Goal: Task Accomplishment & Management: Use online tool/utility

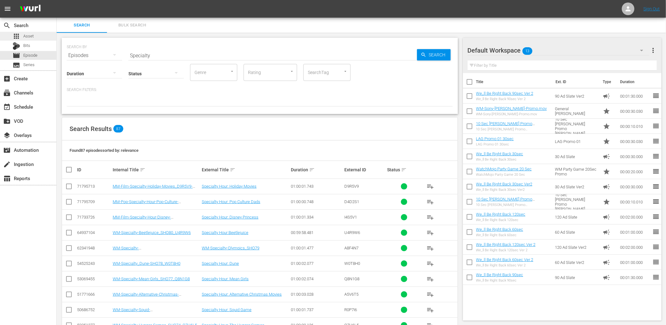
click at [38, 35] on div "apps Asset" at bounding box center [28, 36] width 56 height 9
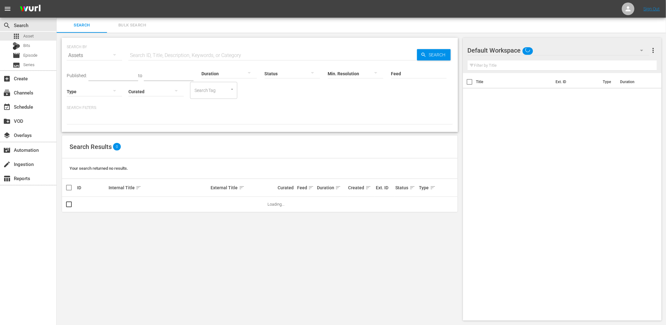
click at [121, 24] on span "Bulk Search" at bounding box center [132, 25] width 43 height 7
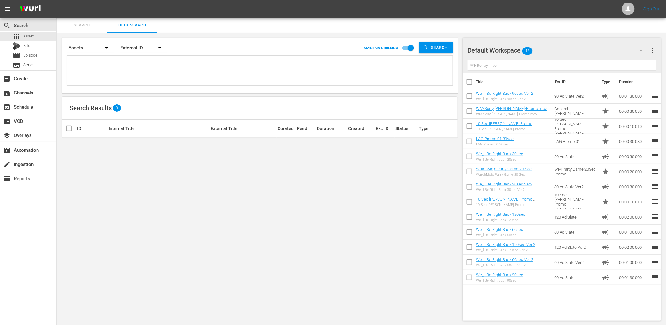
click at [175, 70] on textarea at bounding box center [261, 71] width 384 height 29
paste textarea "Q2T4V5 T8T9D4 B1C9Z1 C2J8W2 E4F9W4 E7Y2J7 J5R3N9 I1D2N6 N2M9J1 N6M2M9 N8C3Y6 O0…"
type textarea "Q2T4V5 T8T9D4 B1C9Z1 C2J8W2 E4F9W4 E7Y2J7 J5R3N9 I1D2N6 N2M9J1 N6M2M9 N8C3Y6 O0…"
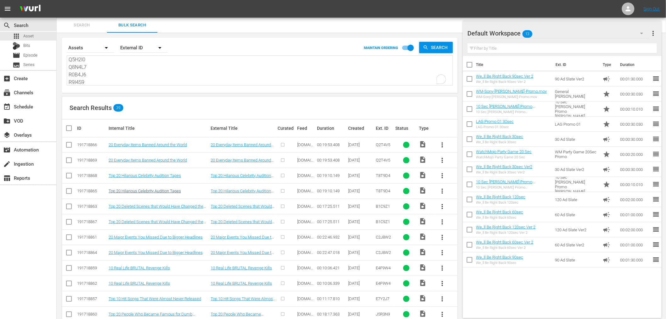
scroll to position [46, 0]
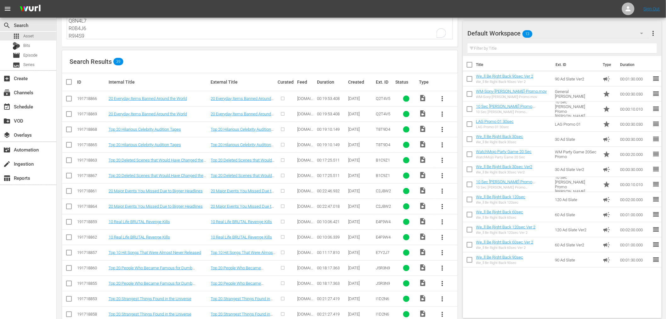
type textarea "Q2T4V5 T8T9D4 B1C9Z1 C2J8W2 E4F9W4 E7Y2J7 J5R3N9 I1D2N6 N2M9J1 N6M2M9 N8C3Y6 O0…"
click at [70, 115] on input "checkbox" at bounding box center [69, 116] width 8 height 8
checkbox input "true"
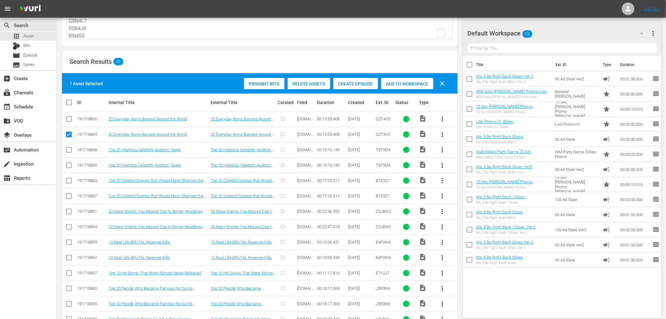
scroll to position [452, 0]
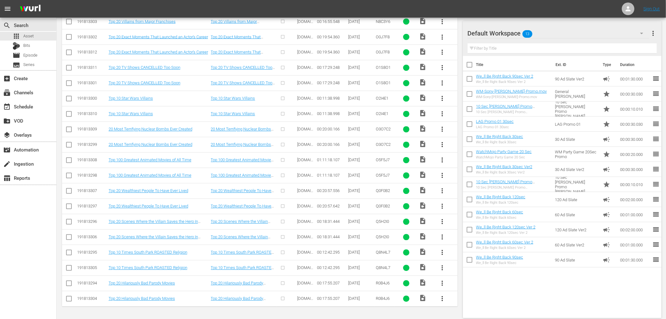
click at [68, 299] on input "checkbox" at bounding box center [69, 301] width 8 height 8
checkbox input "true"
click at [73, 268] on td at bounding box center [69, 268] width 14 height 15
click at [70, 269] on input "checkbox" at bounding box center [69, 270] width 8 height 8
checkbox input "true"
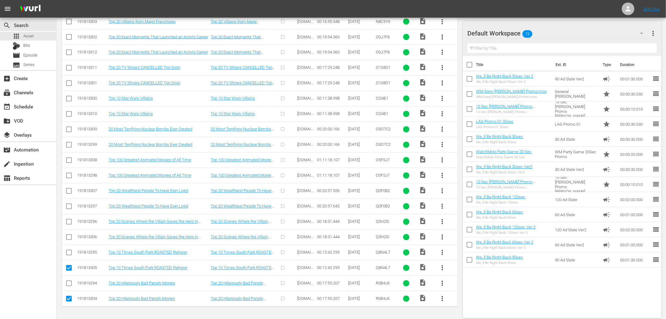
click at [66, 239] on input "checkbox" at bounding box center [69, 239] width 8 height 8
checkbox input "true"
click at [67, 209] on input "checkbox" at bounding box center [69, 208] width 8 height 8
checkbox input "true"
click at [71, 176] on input "checkbox" at bounding box center [69, 177] width 8 height 8
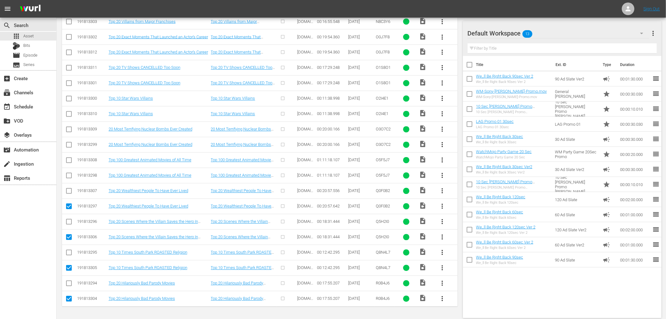
checkbox input "true"
click at [71, 146] on input "checkbox" at bounding box center [69, 147] width 8 height 8
checkbox input "true"
click at [71, 115] on input "checkbox" at bounding box center [69, 116] width 8 height 8
checkbox input "true"
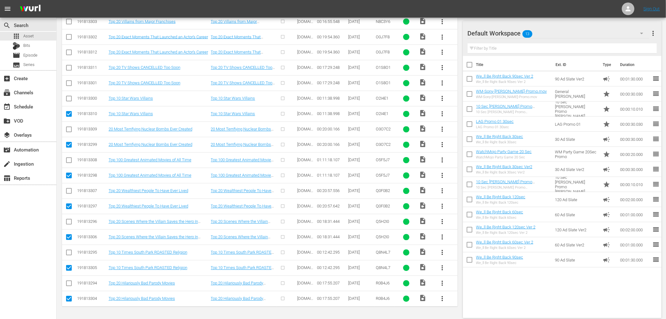
click at [70, 84] on input "checkbox" at bounding box center [69, 85] width 8 height 8
checkbox input "true"
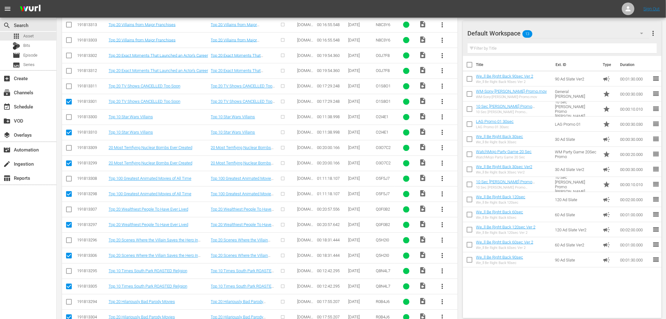
scroll to position [382, 0]
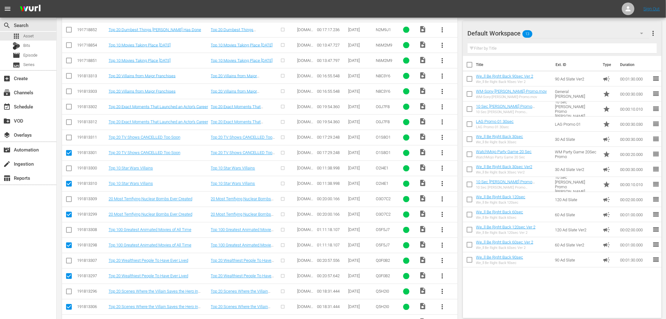
click at [68, 122] on input "checkbox" at bounding box center [69, 124] width 8 height 8
checkbox input "true"
click at [69, 91] on input "checkbox" at bounding box center [69, 93] width 8 height 8
checkbox input "true"
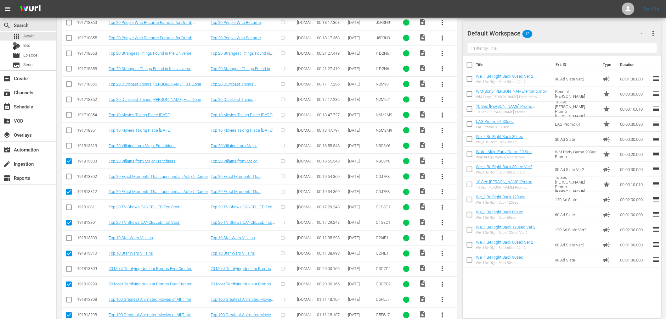
click at [70, 130] on input "checkbox" at bounding box center [69, 132] width 8 height 8
checkbox input "true"
click at [69, 98] on input "checkbox" at bounding box center [69, 101] width 8 height 8
checkbox input "true"
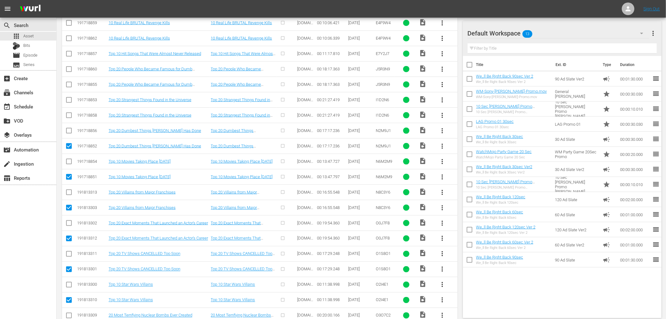
click at [68, 115] on input "checkbox" at bounding box center [69, 117] width 8 height 8
checkbox input "true"
click at [67, 84] on input "checkbox" at bounding box center [69, 86] width 8 height 8
checkbox input "true"
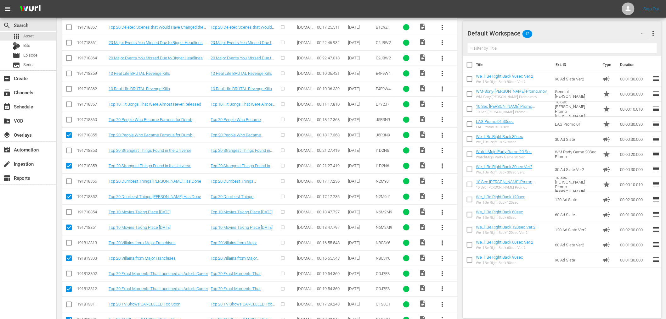
scroll to position [196, 0]
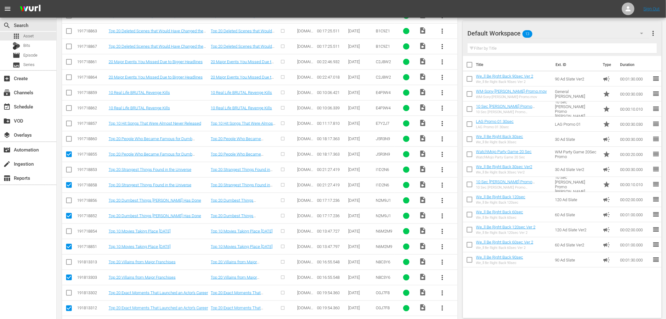
click at [70, 108] on input "checkbox" at bounding box center [69, 110] width 8 height 8
checkbox input "true"
click at [67, 74] on icon at bounding box center [69, 78] width 8 height 8
click at [70, 77] on input "checkbox" at bounding box center [69, 79] width 8 height 8
checkbox input "true"
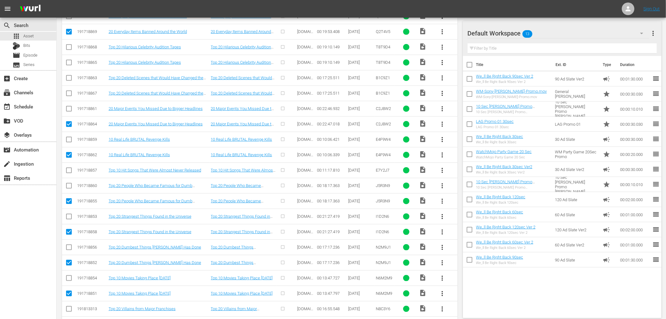
scroll to position [126, 0]
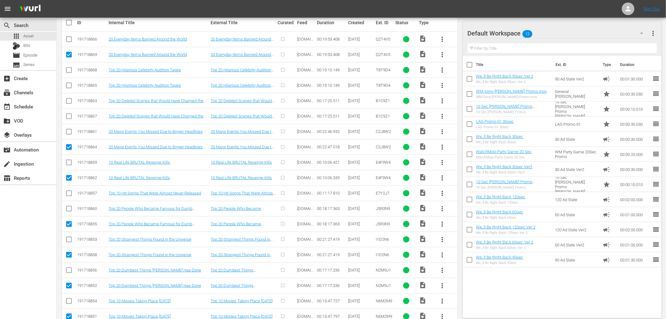
click at [69, 115] on input "checkbox" at bounding box center [69, 118] width 8 height 8
checkbox input "true"
click at [70, 86] on input "checkbox" at bounding box center [69, 87] width 8 height 8
checkbox input "true"
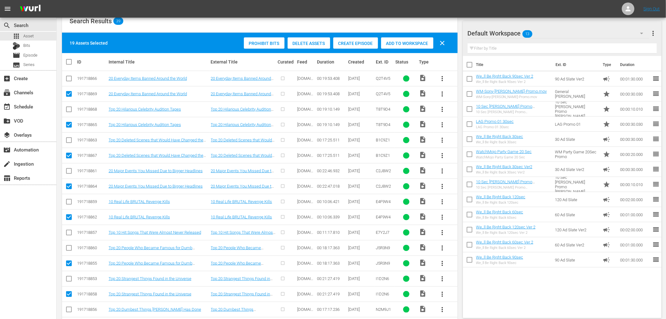
scroll to position [79, 0]
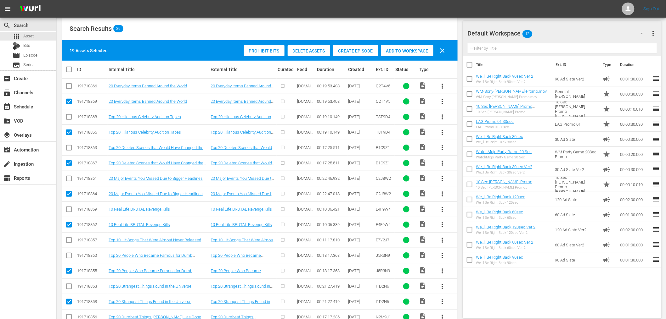
click at [297, 52] on span "Delete Assets" at bounding box center [309, 50] width 42 height 5
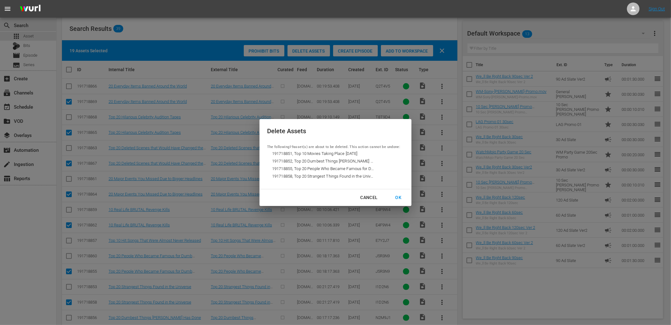
click at [396, 194] on div "OK" at bounding box center [399, 198] width 16 height 8
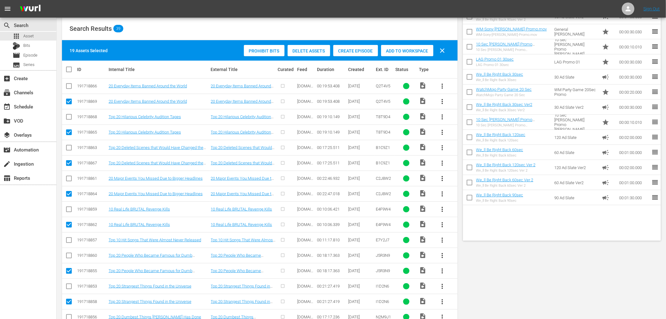
scroll to position [0, 0]
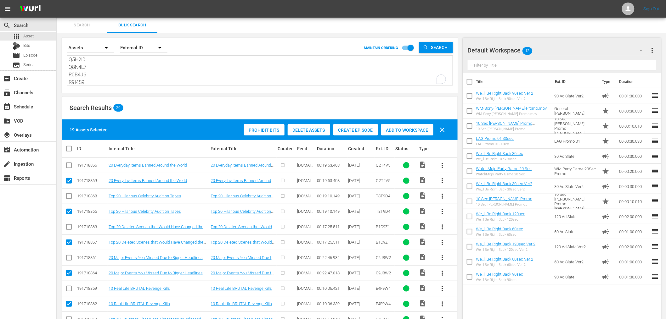
click at [127, 67] on textarea "Q2T4V5 T8T9D4 B1C9Z1 C2J8W2 E4F9W4 E7Y2J7 J5R3N9 I1D2N6 N2M9J1 N6M2M9 N8C3Y6 O0…" at bounding box center [261, 71] width 384 height 29
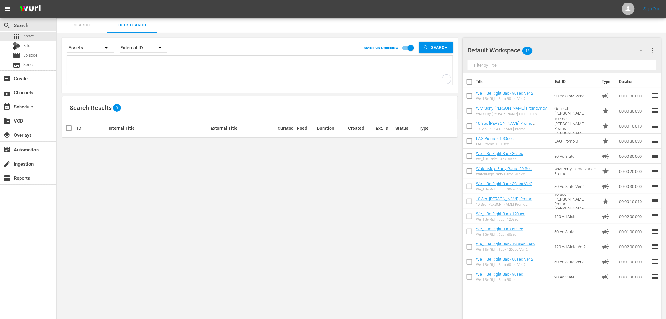
paste textarea "Q2T4V5 T8T9D4 B1C9Z1 C2J8W2 E4F9W4 E7Y2J7 J5R3N9 I1D2N6 N2M9J1 N6M2M9 N8C3Y6 O0…"
type textarea "Q2T4V5 T8T9D4 B1C9Z1 C2J8W2 E4F9W4 E7Y2J7 J5R3N9 I1D2N6 N2M9J1 N6M2M9 N8C3Y6 O0…"
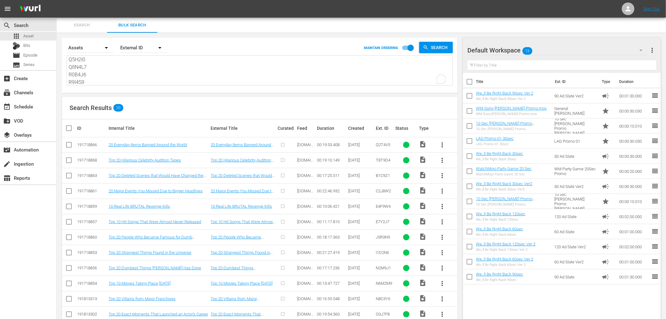
click at [69, 238] on input "checkbox" at bounding box center [69, 239] width 8 height 8
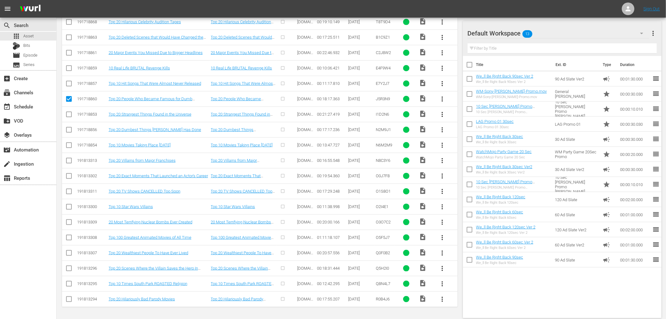
click at [67, 99] on input "checkbox" at bounding box center [69, 101] width 8 height 8
checkbox input "false"
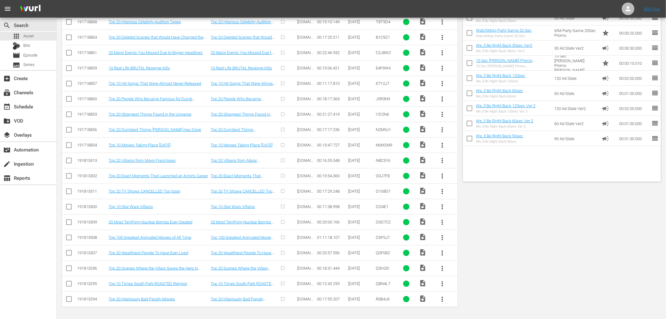
scroll to position [0, 0]
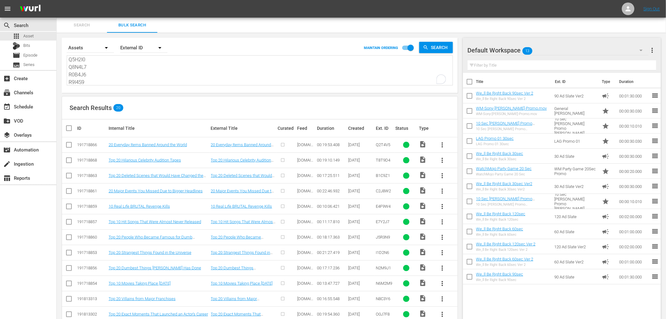
click at [96, 82] on textarea "Q2T4V5 T8T9D4 B1C9Z1 C2J8W2 E4F9W4 E7Y2J7 J5R3N9 I1D2N6 N2M9J1 N6M2M9 N8C3Y6 O0…" at bounding box center [261, 71] width 384 height 29
drag, startPoint x: 61, startPoint y: 68, endPoint x: 22, endPoint y: 3, distance: 75.9
click at [22, 3] on div "menu Sign Out search Search apps Asset Bits movie Episode subtitles Series add_…" at bounding box center [333, 229] width 666 height 458
type textarea "R9I4S9"
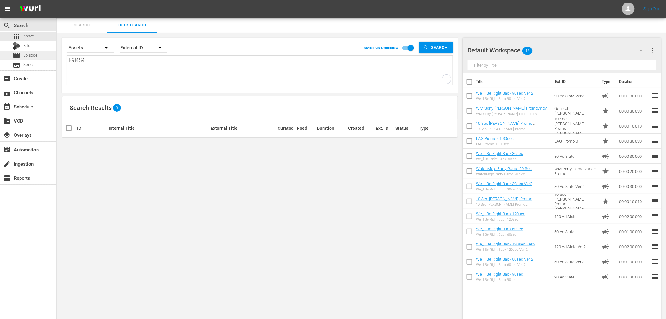
type textarea "R9I4S9"
drag, startPoint x: 92, startPoint y: 62, endPoint x: 67, endPoint y: 65, distance: 24.7
click at [67, 65] on div "R9I4S9 R9I4S9" at bounding box center [259, 70] width 385 height 30
paste textarea "B4Q7B1"
type textarea "B4Q7B1"
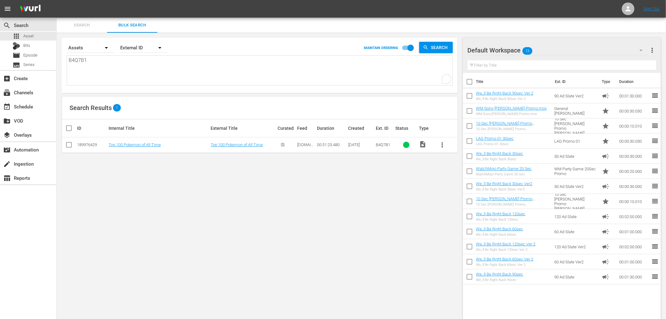
type textarea "B4Q7B1"
click at [441, 145] on span "more_vert" at bounding box center [443, 145] width 8 height 8
click at [463, 196] on div "Episode" at bounding box center [476, 192] width 43 height 15
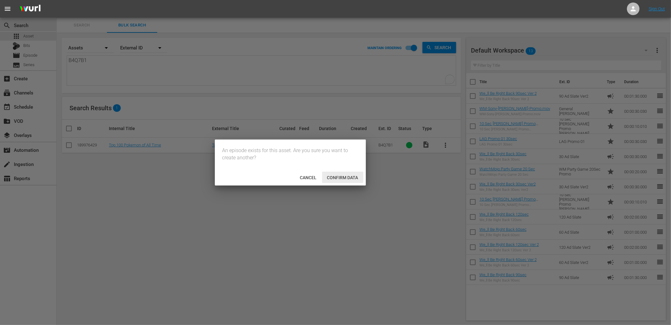
click at [327, 177] on span "Confirm data" at bounding box center [342, 177] width 41 height 5
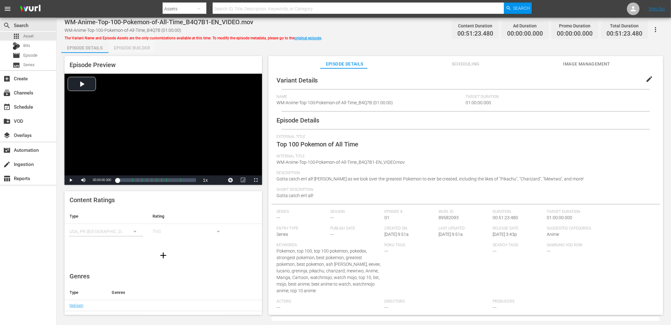
click at [131, 47] on div "Episode Builder" at bounding box center [132, 47] width 47 height 15
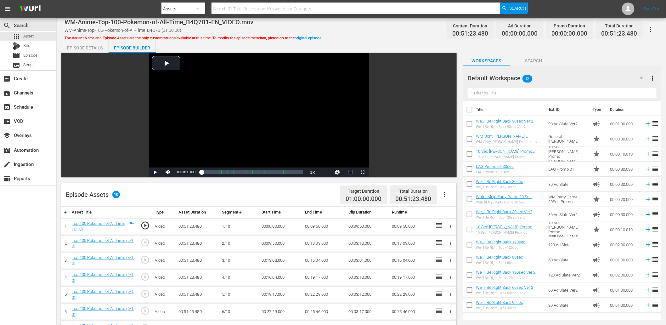
click at [77, 49] on div "Episode Details" at bounding box center [84, 47] width 47 height 15
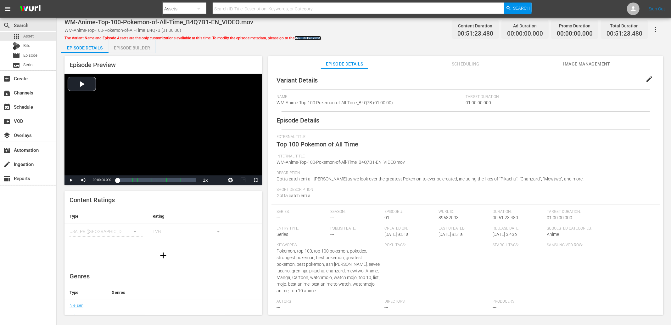
click at [315, 38] on link "original episode" at bounding box center [308, 38] width 27 height 4
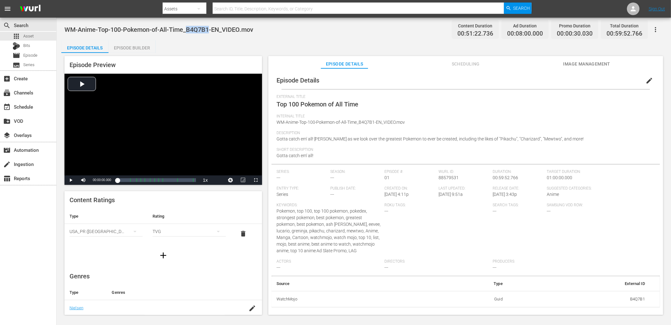
drag, startPoint x: 210, startPoint y: 27, endPoint x: 189, endPoint y: 32, distance: 21.4
click at [189, 32] on span "WM-Anime-Top-100-Pokemon-of-All-Time_B4Q7B1-EN_VIDEO.mov" at bounding box center [159, 30] width 189 height 8
copy span "B4Q7B1"
click at [34, 53] on span "Episode" at bounding box center [30, 55] width 14 height 6
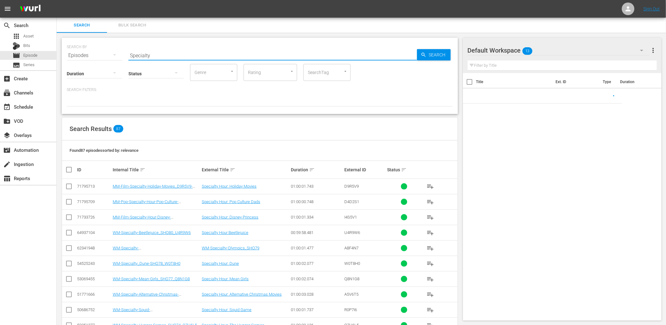
drag, startPoint x: 154, startPoint y: 54, endPoint x: 110, endPoint y: 57, distance: 43.5
click at [110, 57] on div "SEARCH BY Search By Episodes Search ID, Title, Description, Keywords, or Catego…" at bounding box center [260, 51] width 386 height 23
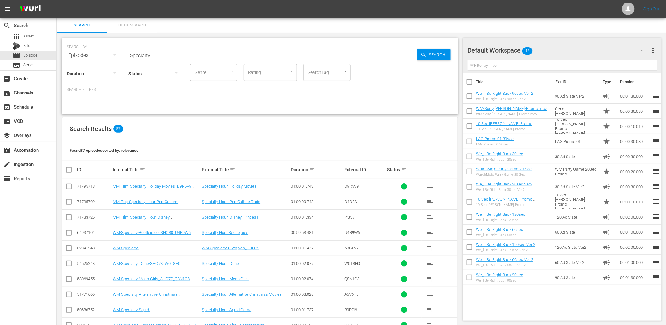
paste input "B4Q7B1"
type input "B4Q7B1"
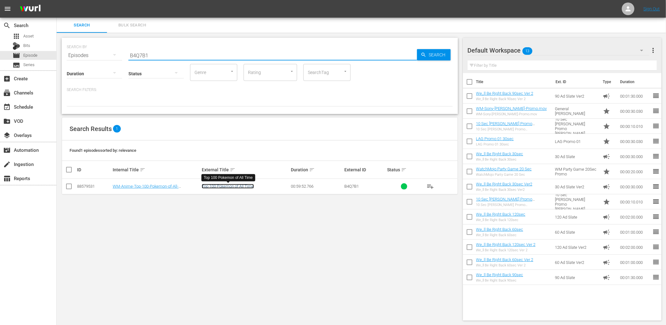
click at [234, 184] on link "Top 100 Pokemon of All Time" at bounding box center [228, 186] width 52 height 5
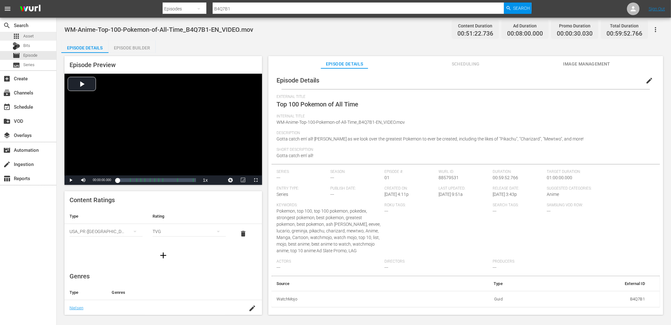
click at [29, 36] on span "Asset" at bounding box center [28, 36] width 10 height 6
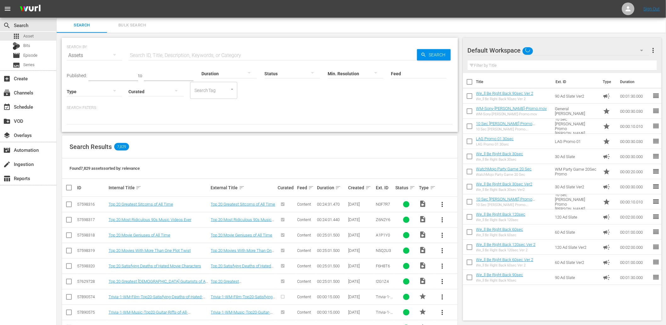
click at [133, 24] on span "Bulk Search" at bounding box center [132, 25] width 43 height 7
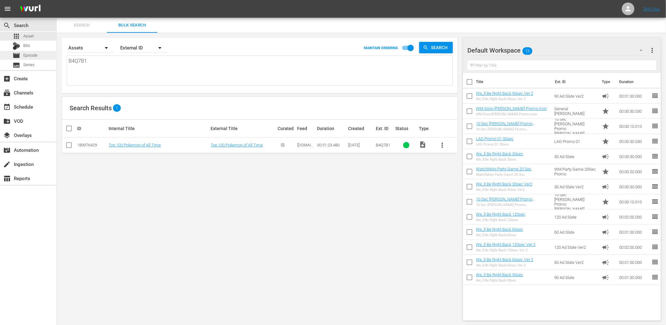
click at [35, 55] on span "Episode" at bounding box center [30, 55] width 14 height 6
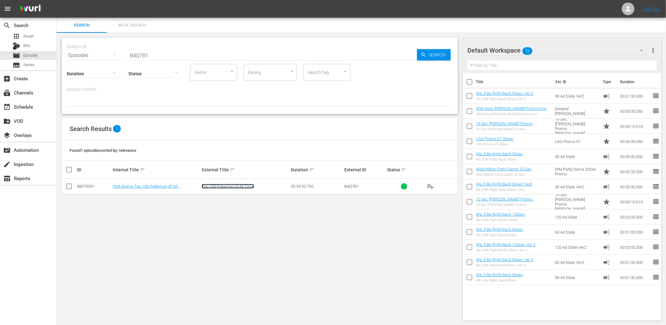
click at [231, 186] on link "Top 100 Pokemon of All Time" at bounding box center [228, 186] width 52 height 5
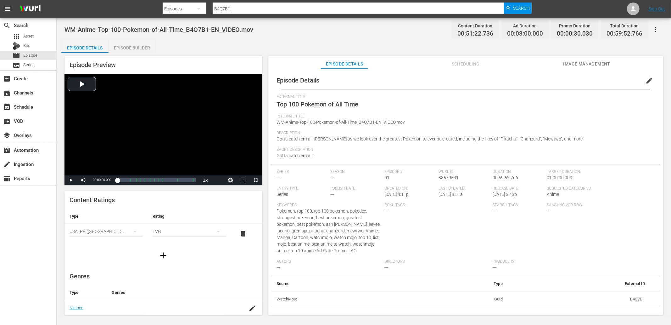
click at [136, 47] on div "Episode Builder" at bounding box center [132, 47] width 47 height 15
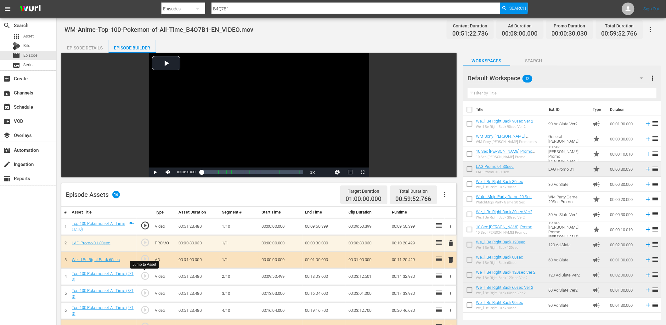
click at [142, 276] on span "play_circle_outline" at bounding box center [144, 275] width 9 height 9
click at [252, 129] on div "Video Player" at bounding box center [259, 110] width 220 height 115
click at [255, 110] on div "Video Player" at bounding box center [259, 110] width 220 height 115
click at [78, 47] on div "Episode Details" at bounding box center [84, 47] width 47 height 15
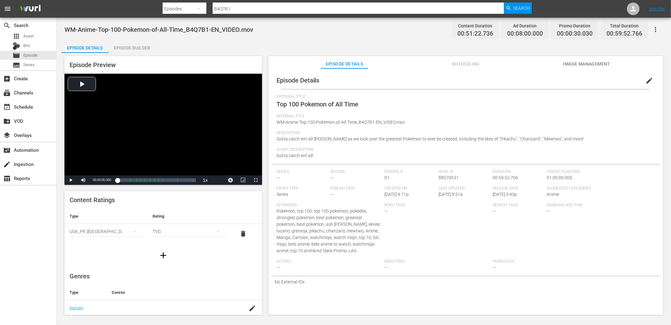
click at [646, 76] on button "edit" at bounding box center [649, 80] width 15 height 15
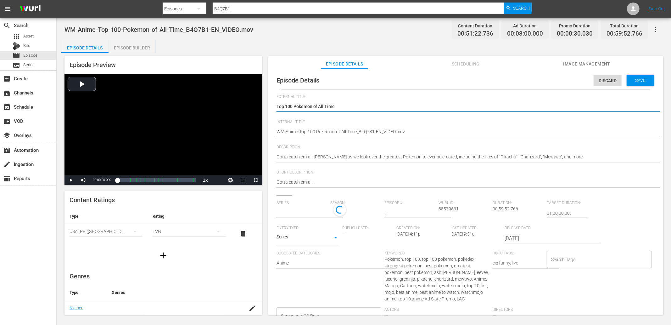
type input "No Series"
click at [297, 209] on input "No Series" at bounding box center [302, 212] width 51 height 15
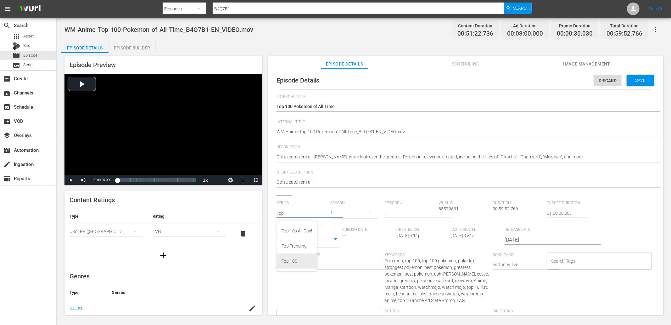
click at [294, 264] on div "Top 100" at bounding box center [297, 260] width 31 height 15
type input "Top 100"
click at [575, 260] on input "Search Tags" at bounding box center [595, 260] width 90 height 11
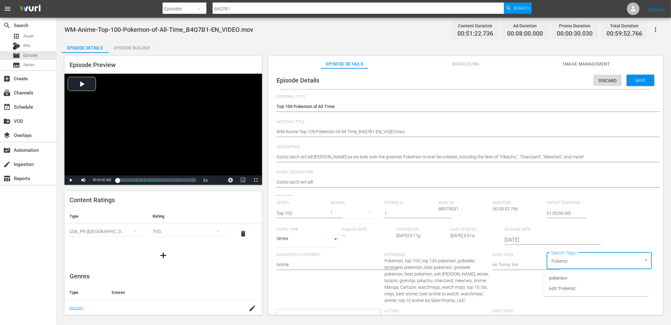
type input "Pokemon"
click at [565, 278] on span "pokemon" at bounding box center [558, 278] width 19 height 7
click at [643, 76] on div "Save" at bounding box center [641, 80] width 28 height 11
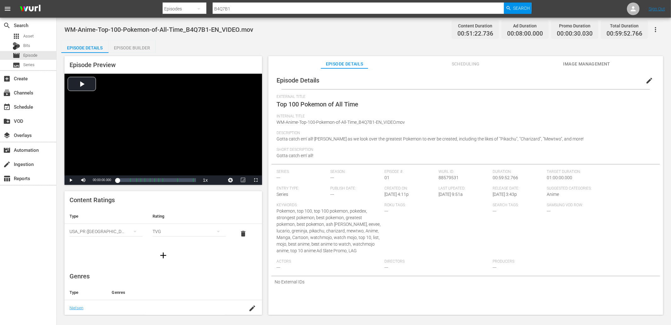
click at [644, 85] on button "edit" at bounding box center [649, 80] width 15 height 15
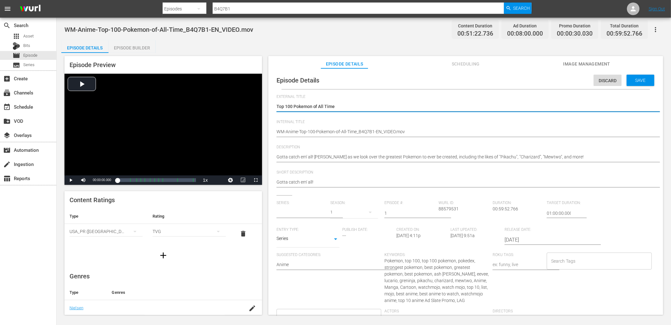
type input "Top 100"
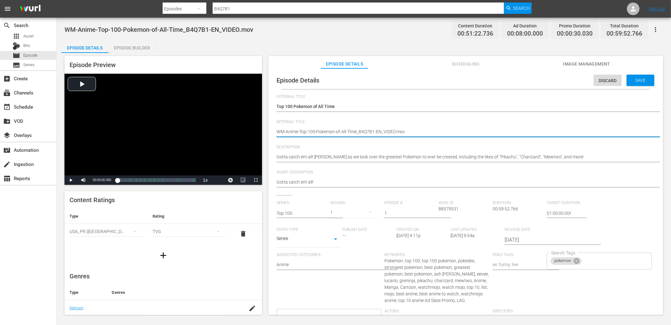
drag, startPoint x: 375, startPoint y: 132, endPoint x: 445, endPoint y: 144, distance: 71.4
type textarea "WM-Anime-Top-100-Pokemon-of-All-Time_B4Q7B1"
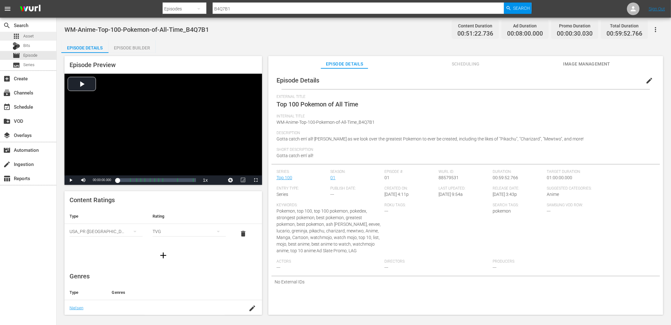
click at [30, 33] on span "Asset" at bounding box center [28, 36] width 10 height 6
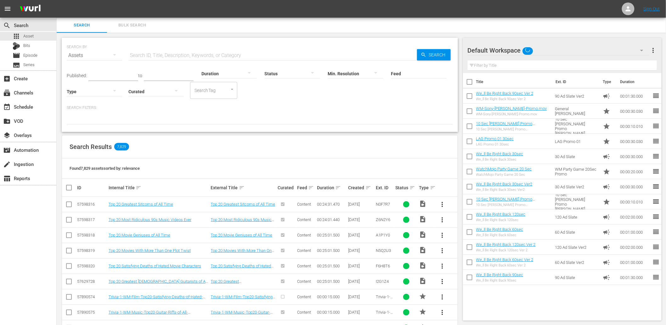
click at [143, 55] on input "text" at bounding box center [272, 55] width 289 height 15
paste input "C2J8W2"
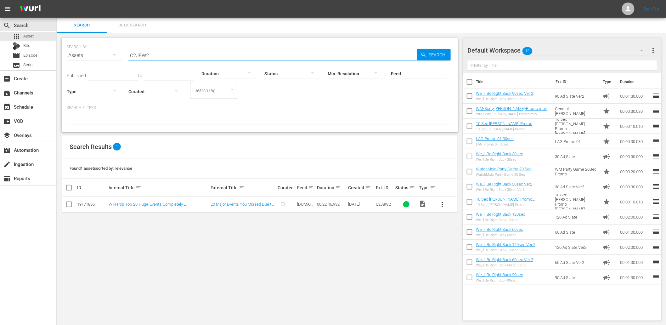
type input "C2J8W2"
click at [444, 204] on span "more_vert" at bounding box center [443, 204] width 8 height 8
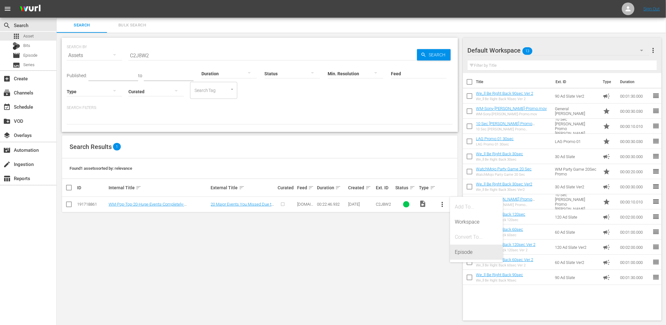
click at [458, 254] on div "Episode" at bounding box center [476, 252] width 43 height 15
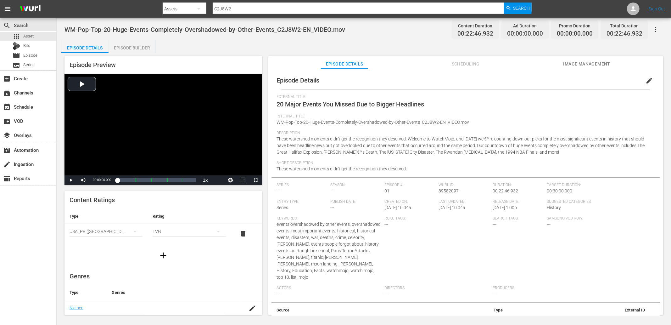
click at [646, 77] on span "edit" at bounding box center [650, 81] width 8 height 8
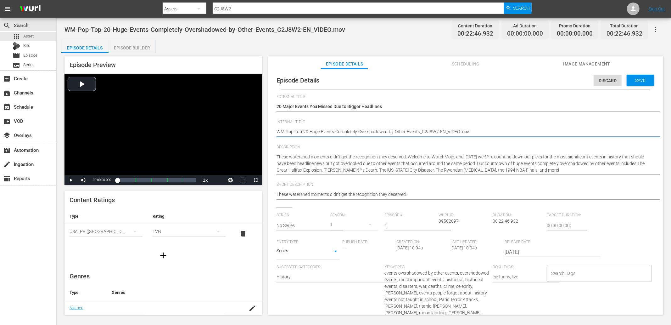
drag, startPoint x: 441, startPoint y: 131, endPoint x: 511, endPoint y: 140, distance: 70.7
type textarea "WM-Pop-Top-20-Huge-Events-Completely-Overshadowed-by-Other-Events_C2J8W2-E"
type textarea "WM-Pop-Top-20-Huge-Events-Completely-Overshadowed-by-Other-Events_C2J8W2-"
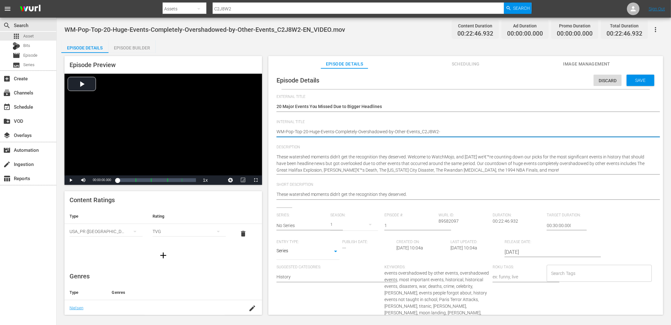
type textarea "WM-Pop-Top-20-Huge-Events-Completely-Overshadowed-by-Other-Events_C2J8W2"
click at [136, 31] on span "WM-Pop-Top-20-Huge-Events-Completely-Overshadowed-by-Other-Events_C2J8W2-EN_VID…" at bounding box center [205, 30] width 281 height 8
copy span "Event"
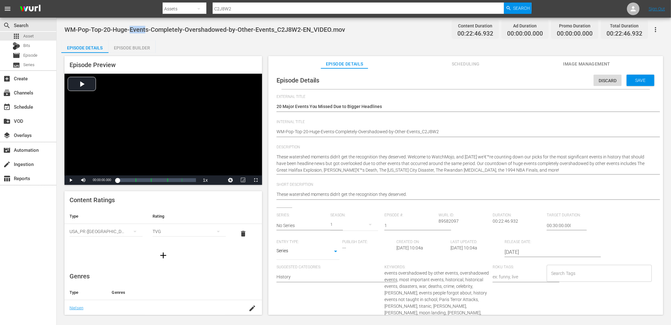
click at [596, 269] on input "Search Tags" at bounding box center [595, 272] width 90 height 11
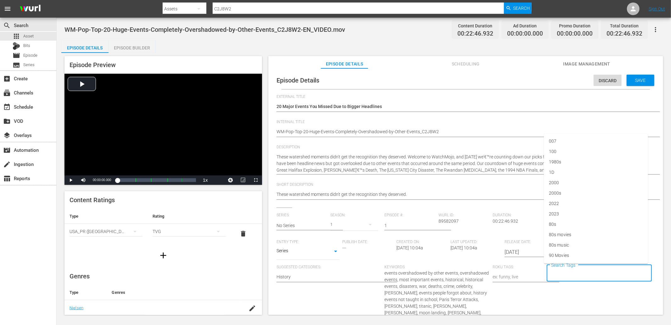
paste input "Event"
type input "Event"
click at [561, 202] on span "Events" at bounding box center [556, 203] width 14 height 7
type input "news"
click at [569, 233] on span "newsworthy" at bounding box center [561, 235] width 25 height 7
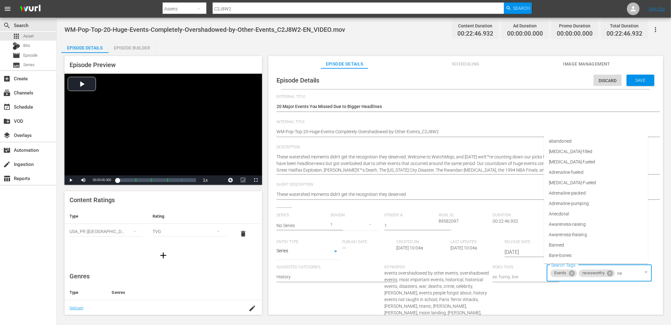
type input "new"
click at [567, 214] on span "news broadcast" at bounding box center [565, 214] width 32 height 7
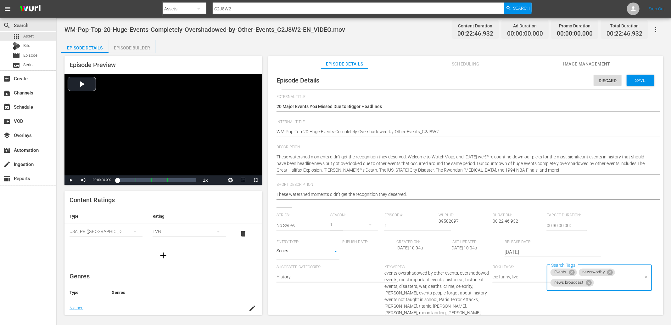
click at [408, 285] on span "events overshadowed by other events, overshadowed events, most important events…" at bounding box center [437, 299] width 104 height 58
copy span "disaster"
click at [632, 272] on div "Events newsworthy +1 Search Tags" at bounding box center [599, 273] width 105 height 17
paste input "disaster"
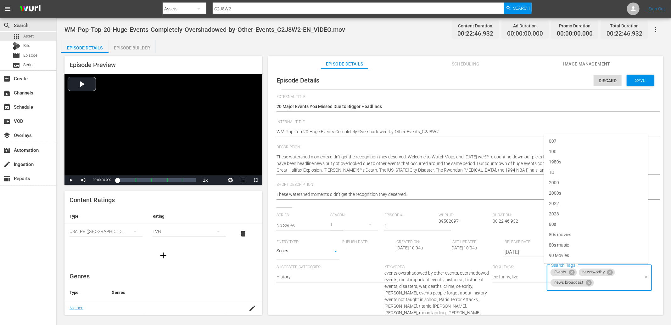
type input "disaster"
click at [572, 236] on li "disaster" at bounding box center [596, 235] width 104 height 10
paste input "disaster"
type input "disaster"
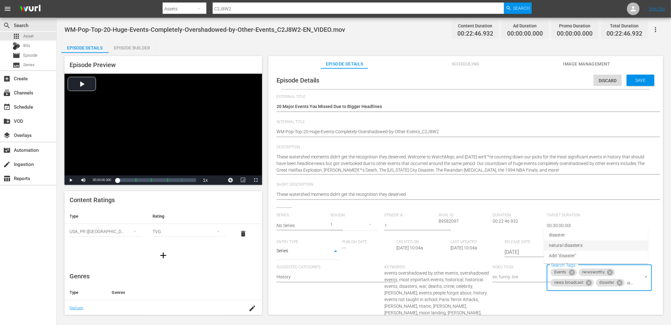
click at [566, 245] on span "natural disasters" at bounding box center [566, 245] width 34 height 7
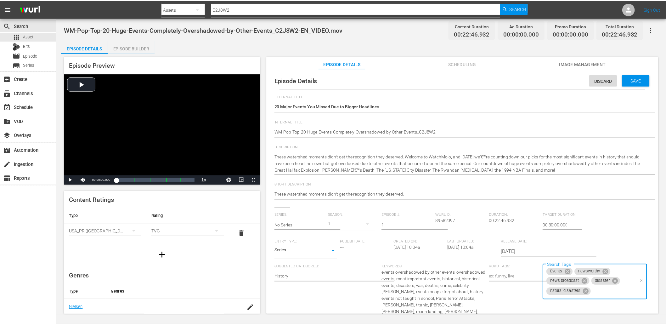
scroll to position [0, 0]
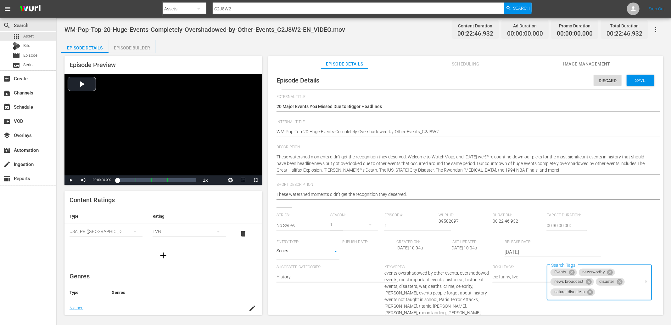
click at [452, 297] on span "events overshadowed by other events, overshadowed events, most important events…" at bounding box center [437, 299] width 104 height 58
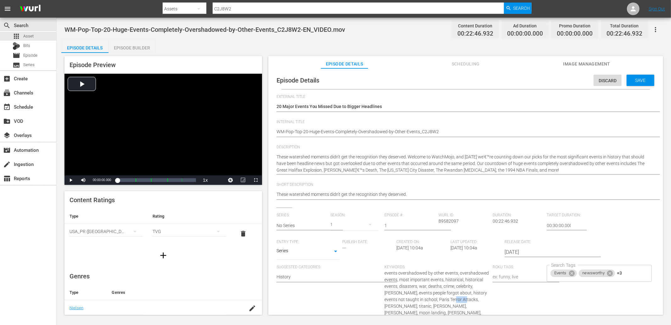
copy span "Terror"
click at [634, 269] on div "Events newsworthy +3 Search Tags" at bounding box center [599, 273] width 105 height 17
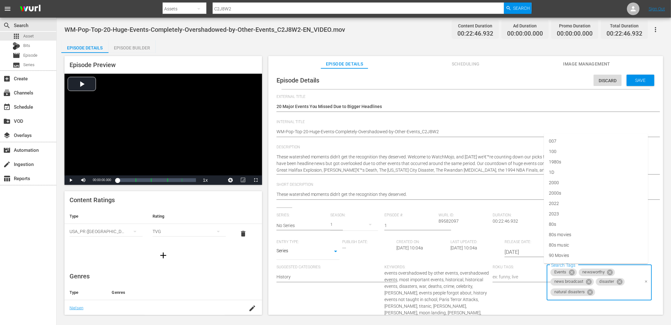
paste input "Terror"
type input "Terror"
click at [570, 309] on span "Add "Terror"" at bounding box center [560, 309] width 23 height 7
click at [635, 81] on span "Save" at bounding box center [641, 80] width 20 height 5
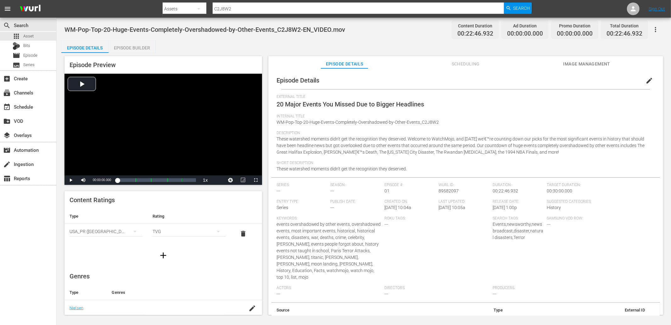
click at [142, 47] on div "Episode Builder" at bounding box center [132, 47] width 47 height 15
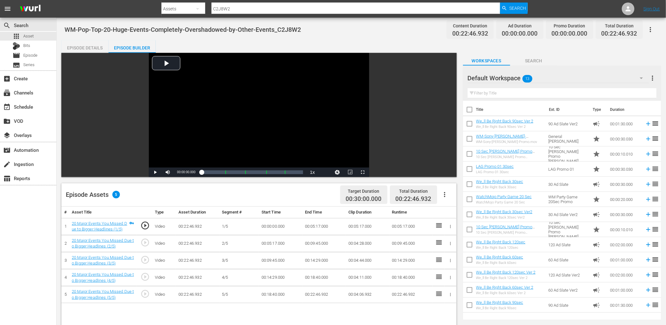
click at [517, 94] on input "text" at bounding box center [562, 93] width 189 height 10
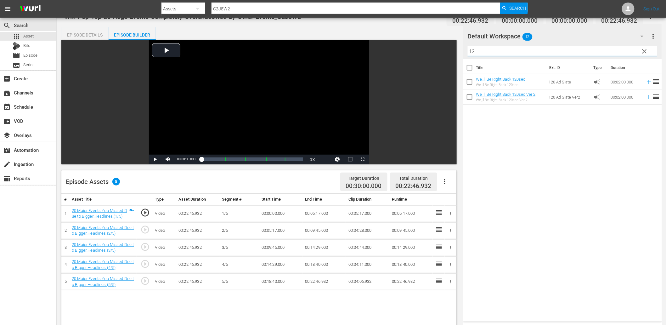
scroll to position [70, 0]
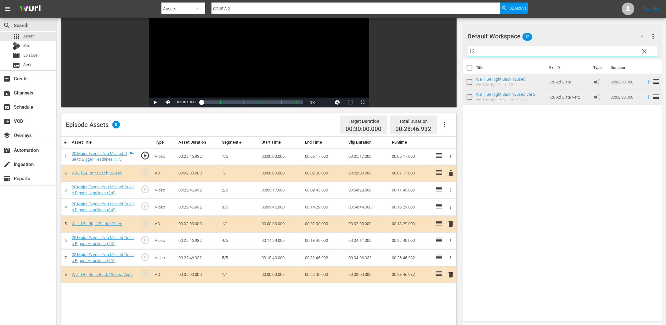
drag, startPoint x: 496, startPoint y: 49, endPoint x: 407, endPoint y: 59, distance: 89.6
click at [408, 59] on div "Video Player is loading. Play Video Play Mute Current Time 00:00:00.000 / Durat…" at bounding box center [361, 198] width 600 height 431
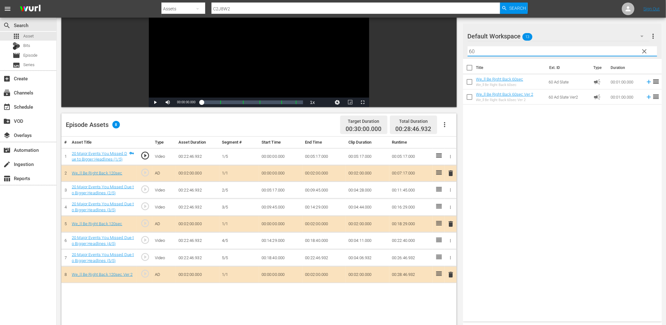
drag, startPoint x: 476, startPoint y: 52, endPoint x: 423, endPoint y: 57, distance: 53.4
click at [423, 57] on div "Video Player is loading. Play Video Play Mute Current Time 00:00:00.000 / Durat…" at bounding box center [361, 198] width 600 height 431
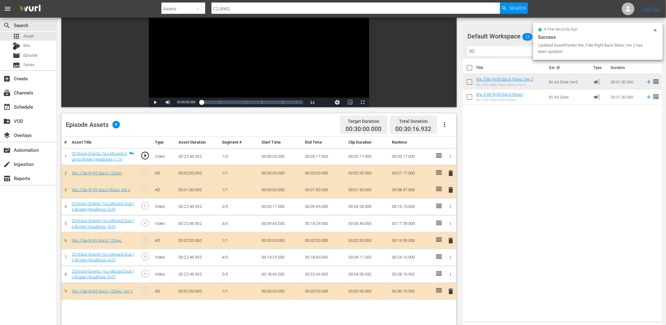
click at [451, 170] on span "delete" at bounding box center [451, 173] width 8 height 8
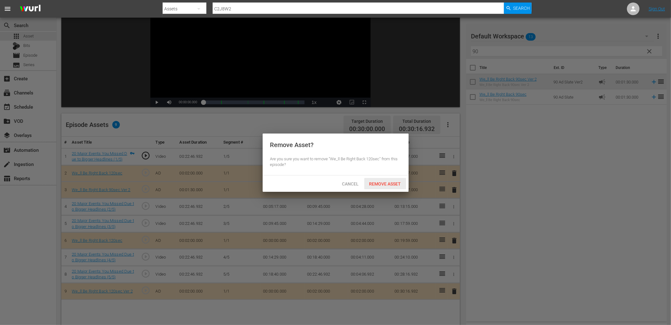
click at [382, 186] on div "Remove Asset" at bounding box center [385, 184] width 42 height 12
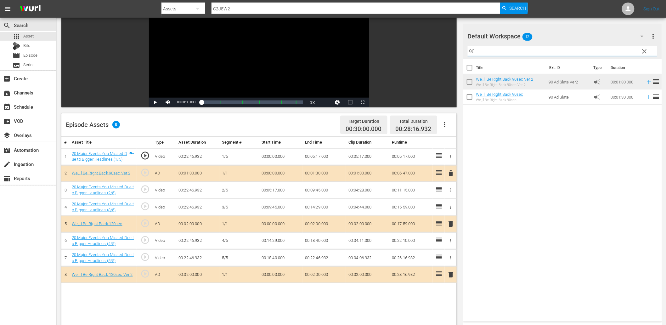
drag, startPoint x: 493, startPoint y: 50, endPoint x: 459, endPoint y: 52, distance: 33.7
click at [459, 52] on div "Video Player is loading. Play Video Play Mute Current Time 00:00:00.000 / Durat…" at bounding box center [361, 198] width 600 height 431
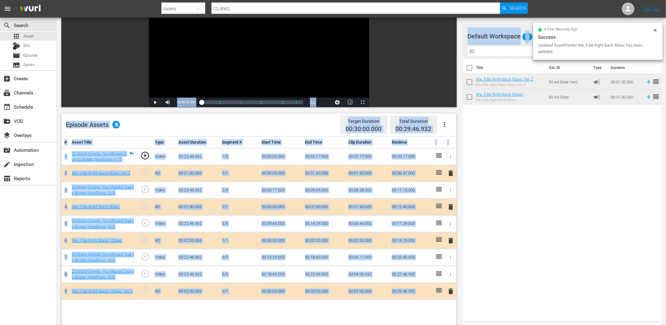
drag, startPoint x: 465, startPoint y: 49, endPoint x: 442, endPoint y: 59, distance: 24.4
click at [442, 59] on div "Video Player is loading. Play Video Play Mute Current Time 00:00:00.000 / Durat…" at bounding box center [361, 198] width 600 height 431
click at [533, 150] on div "Title Ext. ID Type Duration We_ll Be Right Back 90sec Ver 2 We_ll Be Right Back…" at bounding box center [562, 189] width 199 height 260
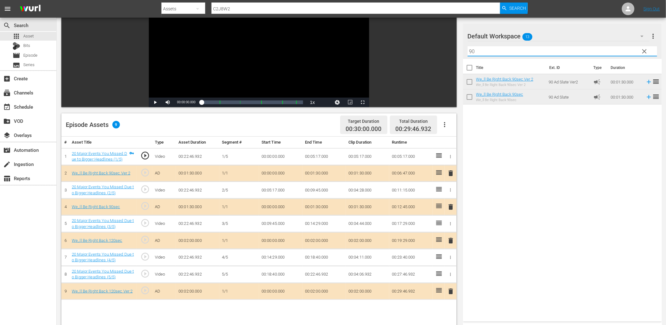
drag, startPoint x: 454, startPoint y: 51, endPoint x: 446, endPoint y: 52, distance: 8.2
click at [446, 52] on div "Video Player is loading. Play Video Play Mute Current Time 00:00:00.000 / Durat…" at bounding box center [361, 198] width 600 height 431
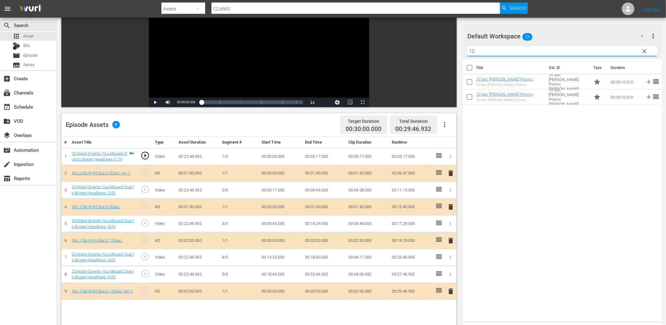
type input "10"
click at [500, 144] on div "Title Ext. ID Type Duration 10 Sec OTT Promo Matt 10 Sec OTT Promo Matt 10 Sec …" at bounding box center [562, 189] width 199 height 260
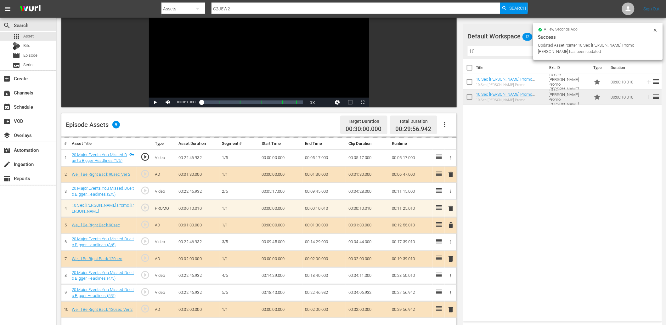
click at [653, 29] on div "a few seconds ago" at bounding box center [595, 30] width 115 height 4
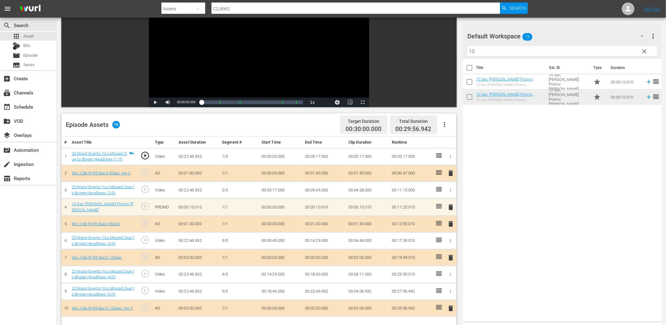
click at [645, 51] on span "clear" at bounding box center [645, 52] width 8 height 8
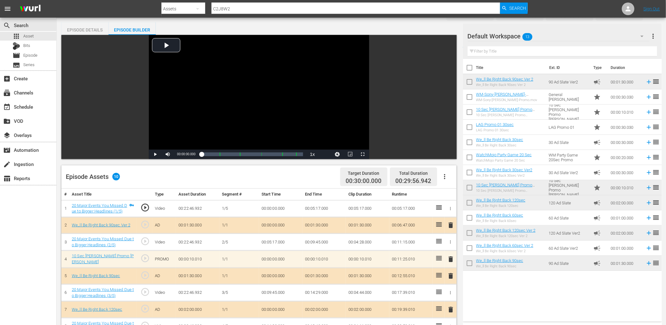
scroll to position [46, 0]
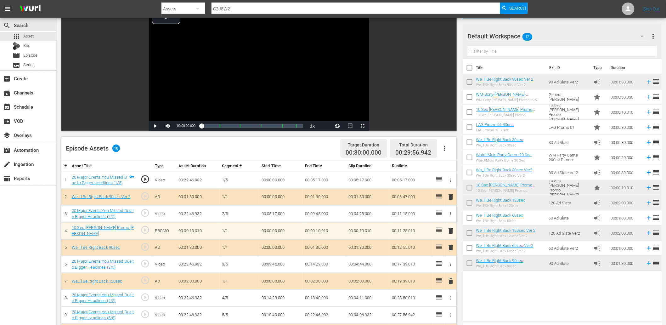
click at [144, 211] on span "play_circle_outline" at bounding box center [144, 212] width 9 height 9
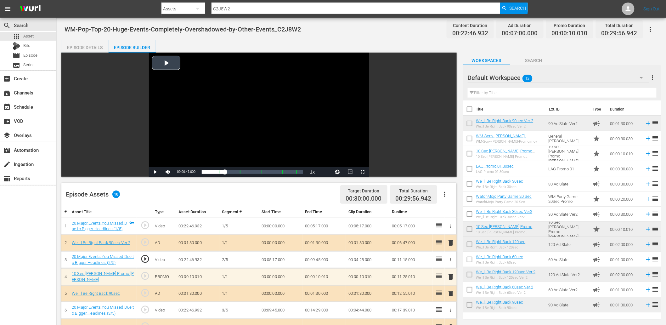
scroll to position [0, 0]
click at [199, 77] on div "Video Player" at bounding box center [259, 110] width 220 height 115
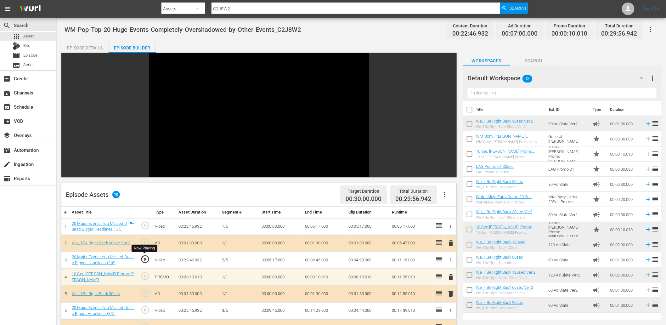
click at [142, 257] on span "play_circle_outline" at bounding box center [144, 258] width 9 height 9
click at [146, 259] on span "play_circle_outline" at bounding box center [144, 258] width 9 height 9
click at [143, 259] on span "play_circle_outline" at bounding box center [144, 258] width 9 height 9
click at [266, 260] on td "00:05:17.000" at bounding box center [280, 259] width 43 height 17
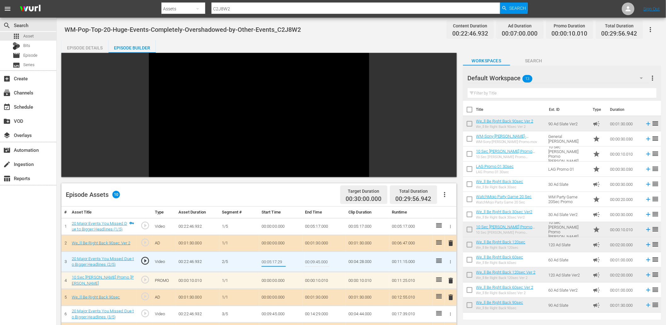
type input "00:05:17.299"
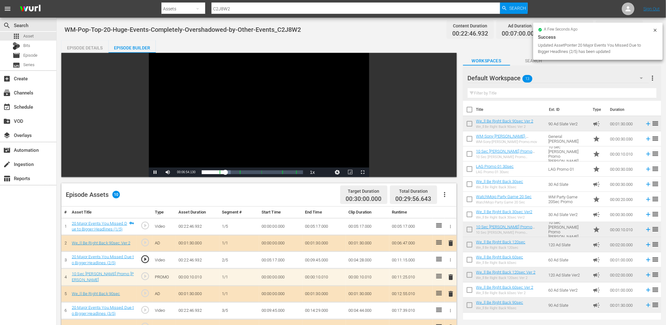
click at [250, 127] on div "Video Player" at bounding box center [259, 110] width 220 height 115
click at [146, 258] on span "play_circle_outline" at bounding box center [144, 258] width 9 height 9
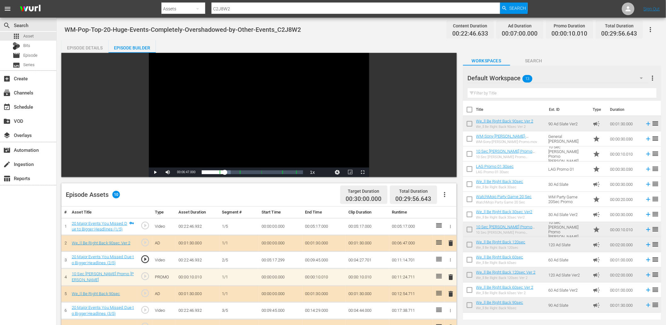
click at [278, 257] on td "00:05:17.299" at bounding box center [280, 259] width 43 height 17
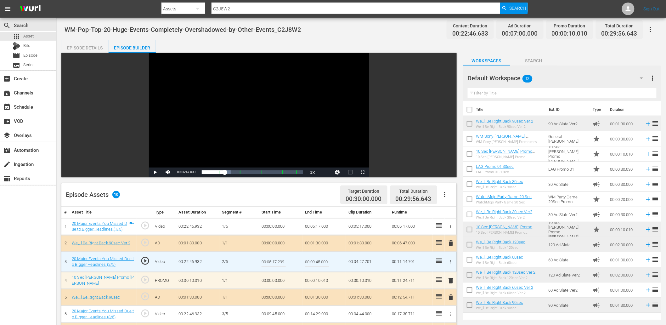
click at [278, 257] on input "00:05:17.299" at bounding box center [273, 261] width 24 height 15
type input "00:05:17.200"
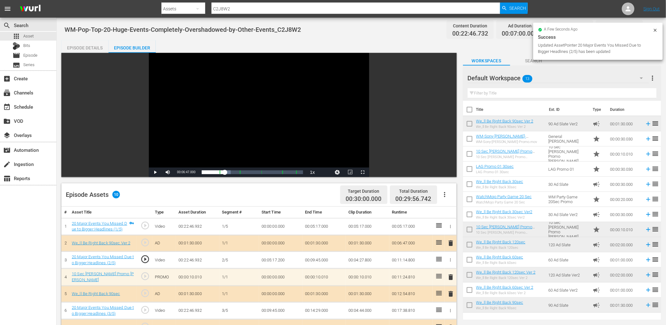
click at [180, 135] on div "Video Player" at bounding box center [259, 110] width 220 height 115
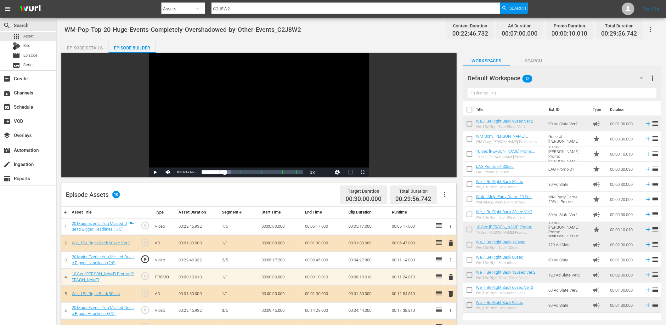
click at [283, 259] on td "00:05:17.200" at bounding box center [280, 259] width 43 height 17
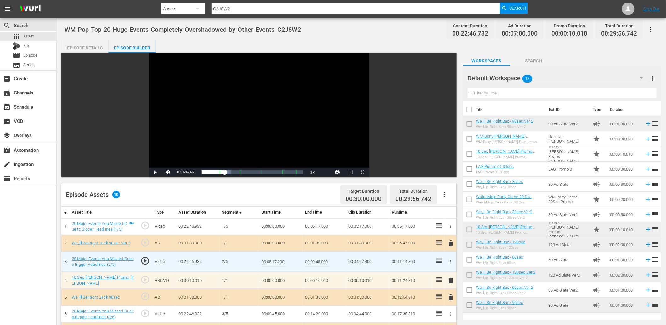
click at [283, 259] on input "00:05:17.200" at bounding box center [273, 261] width 24 height 15
type input "00:05:17.188"
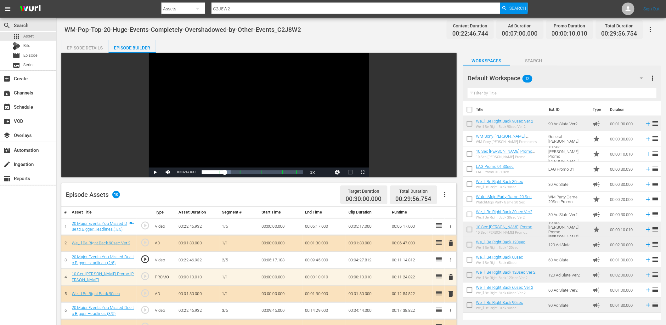
click at [171, 137] on div "Video Player" at bounding box center [259, 110] width 220 height 115
click at [209, 127] on div "Video Player" at bounding box center [259, 110] width 220 height 115
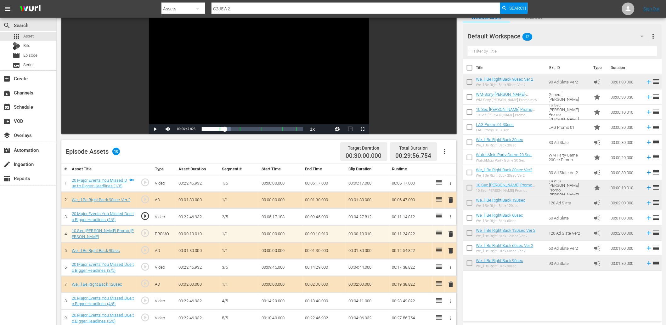
scroll to position [46, 0]
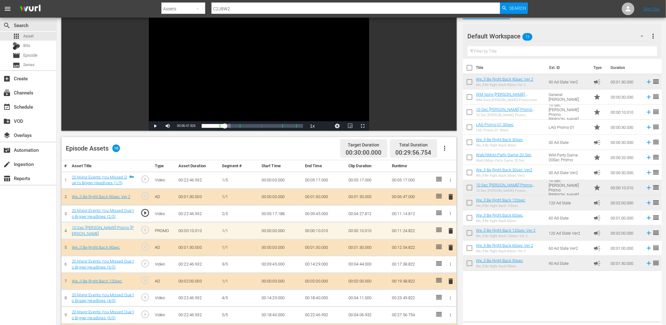
click at [143, 259] on span "play_circle_outline" at bounding box center [144, 263] width 9 height 9
click at [226, 76] on div "Video Player" at bounding box center [259, 64] width 220 height 115
click at [266, 71] on div "Video Player" at bounding box center [259, 64] width 220 height 115
click at [283, 265] on td "00:09:45.000" at bounding box center [280, 264] width 43 height 17
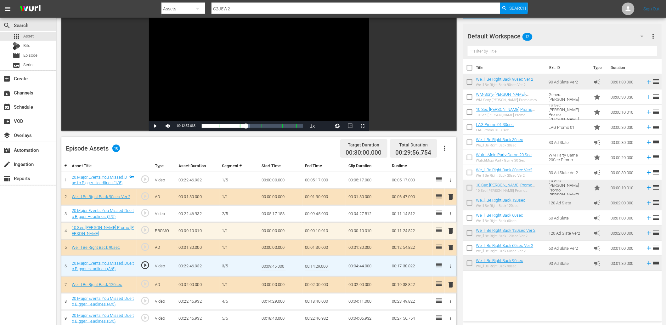
click at [283, 265] on input "00:09:45.000" at bounding box center [273, 265] width 24 height 15
type input "00:09:45.099"
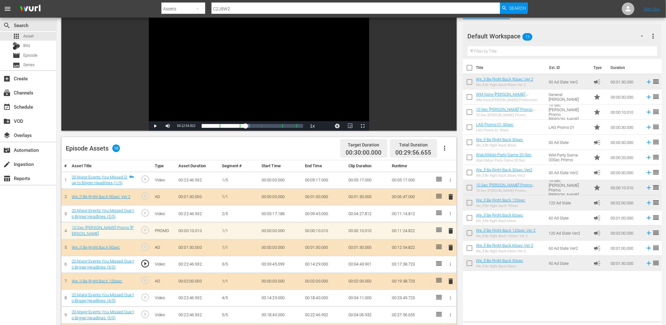
click at [271, 265] on td "00:09:45.099" at bounding box center [280, 264] width 43 height 17
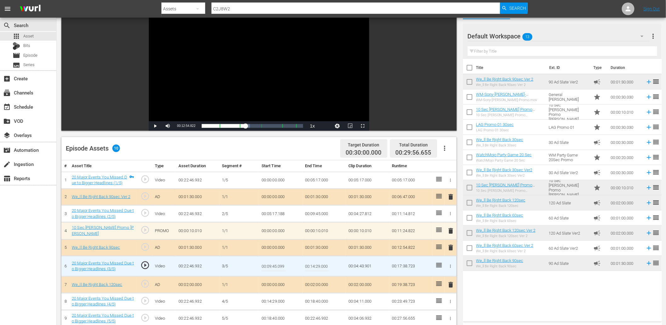
click at [271, 265] on input "00:09:45.099" at bounding box center [273, 265] width 24 height 15
type input "00:09:45.199"
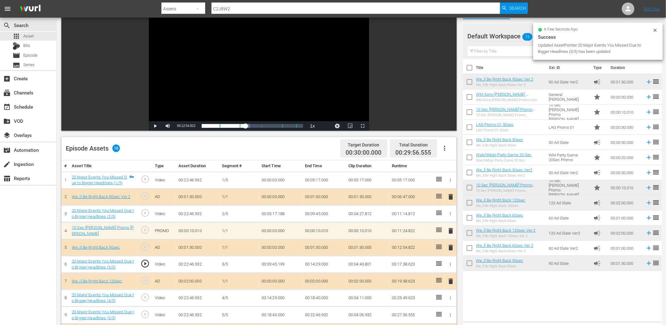
click at [308, 80] on div "Video Player" at bounding box center [259, 64] width 220 height 115
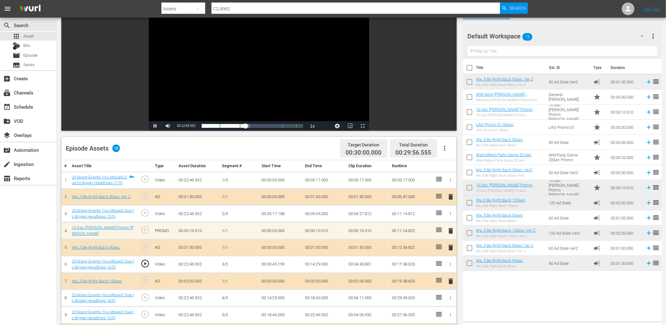
click at [290, 80] on div "Video Player" at bounding box center [259, 64] width 220 height 115
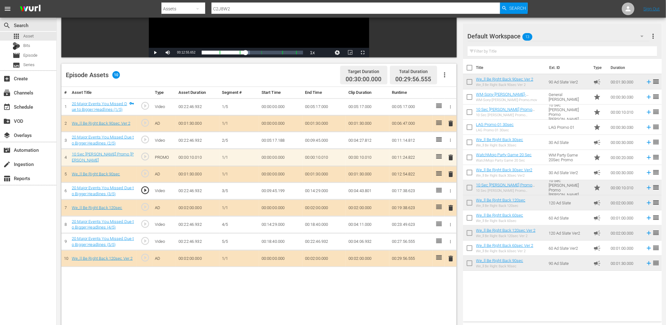
scroll to position [140, 0]
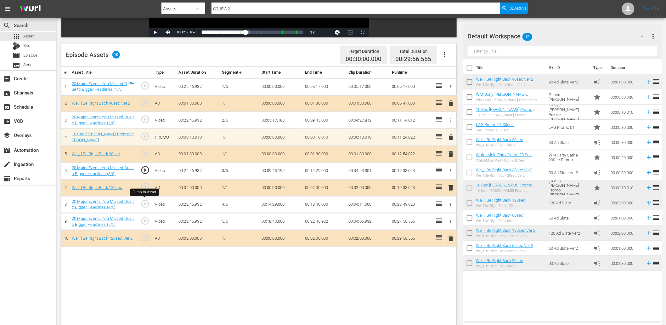
click at [143, 202] on span "play_circle_outline" at bounding box center [144, 203] width 9 height 9
click at [350, 32] on span "Video Player" at bounding box center [350, 32] width 0 height 0
click at [144, 202] on span "play_circle_outline" at bounding box center [144, 203] width 9 height 9
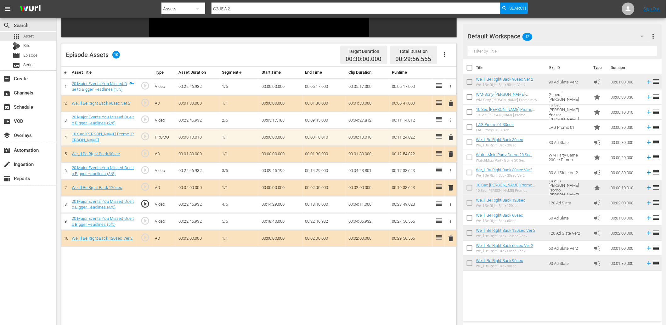
click at [143, 202] on span "play_circle_outline" at bounding box center [144, 203] width 9 height 9
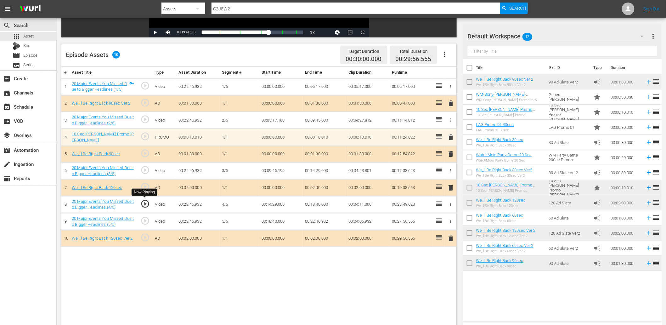
click at [143, 203] on span "play_circle_outline" at bounding box center [144, 203] width 9 height 9
click at [278, 204] on td "00:14:29.000" at bounding box center [280, 204] width 43 height 17
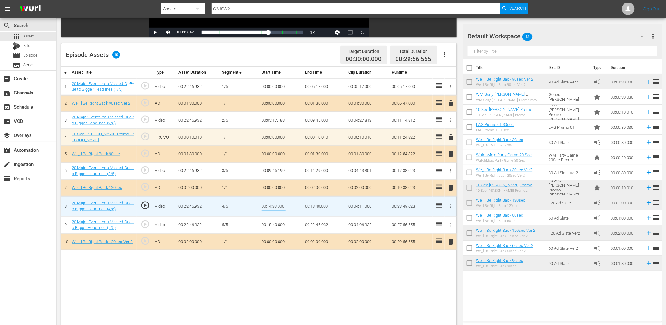
type input "00:14:28.800"
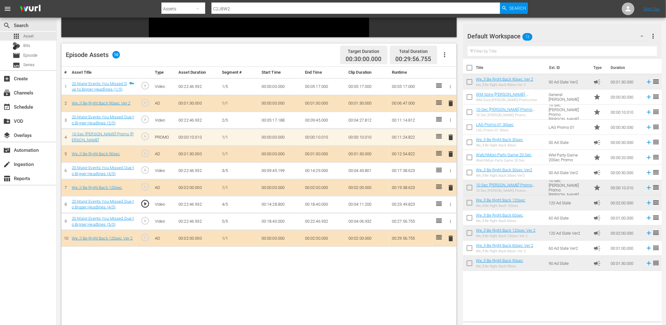
click at [273, 201] on td "00:14:28.800" at bounding box center [280, 204] width 43 height 17
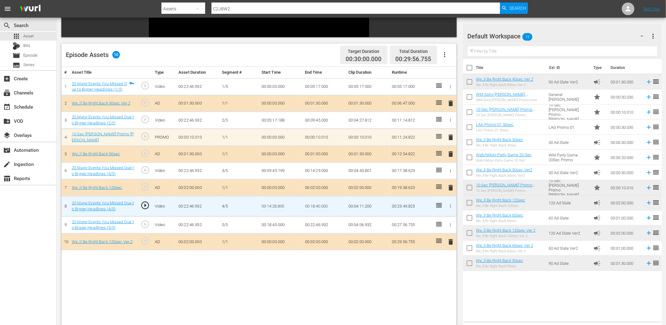
click at [273, 201] on input "00:14:28.800" at bounding box center [273, 206] width 24 height 15
click at [319, 171] on td "00:14:29.000" at bounding box center [323, 170] width 43 height 17
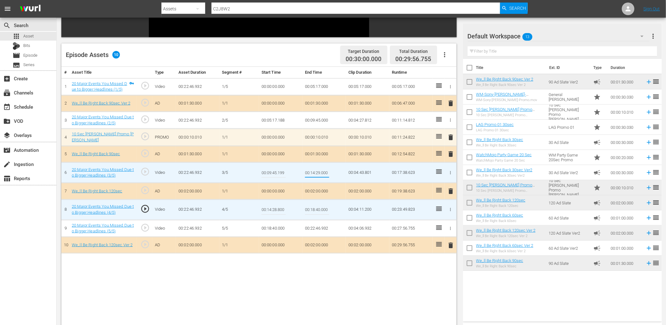
type input "00:14:28.800"
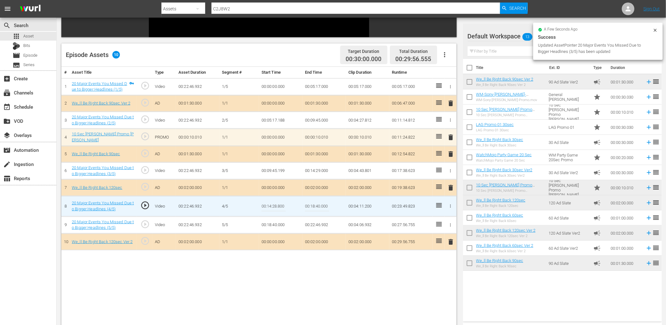
click at [274, 206] on input "00:14:28.800" at bounding box center [273, 206] width 24 height 15
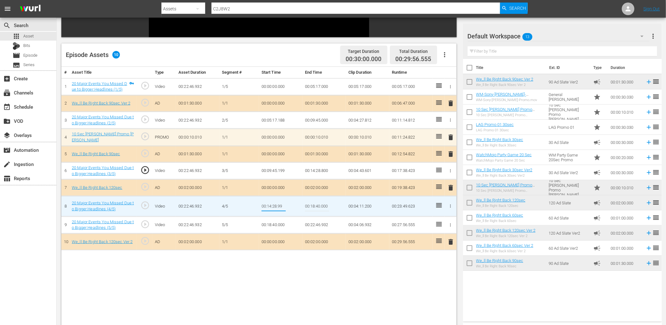
type input "00:14:28.999"
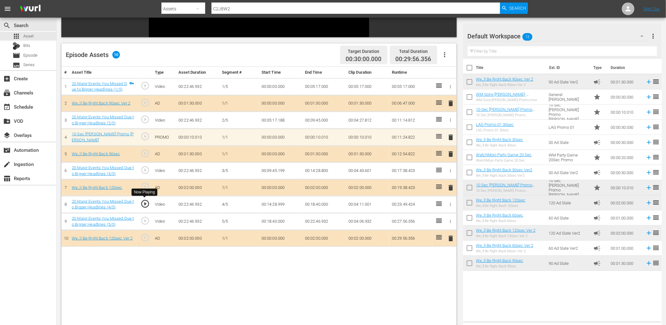
click at [145, 202] on span "play_circle_outline" at bounding box center [144, 203] width 9 height 9
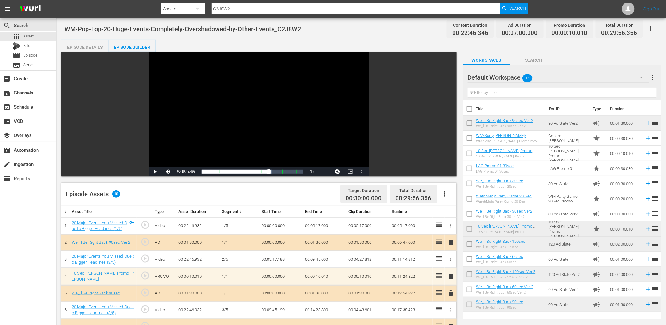
scroll to position [0, 0]
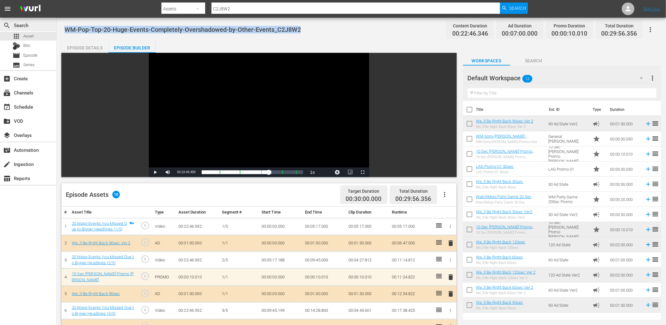
drag, startPoint x: 306, startPoint y: 27, endPoint x: 52, endPoint y: 27, distance: 253.3
click at [58, 27] on div "WM-Pop-Top-20-Huge-Events-Completely-Overshadowed-by-Other-Events_C2J8W2 Conten…" at bounding box center [361, 253] width 609 height 471
copy span "WM-Pop-Top-20-Huge-Events-Completely-Overshadowed-by-Other-Events_C2J8W2"
click at [81, 50] on div "Episode Details" at bounding box center [84, 47] width 47 height 15
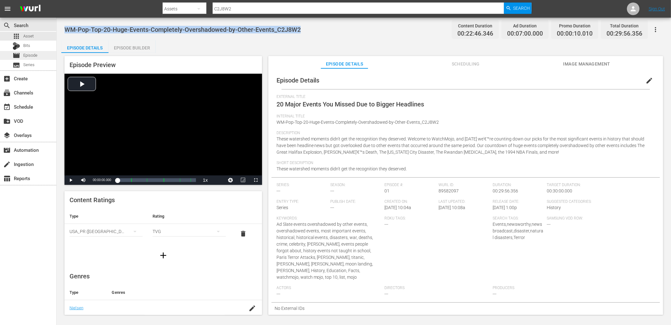
click at [21, 52] on div "movie Episode" at bounding box center [25, 55] width 25 height 9
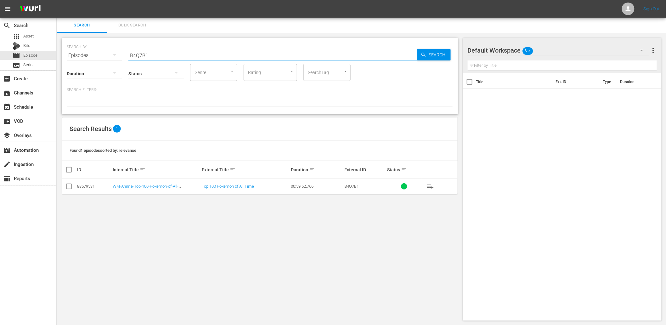
drag, startPoint x: 170, startPoint y: 57, endPoint x: 95, endPoint y: 53, distance: 75.6
click at [94, 53] on div "SEARCH BY Search By Episodes Search ID, Title, Description, Keywords, or Catego…" at bounding box center [260, 51] width 386 height 23
paste input "WM-Film-Top-100-Movie-Deaths_U1W1Q8"
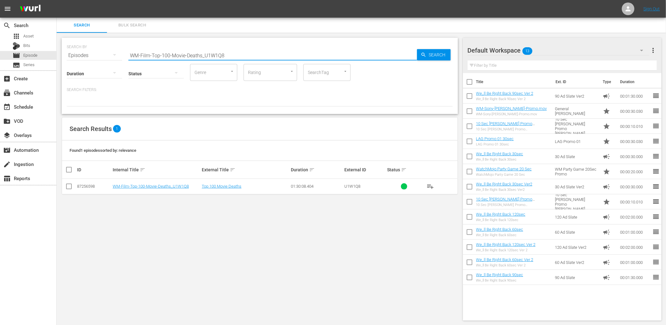
drag, startPoint x: 161, startPoint y: 50, endPoint x: 115, endPoint y: 55, distance: 46.8
click at [95, 46] on div "SEARCH BY Search By Episodes Search ID, Title, Description, Keywords, or Catego…" at bounding box center [260, 51] width 386 height 23
paste input "Greatest-Fight-Scenes-of-All-Time_W1L2D0"
drag, startPoint x: 231, startPoint y: 50, endPoint x: 91, endPoint y: 50, distance: 140.0
click at [91, 48] on div "SEARCH BY Search By Episodes Search ID, Title, Description, Keywords, or Catego…" at bounding box center [260, 51] width 386 height 23
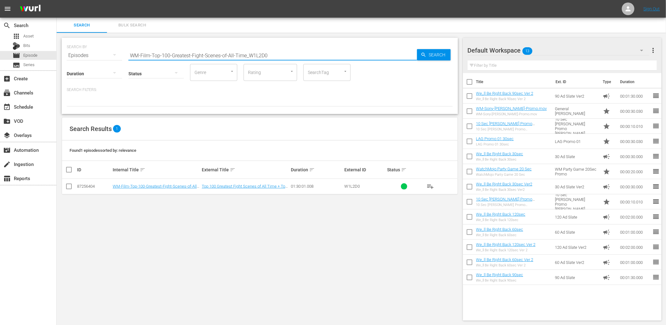
paste input "O5F5J7"
type input "O5F5J7"
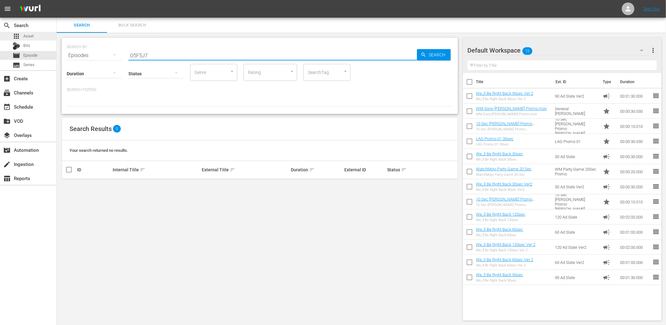
click at [31, 34] on span "Asset" at bounding box center [28, 36] width 10 height 6
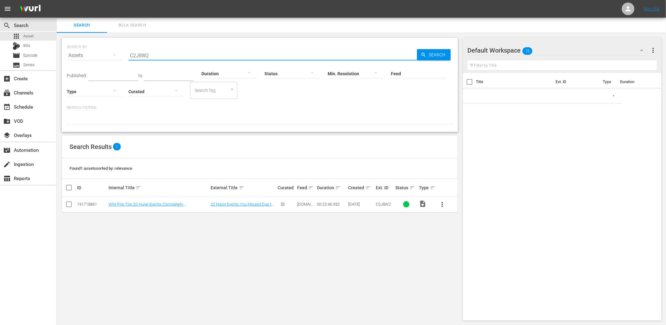
drag, startPoint x: 147, startPoint y: 54, endPoint x: 105, endPoint y: 52, distance: 41.6
click at [102, 51] on div "SEARCH BY Search By Assets Search ID, Title, Description, Keywords, or Category…" at bounding box center [260, 51] width 386 height 23
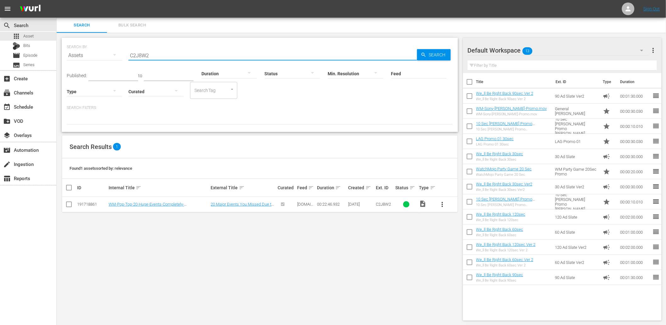
paste input "O5F5J7"
type input "O5F5J7"
click at [441, 206] on span "more_vert" at bounding box center [443, 204] width 8 height 8
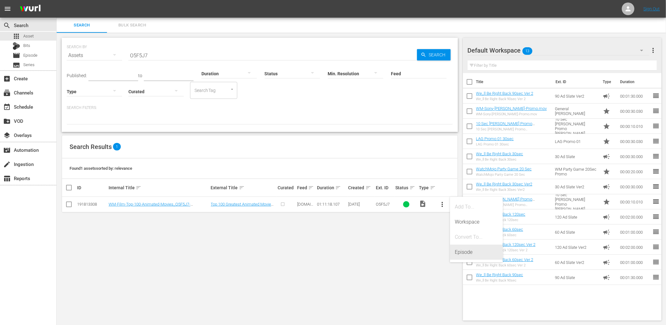
click at [467, 251] on div "Episode" at bounding box center [476, 252] width 43 height 15
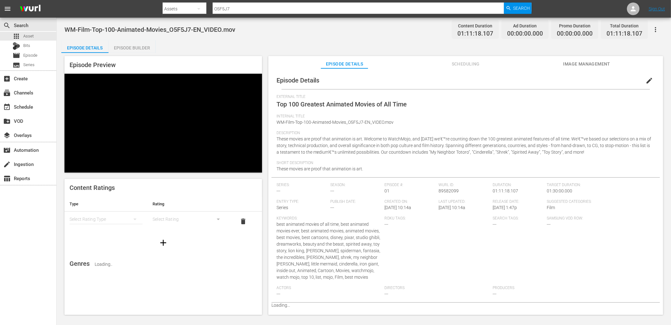
click at [137, 43] on div "Episode Builder" at bounding box center [132, 47] width 47 height 15
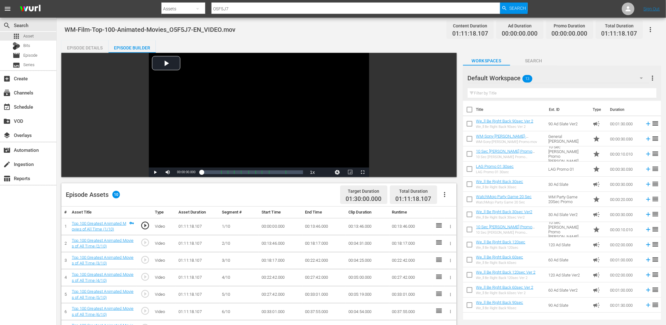
click at [499, 94] on input "text" at bounding box center [562, 93] width 189 height 10
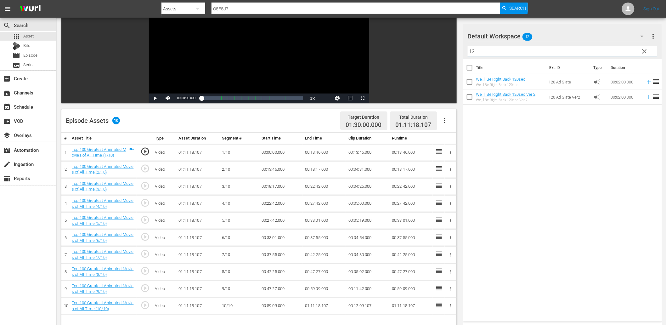
scroll to position [164, 0]
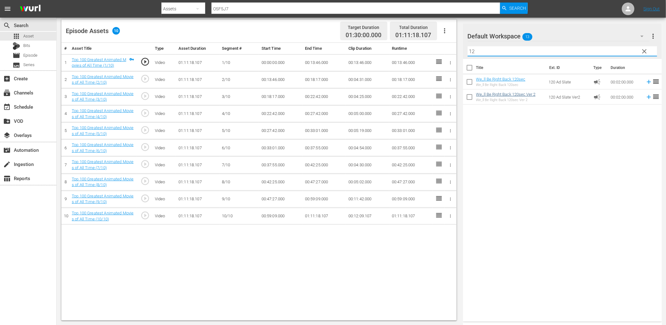
type input "12"
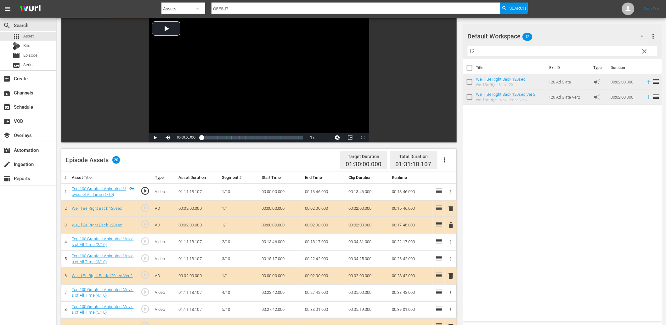
scroll to position [0, 0]
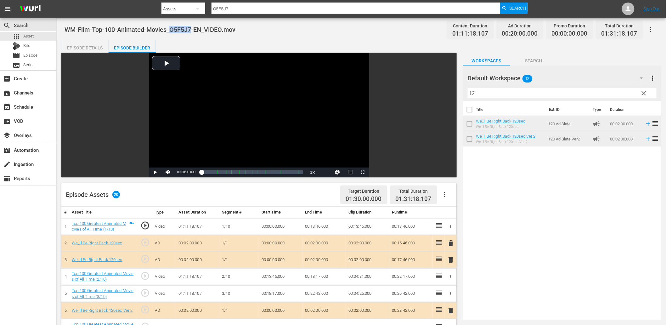
drag, startPoint x: 190, startPoint y: 28, endPoint x: 171, endPoint y: 31, distance: 19.9
click at [171, 31] on span "WM-Film-Top-100-Animated-Movies_O5F5J7-EN_VIDEO.mov" at bounding box center [150, 30] width 171 height 8
copy span "O5F5J7"
click at [539, 59] on span "Search" at bounding box center [533, 61] width 47 height 8
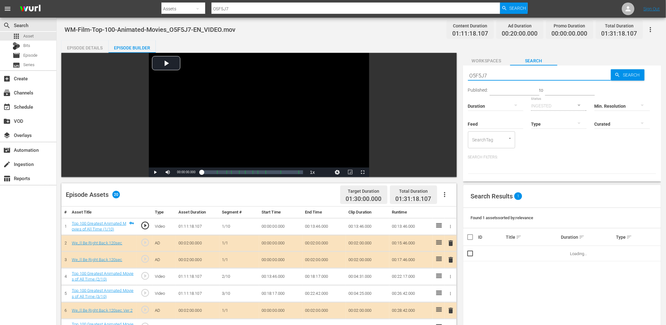
drag, startPoint x: 498, startPoint y: 74, endPoint x: 459, endPoint y: 69, distance: 39.6
click at [459, 69] on div "Video Player is loading. Play Video Play Mute Current Time 00:00:00.000 / Durat…" at bounding box center [361, 303] width 600 height 501
paste input "text"
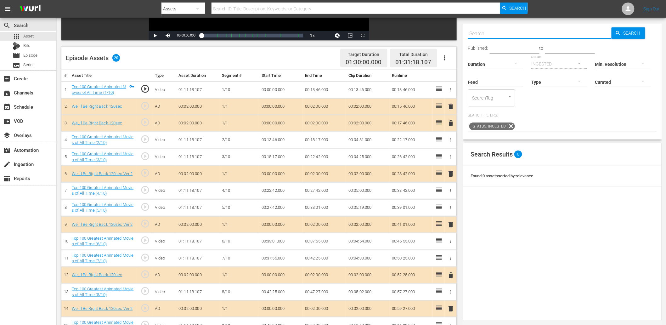
scroll to position [140, 0]
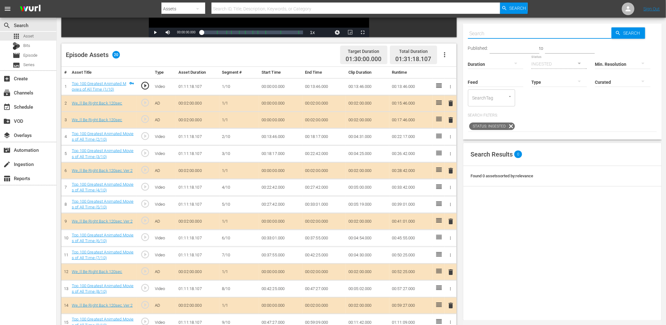
paste input "O5F5J7"
type input "O5F5J7"
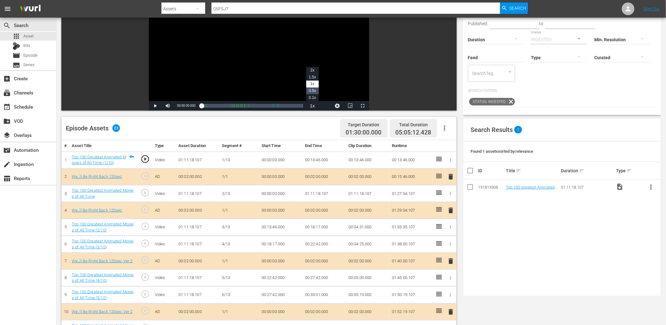
scroll to position [93, 0]
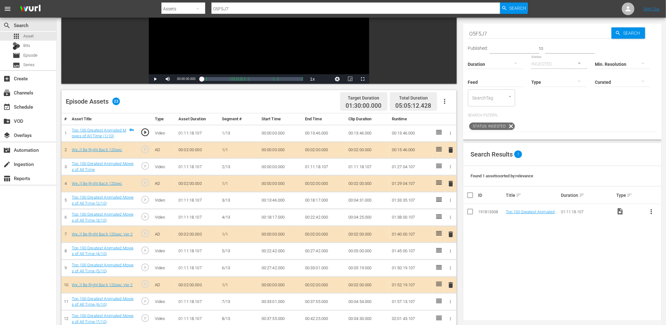
click at [315, 133] on td "00:13:46.000" at bounding box center [323, 133] width 43 height 17
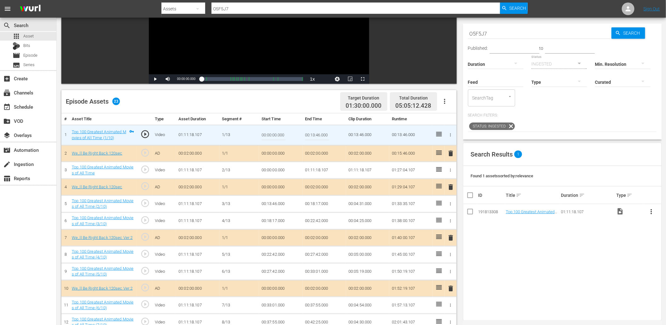
click at [315, 133] on input "00:13:46.000" at bounding box center [317, 134] width 24 height 15
click at [270, 169] on td "00:00:00.000" at bounding box center [280, 170] width 43 height 17
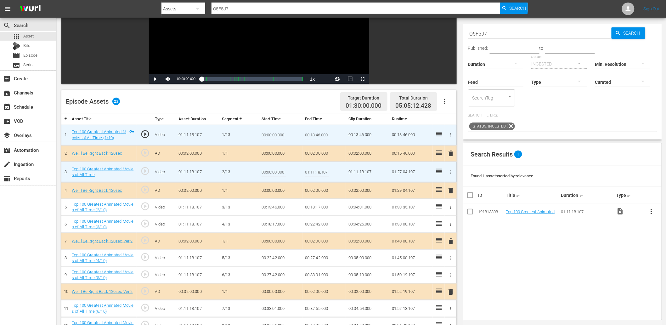
click at [270, 169] on input "00:00:00.000" at bounding box center [273, 171] width 24 height 15
paste input "13:46"
type input "00:07:46.000"
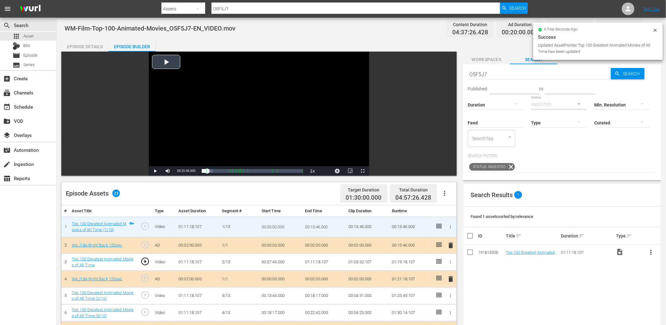
scroll to position [0, 0]
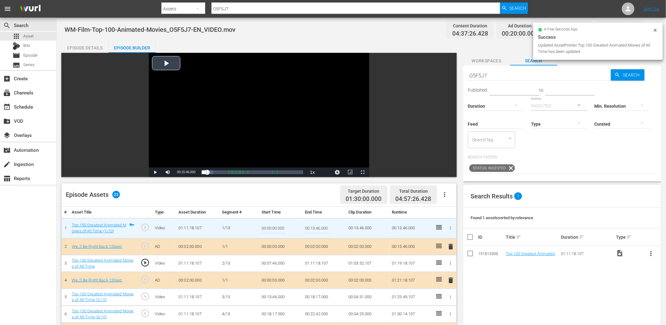
click at [245, 115] on div "Video Player" at bounding box center [259, 110] width 220 height 115
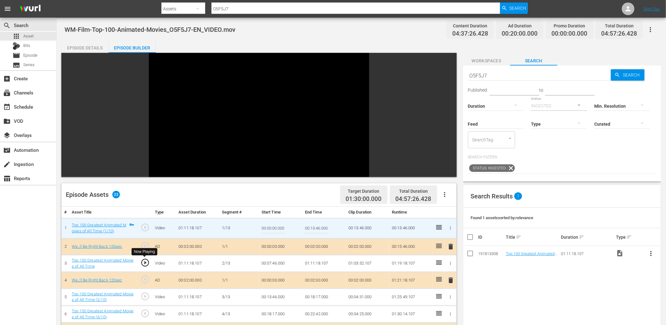
click at [143, 262] on span "play_circle_outline" at bounding box center [144, 262] width 9 height 9
click at [274, 264] on td "00:07:46.000" at bounding box center [280, 263] width 43 height 17
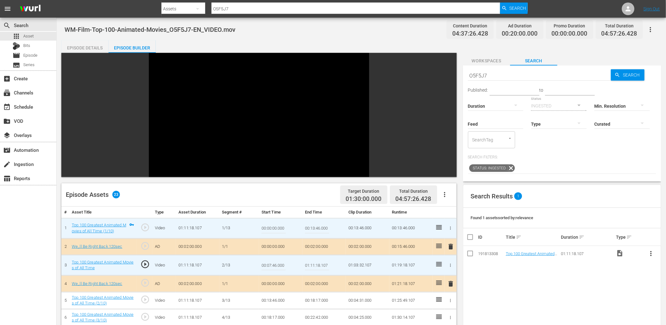
click at [274, 264] on input "00:07:46.000" at bounding box center [273, 264] width 24 height 15
type input "00:06:46.000"
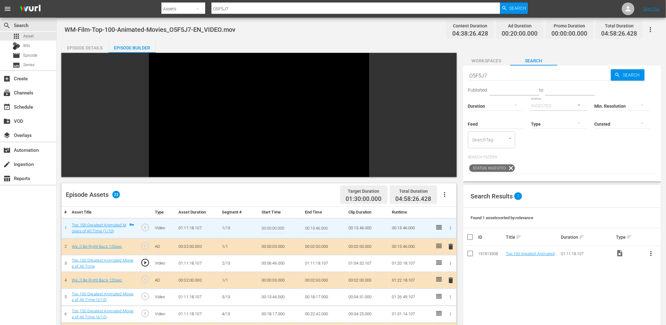
click at [279, 263] on td "00:06:46.000" at bounding box center [280, 263] width 43 height 17
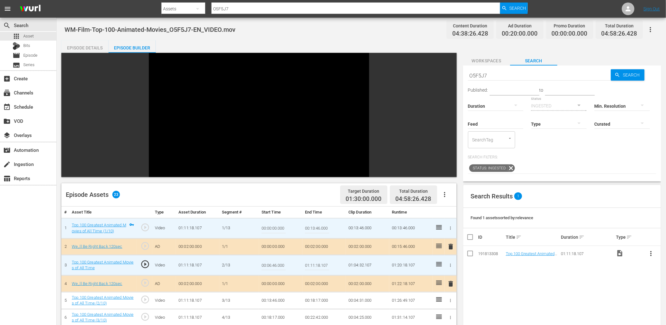
click at [279, 263] on input "00:06:46.000" at bounding box center [273, 264] width 24 height 15
type input "00:06:52.000"
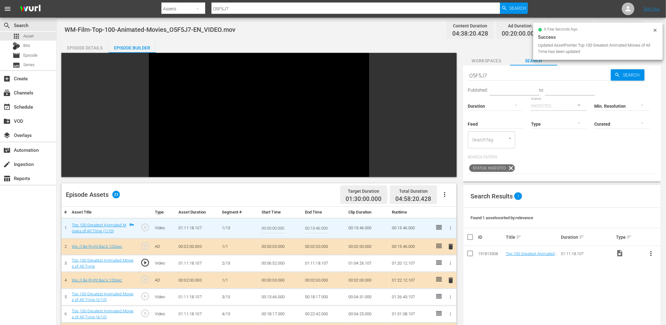
click at [269, 262] on td "00:06:52.000" at bounding box center [280, 263] width 43 height 17
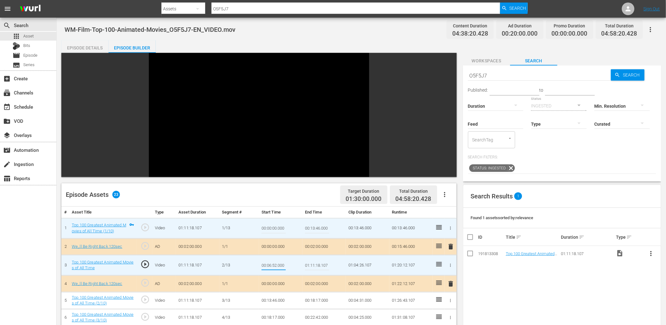
click at [276, 263] on input "00:06:52.000" at bounding box center [273, 264] width 24 height 15
type input "00:06:59.000"
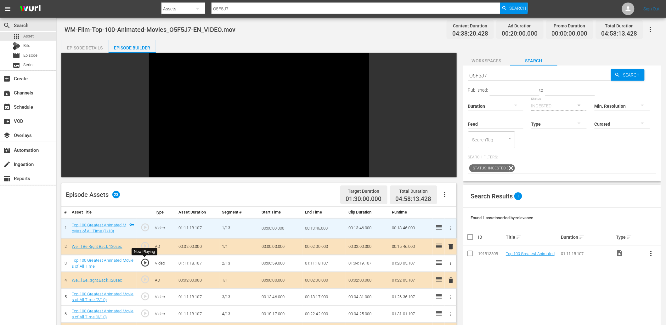
click at [148, 262] on span "play_circle_outline" at bounding box center [144, 262] width 9 height 9
click at [272, 263] on td "00:06:59.000" at bounding box center [280, 263] width 43 height 17
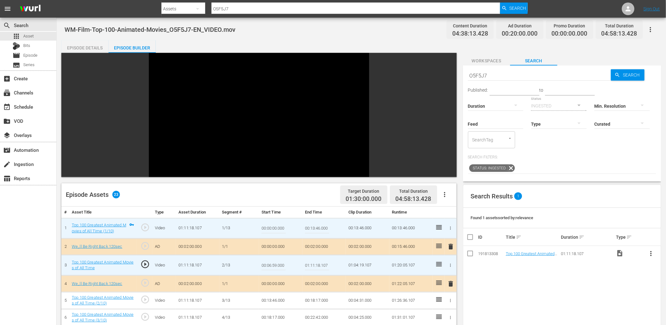
click at [272, 263] on input "00:06:59.000" at bounding box center [273, 264] width 24 height 15
type input "00:07:15.000"
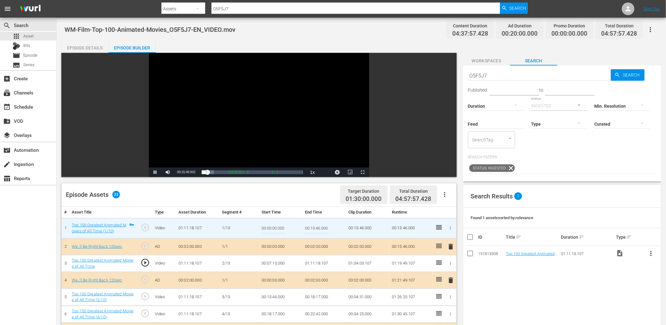
click at [266, 155] on div "Video Player" at bounding box center [259, 110] width 220 height 115
click at [277, 260] on td "00:07:15.000" at bounding box center [280, 263] width 43 height 17
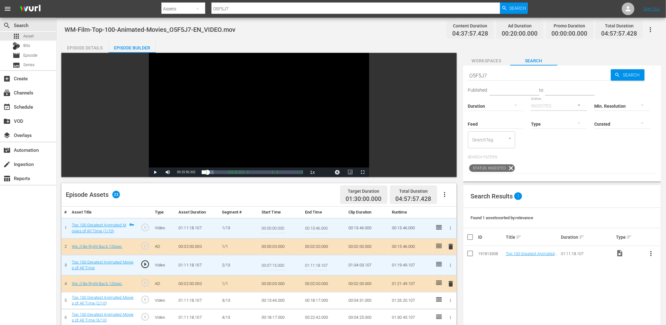
click at [277, 260] on input "00:07:15.000" at bounding box center [273, 264] width 24 height 15
click at [273, 266] on input "00:07:15.000" at bounding box center [273, 264] width 24 height 15
type input "00:07:19.000"
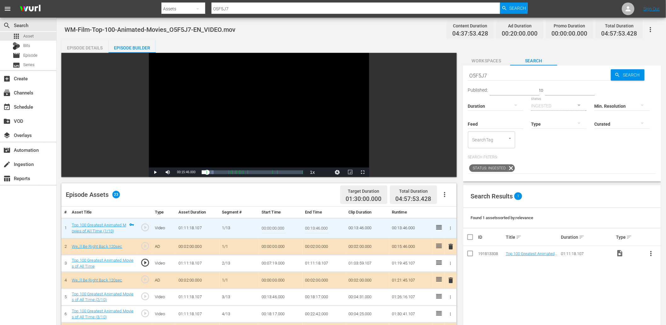
click at [271, 262] on td "00:07:19.000" at bounding box center [280, 263] width 43 height 17
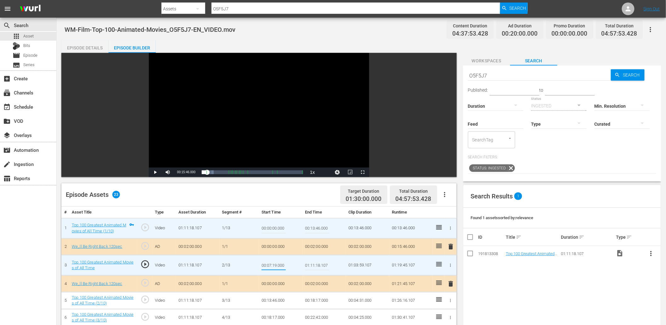
click at [272, 264] on input "00:07:19.000" at bounding box center [273, 264] width 24 height 15
type input "00:07:18.100"
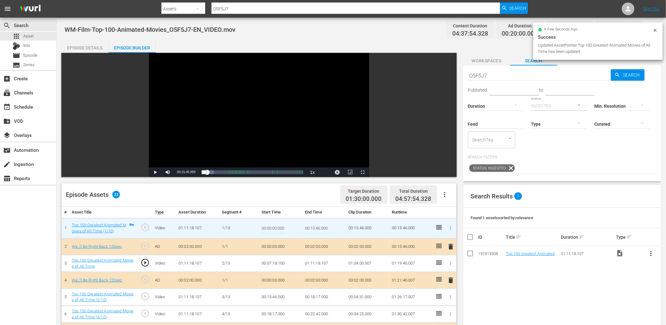
click at [247, 130] on div "Video Player" at bounding box center [259, 110] width 220 height 115
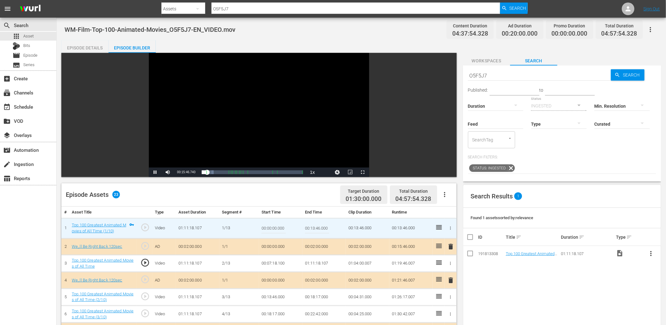
click at [247, 130] on div "Video Player" at bounding box center [259, 110] width 220 height 115
click at [279, 262] on td "00:07:18.100" at bounding box center [280, 263] width 43 height 17
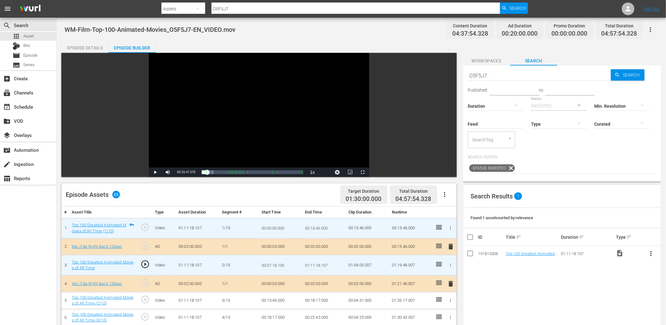
click at [279, 263] on input "00:07:18.100" at bounding box center [273, 264] width 24 height 15
type input "00:07:18.00"
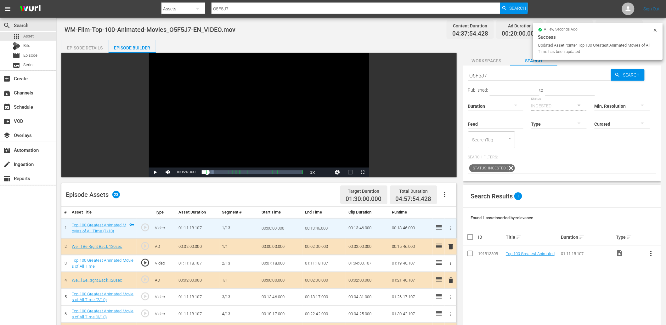
click at [281, 268] on td "00:07:18.000" at bounding box center [280, 263] width 43 height 17
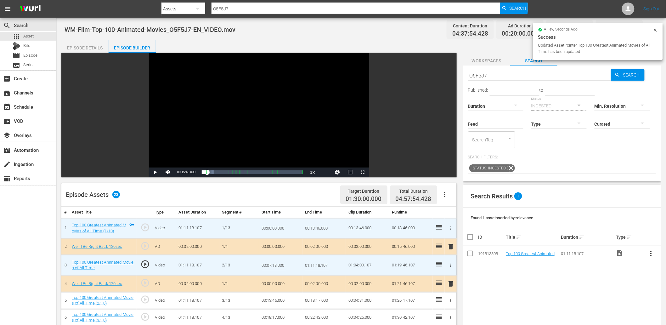
click at [281, 268] on input "00:07:18.000" at bounding box center [273, 264] width 24 height 15
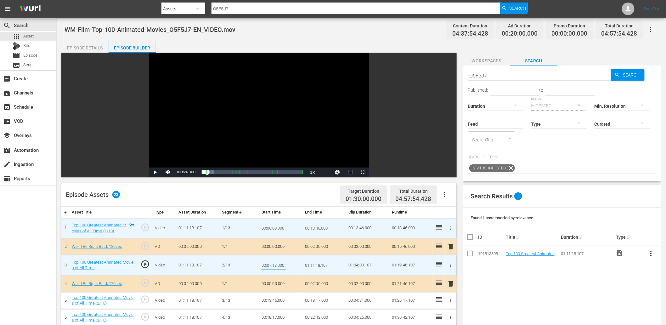
click at [274, 266] on input "00:07:18.000" at bounding box center [273, 264] width 24 height 15
type input "00:07:17.000"
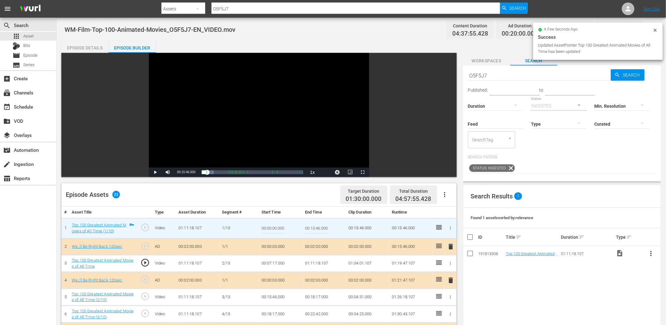
click at [246, 129] on div "Video Player" at bounding box center [259, 110] width 220 height 115
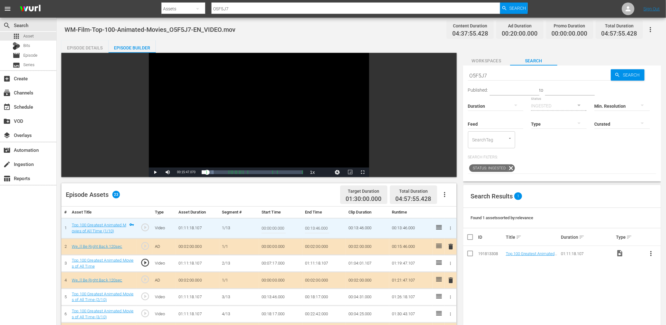
click at [285, 265] on td "00:07:17.000" at bounding box center [280, 263] width 43 height 17
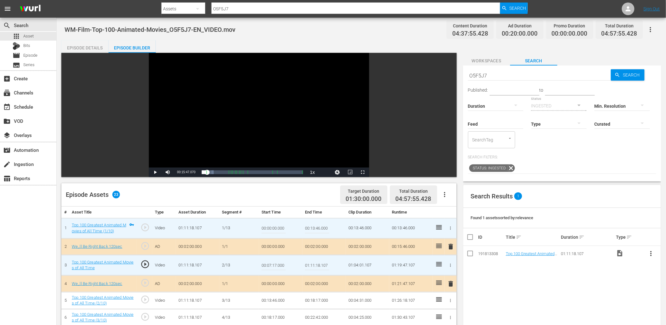
click at [285, 265] on input "00:07:17.000" at bounding box center [273, 264] width 24 height 15
click at [284, 265] on input "00:07:17.000" at bounding box center [273, 264] width 24 height 15
type input "00:07:17.555"
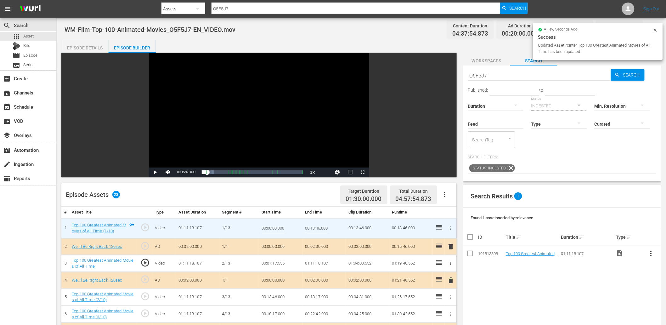
click at [211, 121] on div "Video Player" at bounding box center [259, 110] width 220 height 115
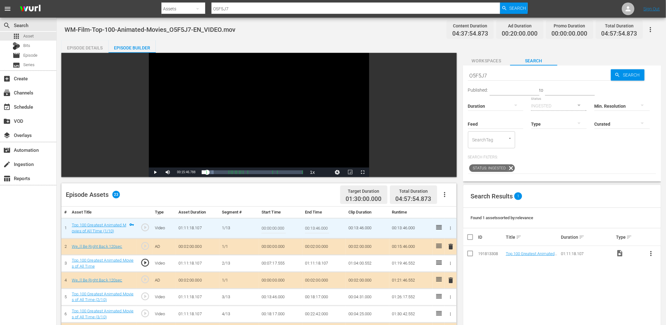
click at [284, 265] on td "00:07:17.555" at bounding box center [280, 263] width 43 height 17
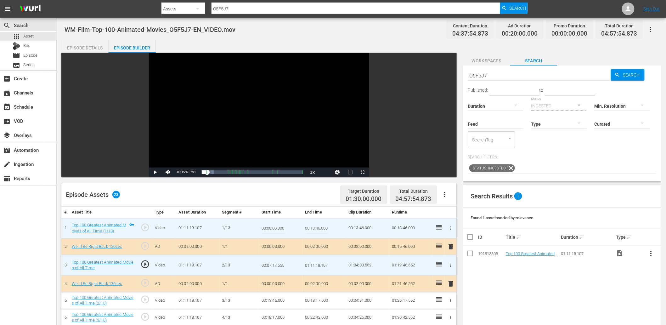
click at [284, 265] on input "00:07:17.555" at bounding box center [273, 264] width 24 height 15
type input "00:07:17.777"
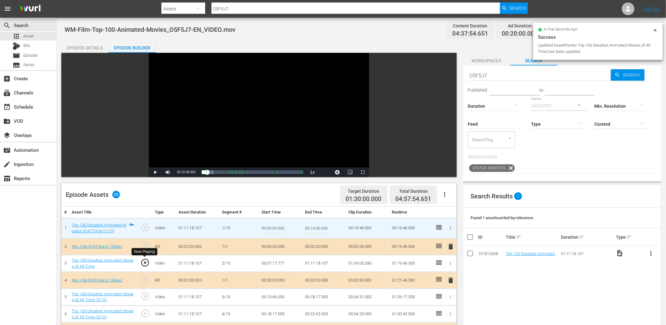
click at [144, 263] on span "play_circle_outline" at bounding box center [144, 262] width 9 height 9
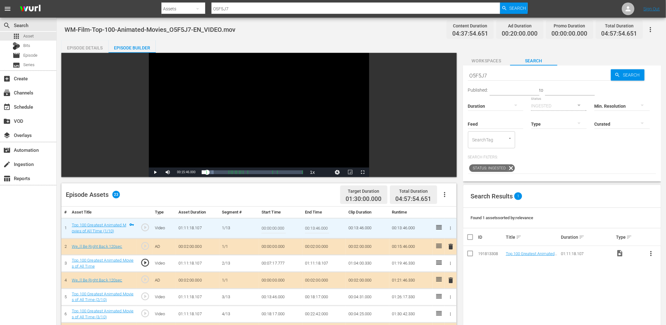
click at [213, 124] on div "Video Player" at bounding box center [259, 110] width 220 height 115
click at [275, 267] on td "00:07:17.777" at bounding box center [280, 263] width 43 height 17
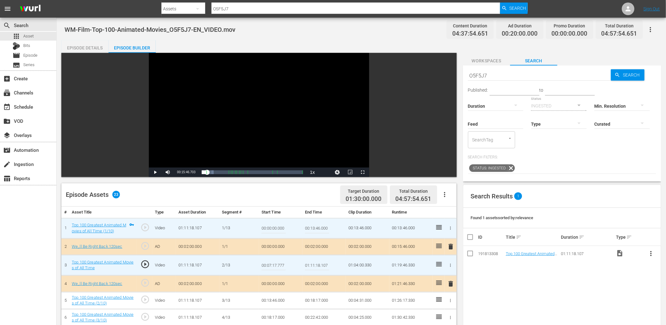
click at [275, 267] on input "00:07:17.777" at bounding box center [273, 264] width 24 height 15
type input "00:07:17.799"
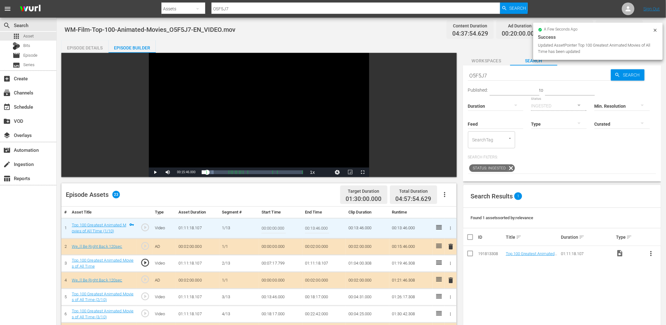
click at [243, 90] on div "Video Player" at bounding box center [259, 110] width 220 height 115
click at [241, 118] on div "Video Player" at bounding box center [259, 110] width 220 height 115
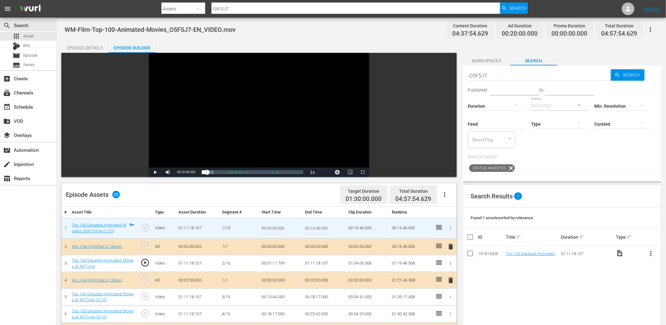
click at [268, 265] on td "00:07:17.799" at bounding box center [280, 263] width 43 height 17
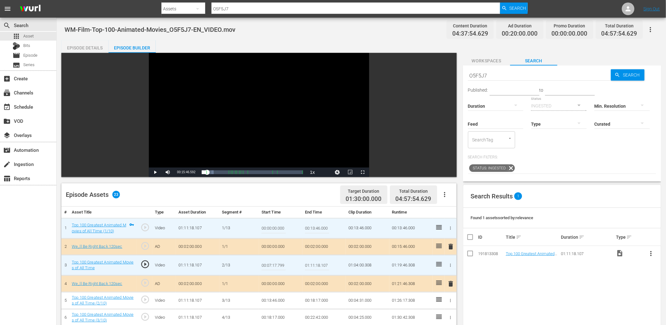
click at [268, 265] on input "00:07:17.799" at bounding box center [273, 264] width 24 height 15
click at [321, 228] on input "00:13:46.000" at bounding box center [317, 228] width 24 height 15
paste input "07:17.799"
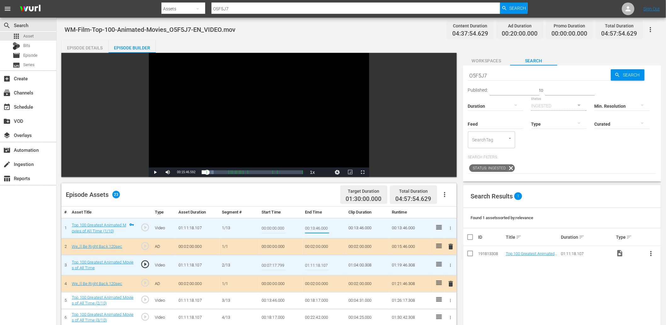
type input "00:07:17.799"
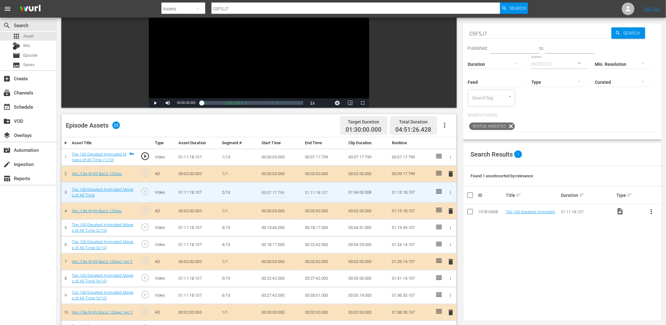
scroll to position [70, 0]
click at [270, 225] on td "00:13:46.000" at bounding box center [280, 226] width 43 height 17
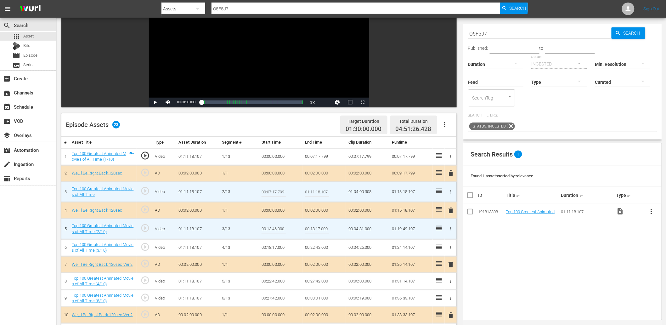
click at [270, 225] on input "00:13:46.000" at bounding box center [273, 228] width 24 height 15
click at [307, 195] on input "01:11:18.107" at bounding box center [317, 191] width 24 height 15
paste input "0:13:46.000"
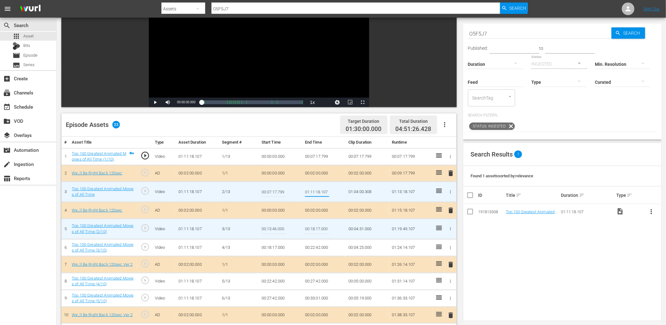
type input "00:13:46.000"
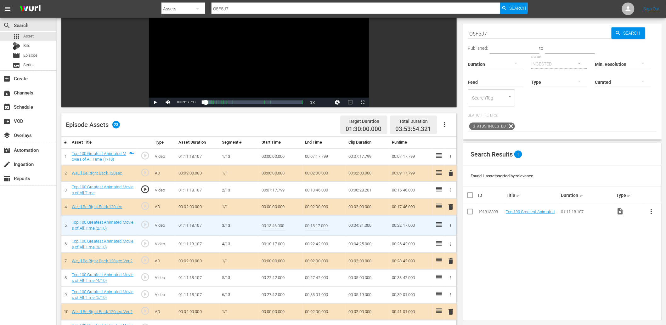
click at [270, 227] on input "00:13:46.000" at bounding box center [273, 225] width 24 height 15
click at [141, 224] on span "play_circle_outline" at bounding box center [144, 224] width 9 height 9
click at [225, 55] on div "Video Player" at bounding box center [259, 40] width 220 height 115
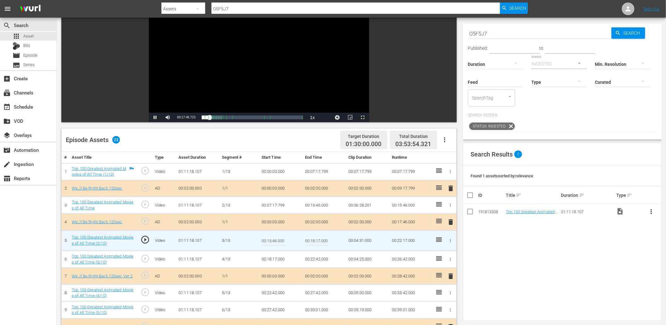
scroll to position [46, 0]
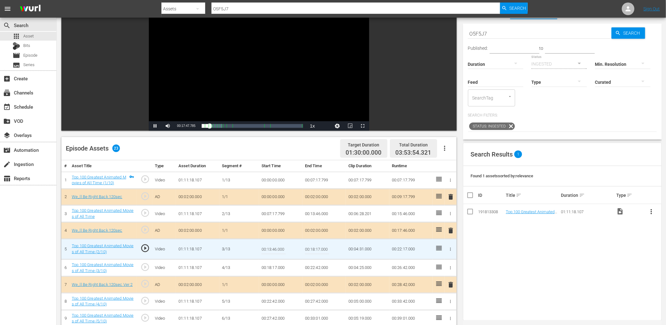
click at [190, 76] on div "Video Player" at bounding box center [259, 64] width 220 height 115
click at [146, 248] on span "play_circle_outline" at bounding box center [144, 247] width 9 height 9
click at [281, 249] on input "00:13:46.000" at bounding box center [273, 248] width 24 height 15
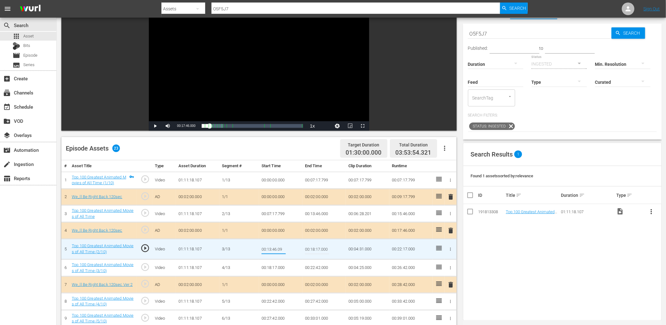
type input "00:13:46.099"
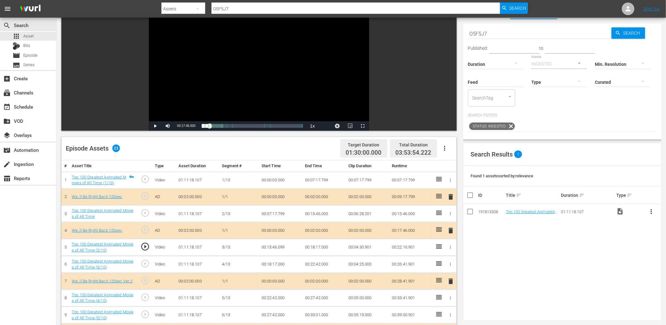
click at [199, 71] on div "Video Player" at bounding box center [259, 64] width 220 height 115
click at [216, 79] on div "Video Player" at bounding box center [259, 64] width 220 height 115
click at [271, 248] on td "00:13:46.099" at bounding box center [280, 247] width 43 height 17
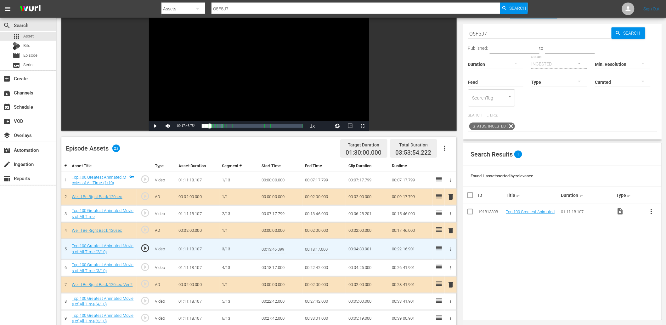
click at [271, 248] on input "00:13:46.099" at bounding box center [273, 248] width 24 height 15
type input "00:13:46.199"
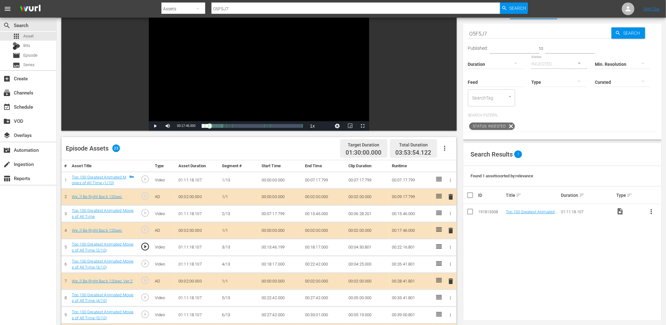
click at [276, 245] on td "00:13:46.199" at bounding box center [280, 247] width 43 height 17
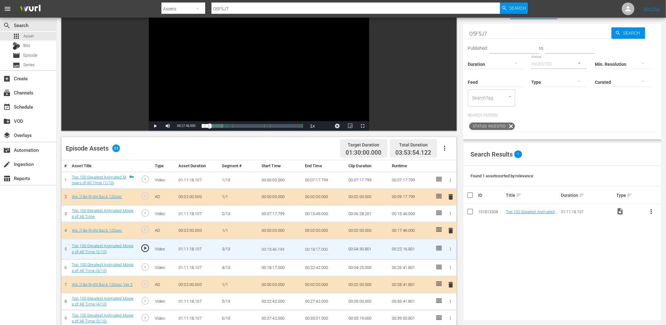
click at [276, 245] on input "00:13:46.199" at bounding box center [273, 248] width 24 height 15
type input "00:13:46.222"
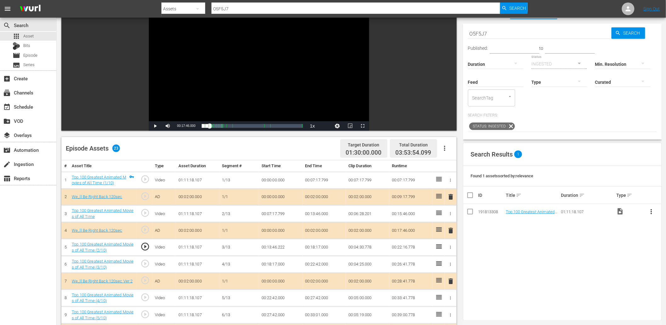
click at [279, 244] on td "00:13:46.222" at bounding box center [280, 247] width 43 height 17
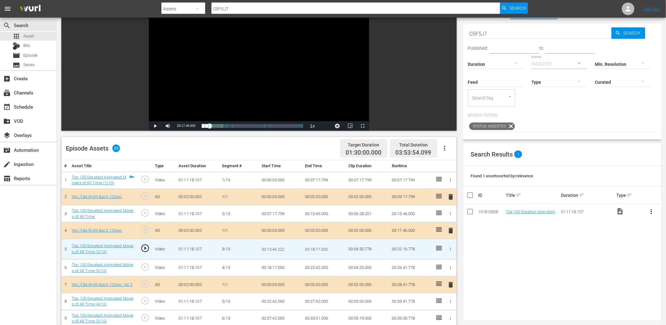
click at [279, 244] on input "00:13:46.222" at bounding box center [273, 248] width 24 height 15
type input "00:13:46.299"
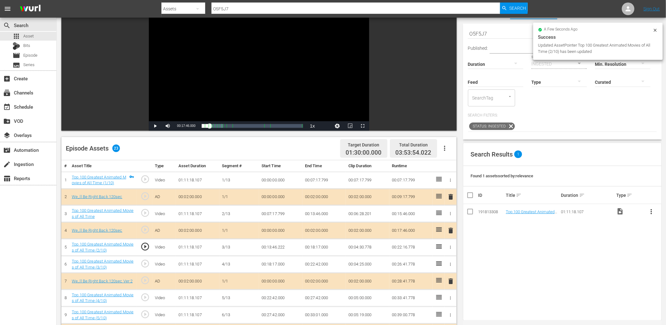
click at [273, 250] on td "00:13:46.222" at bounding box center [280, 247] width 43 height 17
click at [273, 250] on td "00:13:46.299" at bounding box center [280, 247] width 43 height 17
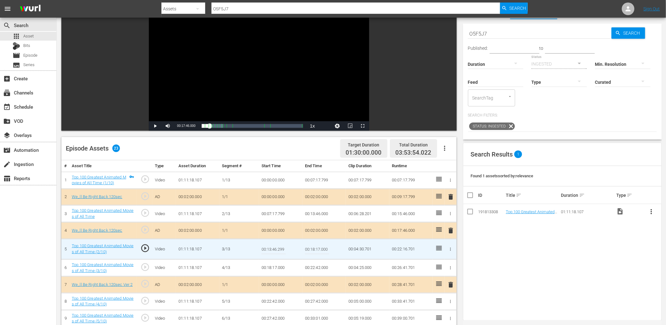
click at [244, 94] on div "Video Player" at bounding box center [259, 64] width 220 height 115
click at [223, 70] on div "Video Player" at bounding box center [259, 64] width 220 height 115
click at [145, 247] on span "play_circle_outline" at bounding box center [144, 247] width 9 height 9
click at [282, 246] on input "00:13:46.299" at bounding box center [273, 248] width 24 height 15
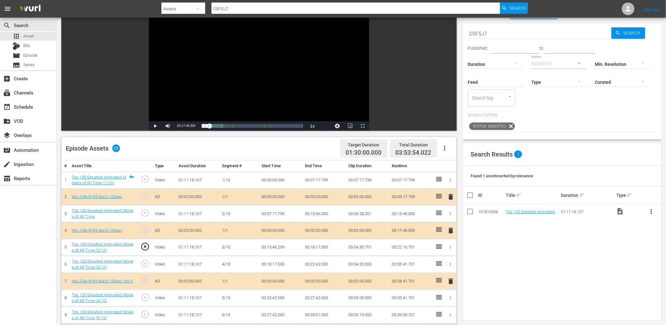
click at [146, 245] on span "play_circle_outline" at bounding box center [144, 246] width 9 height 9
click at [225, 80] on div "Video Player" at bounding box center [259, 64] width 220 height 115
click at [350, 126] on span "Video Player" at bounding box center [350, 126] width 0 height 0
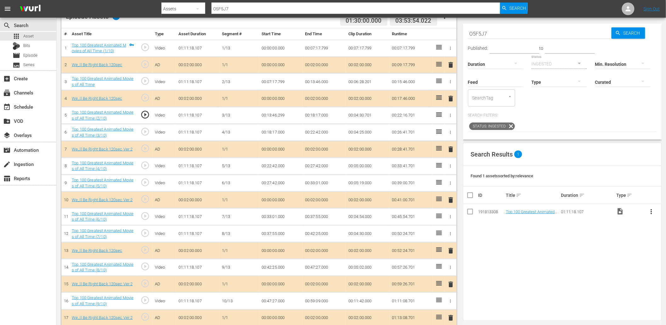
scroll to position [186, 0]
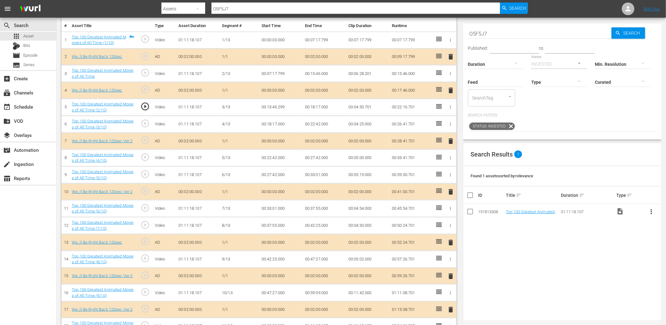
click at [145, 158] on span "play_circle_outline" at bounding box center [144, 156] width 9 height 9
click at [140, 158] on div "play_circle_outline" at bounding box center [144, 157] width 11 height 11
click at [277, 159] on td "00:22:42.000" at bounding box center [280, 157] width 43 height 17
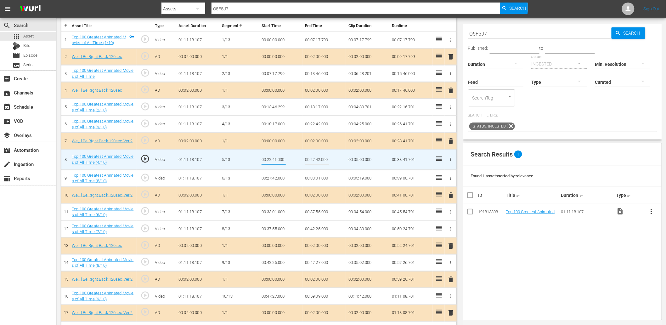
type input "00:22:41.700"
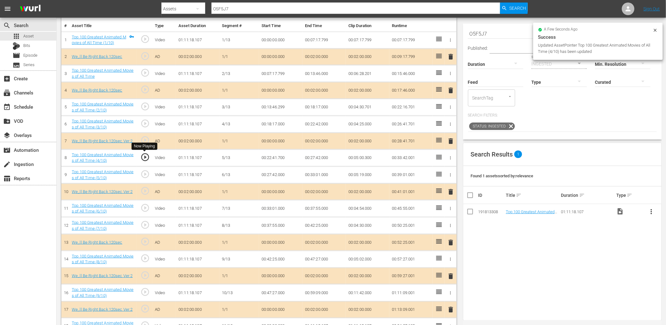
click at [145, 159] on span "play_circle_outline" at bounding box center [144, 156] width 9 height 9
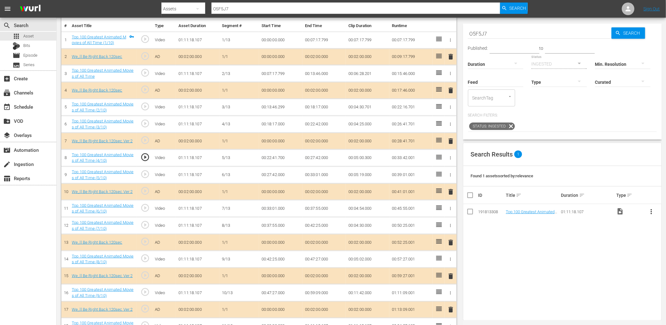
click at [271, 160] on td "00:22:41.700" at bounding box center [280, 157] width 43 height 17
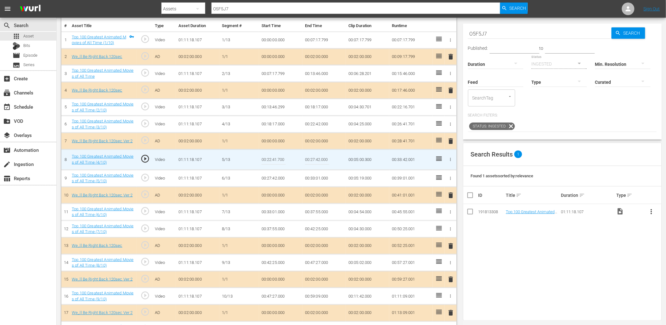
click at [271, 160] on input "00:22:41.700" at bounding box center [273, 159] width 24 height 15
click at [311, 124] on td "00:22:42.000" at bounding box center [323, 124] width 43 height 17
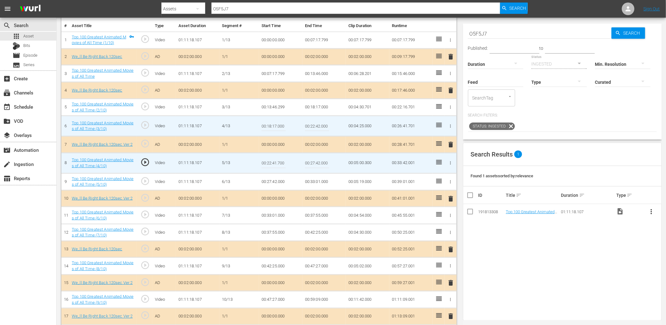
click at [311, 124] on input "00:22:42.000" at bounding box center [317, 125] width 24 height 15
paste input "1.7"
type input "00:22:41.700"
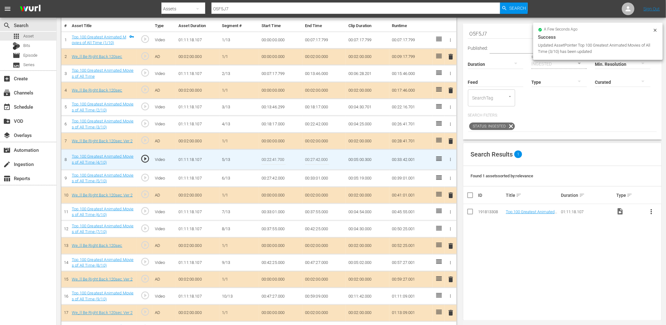
click at [276, 160] on input "00:22:41.700" at bounding box center [273, 159] width 24 height 15
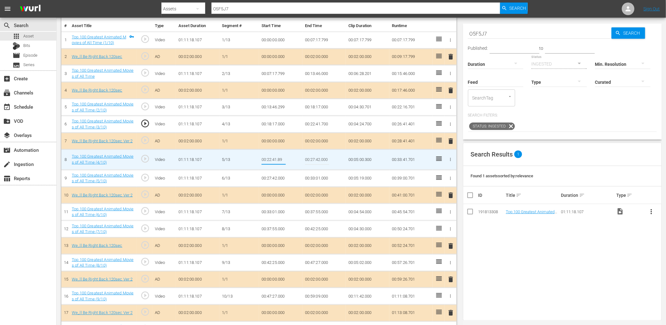
type input "00:22:41.899"
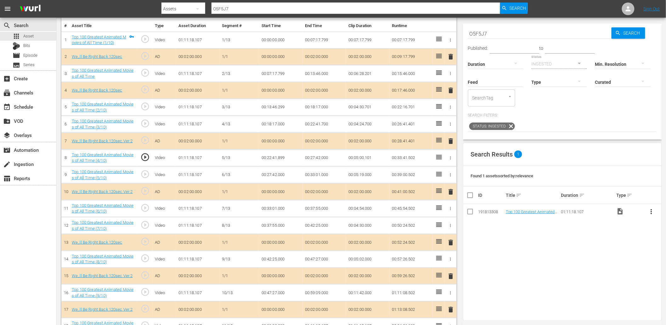
click at [143, 155] on span "play_circle_outline" at bounding box center [144, 156] width 9 height 9
click at [277, 158] on td "00:22:41.899" at bounding box center [280, 157] width 43 height 17
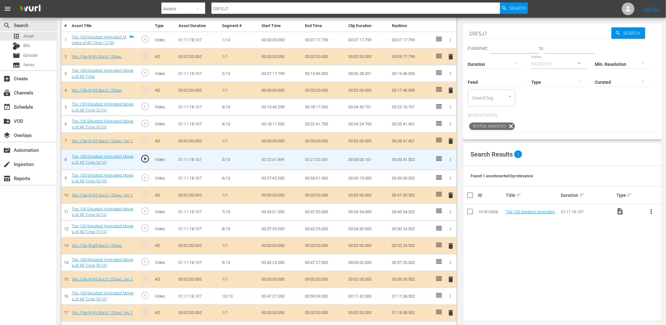
click at [277, 158] on input "00:22:41.899" at bounding box center [273, 159] width 24 height 15
type input "00:22:41.999"
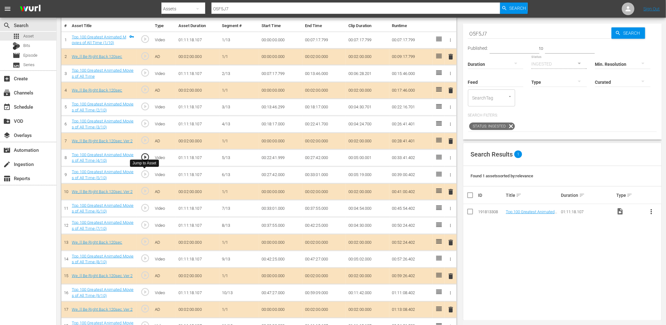
click at [146, 172] on span "play_circle_outline" at bounding box center [144, 173] width 9 height 9
click at [146, 211] on span "play_circle_outline" at bounding box center [144, 207] width 9 height 9
click at [281, 209] on td "00:33:01.000" at bounding box center [280, 208] width 43 height 17
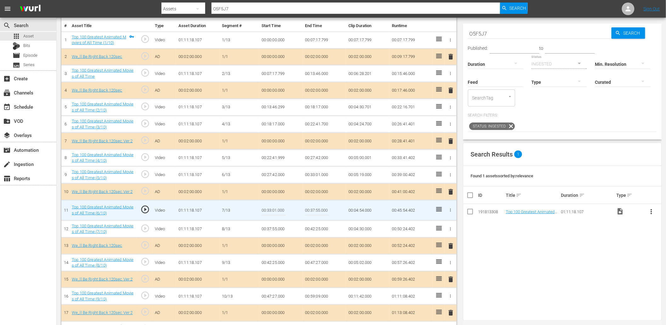
click at [281, 209] on input "00:33:01.000" at bounding box center [273, 210] width 24 height 15
type input "00:33:01.299"
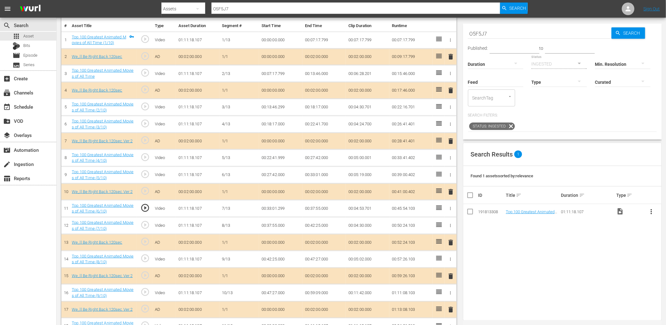
click at [274, 210] on td "00:33:01.299" at bounding box center [280, 208] width 43 height 17
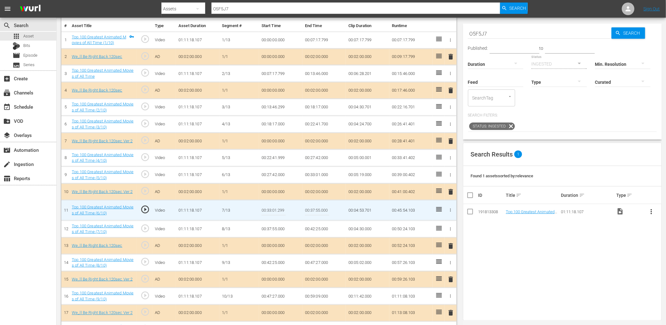
click at [274, 210] on input "00:33:01.299" at bounding box center [273, 210] width 24 height 15
type input "00:33:01.222"
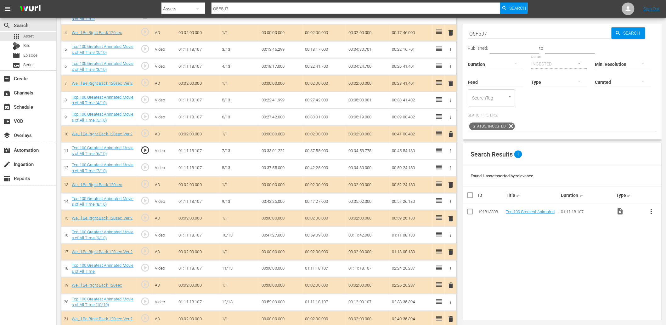
scroll to position [233, 0]
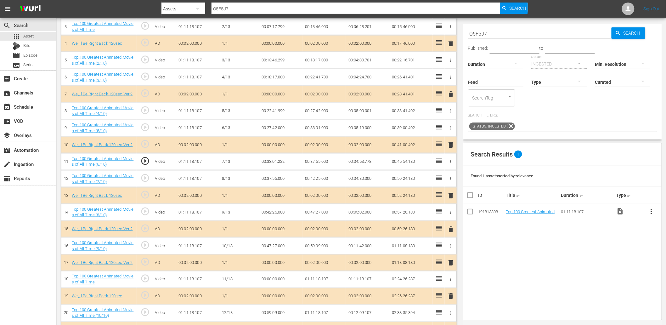
click at [148, 158] on span "play_circle_outline" at bounding box center [144, 160] width 9 height 9
click at [280, 164] on td "00:33:01.222" at bounding box center [280, 161] width 43 height 17
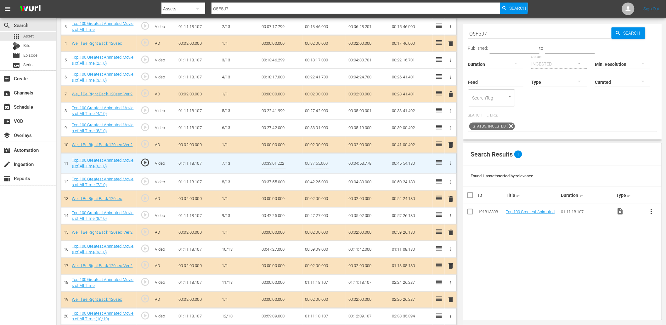
click at [280, 164] on input "00:33:01.222" at bounding box center [273, 163] width 24 height 15
click at [283, 162] on input "00:33:01.222" at bounding box center [273, 163] width 24 height 15
type input "00:33:01.282"
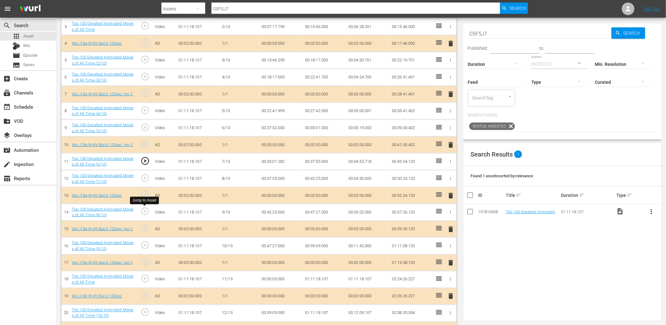
click at [144, 212] on span "play_circle_outline" at bounding box center [144, 210] width 9 height 9
click at [281, 211] on td "00:42:25.000" at bounding box center [280, 212] width 43 height 17
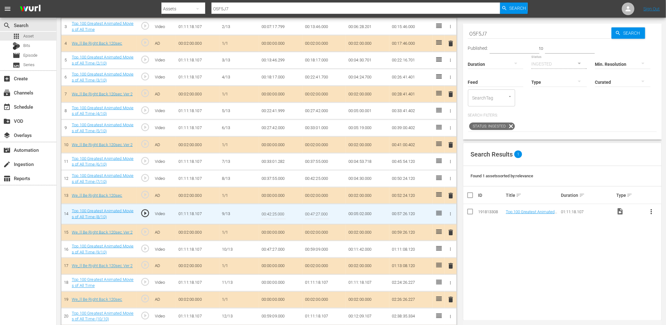
click at [281, 211] on input "00:42:25.000" at bounding box center [273, 213] width 24 height 15
type input "00:42:25.099"
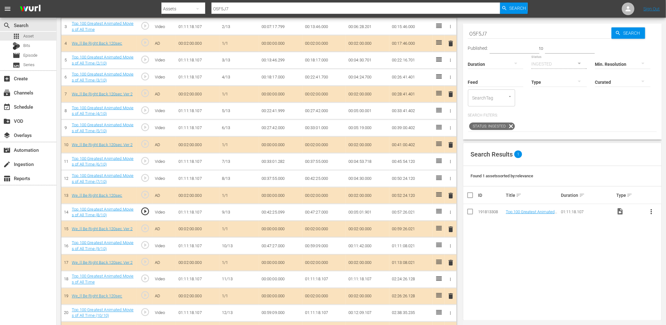
click at [145, 214] on span "play_circle_outline" at bounding box center [144, 210] width 9 height 9
click at [278, 213] on td "00:42:25.099" at bounding box center [280, 212] width 43 height 17
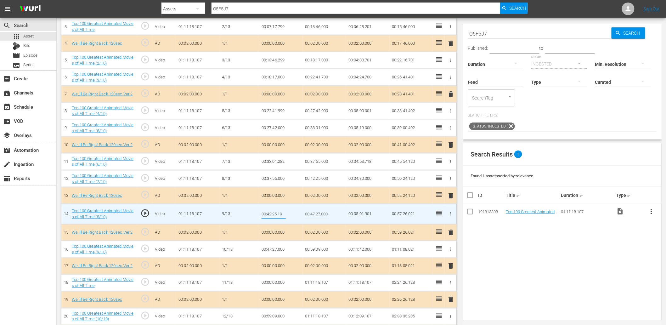
type input "00:42:25.199"
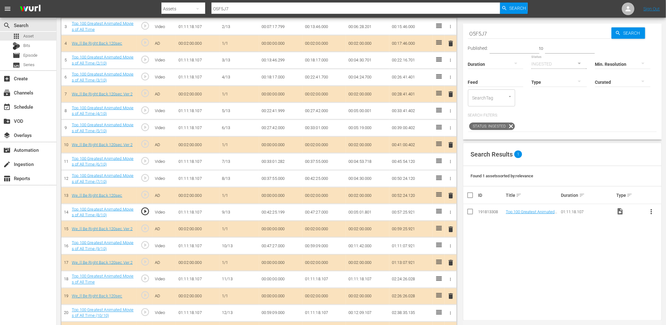
click at [272, 211] on td "00:42:25.199" at bounding box center [280, 212] width 43 height 17
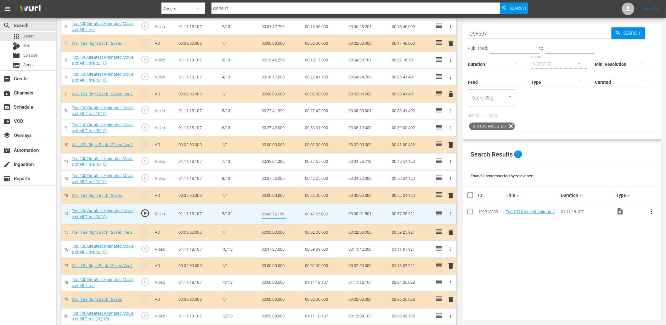
click at [314, 180] on td "00:42:25.000" at bounding box center [323, 178] width 43 height 17
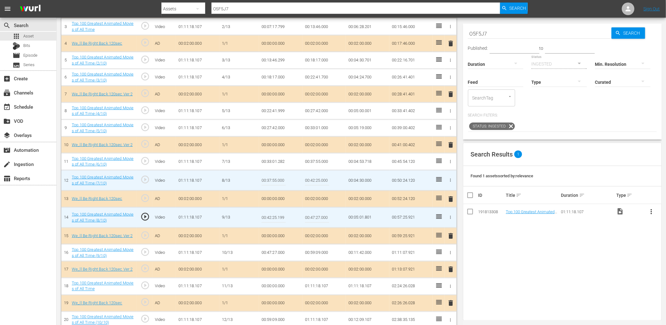
click at [314, 180] on input "00:42:25.000" at bounding box center [317, 180] width 24 height 15
paste input "199"
type input "00:42:25.199"
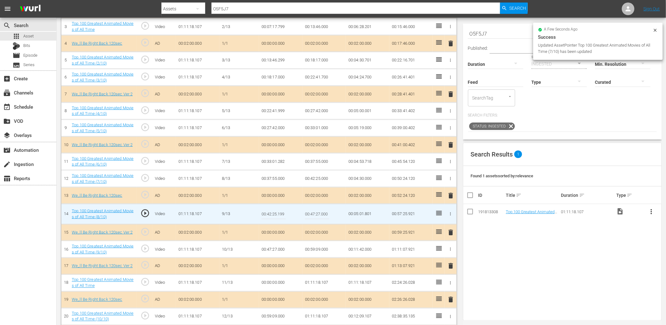
click at [276, 211] on input "00:42:25.199" at bounding box center [273, 213] width 24 height 15
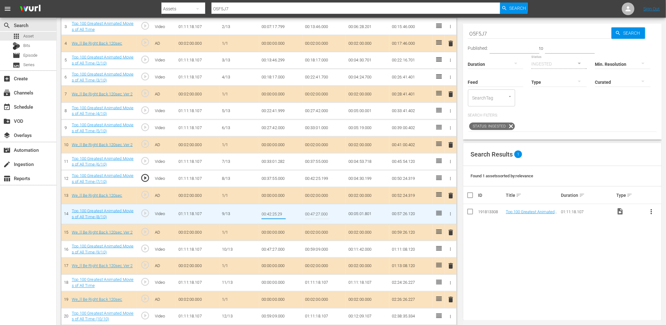
type input "00:42:25.299"
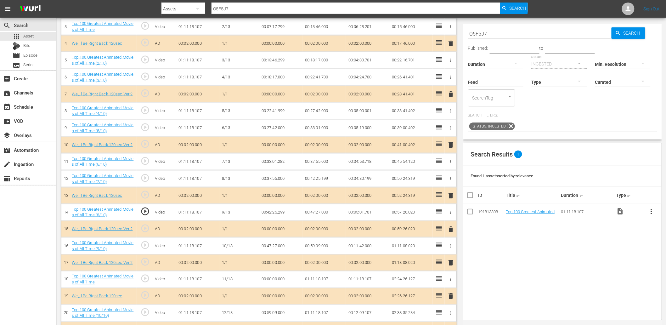
click at [278, 212] on td "00:42:25.299" at bounding box center [280, 212] width 43 height 17
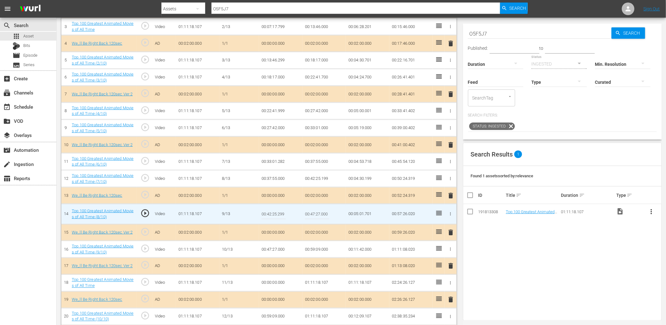
click at [281, 212] on input "00:42:25.299" at bounding box center [273, 213] width 24 height 15
type input "00:42:25.400"
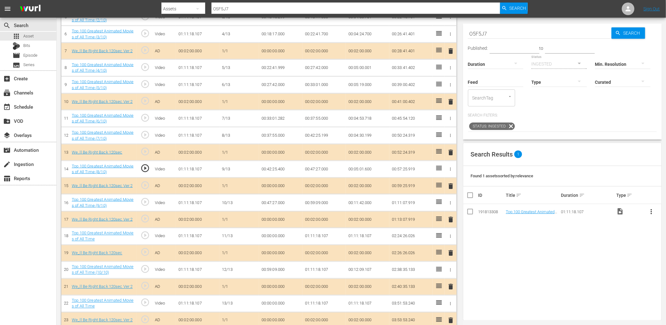
scroll to position [279, 0]
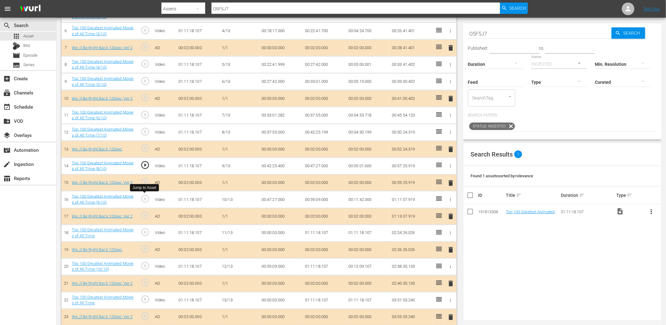
click at [146, 200] on span "play_circle_outline" at bounding box center [144, 198] width 9 height 9
click at [269, 199] on td "00:47:27.000" at bounding box center [280, 199] width 43 height 17
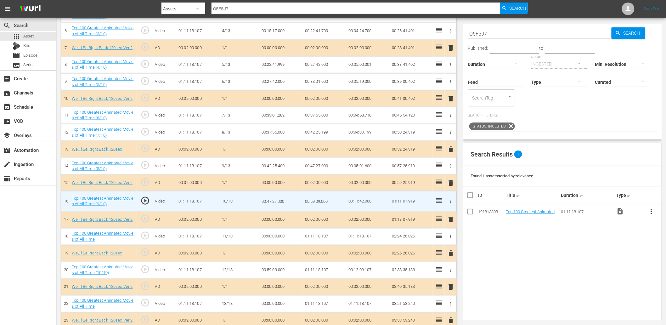
click at [269, 199] on input "00:47:27.000" at bounding box center [273, 201] width 24 height 15
type input "00:47:27.333"
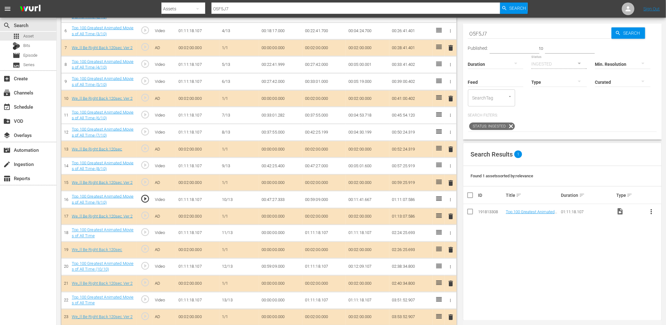
click at [273, 198] on td "00:47:27.333" at bounding box center [280, 199] width 43 height 17
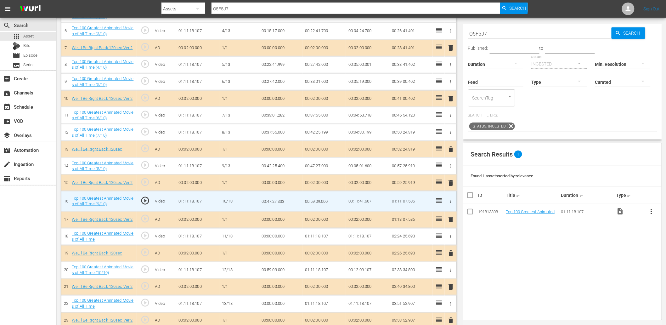
click at [273, 198] on input "00:47:27.333" at bounding box center [273, 201] width 24 height 15
click at [278, 200] on input "00:47:27.333" at bounding box center [273, 201] width 24 height 15
type input "00:47:27.277"
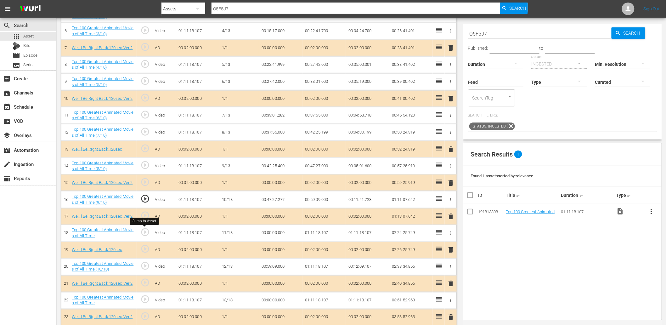
click at [146, 233] on span "play_circle_outline" at bounding box center [144, 232] width 9 height 9
click at [326, 199] on td "00:59:09.000" at bounding box center [323, 199] width 43 height 17
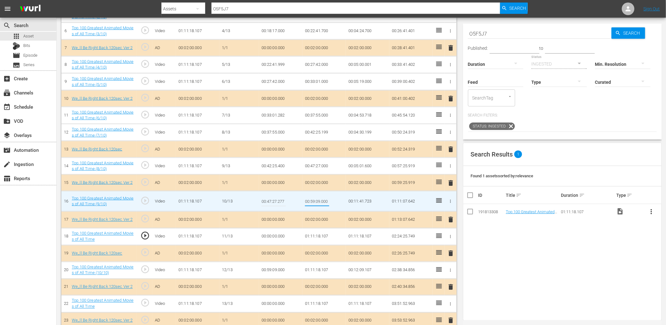
click at [271, 235] on td "00:00:00.000" at bounding box center [280, 236] width 43 height 17
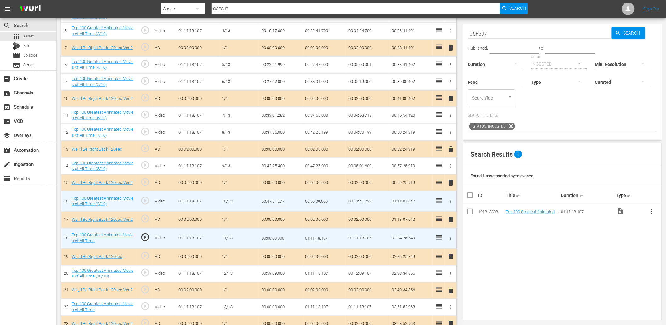
click at [271, 235] on input "00:00:00.000" at bounding box center [273, 238] width 24 height 15
paste input "59:09"
type input "00:54:09.000"
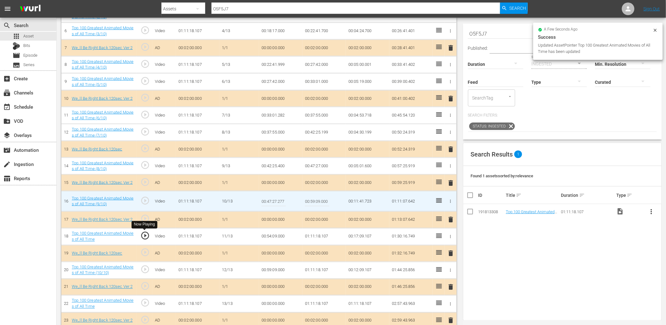
click at [144, 238] on span "play_circle_outline" at bounding box center [144, 235] width 9 height 9
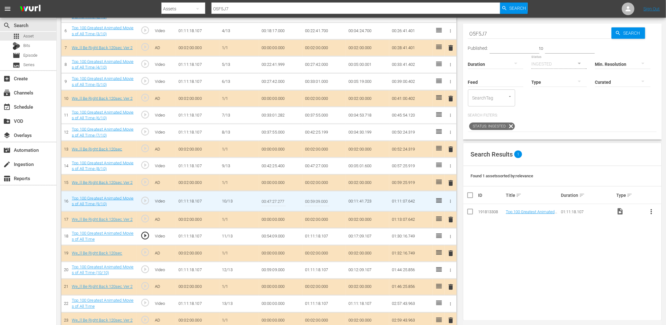
click at [265, 238] on td "00:54:09.000" at bounding box center [280, 236] width 43 height 17
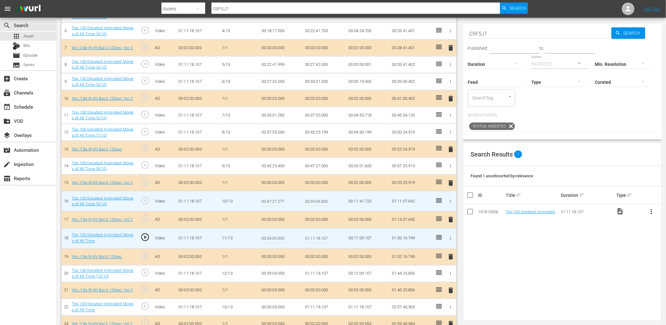
click at [265, 238] on input "00:54:09.000" at bounding box center [273, 238] width 24 height 15
type input "00:54:00.000"
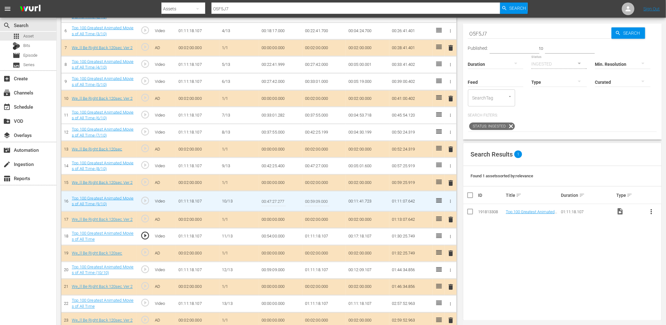
click at [265, 233] on td "00:54:00.000" at bounding box center [280, 236] width 43 height 17
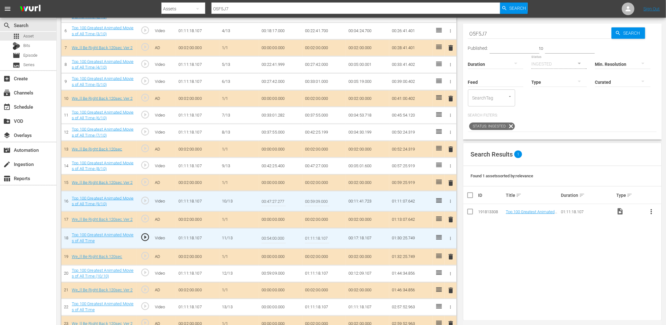
click at [269, 237] on input "00:54:00.000" at bounding box center [273, 238] width 24 height 15
type input "00:53:00.000"
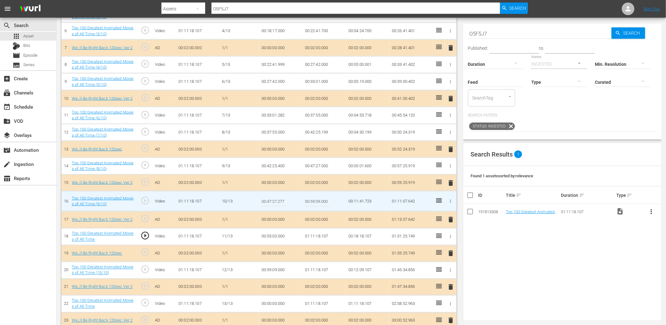
click at [271, 237] on td "00:53:00.000" at bounding box center [280, 236] width 43 height 17
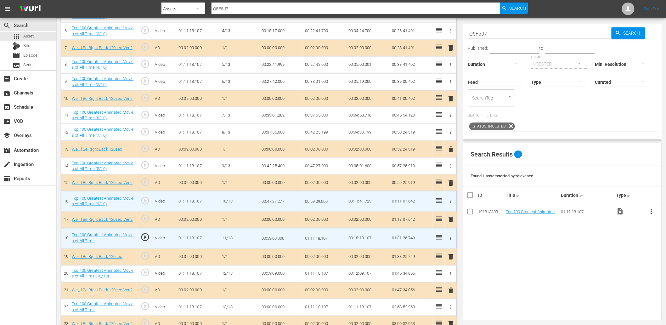
click at [271, 237] on input "00:53:00.000" at bounding box center [273, 238] width 24 height 15
click at [274, 239] on input "00:53:00.000" at bounding box center [273, 238] width 24 height 15
type input "00:53:09.000"
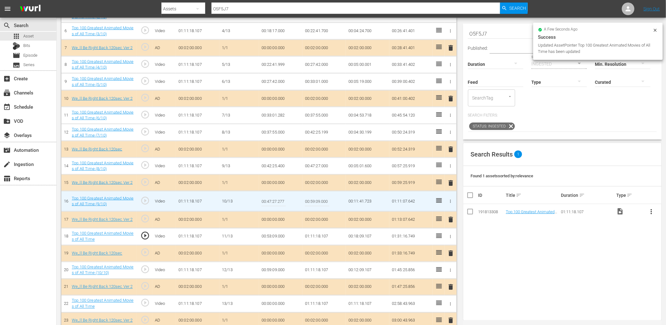
click at [273, 237] on td "00:53:09.000" at bounding box center [280, 236] width 43 height 17
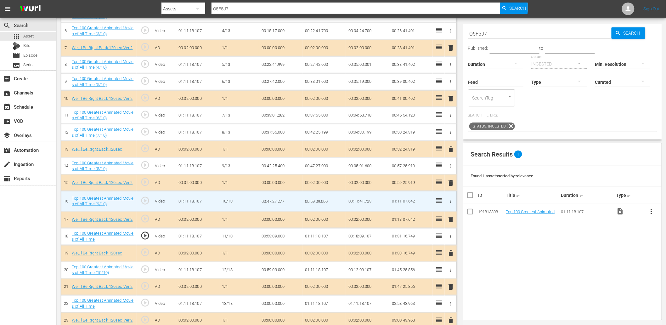
click at [273, 237] on td "00:53:09.000" at bounding box center [280, 236] width 43 height 17
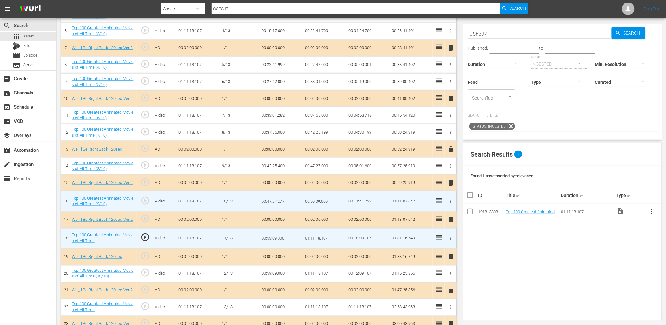
click at [273, 237] on input "00:53:09.000" at bounding box center [273, 238] width 24 height 15
type input "00:53:15.000"
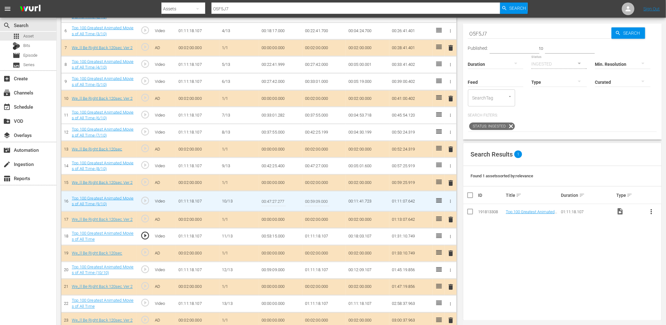
click at [278, 238] on td "00:53:15.000" at bounding box center [280, 236] width 43 height 17
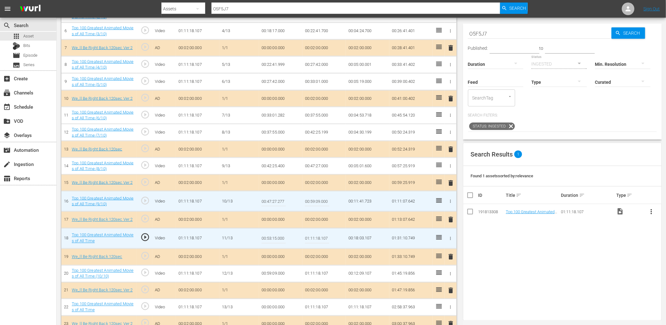
click at [283, 240] on input "00:53:15.000" at bounding box center [273, 238] width 24 height 15
type input "00:53:15.350"
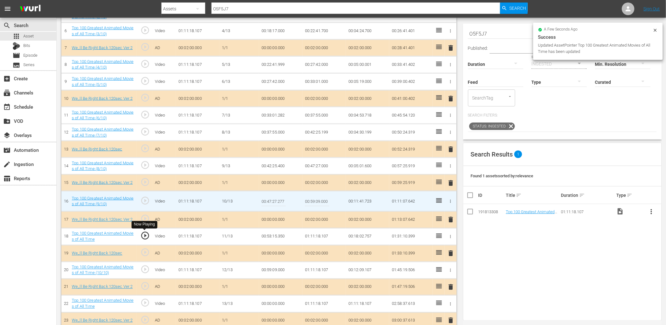
click at [145, 232] on span "play_circle_outline" at bounding box center [144, 235] width 9 height 9
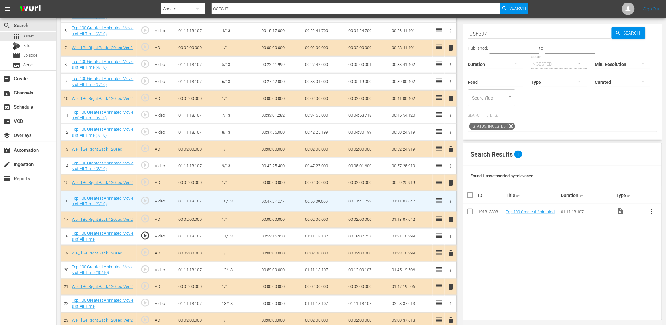
click at [275, 237] on td "00:53:15.350" at bounding box center [280, 236] width 43 height 17
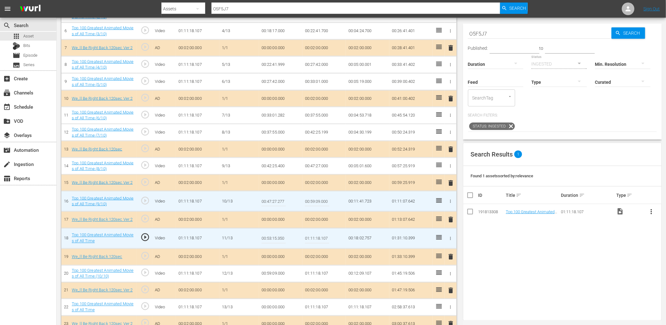
click at [275, 237] on input "00:53:15.350" at bounding box center [273, 238] width 24 height 15
click at [319, 202] on input "00:59:09.000" at bounding box center [317, 201] width 24 height 15
paste input "3:15.35"
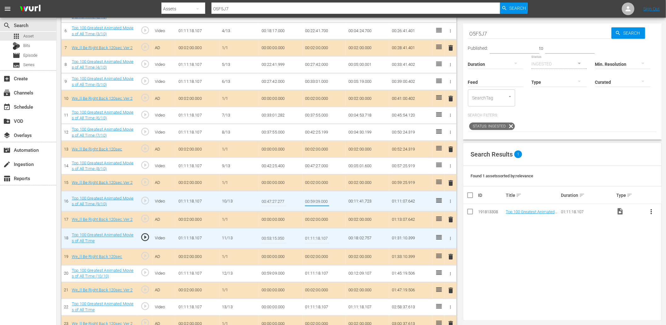
type input "00:53:15.350"
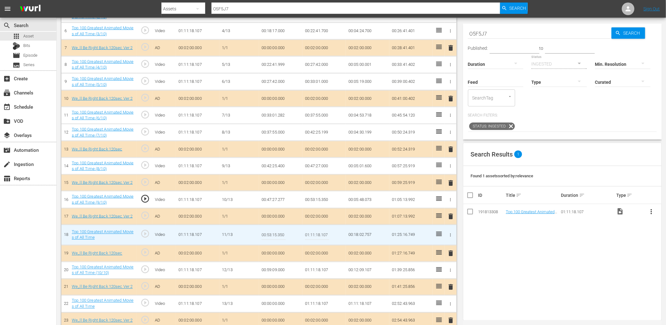
click at [146, 195] on span "play_circle_outline" at bounding box center [144, 198] width 9 height 9
click at [143, 231] on span "play_circle_outline" at bounding box center [144, 233] width 9 height 9
click at [279, 234] on input "00:53:15.350" at bounding box center [273, 234] width 24 height 15
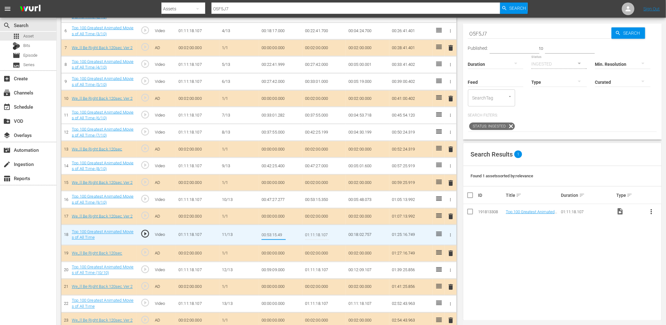
type input "00:53:15.499"
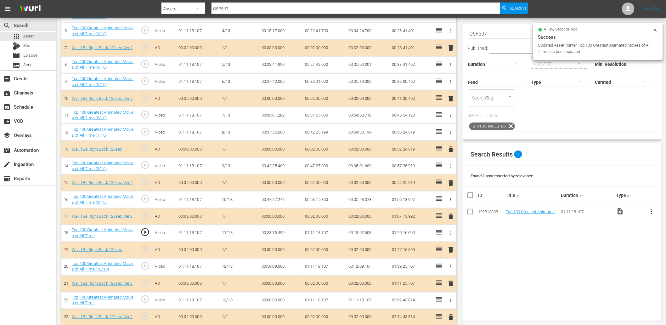
click at [281, 228] on td "00:53:15.499" at bounding box center [280, 233] width 43 height 17
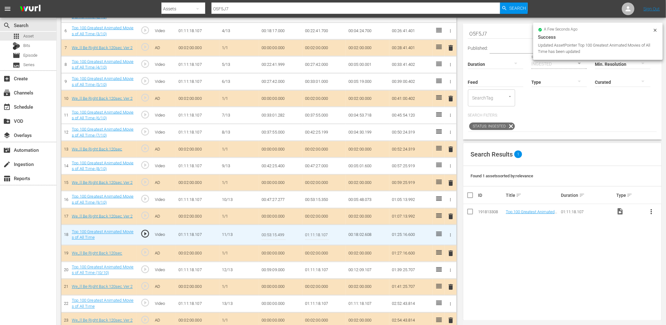
click at [281, 228] on input "00:53:15.499" at bounding box center [273, 234] width 24 height 15
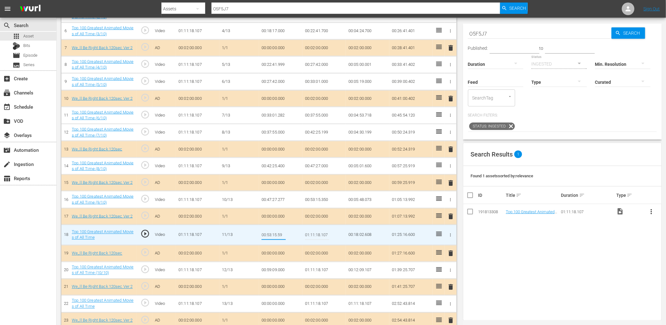
type input "00:53:15.599"
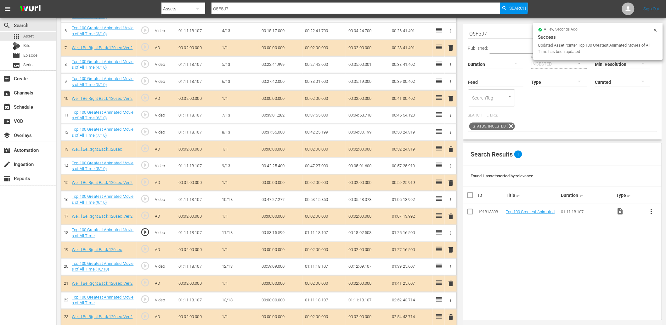
click at [271, 234] on td "00:53:15.599" at bounding box center [280, 233] width 43 height 17
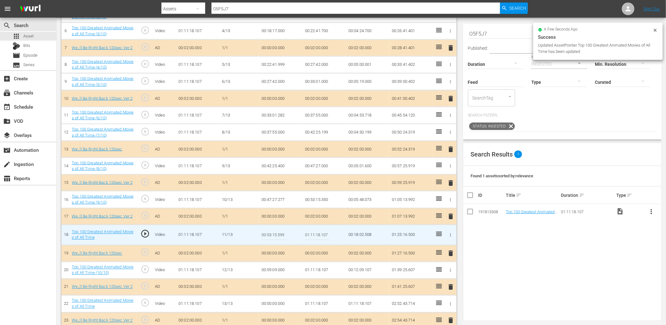
click at [271, 234] on input "00:53:15.599" at bounding box center [273, 234] width 24 height 15
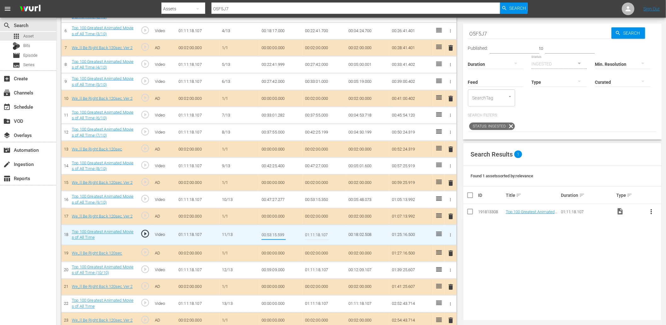
click at [319, 202] on td "00:53:15.350" at bounding box center [323, 199] width 43 height 17
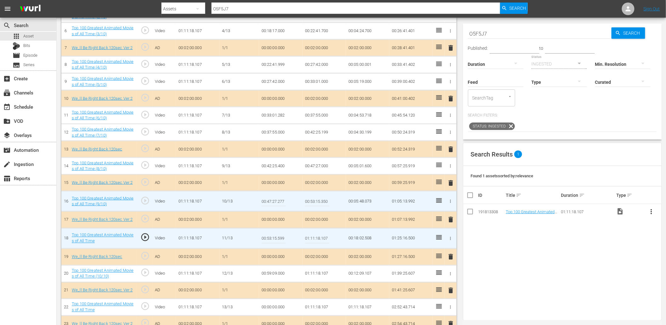
click at [319, 202] on input "00:53:15.350" at bounding box center [317, 201] width 24 height 15
paste input "599"
type input "00:53:15.599"
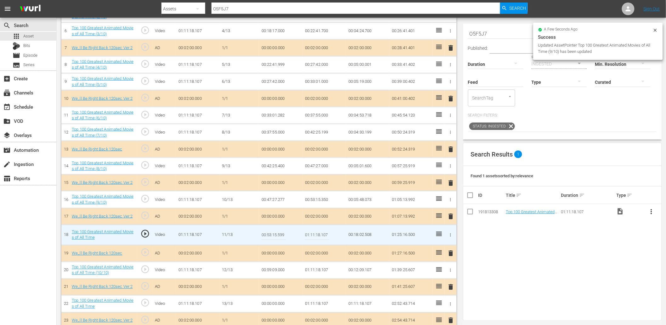
click at [276, 234] on input "00:53:15.599" at bounding box center [273, 234] width 24 height 15
type input "00:53:15.799"
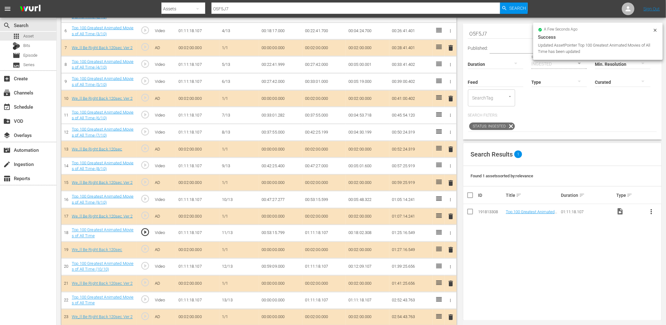
click at [277, 228] on td "00:53:15.799" at bounding box center [280, 233] width 43 height 17
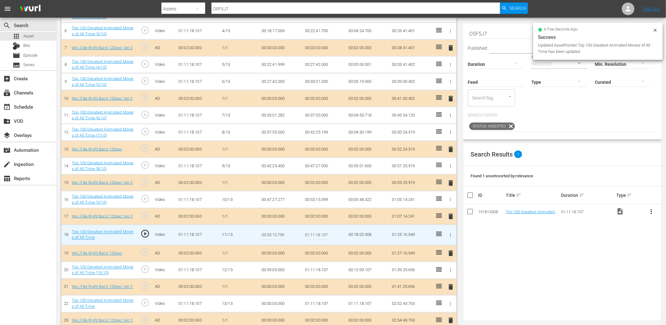
click at [277, 228] on input "00:53:15.799" at bounding box center [273, 234] width 24 height 15
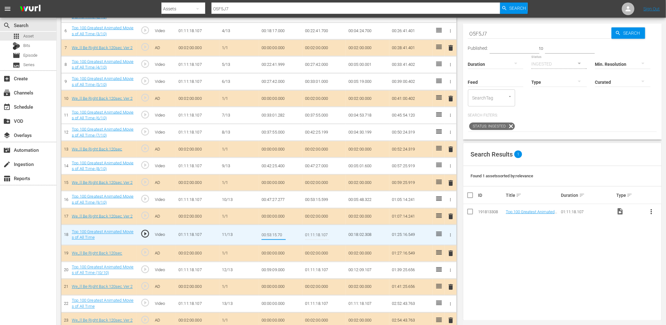
type input "00:53:15.700"
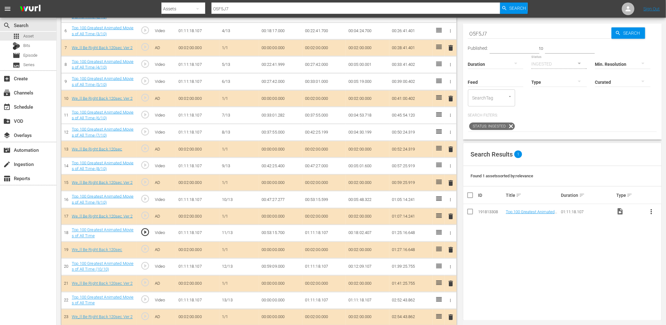
click at [143, 232] on span "play_circle_outline" at bounding box center [144, 232] width 9 height 9
click at [279, 230] on td "00:53:15.700" at bounding box center [280, 233] width 43 height 17
click at [290, 232] on td "00:53:15.700" at bounding box center [280, 233] width 43 height 17
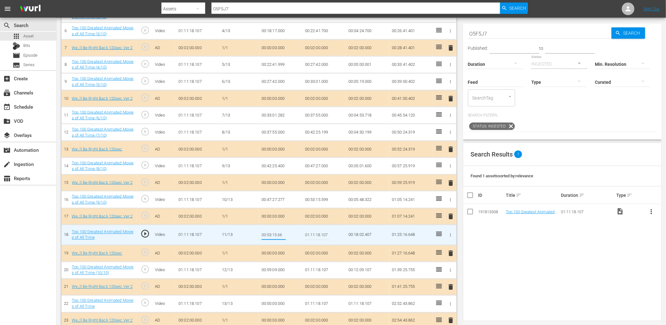
type input "00:53:15.666"
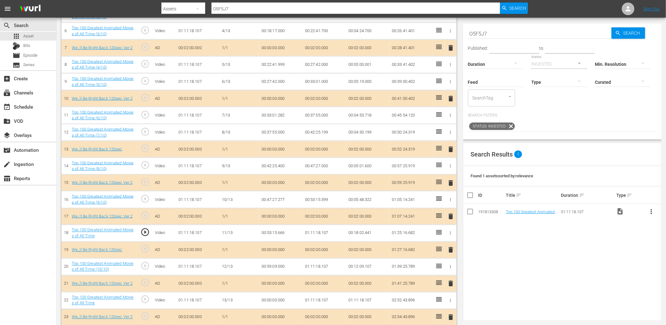
click at [146, 230] on span "play_circle_outline" at bounding box center [144, 232] width 9 height 9
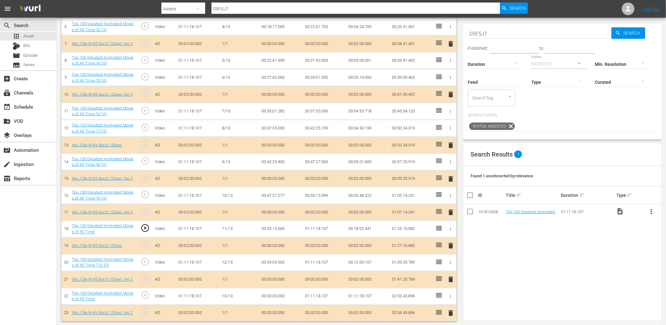
scroll to position [284, 0]
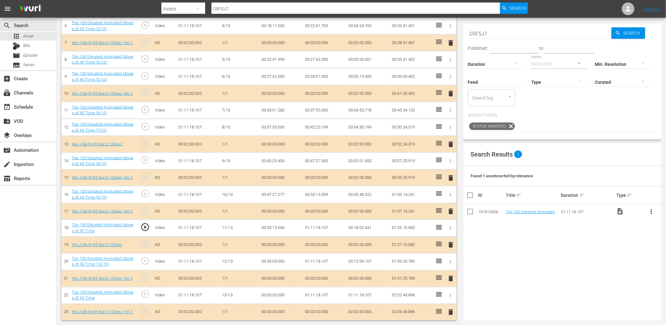
click at [274, 261] on td "00:59:09.000" at bounding box center [280, 261] width 43 height 17
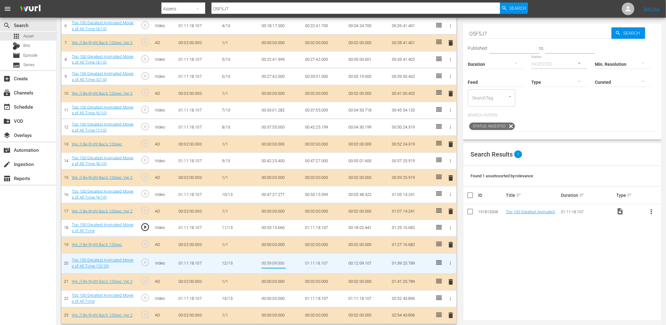
click at [314, 223] on td "01:11:18.107" at bounding box center [323, 228] width 43 height 17
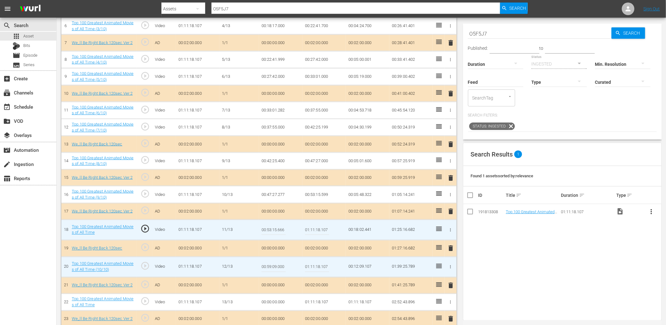
click at [316, 228] on input "01:11:18.107" at bounding box center [317, 229] width 24 height 15
paste input "0:59:09.000"
type input "00:59:09.000"
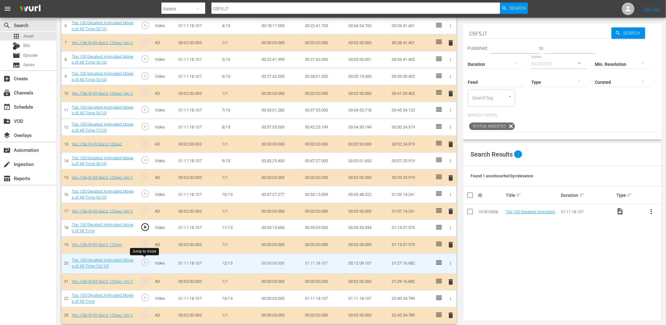
click at [146, 261] on span "play_circle_outline" at bounding box center [144, 262] width 9 height 9
click at [281, 262] on input "00:59:09.000" at bounding box center [273, 263] width 24 height 15
type input "00:59:07.000"
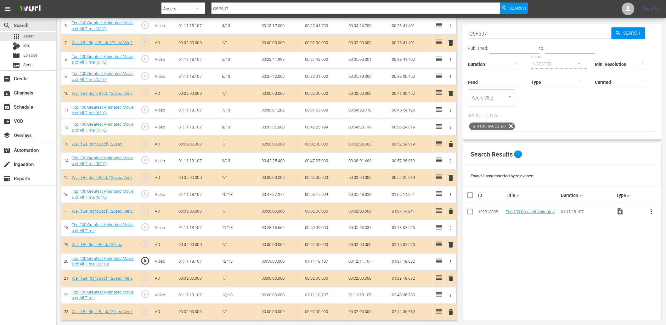
click at [275, 263] on td "00:59:07.000" at bounding box center [280, 261] width 43 height 17
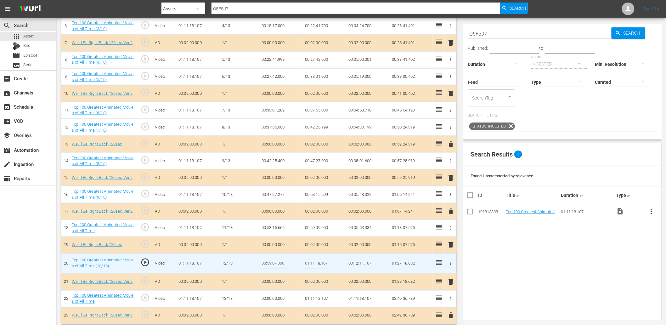
click at [275, 263] on input "00:59:07.000" at bounding box center [273, 263] width 24 height 15
type input "00:59:08.80"
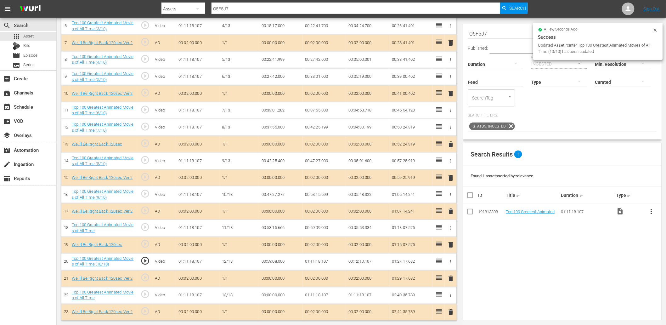
click at [278, 265] on td "00:59:08.000" at bounding box center [280, 261] width 43 height 17
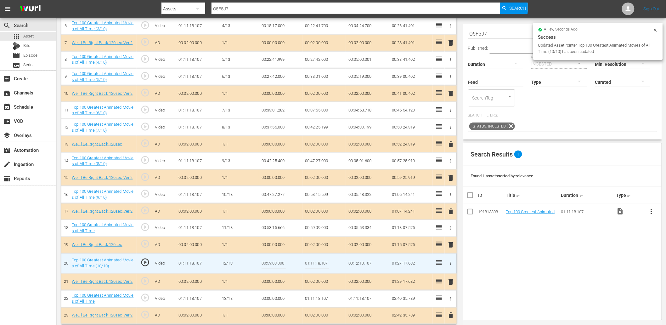
click at [278, 265] on input "00:59:08.000" at bounding box center [273, 263] width 24 height 15
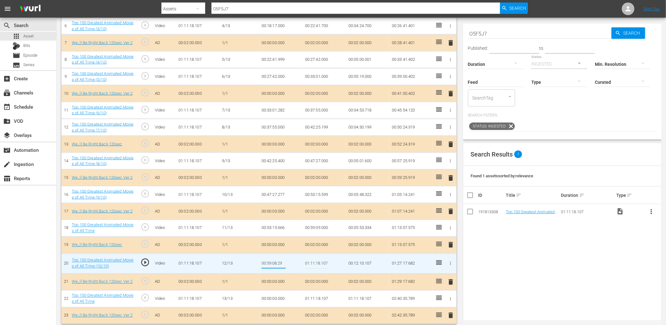
type input "00:59:08.299"
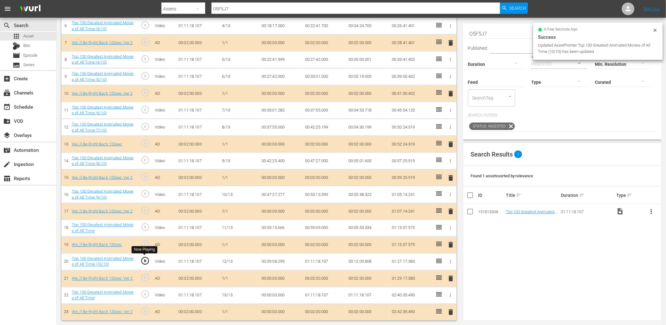
click at [145, 263] on span "play_circle_outline" at bounding box center [144, 260] width 9 height 9
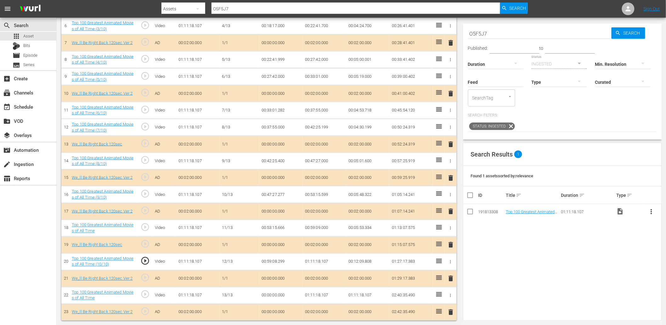
click at [285, 265] on td "00:59:08.299" at bounding box center [280, 261] width 43 height 17
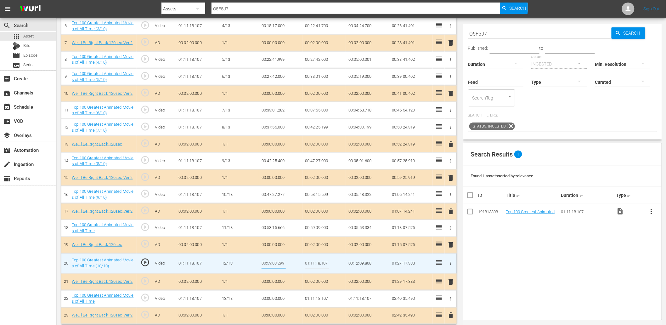
click at [285, 263] on input "00:59:08.299" at bounding box center [273, 263] width 24 height 15
type input "00:59:08.333"
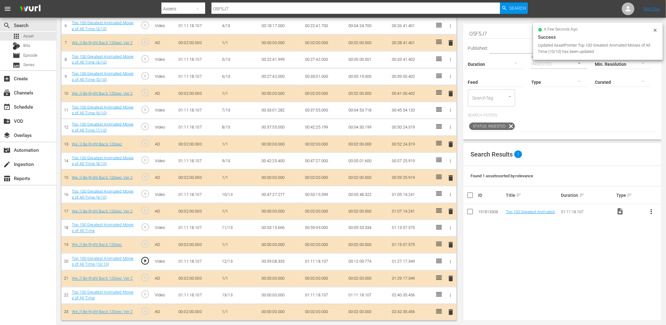
click at [272, 262] on td "00:59:08.333" at bounding box center [280, 261] width 43 height 17
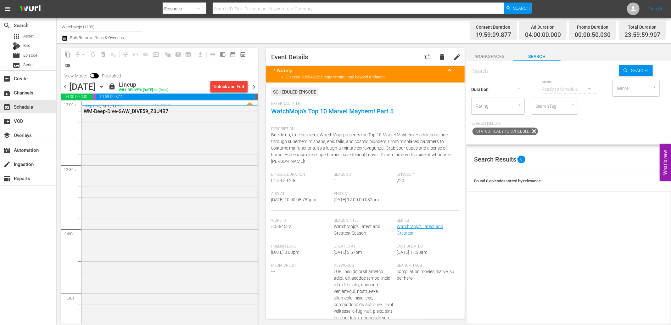
scroll to position [2745, 0]
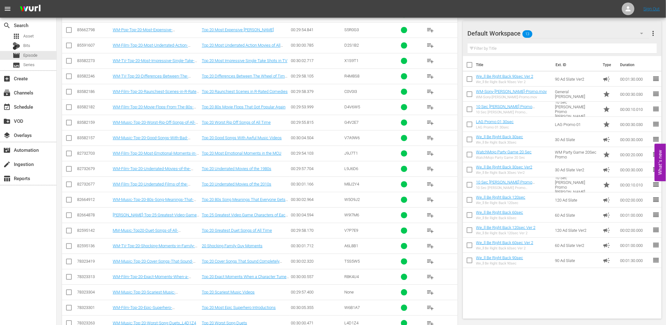
scroll to position [464, 0]
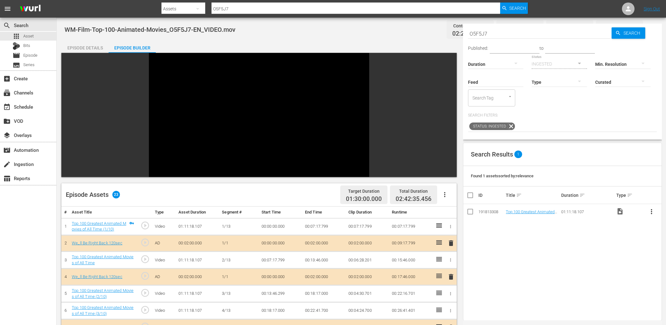
scroll to position [284, 0]
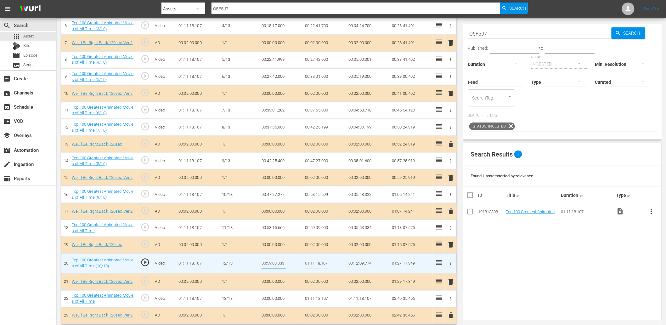
click at [314, 226] on td "00:59:09.000" at bounding box center [323, 228] width 43 height 17
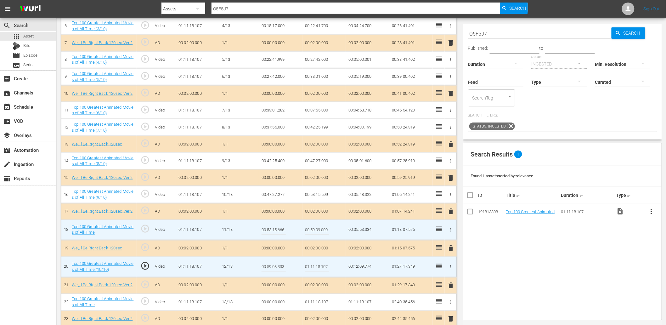
click at [314, 226] on input "00:59:09.000" at bounding box center [317, 229] width 24 height 15
paste input "8.333"
type input "00:59:08.333"
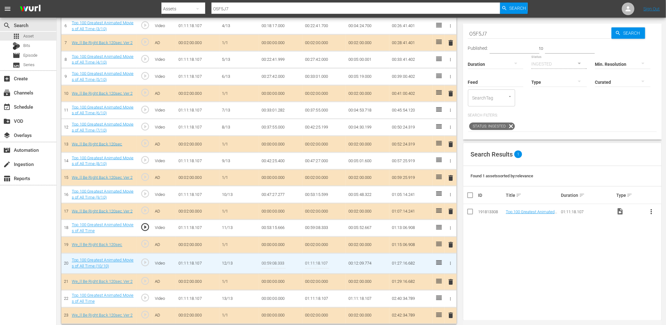
click at [149, 261] on span "play_circle_outline" at bounding box center [144, 262] width 9 height 9
click at [271, 263] on input "00:59:08.333" at bounding box center [273, 263] width 24 height 15
type input "00:59:02.333"
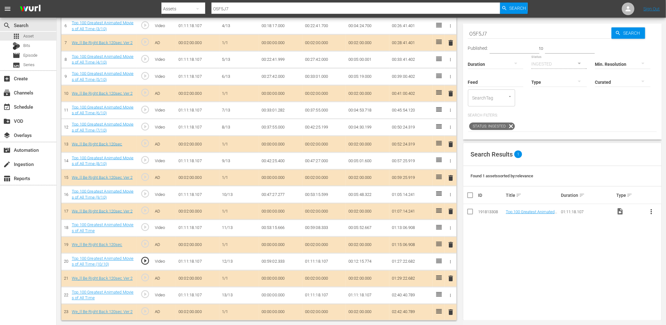
click at [270, 263] on td "00:59:02.333" at bounding box center [280, 261] width 43 height 17
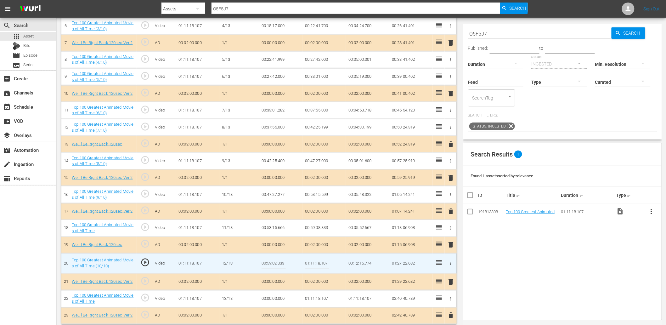
click at [271, 263] on input "00:59:02.333" at bounding box center [273, 263] width 24 height 15
type input "00:59:08.533"
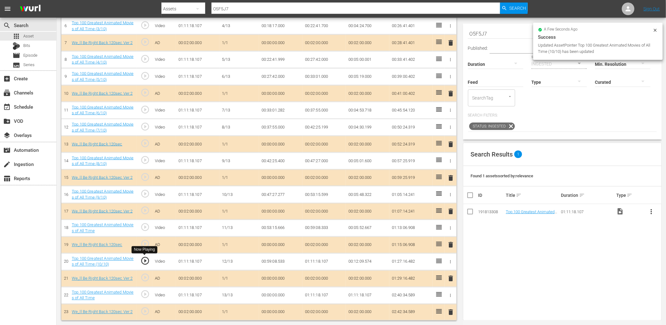
click at [145, 263] on span "play_circle_outline" at bounding box center [144, 260] width 9 height 9
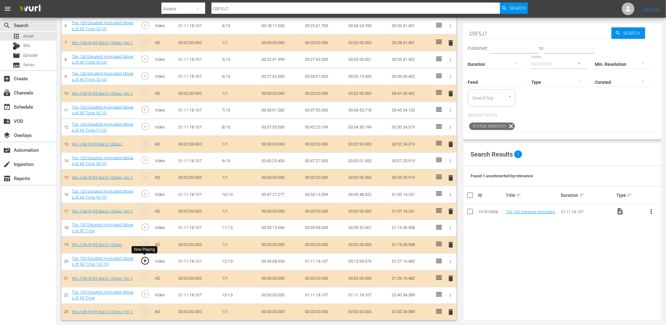
click at [143, 261] on span "play_circle_outline" at bounding box center [144, 260] width 9 height 9
click at [276, 261] on td "00:59:08.533" at bounding box center [280, 261] width 43 height 17
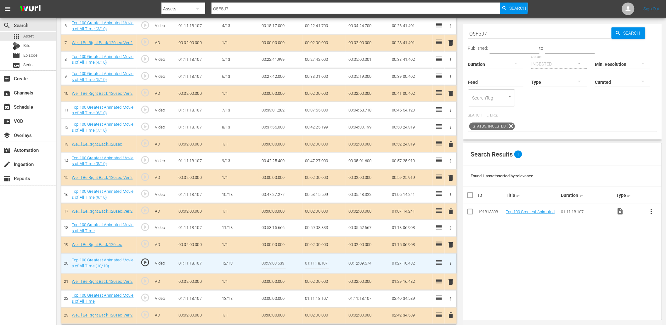
click at [278, 261] on input "00:59:08.533" at bounding box center [273, 263] width 24 height 15
type input "00:59:08.663"
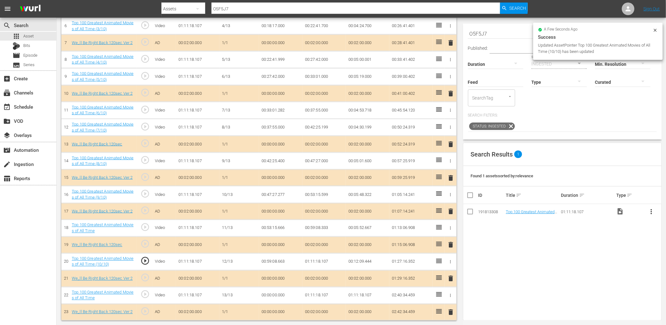
click at [278, 263] on td "00:59:08.663" at bounding box center [280, 261] width 43 height 17
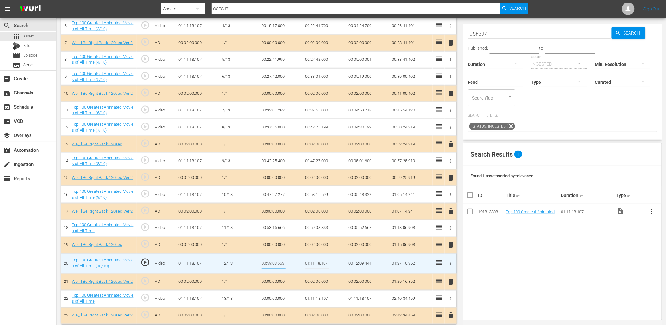
click at [323, 228] on td "00:59:08.333" at bounding box center [323, 228] width 43 height 17
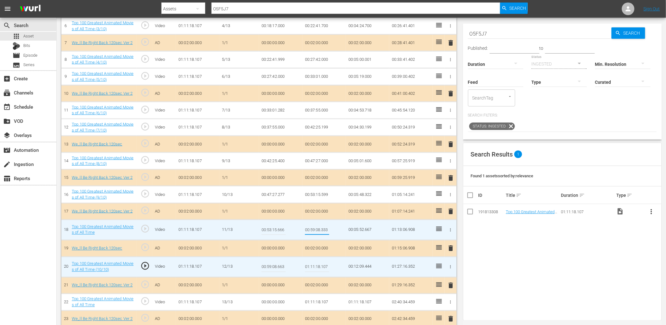
type input "00:59:08.663"
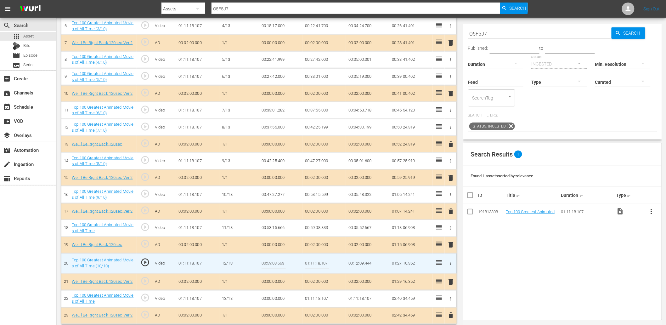
click at [282, 260] on input "00:59:08.663" at bounding box center [273, 263] width 24 height 15
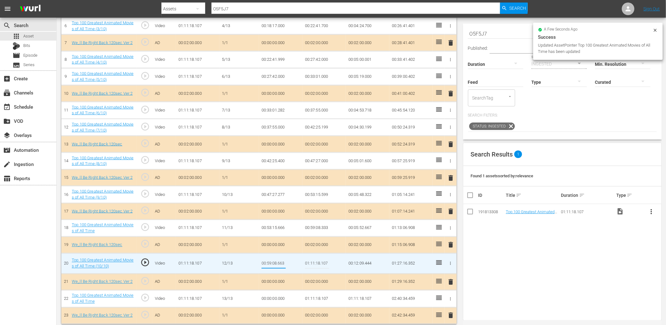
click at [282, 260] on input "00:59:08.663" at bounding box center [273, 263] width 24 height 15
type input "00:59:08.799"
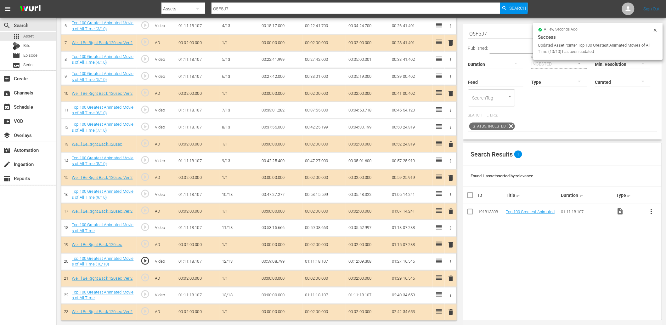
click at [276, 263] on td "00:59:08.799" at bounding box center [280, 261] width 43 height 17
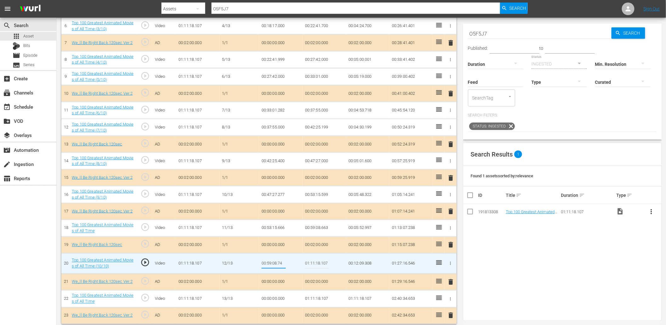
type input "00:59:08.740"
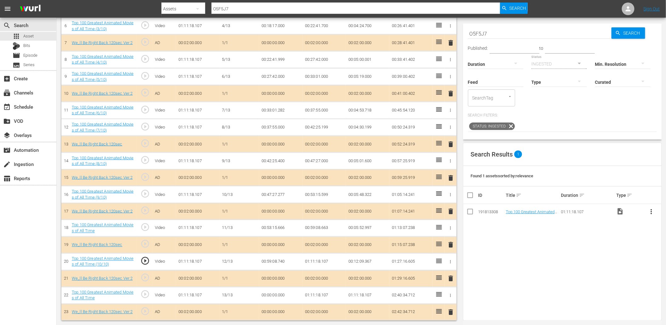
click at [274, 260] on td "00:59:08.740" at bounding box center [280, 261] width 43 height 17
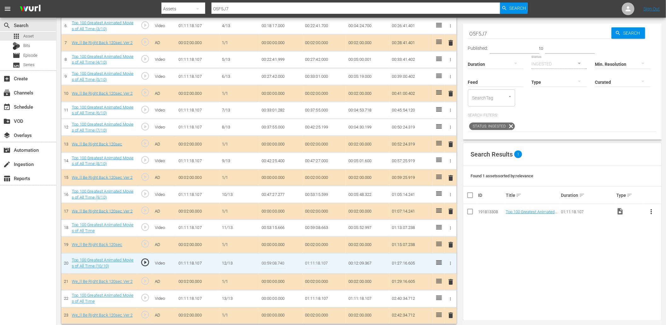
click at [277, 260] on input "00:59:08.740" at bounding box center [273, 263] width 24 height 15
type input "00:59:08.699"
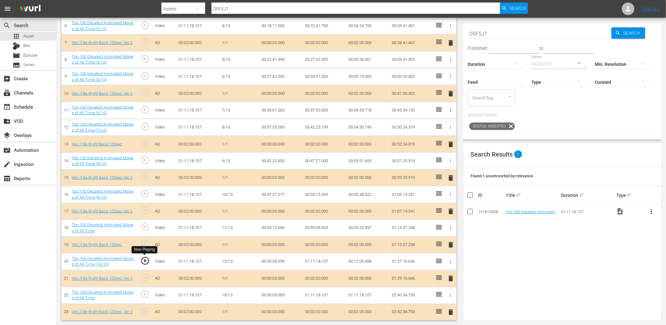
click at [143, 258] on span "play_circle_outline" at bounding box center [144, 260] width 9 height 9
click at [319, 260] on td "01:11:18.107" at bounding box center [323, 261] width 43 height 17
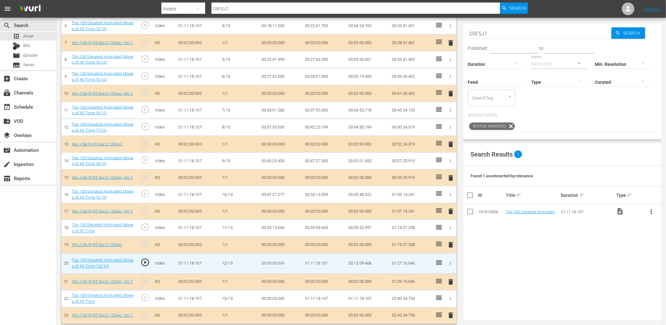
click at [319, 260] on input "01:11:18.107" at bounding box center [317, 263] width 24 height 15
click at [272, 297] on td "00:00:00.000" at bounding box center [280, 298] width 43 height 17
click at [309, 261] on input "01:11:18.107" at bounding box center [317, 263] width 24 height 15
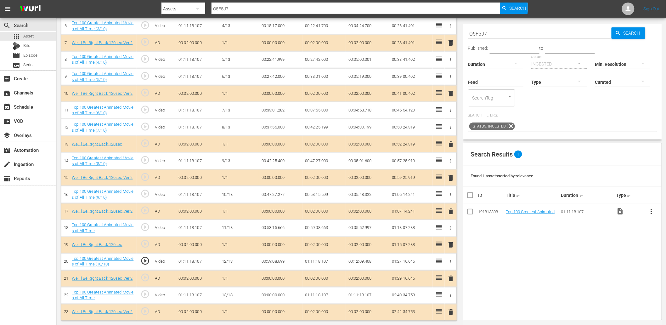
click at [267, 291] on td "00:00:00.000" at bounding box center [280, 295] width 43 height 17
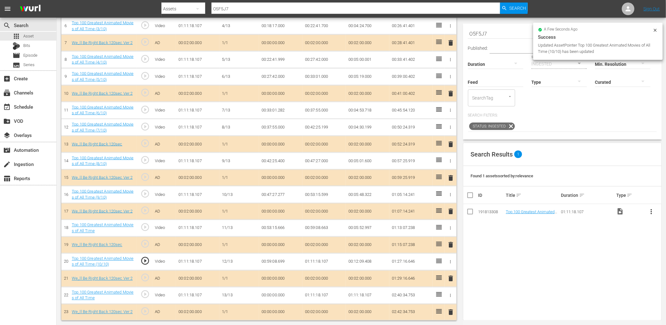
click at [267, 291] on td "00:00:00.000" at bounding box center [280, 295] width 43 height 17
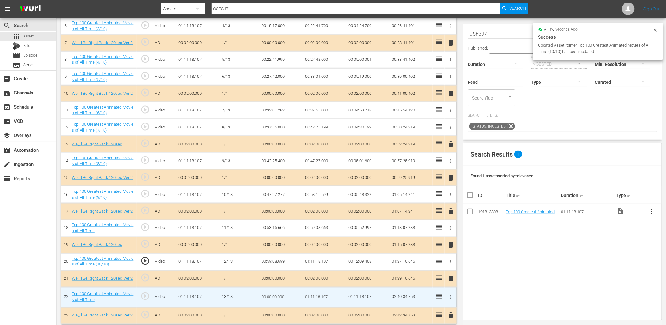
click at [267, 291] on input "00:00:00.000" at bounding box center [273, 296] width 24 height 15
paste input "1:11:18.107"
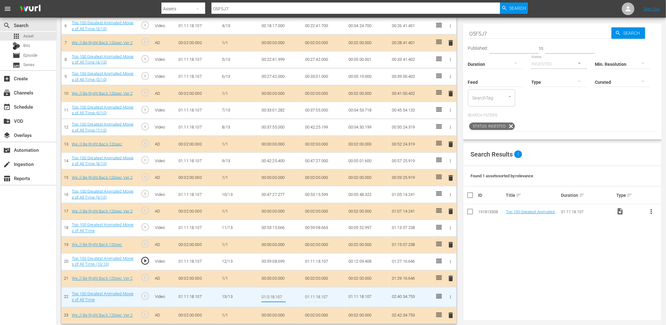
type input "01:05:18.107"
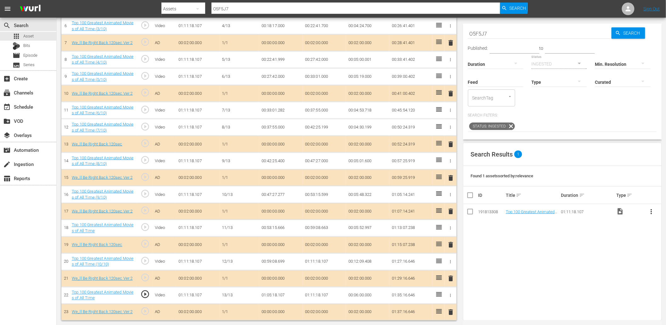
click at [276, 297] on td "01:05:18.107" at bounding box center [280, 295] width 43 height 17
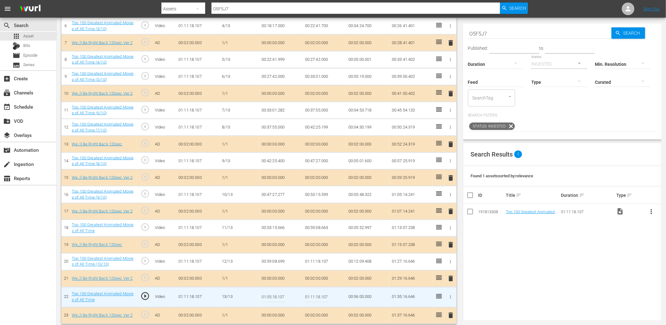
click at [276, 297] on input "01:05:18.107" at bounding box center [273, 296] width 24 height 15
click at [275, 297] on input "01:05:18.107" at bounding box center [273, 296] width 24 height 15
type input "01:05:10.107"
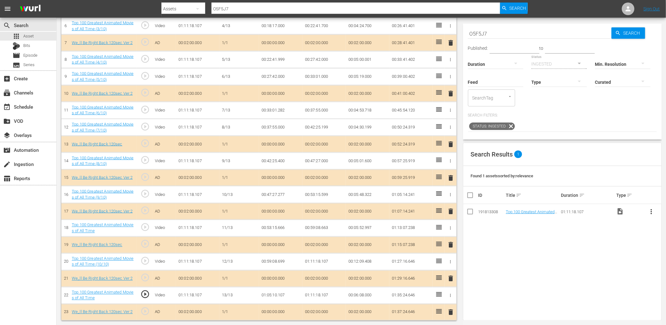
click at [279, 295] on td "01:05:10.107" at bounding box center [280, 295] width 43 height 17
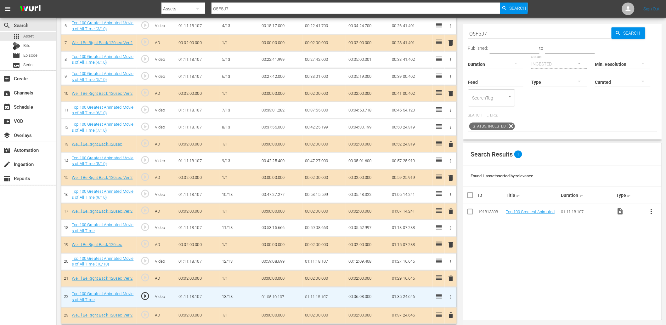
click at [279, 295] on input "01:05:10.107" at bounding box center [273, 296] width 24 height 15
type input "01:05:09.007"
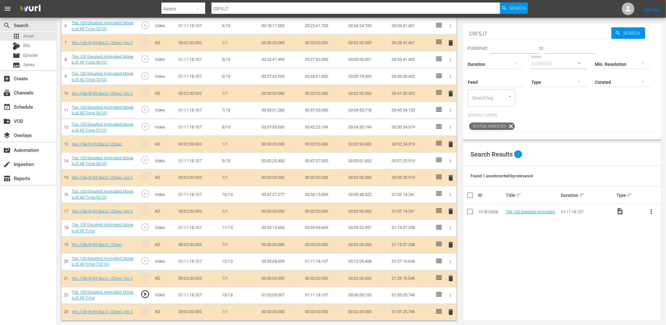
click at [272, 298] on td "01:05:09.007" at bounding box center [280, 295] width 43 height 17
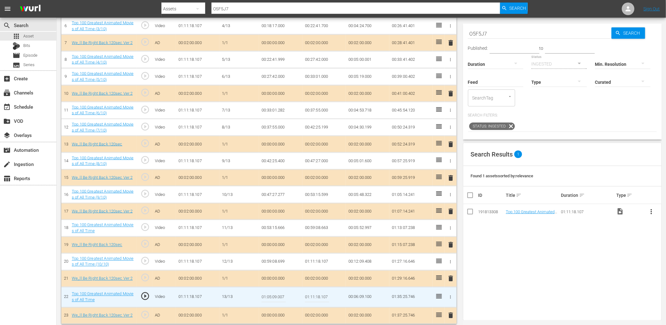
click at [272, 298] on input "01:05:09.007" at bounding box center [273, 296] width 24 height 15
click at [274, 297] on input "01:05:09.007" at bounding box center [273, 296] width 24 height 15
type input "01:05:08.007"
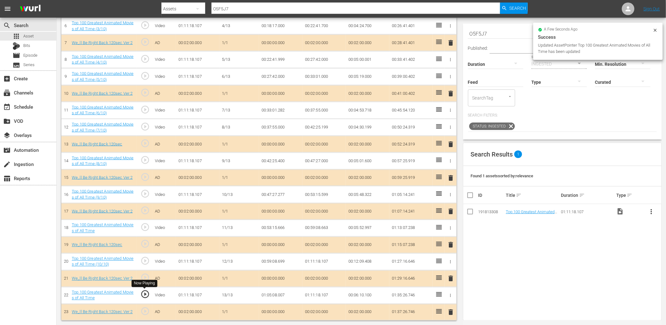
click at [144, 296] on span "play_circle_outline" at bounding box center [144, 293] width 9 height 9
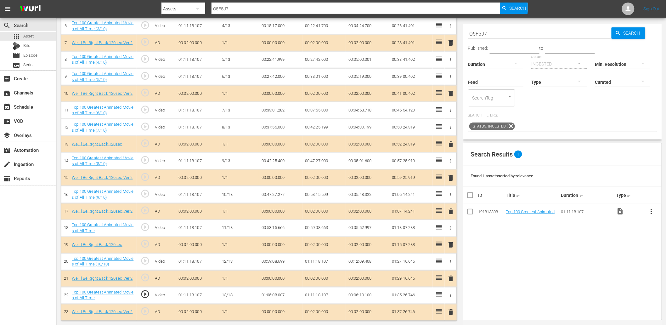
click at [267, 297] on td "01:05:08.007" at bounding box center [280, 295] width 43 height 17
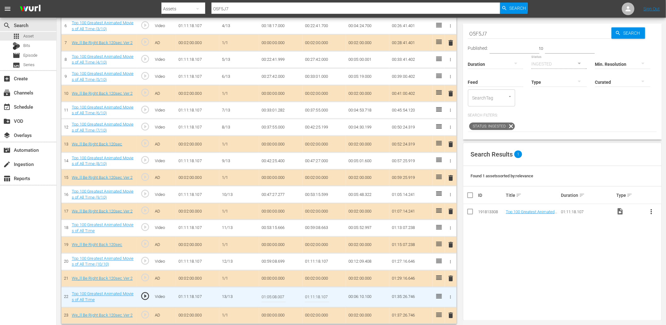
click at [272, 298] on input "01:05:08.007" at bounding box center [273, 296] width 24 height 15
type input "01:05:08.099"
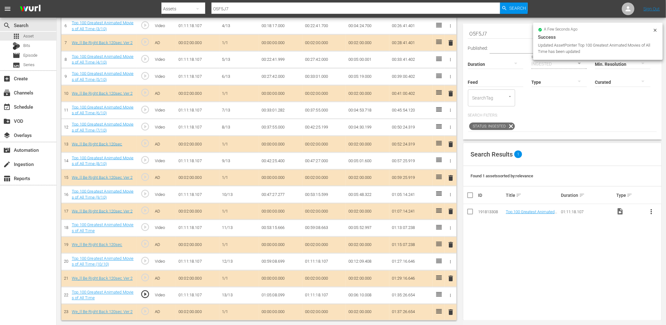
click at [279, 295] on td "01:05:08.099" at bounding box center [280, 295] width 43 height 17
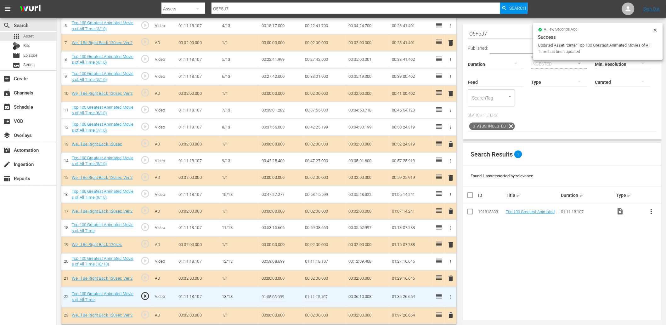
click at [279, 295] on input "01:05:08.099" at bounding box center [273, 296] width 24 height 15
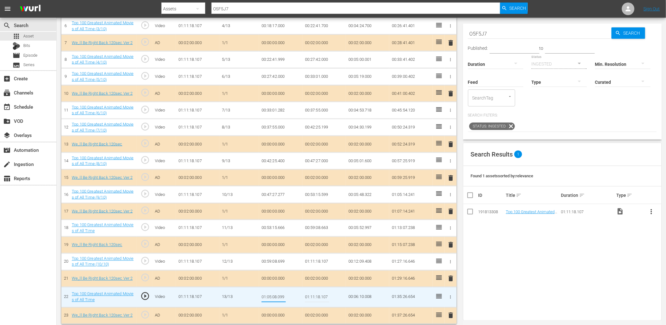
click at [322, 257] on td "01:11:18.107" at bounding box center [323, 261] width 43 height 17
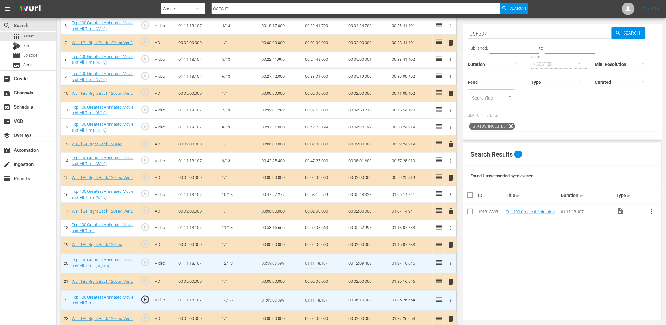
click at [322, 257] on input "01:11:18.107" at bounding box center [317, 263] width 24 height 15
paste input "05:08.099"
type input "01:05:08.099"
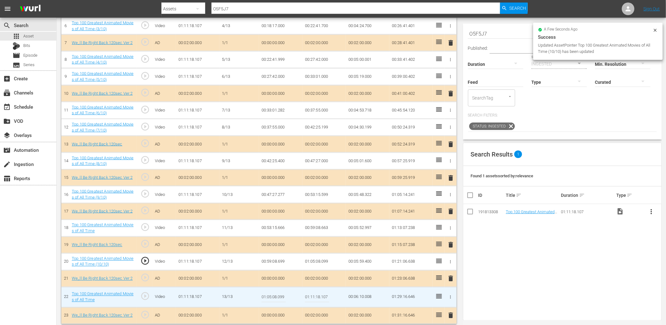
click at [266, 297] on input "01:05:08.099" at bounding box center [273, 296] width 24 height 15
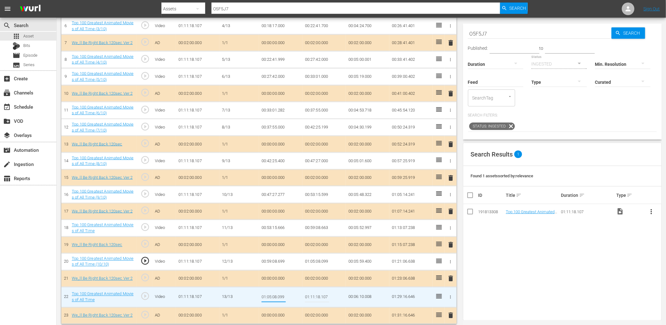
type input "01:05:08.399"
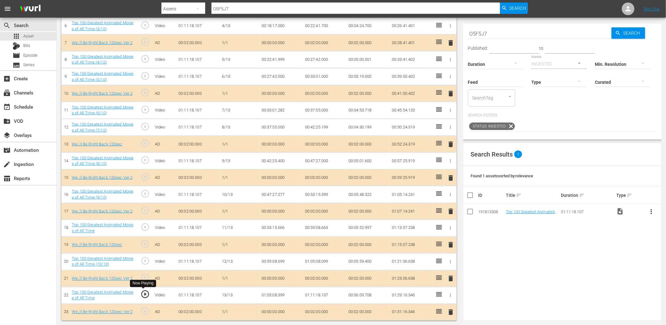
click at [145, 296] on span "play_circle_outline" at bounding box center [144, 293] width 9 height 9
click at [143, 296] on span "play_circle_outline" at bounding box center [144, 293] width 9 height 9
click at [281, 298] on td "01:05:08.399" at bounding box center [280, 295] width 43 height 17
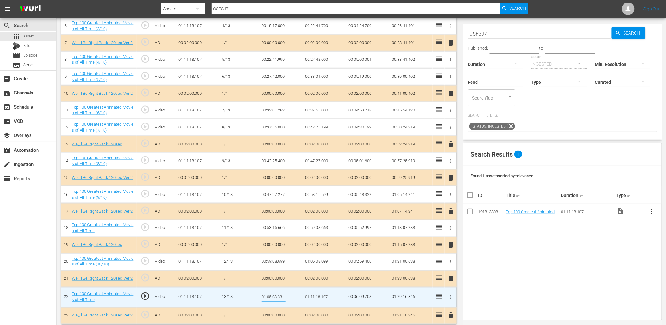
type input "01:05:08.333"
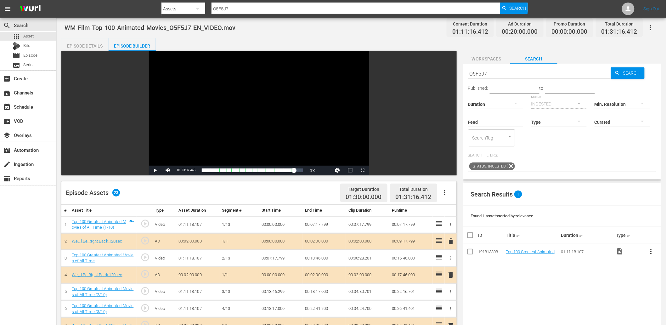
scroll to position [0, 0]
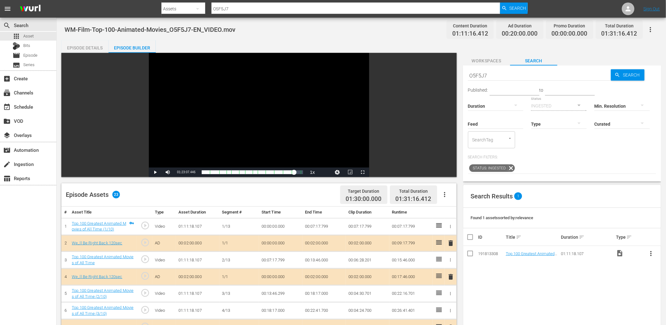
click at [492, 60] on span "Workspaces" at bounding box center [486, 61] width 47 height 8
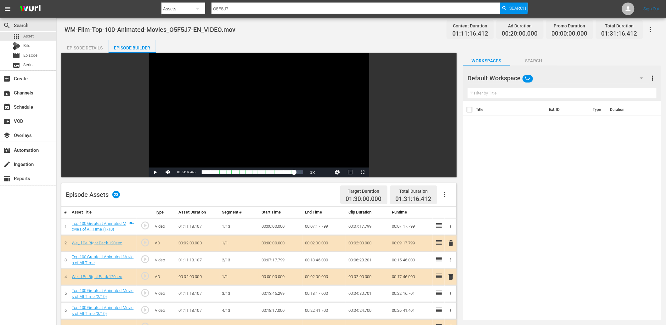
click at [507, 91] on input "text" at bounding box center [562, 93] width 189 height 10
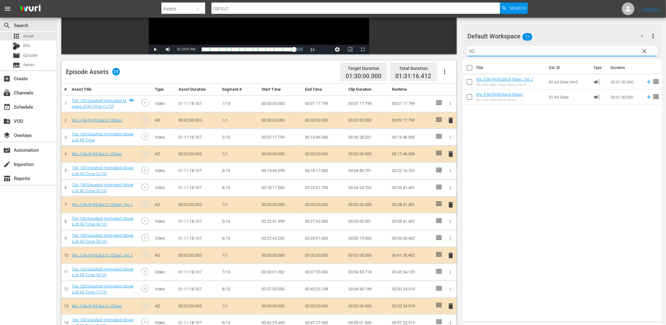
scroll to position [186, 0]
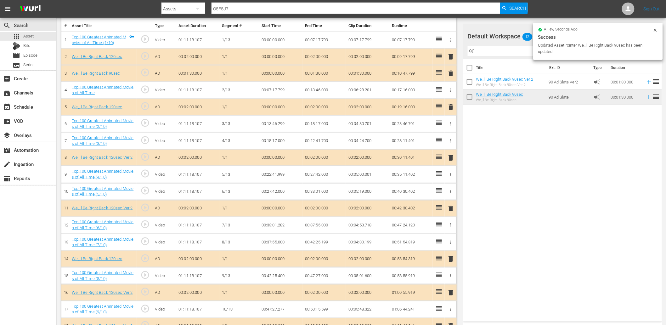
click at [451, 56] on span "delete" at bounding box center [451, 57] width 8 height 8
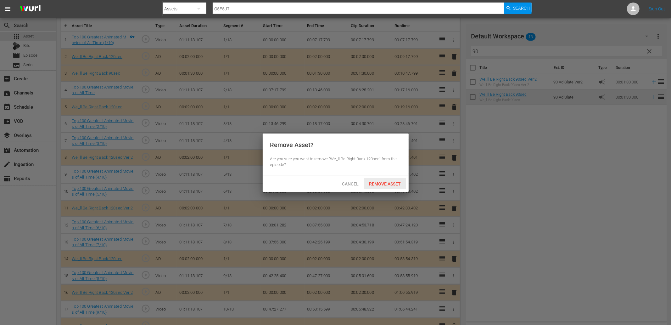
click at [385, 183] on span "Remove Asset" at bounding box center [385, 183] width 42 height 5
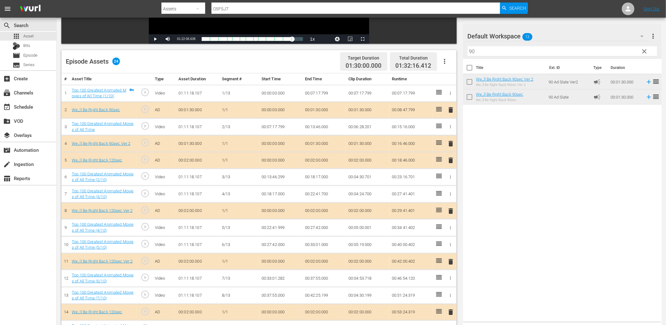
scroll to position [210, 0]
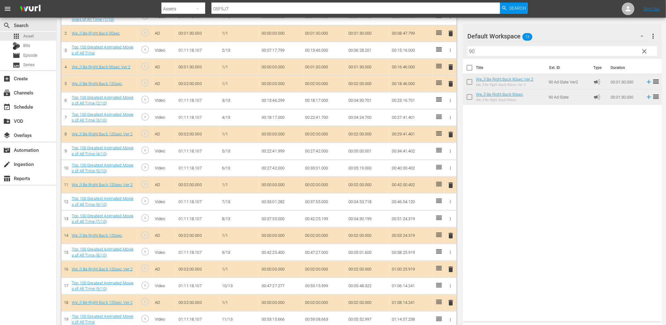
click at [453, 81] on span "delete" at bounding box center [451, 84] width 8 height 8
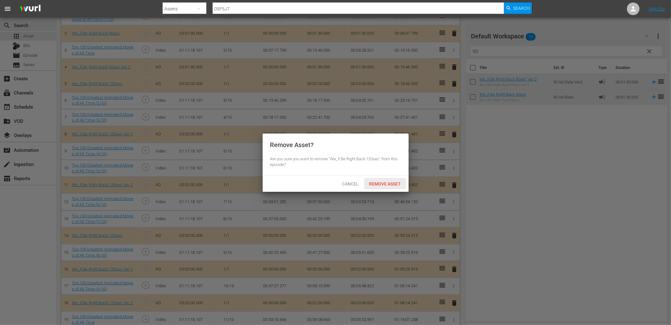
click at [391, 184] on span "Remove Asset" at bounding box center [385, 183] width 42 height 5
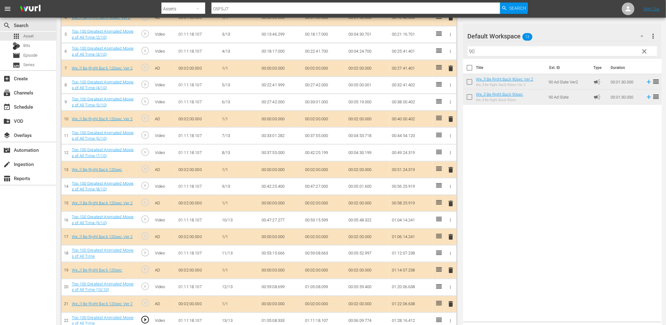
scroll to position [284, 0]
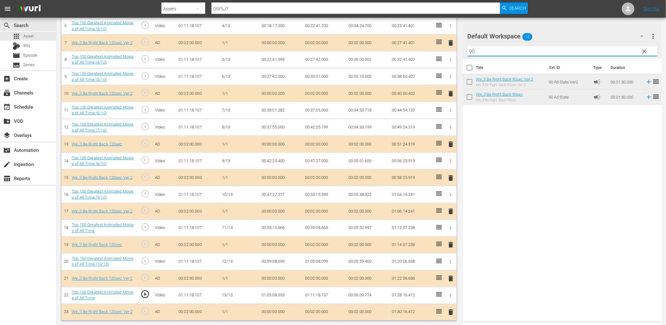
drag, startPoint x: 439, startPoint y: 52, endPoint x: 435, endPoint y: 54, distance: 4.8
click at [435, 54] on div "Video Player is loading. Play Video Play Mute Current Time 01:22:06.637 / Durat…" at bounding box center [361, 44] width 600 height 552
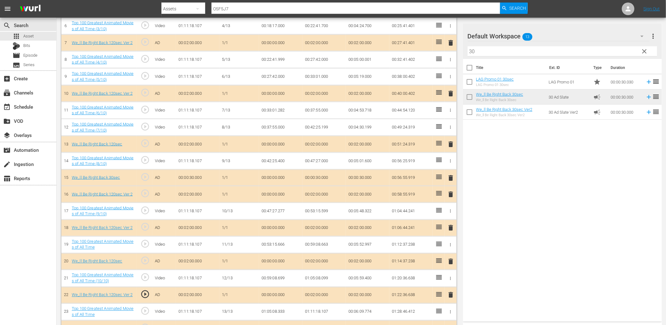
click at [450, 195] on span "delete" at bounding box center [451, 194] width 8 height 8
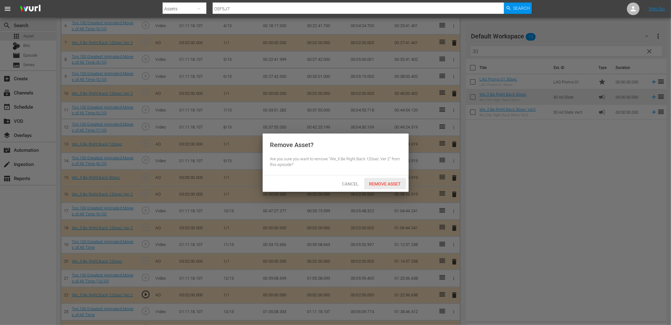
click at [388, 185] on span "Remove Asset" at bounding box center [385, 183] width 42 height 5
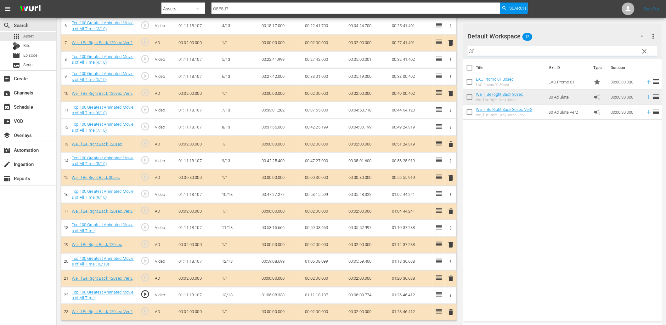
drag, startPoint x: 494, startPoint y: 48, endPoint x: 426, endPoint y: 56, distance: 68.1
click at [426, 56] on div "Video Player is loading. Play Video Play Mute Current Time 01:20:36.637 / Durat…" at bounding box center [361, 44] width 600 height 552
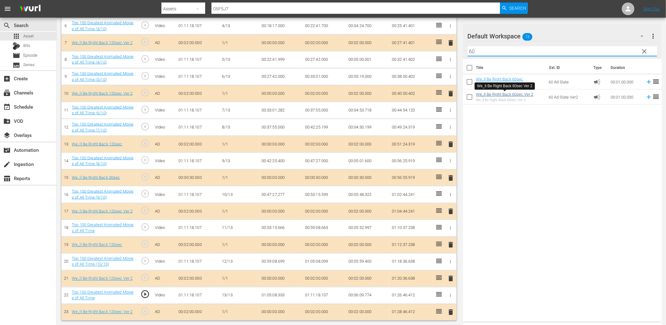
type input "60"
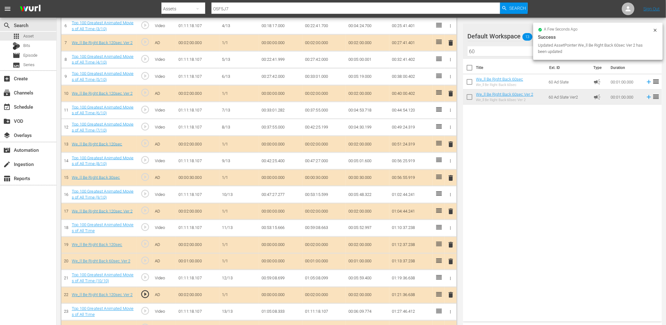
click at [450, 243] on span "delete" at bounding box center [451, 245] width 8 height 8
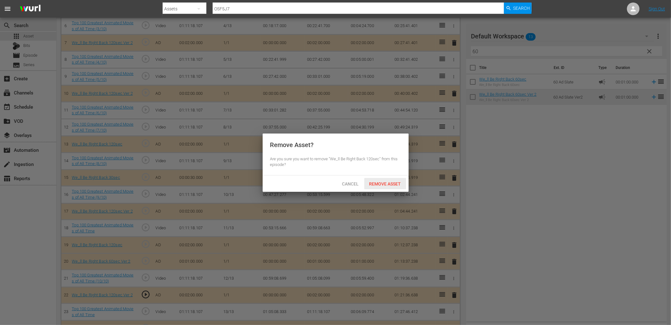
click at [389, 183] on span "Remove Asset" at bounding box center [385, 183] width 42 height 5
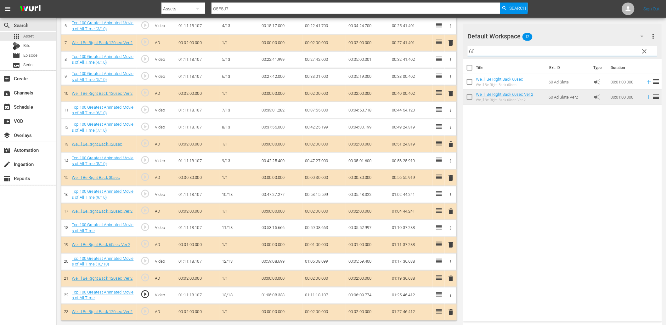
drag, startPoint x: 445, startPoint y: 48, endPoint x: 413, endPoint y: 48, distance: 32.4
click at [413, 48] on div "Video Player is loading. Play Video Play Mute Current Time 01:19:36.637 / Durat…" at bounding box center [361, 44] width 600 height 552
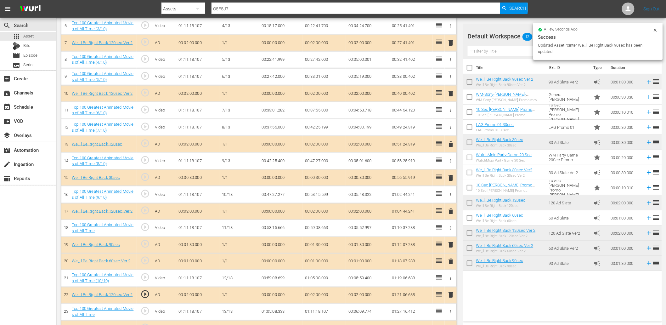
click at [450, 262] on span "delete" at bounding box center [451, 262] width 8 height 8
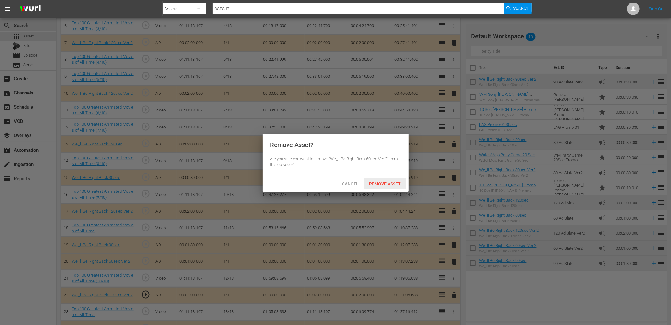
click at [389, 180] on div "Remove Asset" at bounding box center [385, 184] width 42 height 12
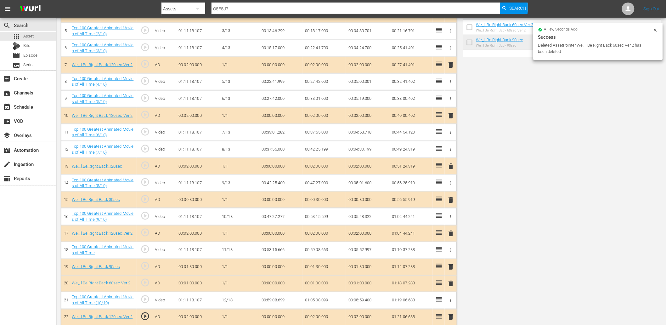
scroll to position [0, 0]
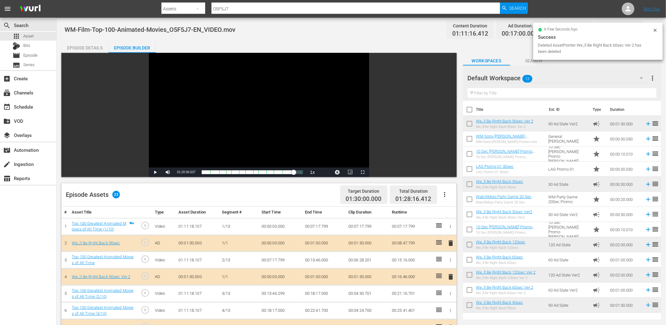
click at [656, 31] on icon at bounding box center [655, 30] width 3 height 3
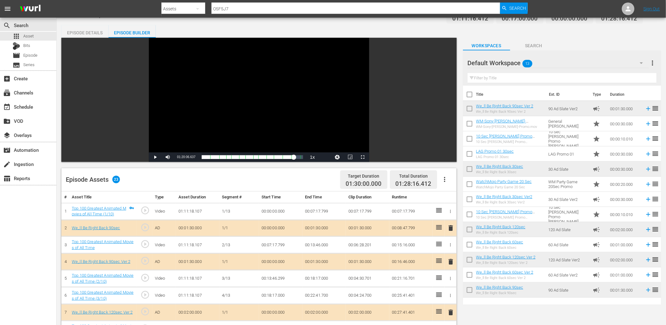
scroll to position [23, 0]
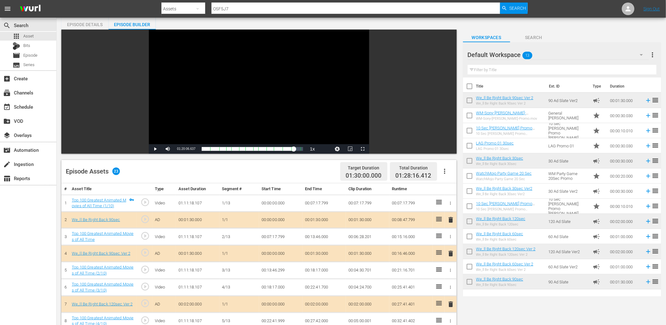
click at [491, 68] on input "text" at bounding box center [562, 70] width 189 height 10
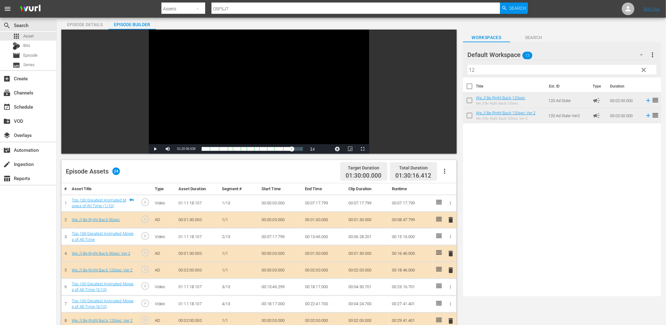
click at [454, 251] on span "delete" at bounding box center [451, 254] width 8 height 8
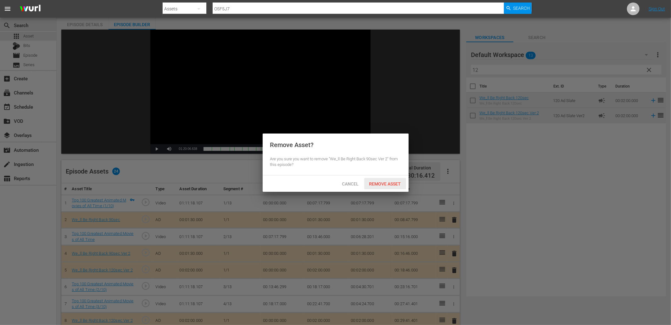
click at [387, 184] on span "Remove Asset" at bounding box center [385, 183] width 42 height 5
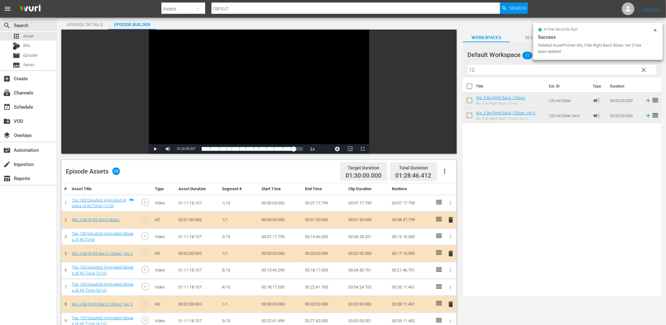
click at [652, 31] on div "a few seconds ago" at bounding box center [595, 30] width 115 height 4
click at [656, 31] on icon at bounding box center [655, 30] width 5 height 5
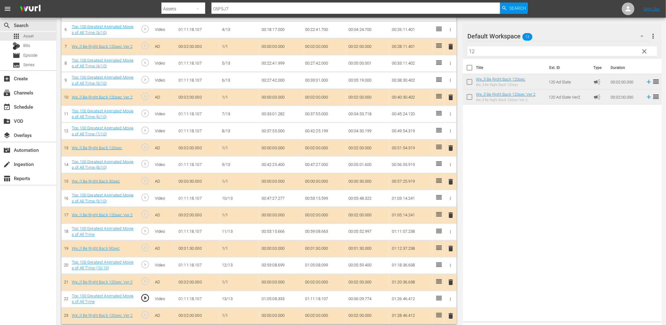
scroll to position [284, 0]
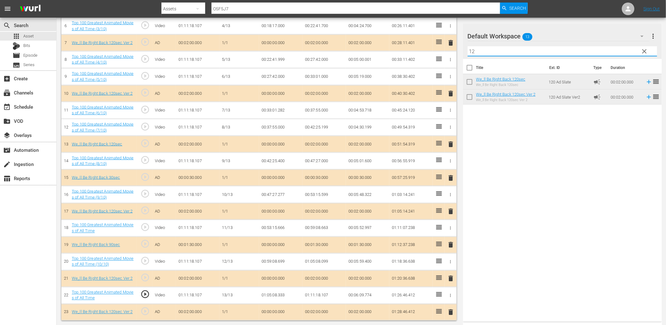
drag, startPoint x: 489, startPoint y: 50, endPoint x: 436, endPoint y: 48, distance: 53.2
click at [436, 48] on div "Video Player is loading. Play Video Play Mute Current Time 01:20:36.637 / Durat…" at bounding box center [361, 44] width 600 height 552
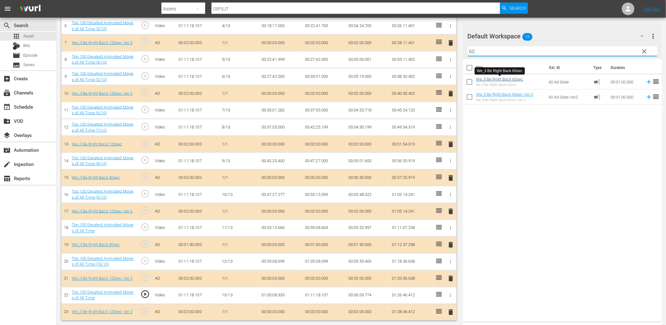
type input "60"
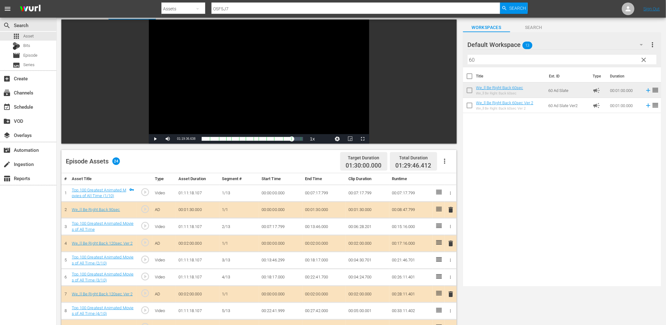
scroll to position [0, 0]
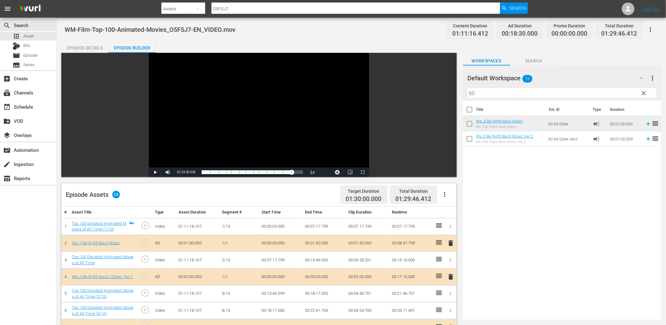
click at [639, 85] on button "button" at bounding box center [641, 77] width 15 height 15
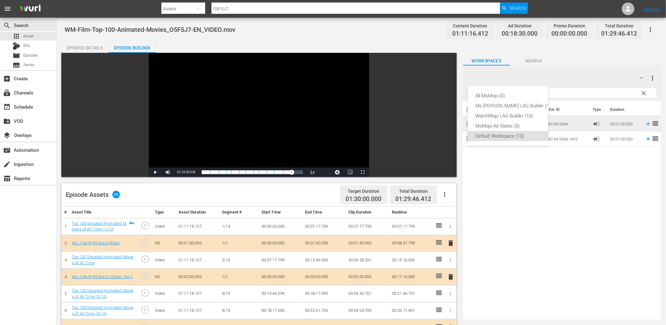
click at [643, 92] on div "All MsMojo (0) Ms Mojo LAG Builder (12) WatchMojo LAG Builder (10) MsMojo Ad Sl…" at bounding box center [333, 162] width 666 height 325
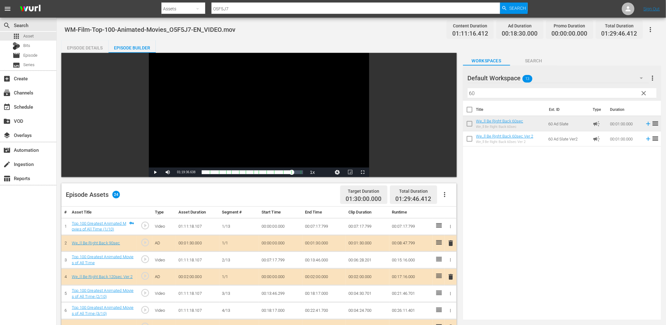
click at [644, 93] on span "clear" at bounding box center [644, 93] width 8 height 8
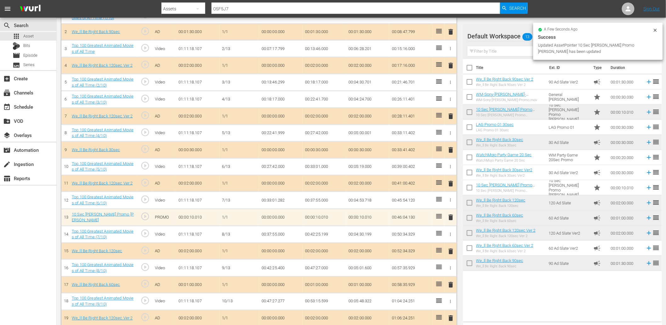
scroll to position [210, 0]
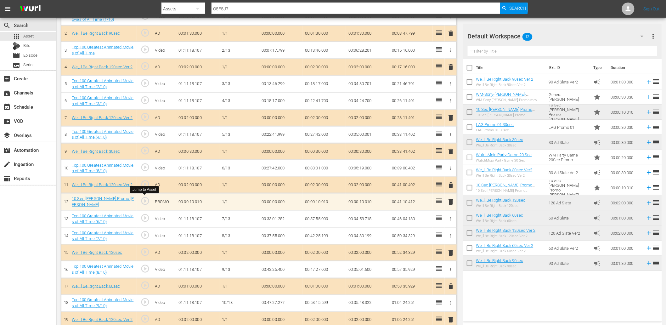
click at [144, 201] on span "play_circle_outline" at bounding box center [144, 200] width 9 height 9
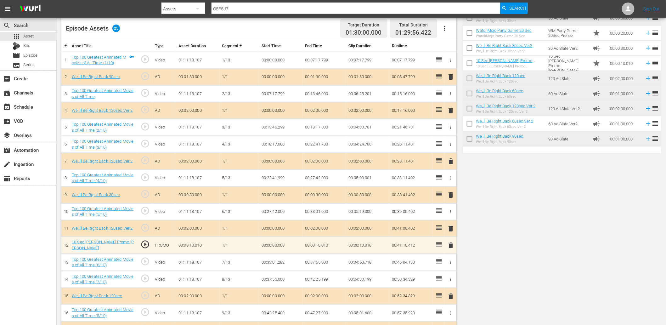
scroll to position [0, 0]
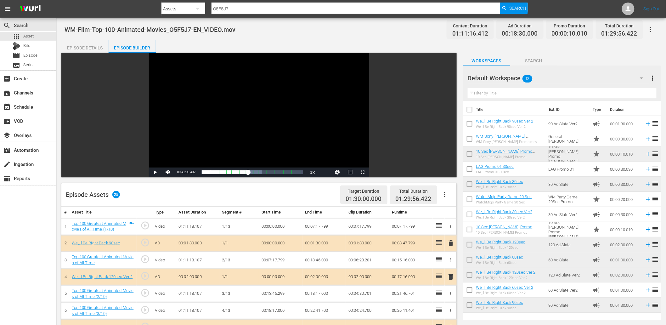
click at [237, 133] on div "Video Player" at bounding box center [259, 110] width 220 height 115
click at [202, 123] on div "Video Player" at bounding box center [259, 110] width 220 height 115
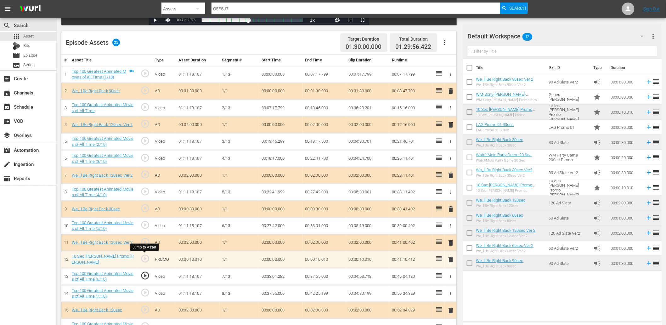
scroll to position [163, 0]
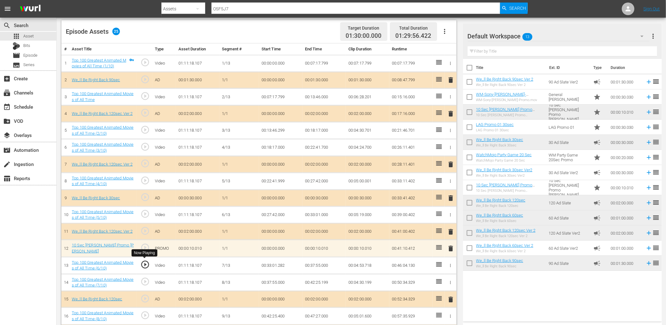
click at [146, 266] on span "play_circle_outline" at bounding box center [144, 264] width 9 height 9
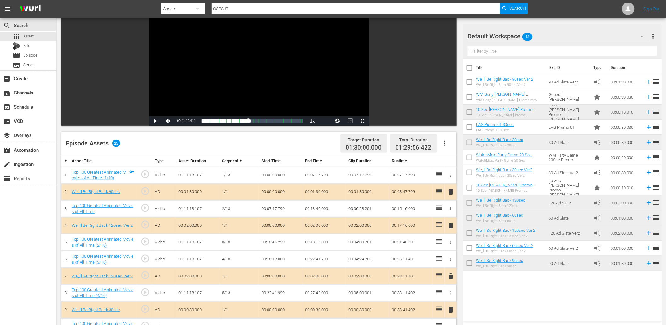
scroll to position [0, 0]
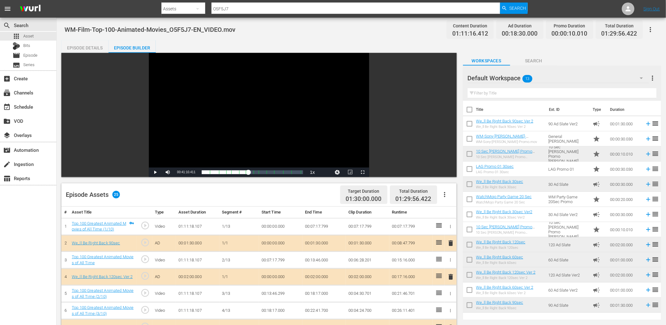
click at [249, 134] on div "Video Player" at bounding box center [259, 110] width 220 height 115
click at [216, 142] on div "Video Player" at bounding box center [259, 110] width 220 height 115
click at [87, 48] on div "Episode Details" at bounding box center [84, 47] width 47 height 15
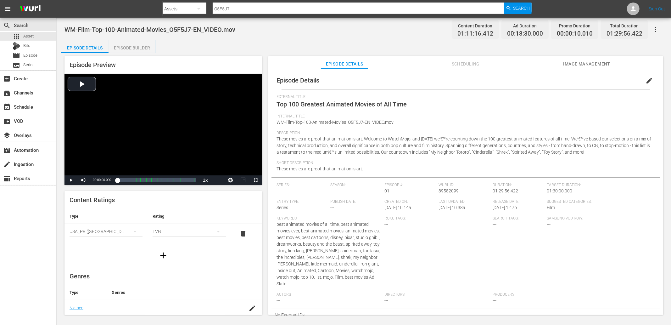
click at [647, 82] on span "edit" at bounding box center [650, 81] width 8 height 8
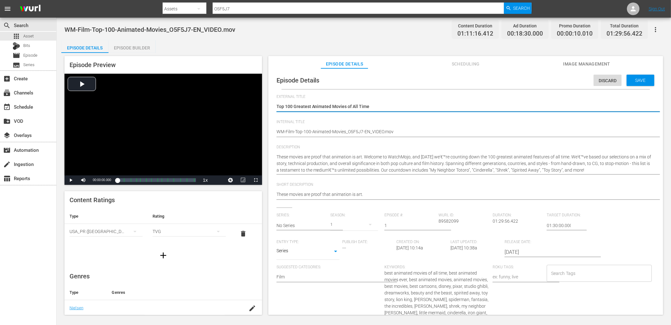
drag, startPoint x: 375, startPoint y: 130, endPoint x: 506, endPoint y: 131, distance: 130.6
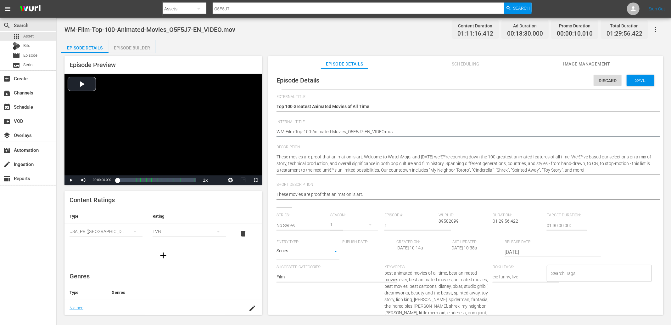
type textarea "WM-Film-Top-100-Animated-Movies_O5F5J7-EN_V"
type textarea "WM-Film-Top-100-Animated-Movies_O5F5J7-EN_"
type textarea "WM-Film-Top-100-Animated-Movies_O5F5J7-EN"
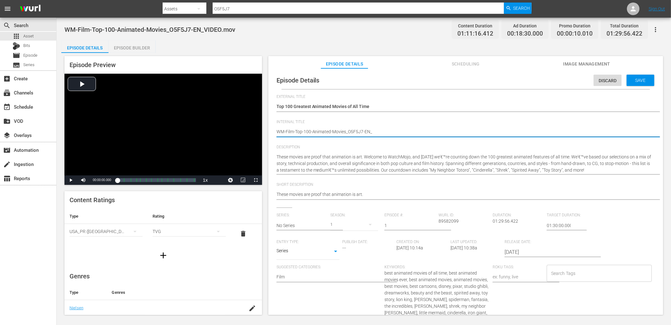
type textarea "WM-Film-Top-100-Animated-Movies_O5F5J7-EN"
type textarea "WM-Film-Top-100-Animated-Movies_O5F5J7-E"
type textarea "WM-Film-Top-100-Animated-Movies_O5F5J7-"
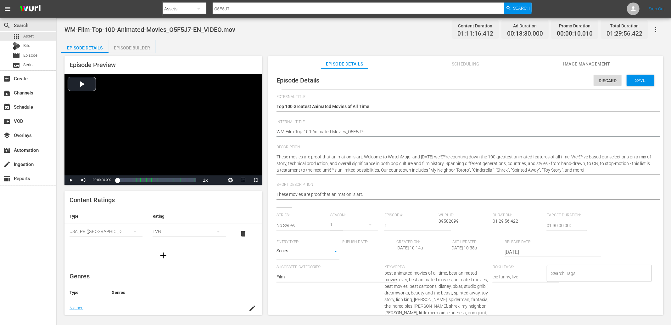
type textarea "WM-Film-Top-100-Animated-Movies_O5F5J7"
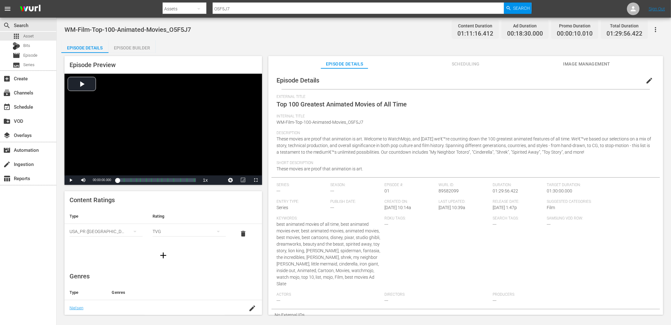
click at [253, 40] on div "WM-Film-Top-100-Animated-Movies_O5F5J7 Content Duration 01:11:16.412 Ad Duratio…" at bounding box center [364, 167] width 615 height 298
click at [254, 48] on div "Episode Details Episode Builder Episode Preview Video Player is loading. Play V…" at bounding box center [363, 179] width 605 height 279
click at [239, 36] on div "WM-Film-Top-100-Animated-Movies_O5F5J7 Content Duration 01:11:16.412 Ad Duratio…" at bounding box center [364, 29] width 599 height 14
click at [261, 35] on div "WM-Film-Top-100-Animated-Movies_O5F5J7 Content Duration 01:11:16.412 Ad Duratio…" at bounding box center [364, 29] width 599 height 14
click at [34, 38] on div "apps Asset" at bounding box center [28, 36] width 56 height 9
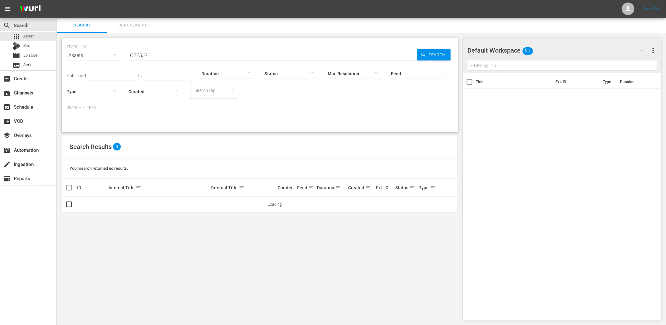
click at [128, 23] on span "Bulk Search" at bounding box center [132, 25] width 43 height 7
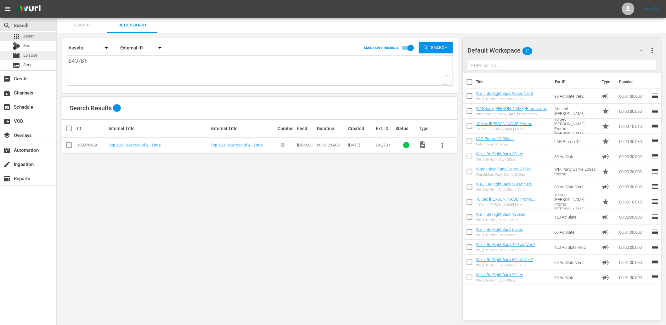
drag, startPoint x: 56, startPoint y: 55, endPoint x: 31, endPoint y: 58, distance: 24.4
click at [57, 0] on div "search Search apps Asset Bits movie Episode subtitles Series add_box Create sub…" at bounding box center [361, 0] width 609 height 0
paste textarea "O0H2J6 C6Q9N0 C2A1H1 M6Q9A0 P2P4V1 O2D3Y0 N3S0F2 Q0A2B2 P9W0Y9 Z9F6V3 H5F9B6 W2…"
type textarea "O0H2J6 C6Q9N0 C2A1H1 M6Q9A0 P2P4V1 O2D3Y0 N3S0F2 Q0A2B2 P9W0Y9 Z9F6V3 H5F9B6 W2…"
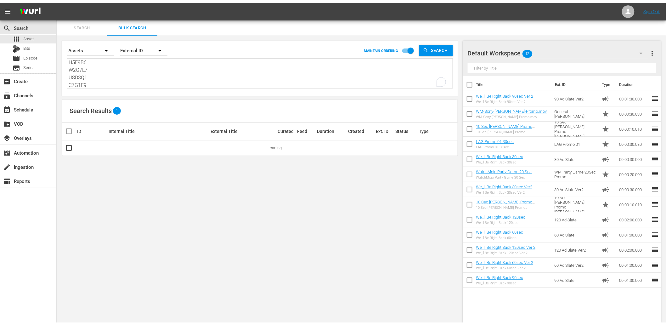
scroll to position [76, 0]
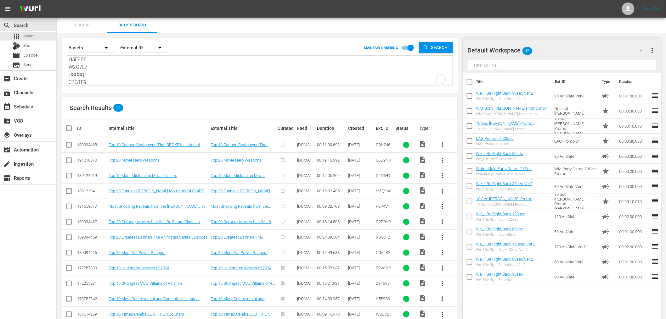
type textarea "O0H2J6 C6Q9N0 C2A1H1 M6Q9A0 P2P4V1 O2D3Y0 N3S0F2 Q0A2B2 P9W0Y9 Z9F6V3 H5F9B6 W2…"
click at [574, 46] on div "Default Workspace 13" at bounding box center [558, 51] width 181 height 18
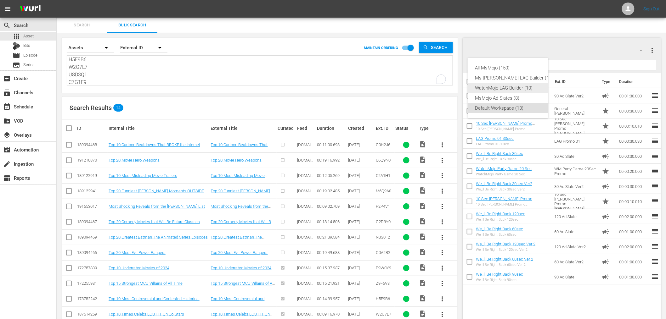
click at [502, 92] on div "WatchMojo LAG Builder (10)" at bounding box center [514, 88] width 78 height 10
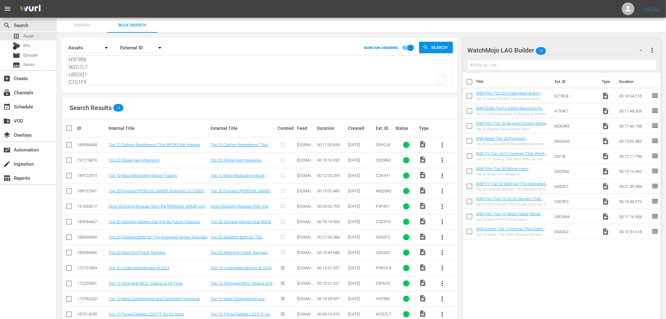
click at [467, 83] on input "checkbox" at bounding box center [469, 82] width 13 height 13
checkbox input "true"
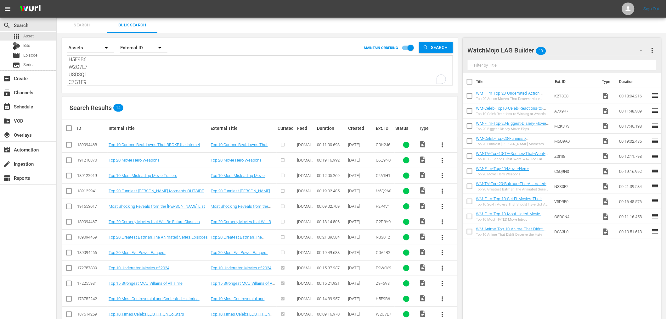
checkbox input "true"
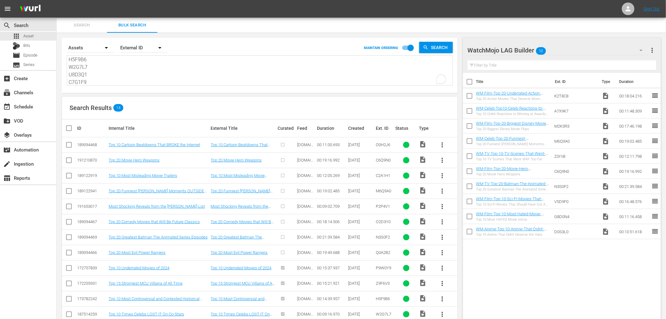
checkbox input "true"
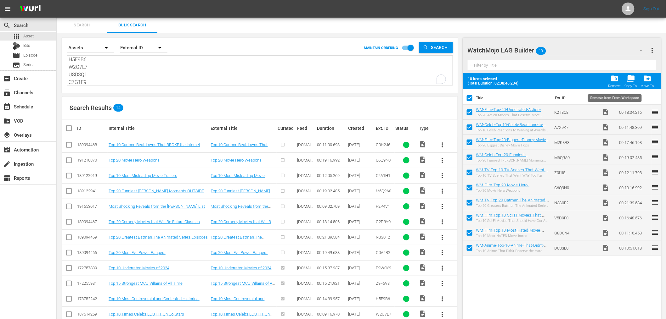
click at [613, 81] on span "folder_delete" at bounding box center [614, 78] width 8 height 8
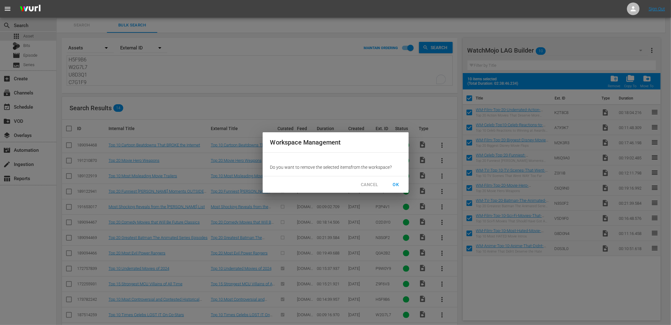
click at [395, 188] on span "OK" at bounding box center [396, 185] width 10 height 8
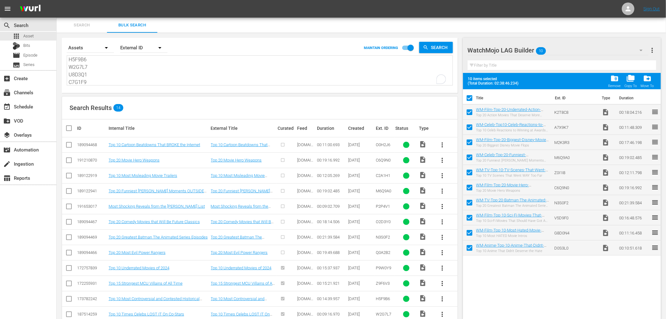
checkbox input "false"
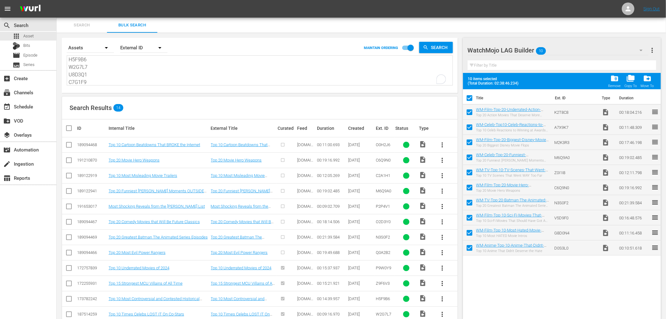
checkbox input "false"
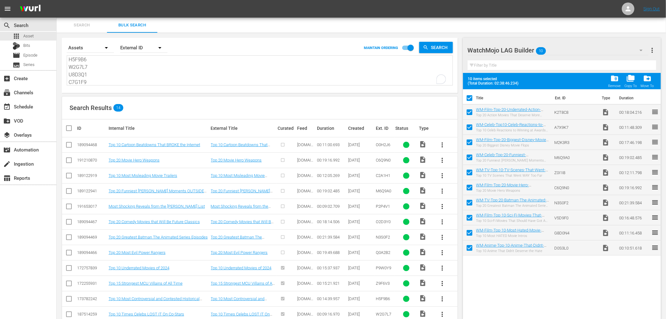
checkbox input "false"
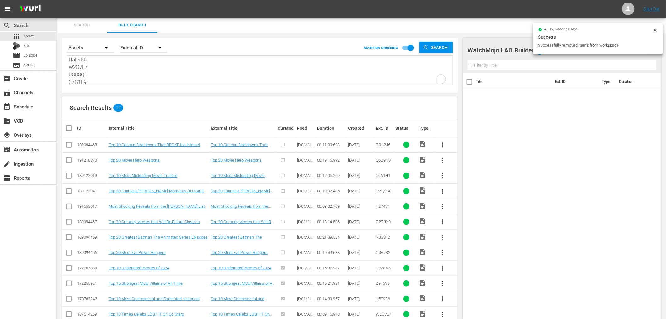
click at [67, 129] on input "checkbox" at bounding box center [71, 129] width 13 height 8
checkbox input "true"
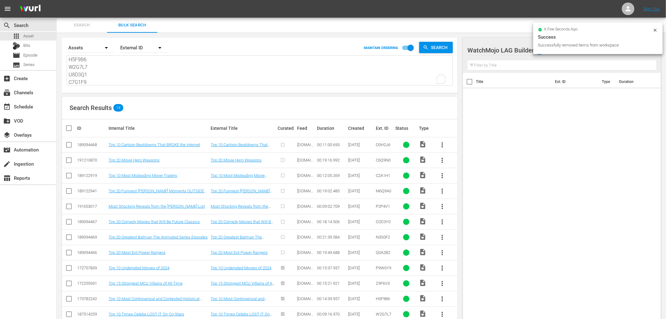
checkbox input "true"
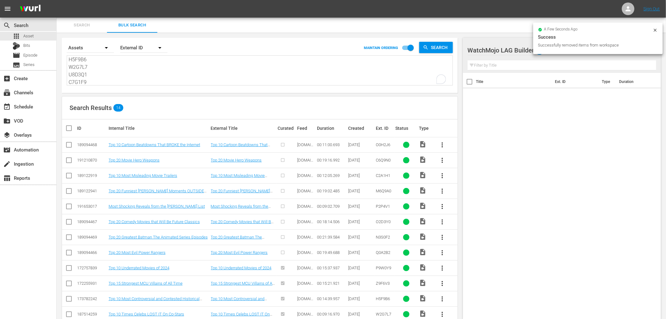
checkbox input "true"
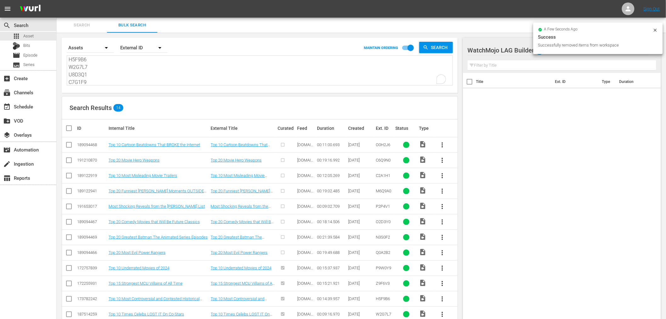
checkbox input "true"
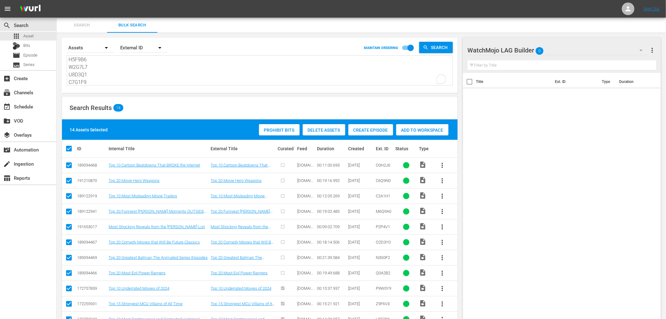
click at [419, 134] on div "Add to Workspace" at bounding box center [422, 130] width 52 height 12
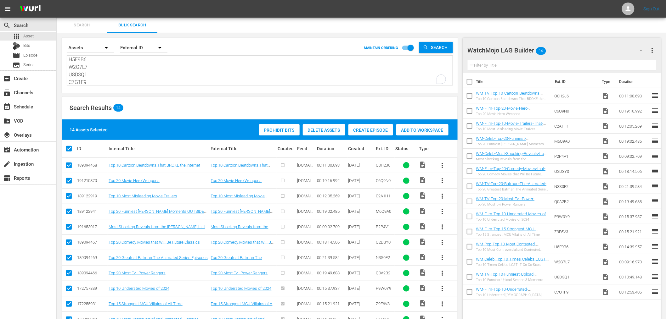
click at [155, 74] on textarea "O0H2J6 C6Q9N0 C2A1H1 M6Q9A0 P2P4V1 O2D3Y0 N3S0F2 Q0A2B2 P9W0Y9 Z9F6V3 H5F9B6 W2…" at bounding box center [261, 71] width 384 height 29
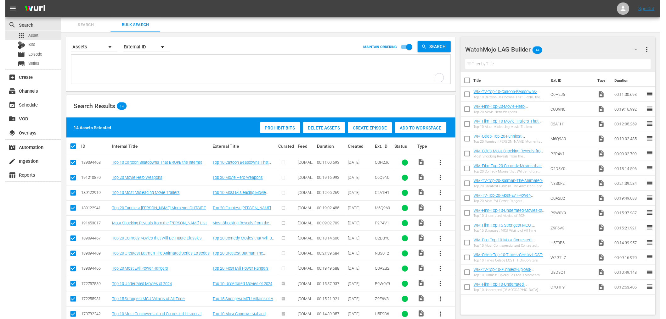
scroll to position [0, 0]
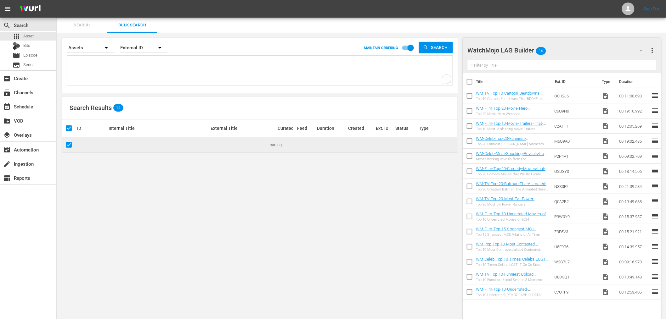
paste textarea "R0H9V3 C2A1H1 R4Q3L9 S1M6V5 T2L9C0 T2I5R1 W4J9K8 C5J4X1 H8Y0G1 A4H0J6 U9G1N2 F7…"
type textarea "R0H9V3 C2A1H1 R4Q3L9 S1M6V5 T2L9C0 T2I5R1 W4J9K8 C5J4X1 H8Y0G1 A4H0J6 U9G1N2 F7…"
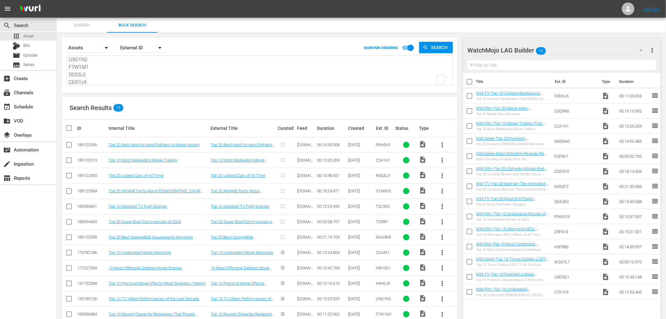
type textarea "R0H9V3 C2A1H1 R4Q3L9 S1M6V5 T2L9C0 T2I5R1 W4J9K8 C5J4X1 H8Y0G1 A4H0J6 U9G1N2 F7…"
click at [466, 83] on input "checkbox" at bounding box center [469, 82] width 13 height 13
checkbox input "true"
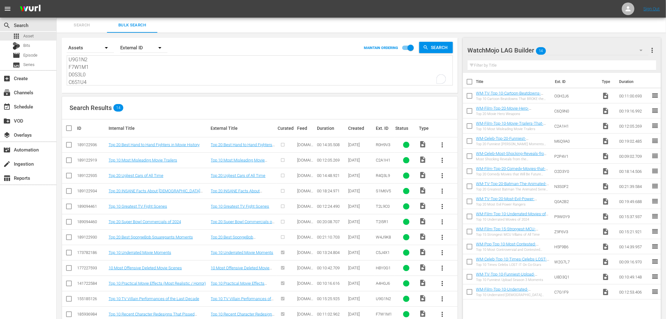
checkbox input "true"
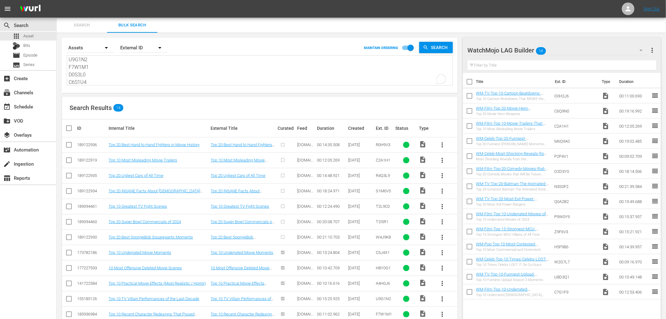
checkbox input "true"
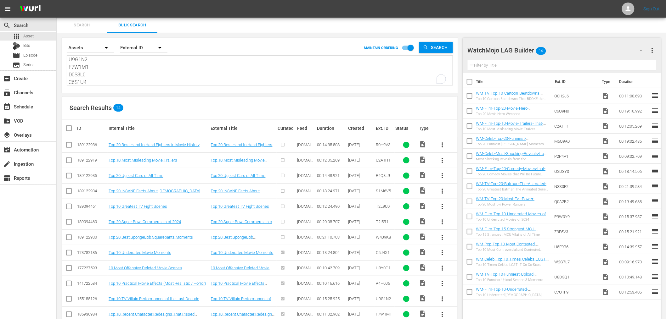
checkbox input "true"
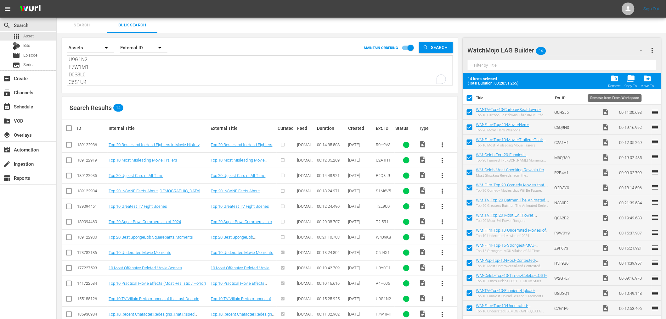
click at [615, 80] on span "folder_delete" at bounding box center [614, 78] width 8 height 8
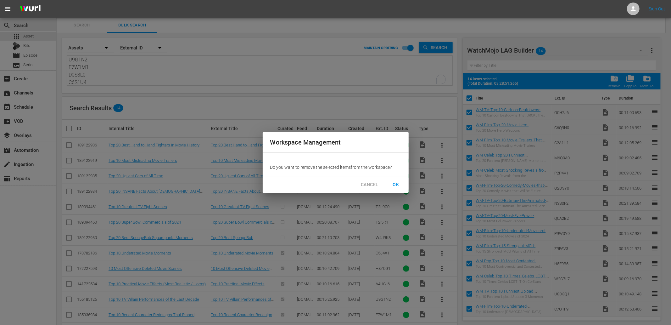
click at [398, 185] on span "OK" at bounding box center [396, 185] width 10 height 8
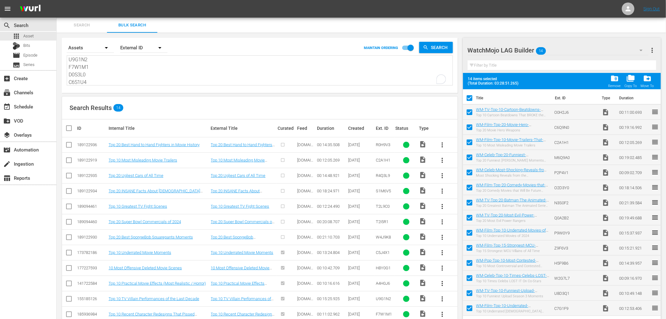
checkbox input "false"
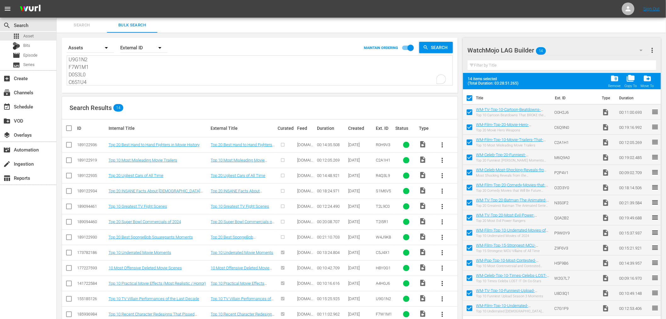
checkbox input "false"
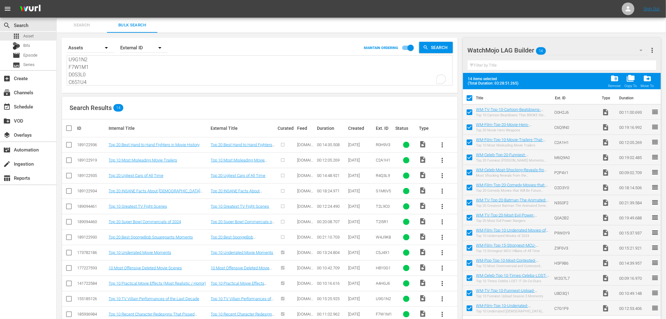
checkbox input "false"
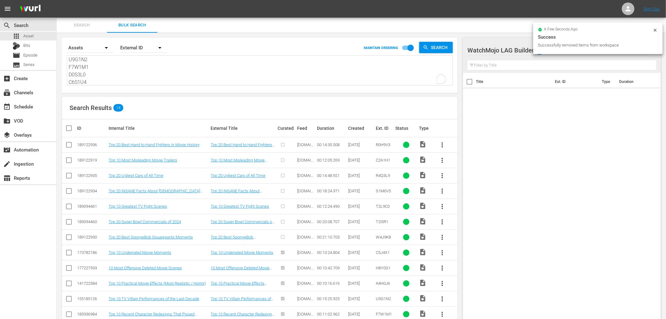
click at [69, 127] on input "checkbox" at bounding box center [71, 129] width 13 height 8
checkbox input "true"
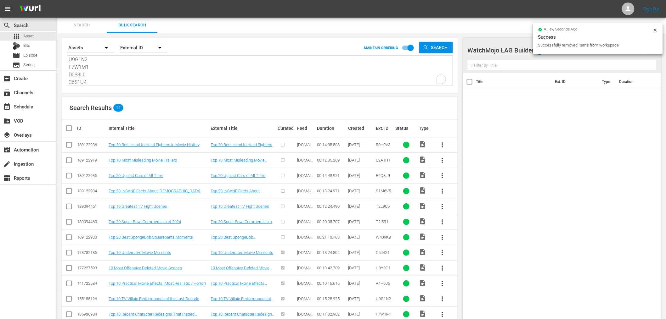
checkbox input "true"
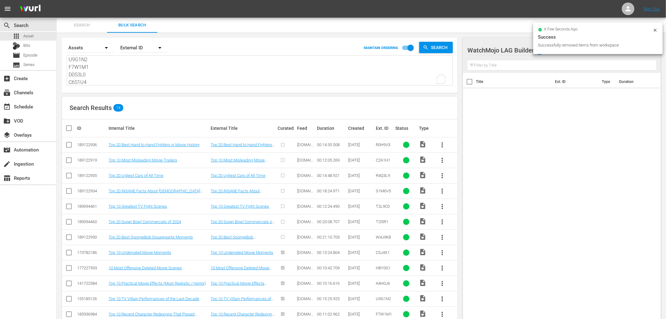
checkbox input "true"
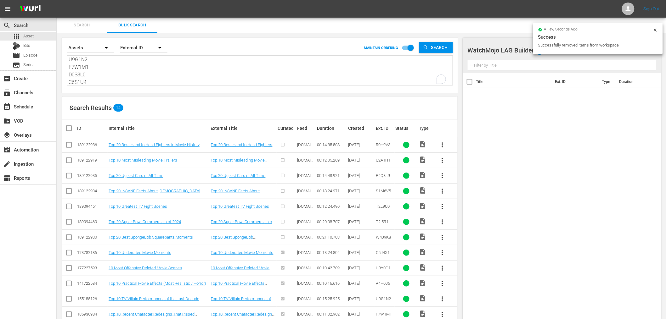
checkbox input "true"
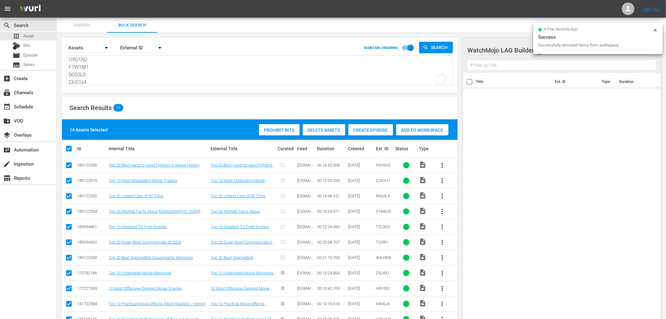
click at [422, 130] on span "Add to Workspace" at bounding box center [422, 130] width 52 height 5
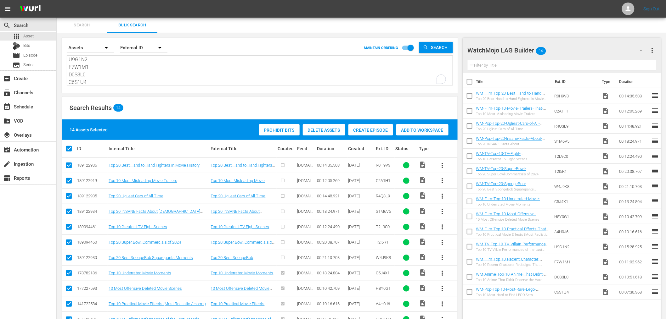
click at [93, 68] on textarea "R0H9V3 C2A1H1 R4Q3L9 S1M6V5 T2L9C0 T2I5R1 W4J9K8 C5J4X1 H8Y0G1 A4H0J6 U9G1N2 F7…" at bounding box center [261, 71] width 384 height 29
paste textarea "X3S5G6"
type textarea "X3S5G6"
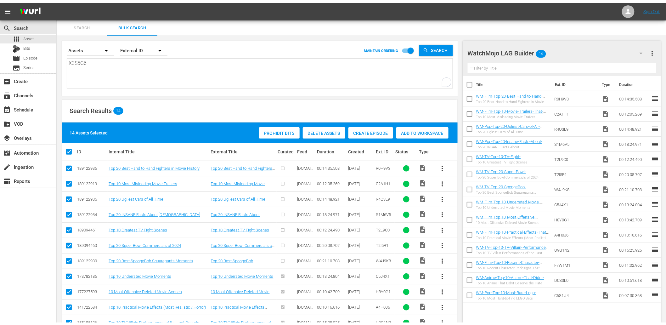
scroll to position [0, 0]
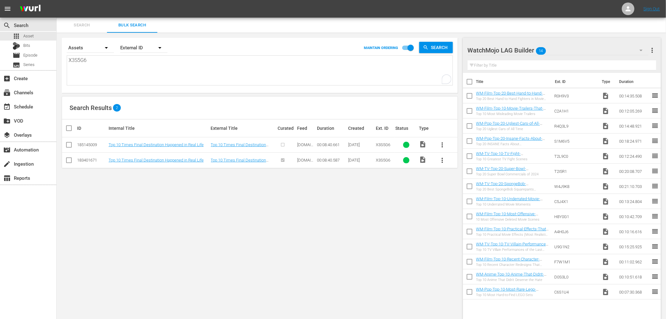
type textarea "X3S5G6"
click at [70, 145] on input "checkbox" at bounding box center [69, 147] width 8 height 8
checkbox input "true"
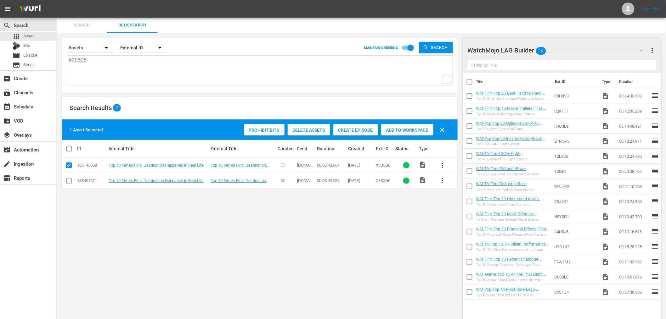
click at [297, 129] on span "Delete Assets" at bounding box center [309, 130] width 42 height 5
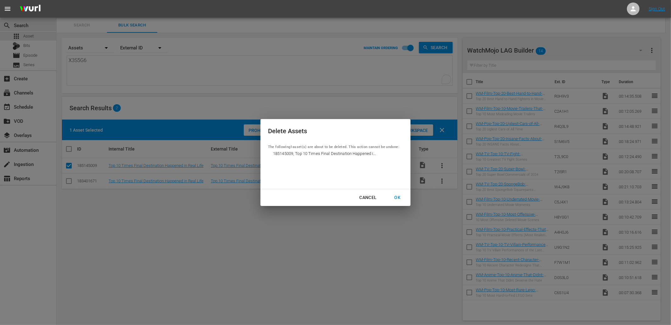
click at [395, 199] on div "OK" at bounding box center [397, 198] width 16 height 8
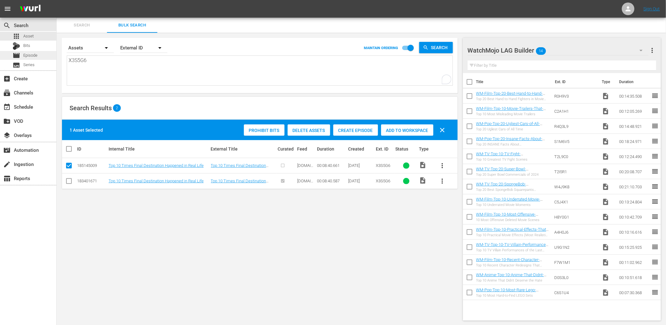
click at [31, 55] on span "Episode" at bounding box center [30, 55] width 14 height 6
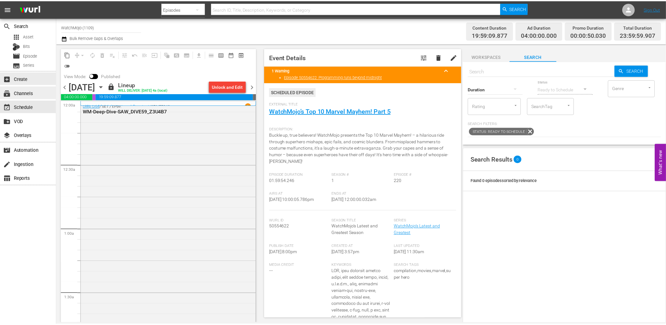
scroll to position [2745, 0]
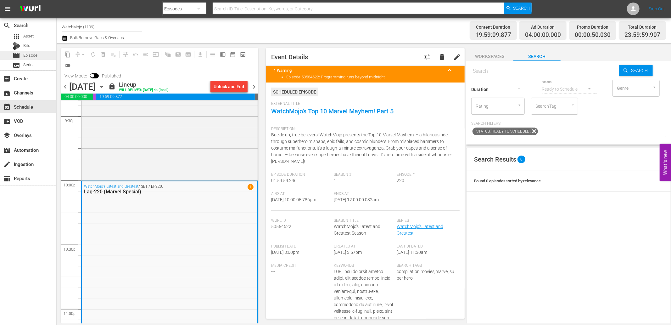
click at [26, 57] on span "Episode" at bounding box center [30, 55] width 14 height 6
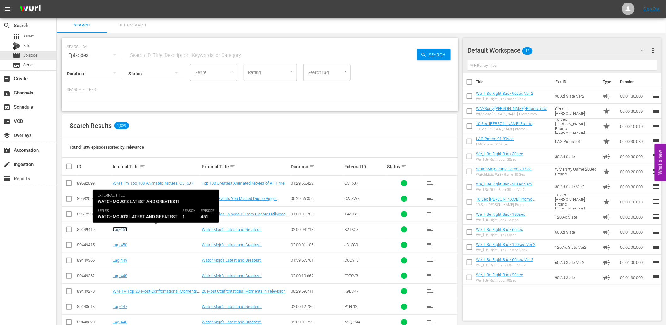
click at [120, 230] on link "Lag-451" at bounding box center [120, 229] width 14 height 5
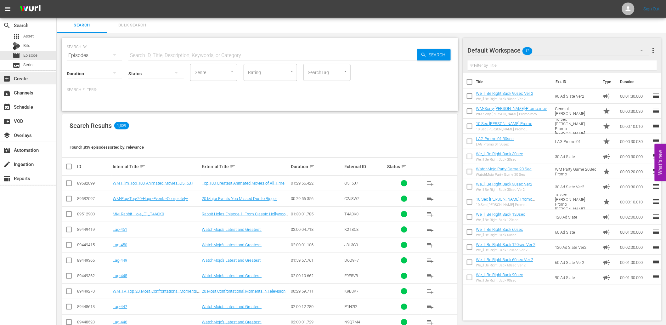
click at [23, 79] on div "add_box Create" at bounding box center [17, 78] width 35 height 6
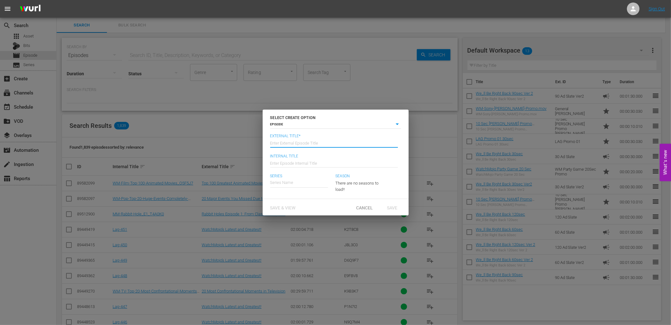
click at [283, 138] on input "text" at bounding box center [334, 142] width 128 height 15
type input "WatchMojo’s Latest and Greatest!"
click at [300, 165] on input "text" at bounding box center [334, 162] width 128 height 15
type input "Lag-452"
click at [301, 185] on input "text" at bounding box center [299, 182] width 58 height 15
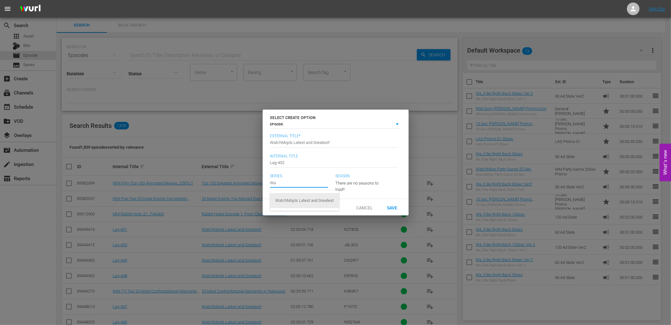
click at [295, 200] on div "WatchMojo's Latest and Greatest" at bounding box center [304, 200] width 59 height 15
type input "WatchMojo's Latest and Greatest"
click at [388, 208] on span "Save" at bounding box center [392, 207] width 20 height 5
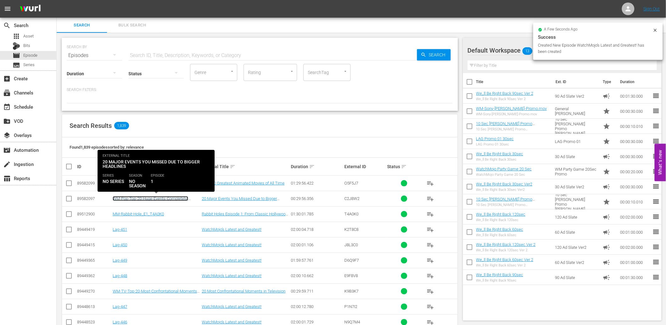
click at [160, 199] on link "WM-Pop-Top-20-Huge-Events-Completely-Overshadowed-by-Other-Events_C2J8W2" at bounding box center [151, 200] width 76 height 9
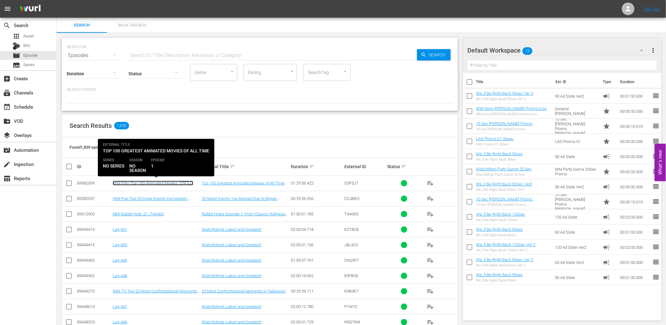
click at [182, 183] on link "WM-Film-Top-100-Animated-Movies_O5F5J7" at bounding box center [153, 183] width 81 height 5
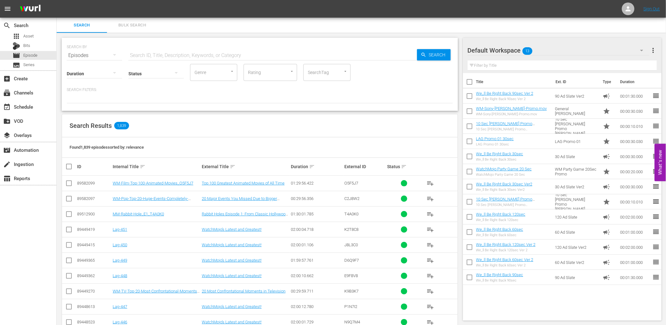
click at [155, 241] on td "Lag-450" at bounding box center [156, 244] width 89 height 15
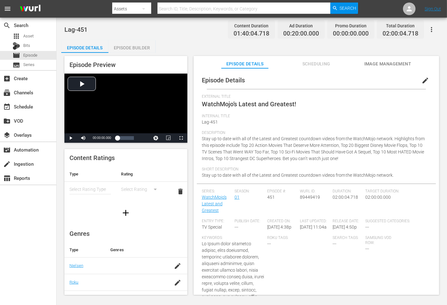
click at [204, 138] on span "Stay up to date with all of the Latest and Greatest countdown videos from the W…" at bounding box center [313, 148] width 223 height 25
click at [239, 146] on span "Stay up to date with all of the Latest and Greatest countdown videos from the W…" at bounding box center [313, 148] width 223 height 25
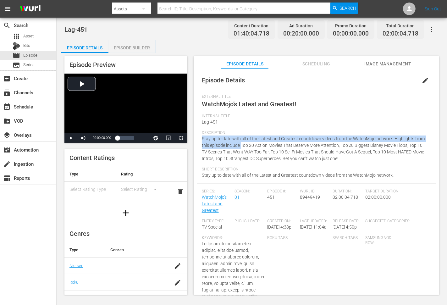
copy span "Stay up to date with all of the Latest and Greatest countdown videos from the W…"
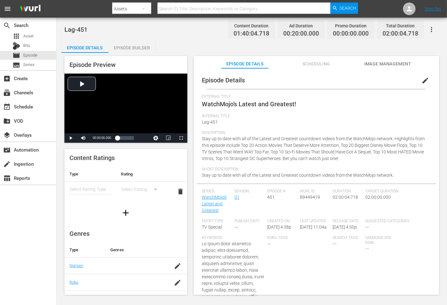
click at [207, 176] on span "Stay up to date with all of the Latest and Greatest countdown videos from the W…" at bounding box center [298, 175] width 192 height 5
click at [392, 177] on div "Short Description Stay up to date with all of the Latest and Greatest countdown…" at bounding box center [316, 175] width 229 height 17
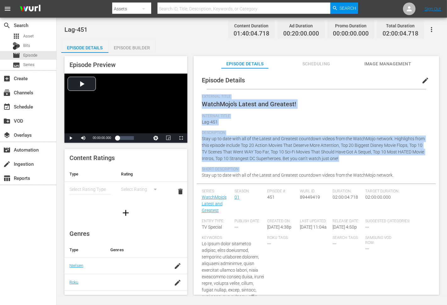
copy div "External Title WatchMojo’s Latest and Greatest! Internal Title Lag-451 Descript…"
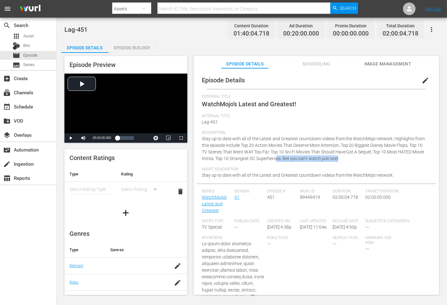
drag, startPoint x: 357, startPoint y: 157, endPoint x: 287, endPoint y: 160, distance: 69.9
click at [287, 160] on div "Description Stay up to date with all of the Latest and Greatest countdown video…" at bounding box center [316, 149] width 229 height 37
copy span "Bet you can’t watch just one!"
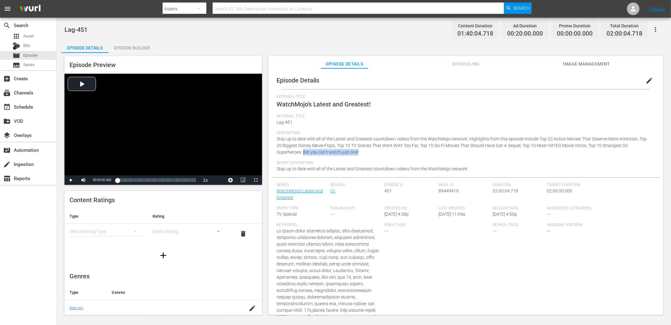
click at [437, 101] on div "External Title WatchMojo’s Latest and Greatest!" at bounding box center [466, 104] width 379 height 20
click at [21, 76] on div "add_box Create" at bounding box center [17, 78] width 35 height 6
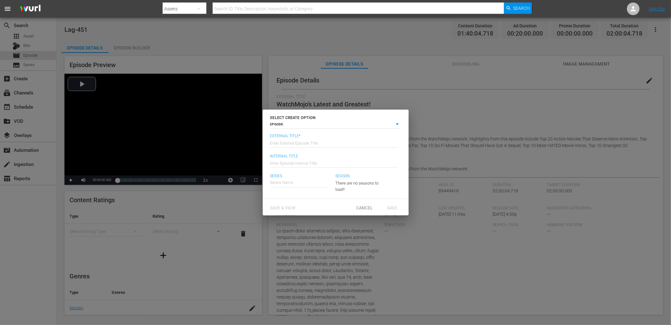
click at [307, 141] on input "text" at bounding box center [334, 142] width 128 height 15
type input "WatchMojo’s Latest and Greatest!"
click at [289, 168] on input "text" at bounding box center [334, 162] width 128 height 15
type input "Lag-453"
click at [310, 201] on div "WatchMojo's Latest and Greatest" at bounding box center [304, 200] width 59 height 15
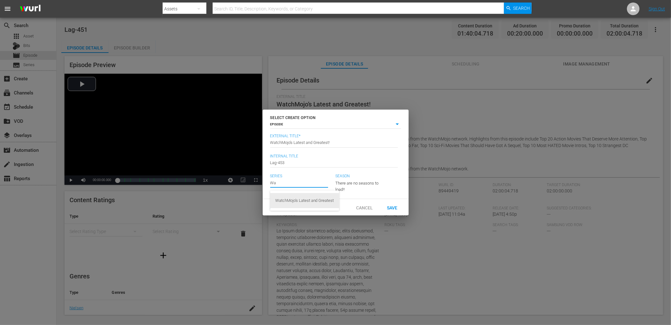
type input "WatchMojo's Latest and Greatest"
click at [284, 208] on span "Save & View" at bounding box center [283, 207] width 36 height 5
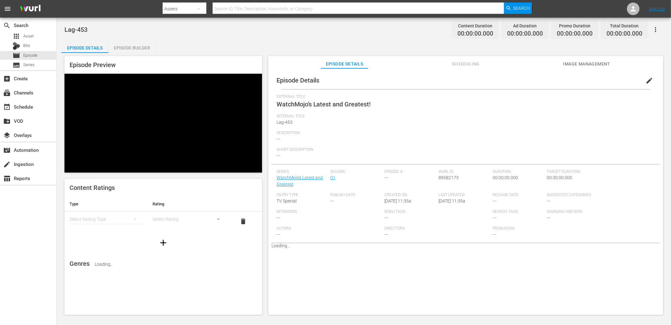
click at [124, 45] on div "Episode Builder" at bounding box center [132, 47] width 47 height 15
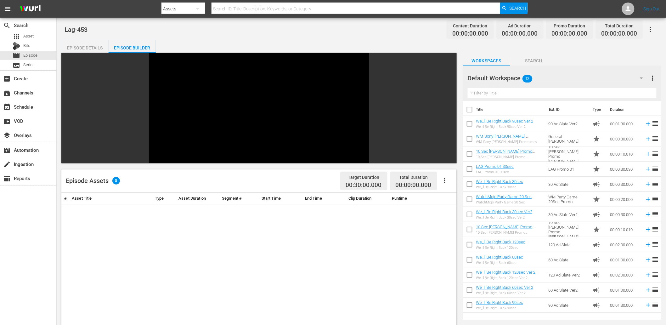
click at [77, 49] on div "Episode Details" at bounding box center [84, 47] width 47 height 15
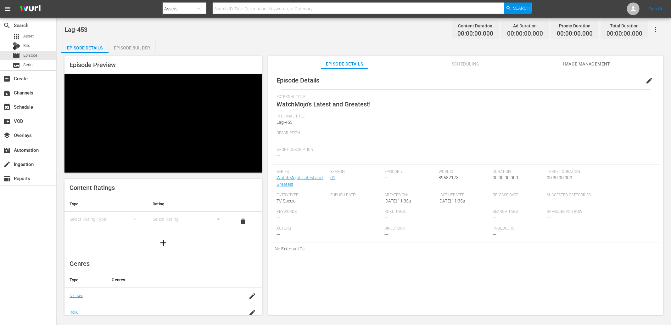
click at [447, 77] on button "edit" at bounding box center [649, 80] width 15 height 15
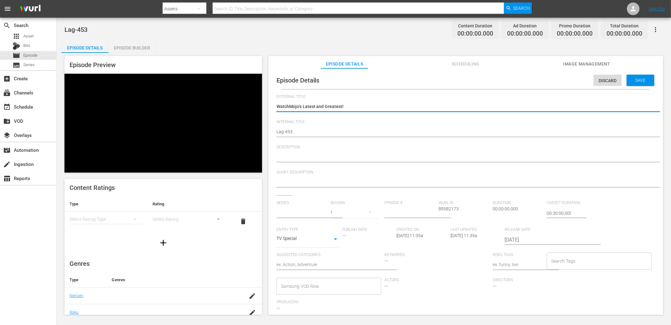
click at [307, 156] on textarea at bounding box center [464, 158] width 375 height 8
paste textarea "Stay up to date with all of the Latest and Greatest countdown videos from the W…"
type textarea "Stay up to date with all of the Latest and Greatest countdown videos from the W…"
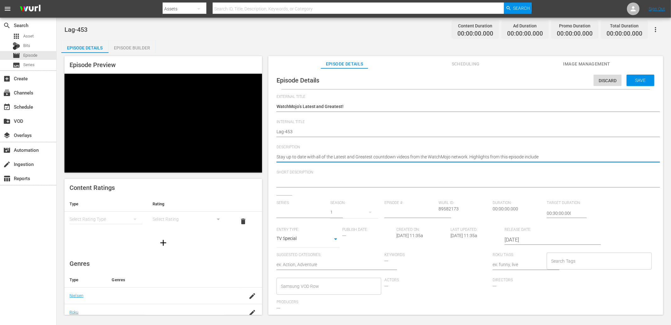
type input "WatchMojo's Latest and Greatest"
type textarea "Stay up to date with all of the Latest and Greatest countdown videos from the W…"
click at [305, 179] on textarea at bounding box center [464, 183] width 375 height 8
click at [301, 179] on textarea at bounding box center [464, 183] width 375 height 8
paste textarea "Stay up to date with all of the Latest and Greatest countdown videos from the W…"
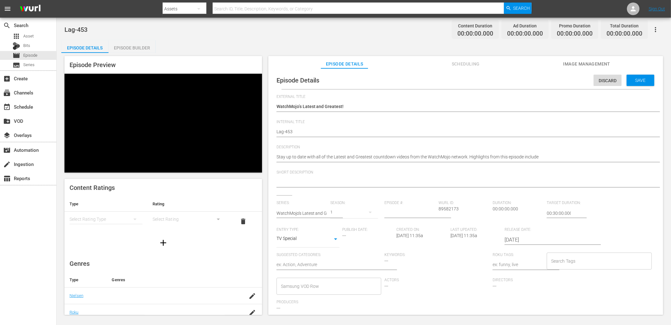
type textarea "Stay up to date with all of the Latest and Greatest countdown videos from the W…"
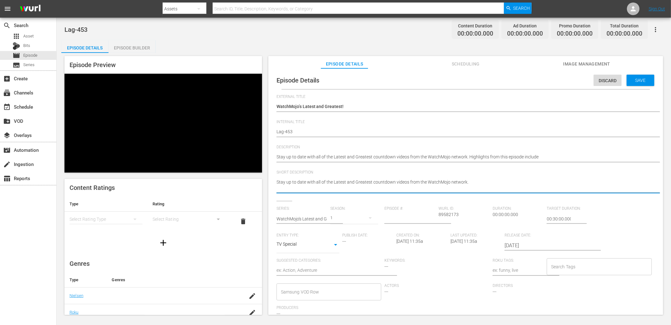
type textarea "Stay up to date with all of the Latest and Greatest countdown videos from the W…"
click at [404, 217] on input "number" at bounding box center [410, 218] width 51 height 15
type input "453"
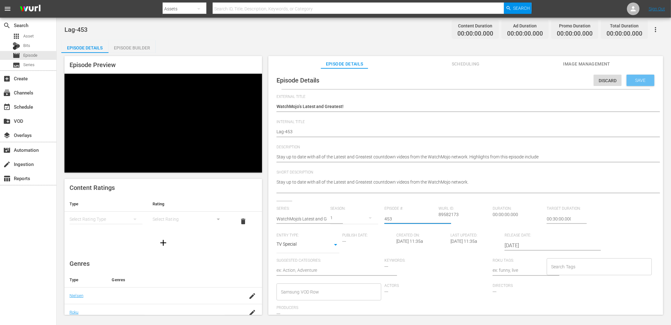
click at [447, 82] on span "Save" at bounding box center [641, 80] width 20 height 5
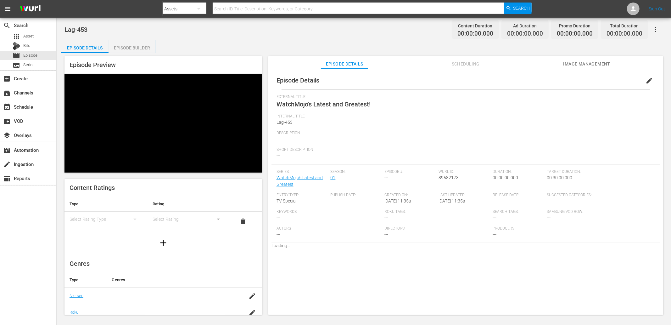
click at [447, 66] on span "Image Management" at bounding box center [586, 64] width 47 height 8
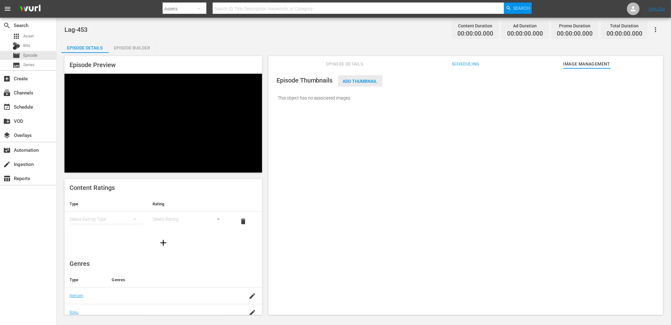
click at [356, 78] on div "Episode Thumbnails Add Thumbnail This object has no associated images." at bounding box center [466, 88] width 389 height 35
click at [355, 80] on span "Add Thumbnail" at bounding box center [360, 81] width 45 height 5
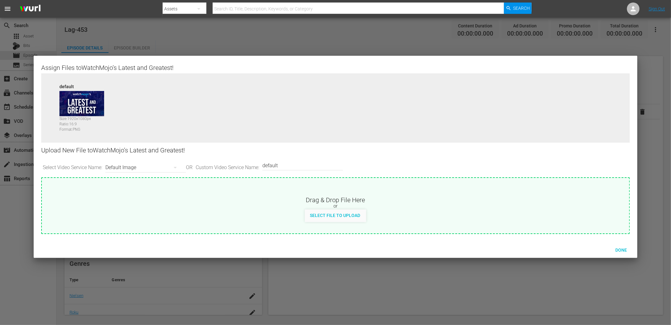
click at [143, 167] on div "Default Image" at bounding box center [143, 168] width 77 height 18
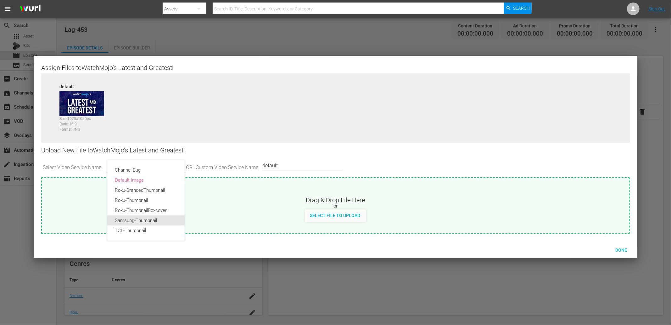
click at [131, 221] on div "Samsung-Thumbnail" at bounding box center [146, 220] width 62 height 10
type input "Samsung-Thumbnail"
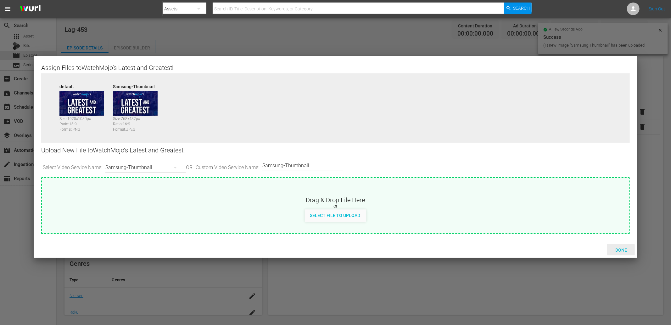
click at [447, 248] on span "Done" at bounding box center [621, 249] width 22 height 5
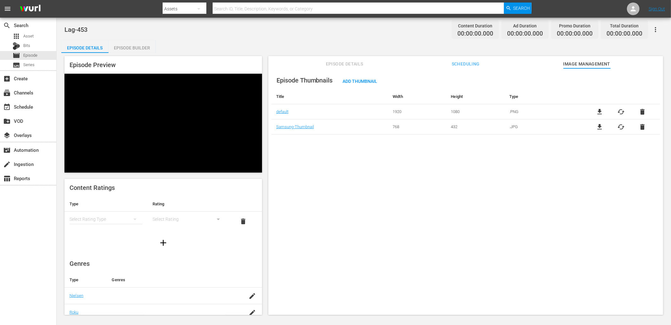
click at [447, 64] on span "Scheduling" at bounding box center [465, 64] width 47 height 8
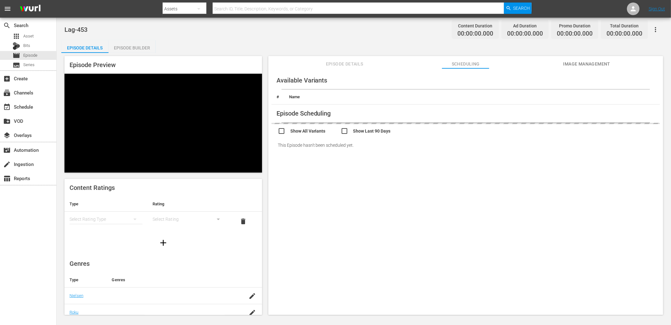
click at [335, 63] on span "Episode Details" at bounding box center [344, 64] width 47 height 8
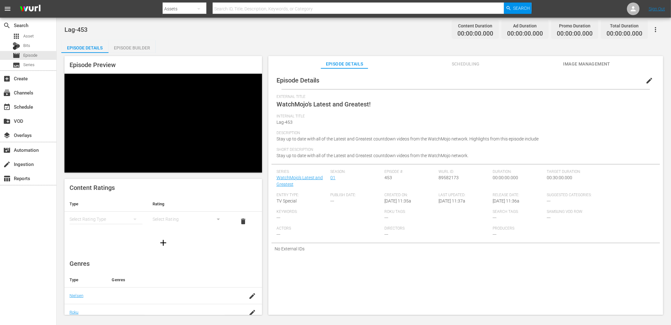
click at [129, 48] on div "Episode Builder" at bounding box center [132, 47] width 47 height 15
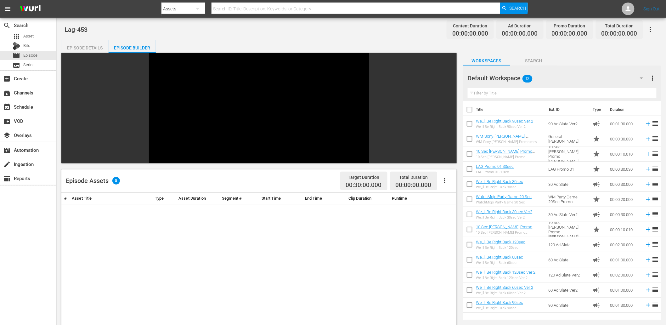
click at [447, 78] on div "Default Workspace 13" at bounding box center [558, 78] width 181 height 18
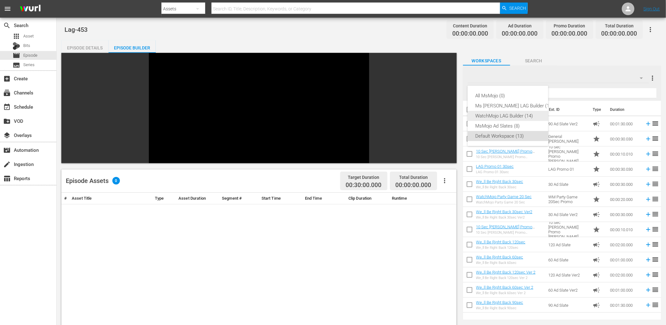
click at [447, 116] on div "WatchMojo LAG Builder (14)" at bounding box center [514, 116] width 78 height 10
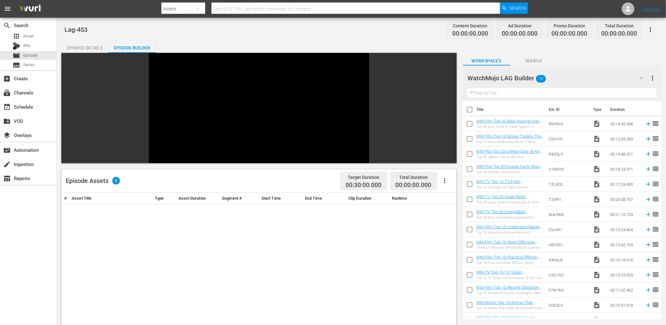
click at [447, 112] on input "checkbox" at bounding box center [469, 110] width 13 height 13
checkbox input "true"
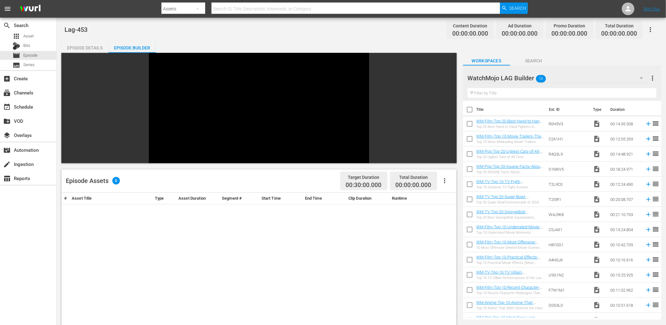
checkbox input "true"
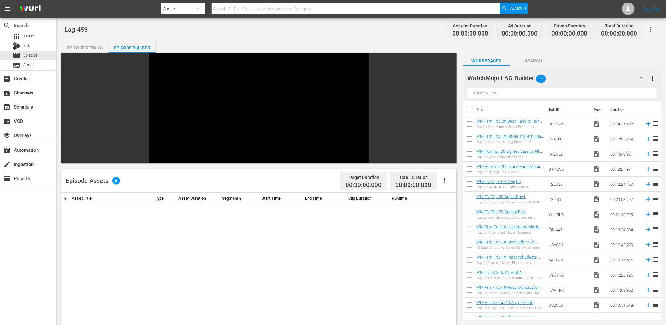
checkbox input "true"
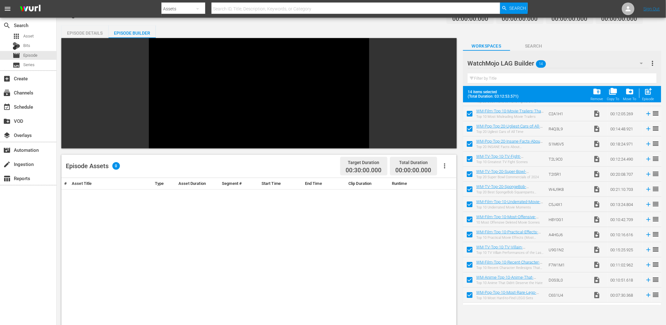
scroll to position [23, 0]
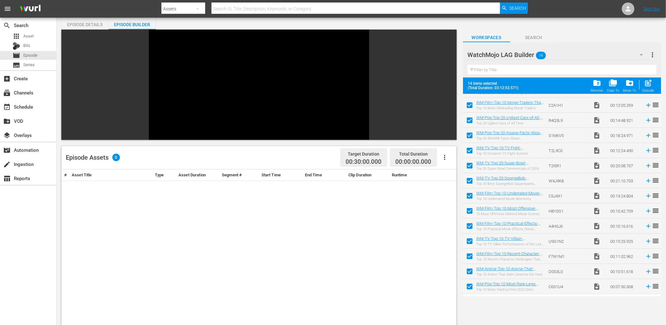
click at [447, 284] on input "checkbox" at bounding box center [469, 287] width 13 height 13
checkbox input "false"
click at [447, 269] on input "checkbox" at bounding box center [469, 272] width 13 height 13
checkbox input "false"
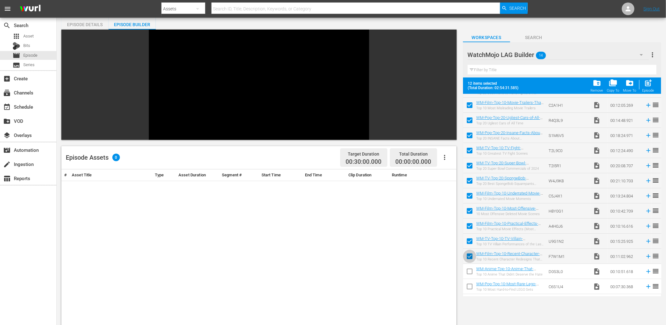
click at [447, 253] on input "checkbox" at bounding box center [469, 257] width 13 height 13
checkbox input "false"
click at [447, 238] on input "checkbox" at bounding box center [469, 242] width 13 height 13
checkbox input "false"
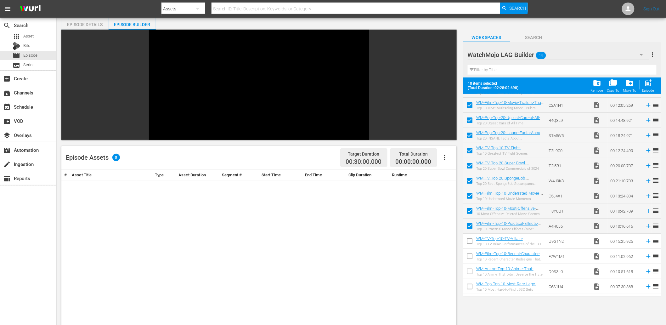
click at [447, 226] on input "checkbox" at bounding box center [469, 227] width 13 height 13
checkbox input "false"
click at [447, 213] on input "checkbox" at bounding box center [469, 211] width 13 height 13
checkbox input "false"
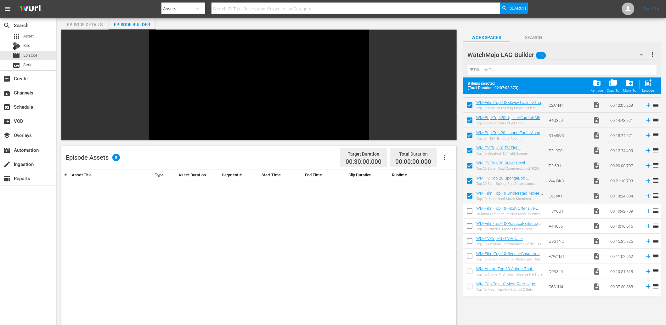
click at [447, 198] on input "checkbox" at bounding box center [469, 196] width 13 height 13
checkbox input "false"
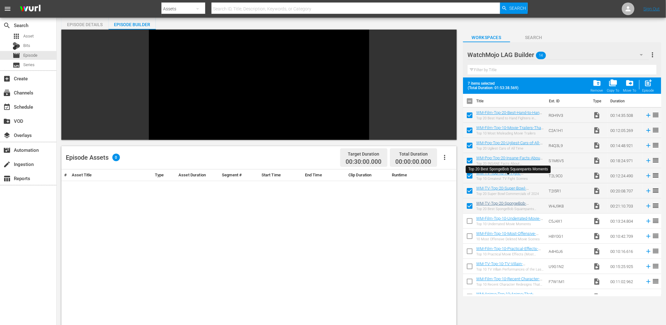
scroll to position [0, 0]
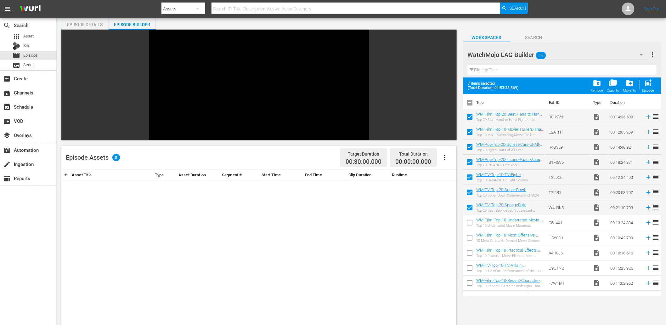
click at [447, 145] on input "checkbox" at bounding box center [469, 148] width 13 height 13
checkbox input "true"
click at [447, 206] on input "checkbox" at bounding box center [469, 208] width 13 height 13
checkbox input "false"
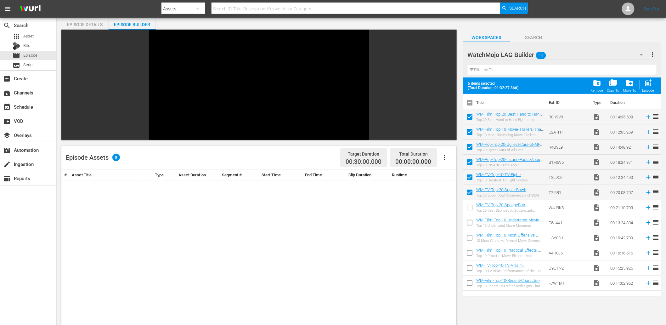
click at [447, 177] on input "checkbox" at bounding box center [469, 178] width 13 height 13
checkbox input "false"
click at [447, 210] on input "checkbox" at bounding box center [469, 208] width 13 height 13
checkbox input "true"
click at [447, 191] on input "checkbox" at bounding box center [469, 193] width 13 height 13
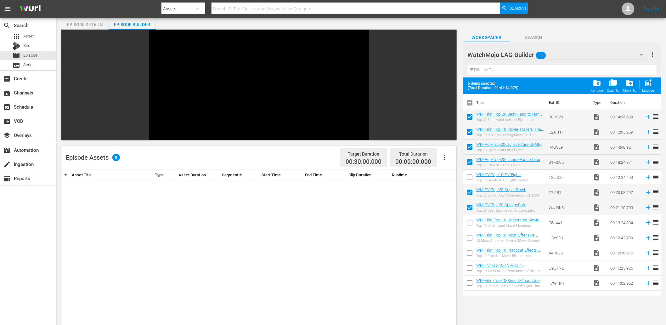
checkbox input "false"
click at [447, 252] on input "checkbox" at bounding box center [469, 253] width 13 height 13
checkbox input "true"
click at [447, 284] on input "checkbox" at bounding box center [469, 284] width 13 height 13
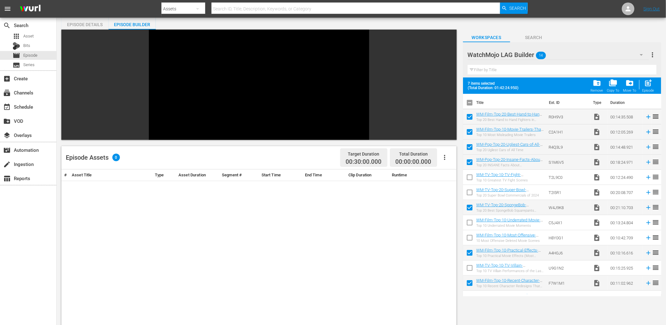
click at [447, 284] on input "checkbox" at bounding box center [469, 284] width 13 height 13
checkbox input "false"
click at [447, 84] on span "post_add" at bounding box center [648, 83] width 8 height 8
checkbox input "false"
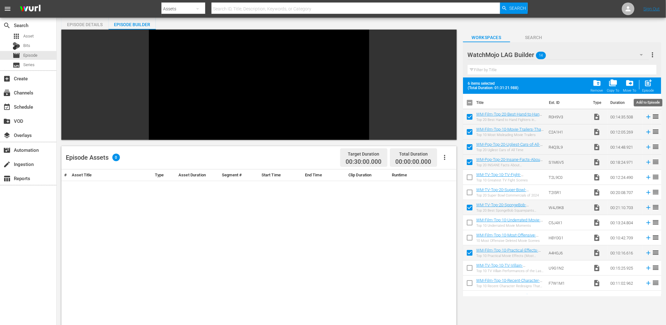
checkbox input "false"
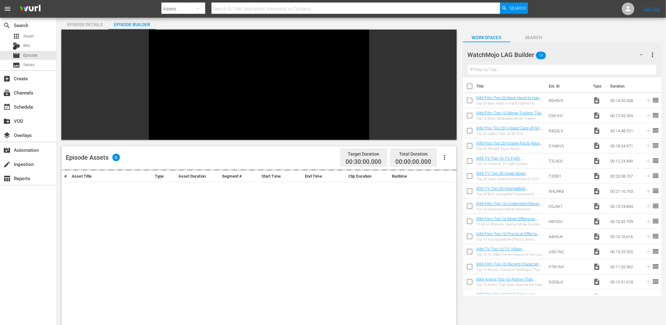
click at [447, 37] on span "Search" at bounding box center [533, 38] width 47 height 8
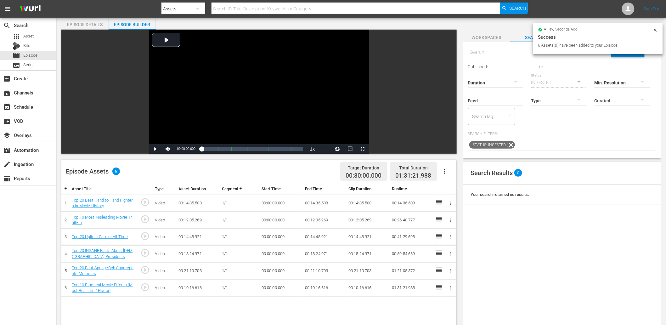
click at [447, 52] on input "text" at bounding box center [539, 52] width 143 height 15
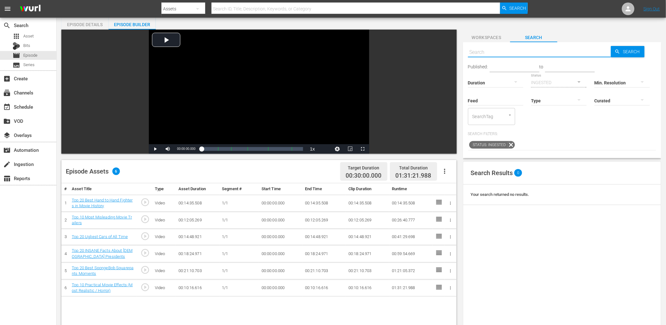
paste input "X3S5G6"
type input "X3S5G6"
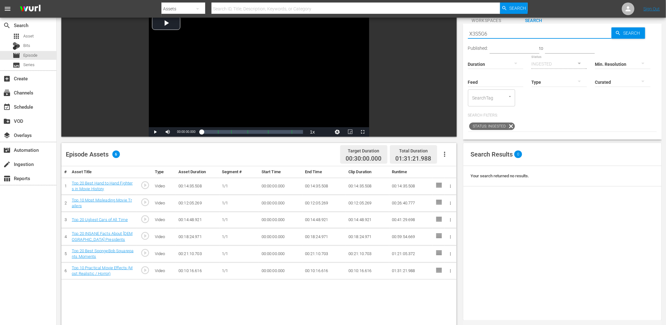
scroll to position [70, 0]
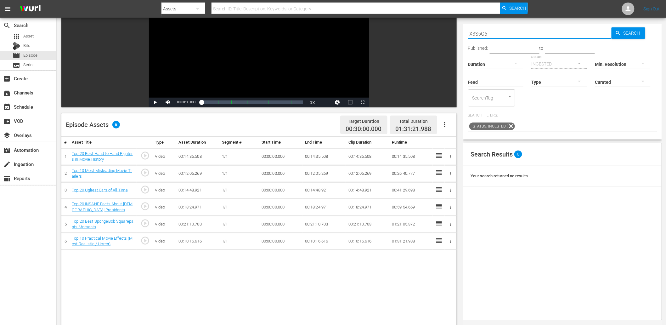
type input "X3S5G6"
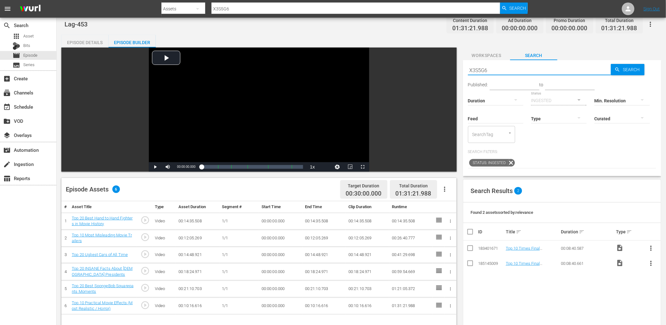
scroll to position [0, 0]
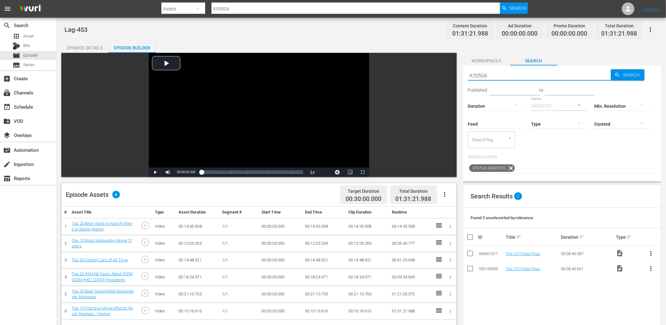
click at [447, 59] on span "Workspaces" at bounding box center [486, 61] width 47 height 8
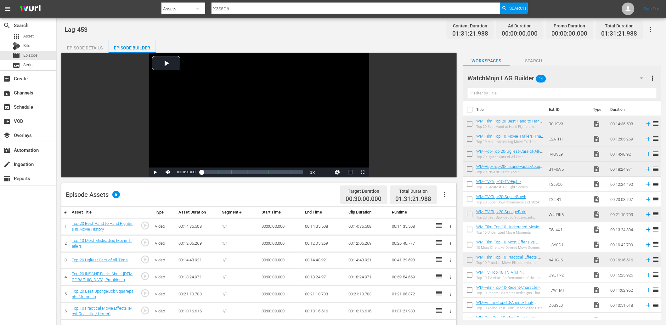
click at [447, 61] on span "Search" at bounding box center [533, 61] width 47 height 8
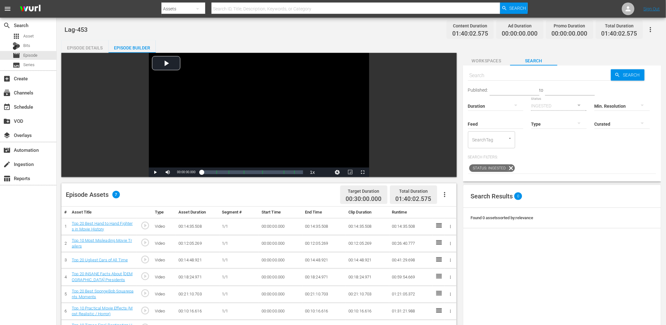
click at [447, 60] on span "Workspaces" at bounding box center [486, 61] width 47 height 8
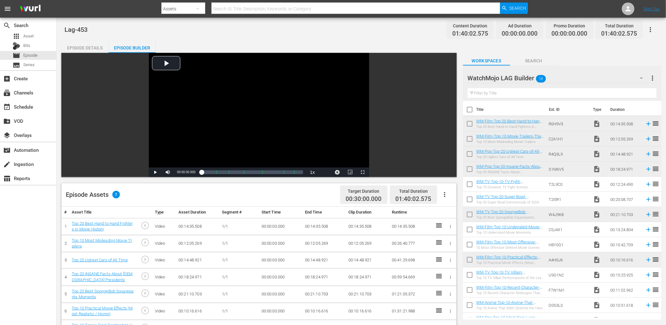
click at [447, 66] on div "WatchMojo LAG Builder 14 WatchMojo LAG Builder more_vert" at bounding box center [562, 75] width 189 height 20
click at [447, 61] on span "Search" at bounding box center [533, 61] width 47 height 8
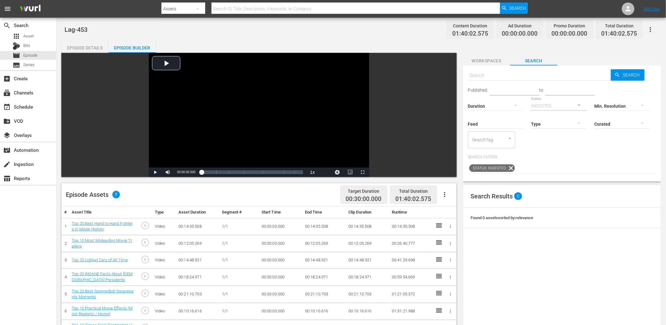
click at [447, 58] on span "Workspaces" at bounding box center [486, 61] width 47 height 8
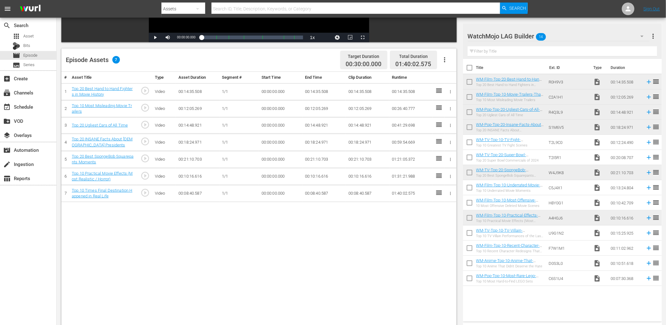
scroll to position [164, 0]
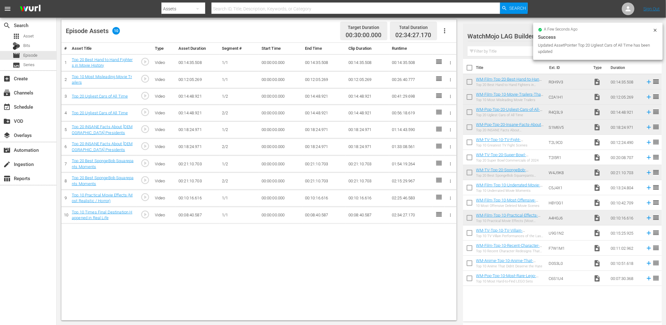
click at [447, 28] on icon at bounding box center [655, 30] width 5 height 5
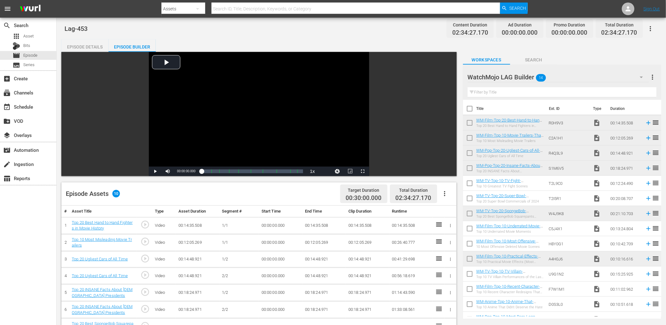
scroll to position [0, 0]
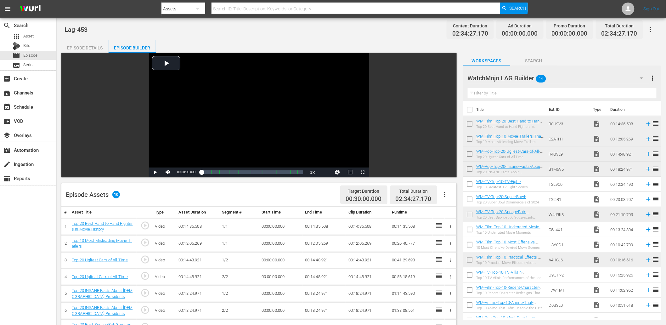
click at [447, 64] on span "Search" at bounding box center [533, 61] width 47 height 8
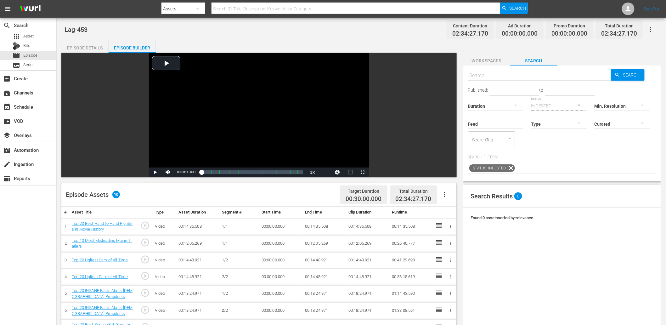
click at [447, 66] on div "Search Search Published: to Duration Status INGESTED Min. Resolution Feed Feed …" at bounding box center [562, 123] width 198 height 116
click at [447, 59] on span "Workspaces" at bounding box center [486, 61] width 47 height 8
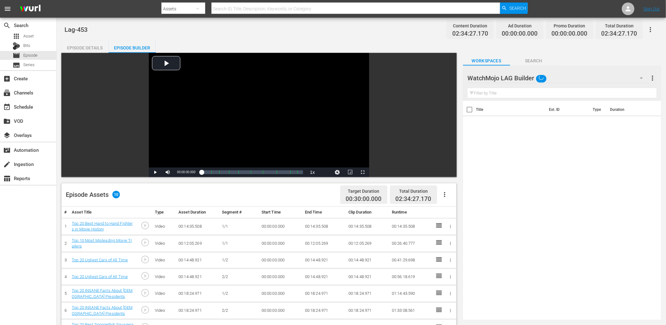
click at [447, 74] on div "WatchMojo LAG Builder" at bounding box center [558, 78] width 181 height 18
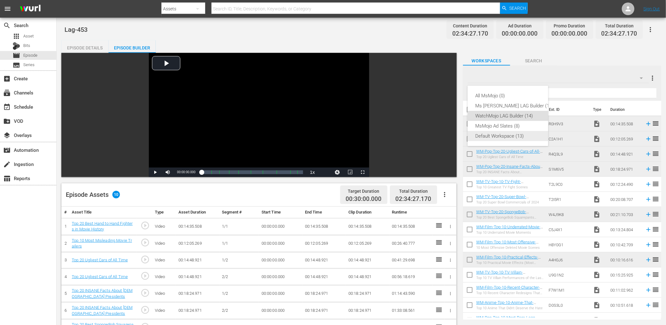
click at [447, 137] on div "Default Workspace (13)" at bounding box center [514, 136] width 78 height 10
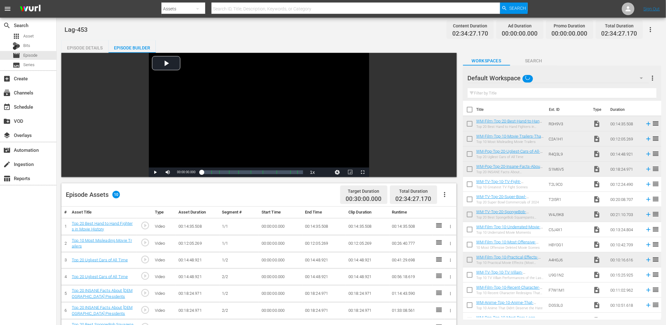
click at [447, 90] on input "text" at bounding box center [562, 93] width 189 height 10
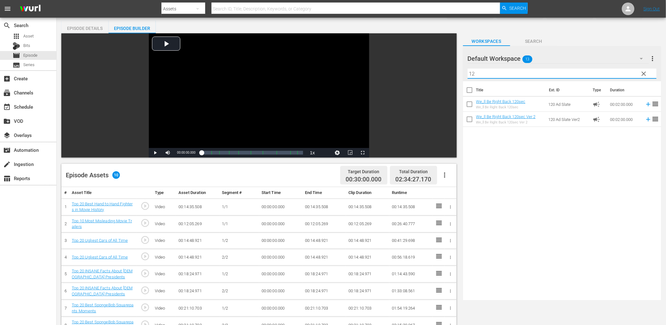
scroll to position [70, 0]
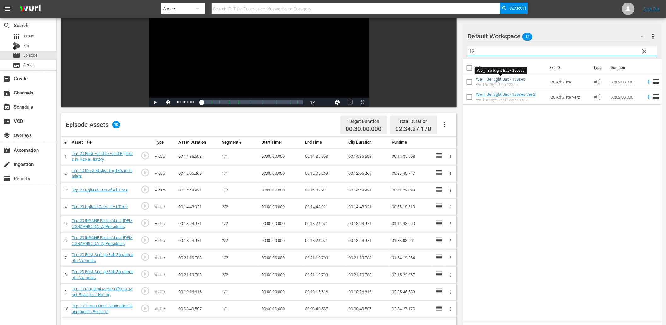
type input "12"
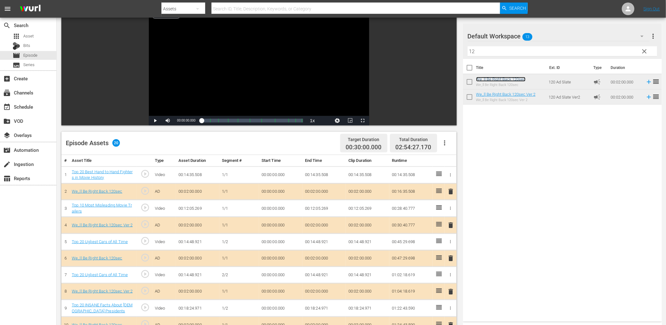
scroll to position [46, 0]
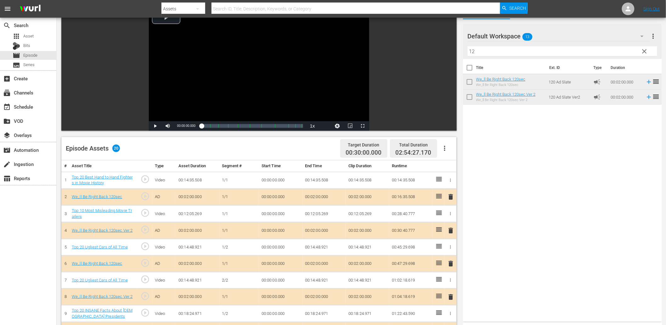
click at [447, 33] on div "Default Workspace 13" at bounding box center [559, 36] width 182 height 18
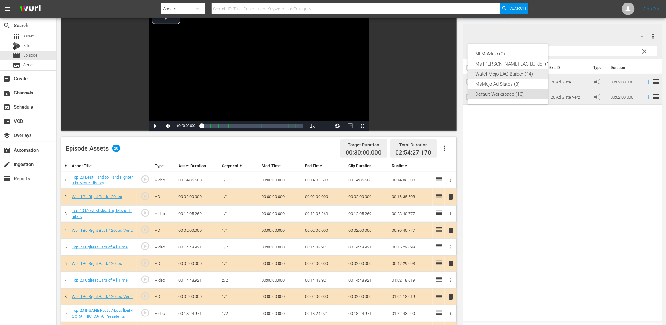
click at [447, 74] on div "WatchMojo LAG Builder (14)" at bounding box center [514, 74] width 78 height 10
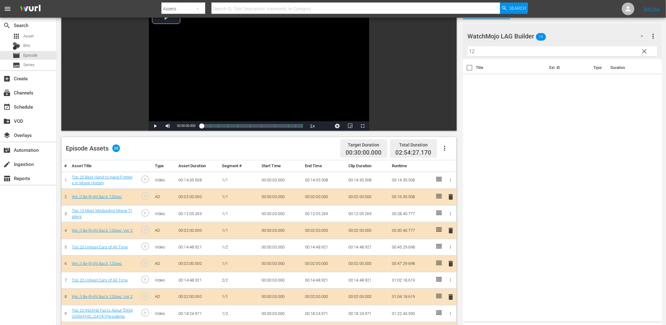
click at [447, 49] on span "clear" at bounding box center [645, 52] width 8 height 8
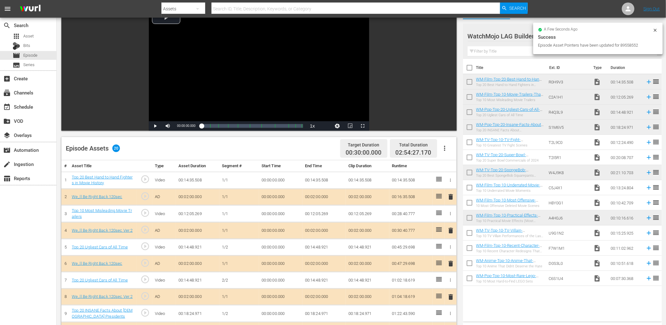
click at [276, 276] on td "00:00:00.000" at bounding box center [280, 280] width 43 height 17
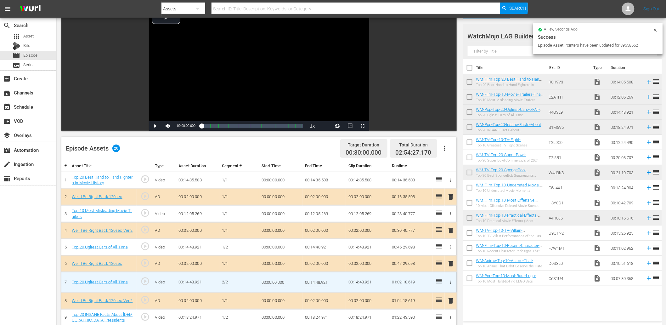
click at [276, 276] on input "00:00:00.000" at bounding box center [273, 281] width 24 height 15
paste input "9:5"
type input "00:09:50.000"
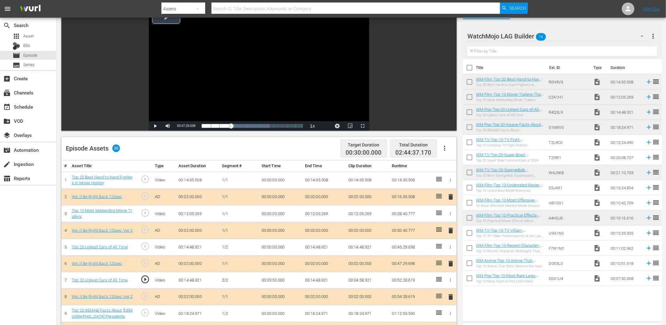
click at [217, 68] on div "Video Player" at bounding box center [259, 64] width 220 height 115
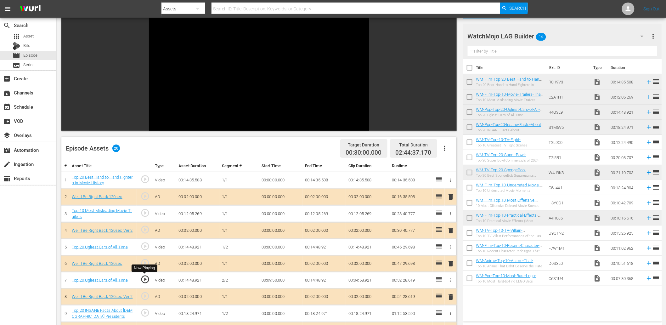
click at [144, 279] on span "play_circle_outline" at bounding box center [144, 278] width 9 height 9
click at [269, 280] on td "00:09:50.000" at bounding box center [280, 280] width 43 height 17
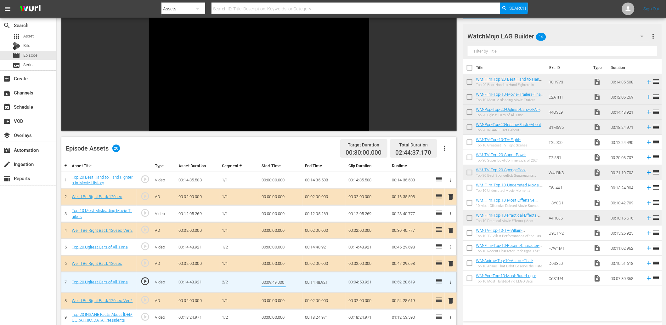
type input "00:09:49.800"
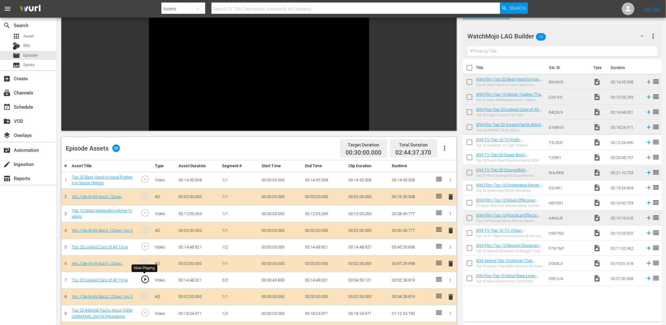
click at [143, 277] on span "play_circle_outline" at bounding box center [144, 278] width 9 height 9
click at [273, 278] on td "00:09:49.800" at bounding box center [280, 280] width 43 height 17
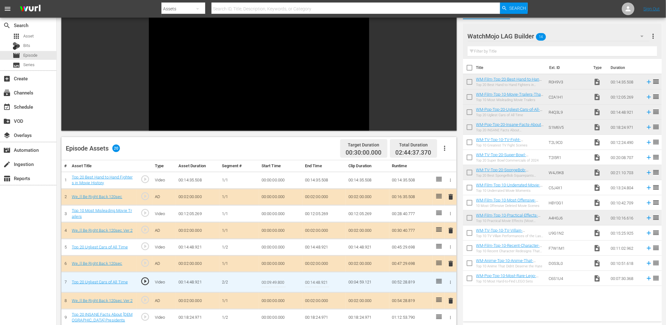
click at [273, 278] on input "00:09:49.800" at bounding box center [273, 281] width 24 height 15
click at [314, 244] on td "00:14:48.921" at bounding box center [323, 247] width 43 height 17
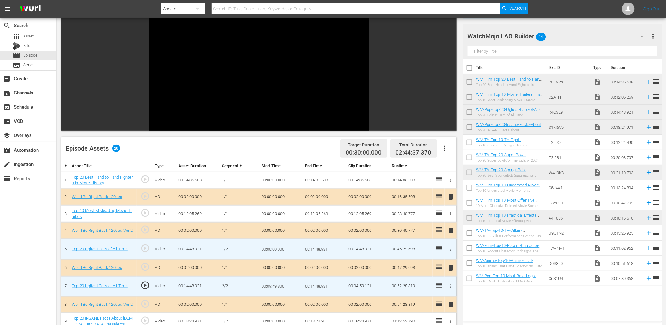
click at [314, 244] on input "00:14:48.921" at bounding box center [317, 248] width 24 height 15
paste input "09:49.800"
type input "00:09:49.800"
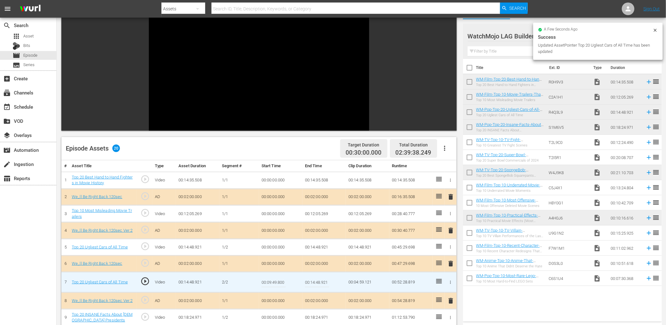
click at [283, 284] on input "00:09:49.800" at bounding box center [273, 281] width 24 height 15
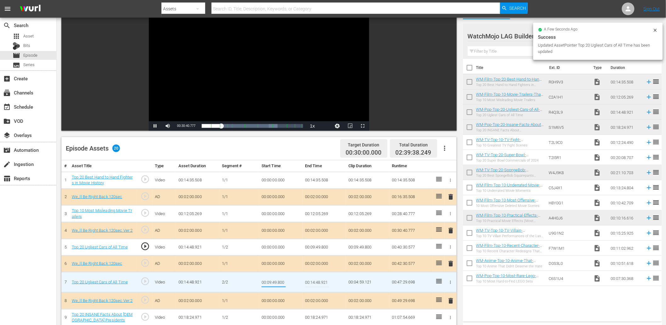
click at [283, 284] on input "00:09:49.800" at bounding box center [273, 281] width 24 height 15
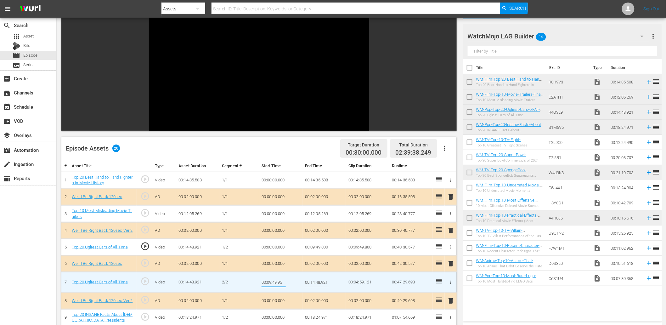
type input "00:09:49.950"
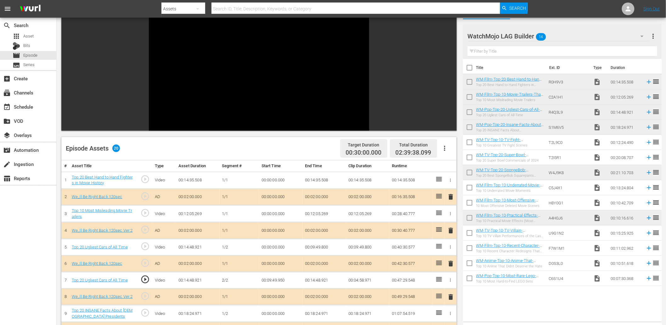
click at [149, 278] on span "play_circle_outline" at bounding box center [144, 278] width 9 height 9
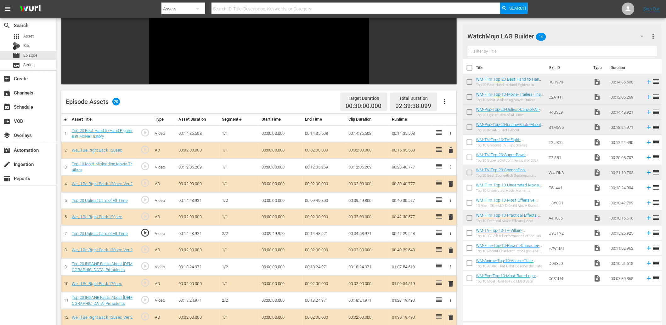
scroll to position [93, 0]
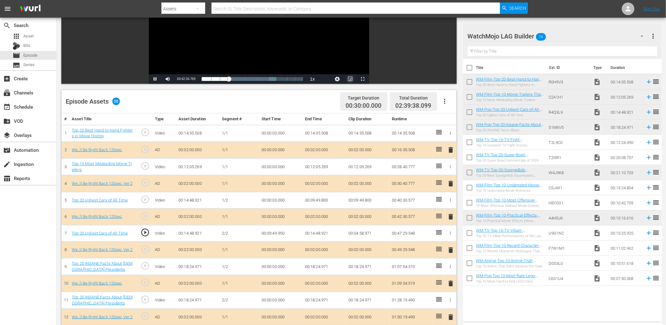
click at [350, 79] on span "Video Player" at bounding box center [350, 79] width 0 height 0
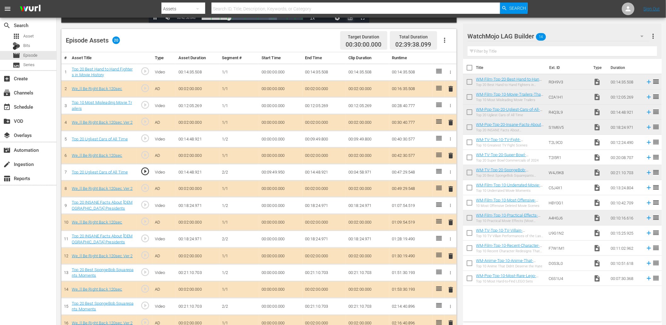
scroll to position [163, 0]
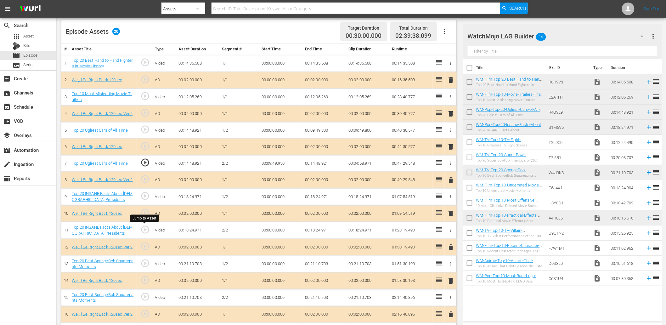
click at [144, 227] on span "play_circle_outline" at bounding box center [144, 229] width 9 height 9
click at [268, 231] on td "00:00:00.000" at bounding box center [280, 230] width 43 height 17
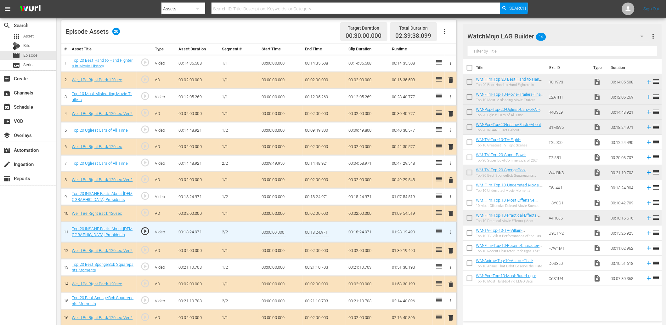
click at [268, 231] on input "00:00:00.000" at bounding box center [273, 231] width 24 height 15
paste input "11:14"
type input "00:11:14.000"
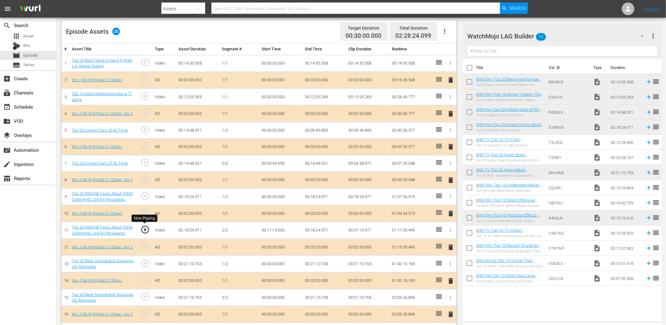
click at [147, 230] on span "play_circle_outline" at bounding box center [144, 229] width 9 height 9
click at [274, 230] on td "00:11:14.000" at bounding box center [280, 230] width 43 height 17
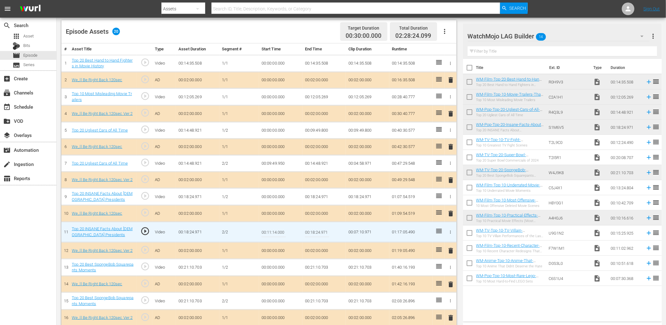
click at [274, 230] on input "00:11:14.000" at bounding box center [273, 231] width 24 height 15
click at [312, 198] on td "00:18:24.971" at bounding box center [323, 196] width 43 height 17
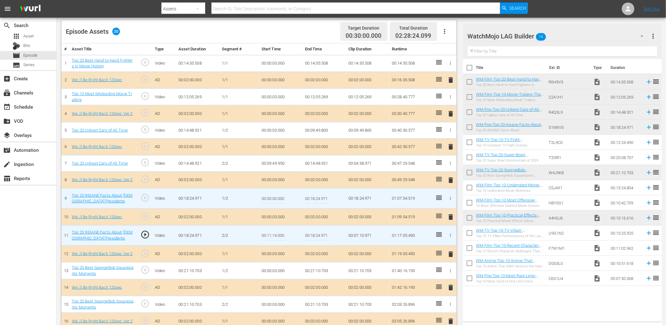
click at [312, 198] on input "00:18:24.971" at bounding box center [317, 198] width 24 height 15
paste input "1:14.000"
type input "00:11:14.000"
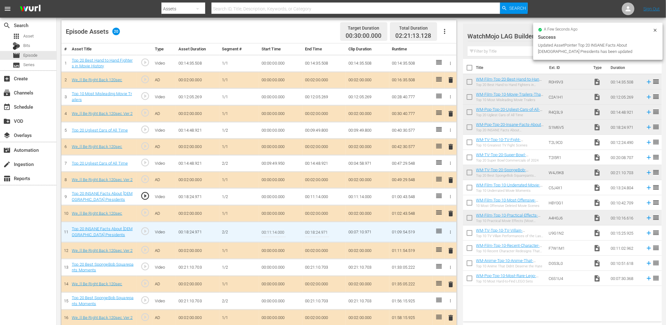
click at [280, 232] on input "00:11:14.000" at bounding box center [273, 231] width 24 height 15
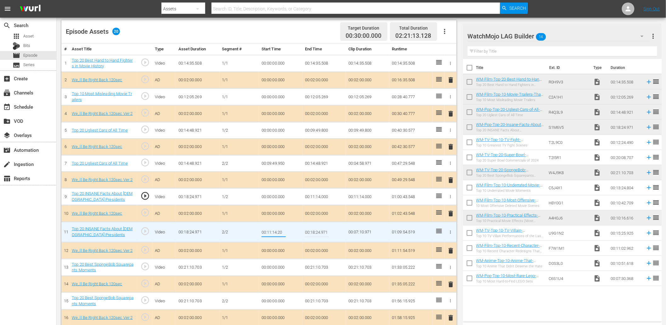
type input "00:11:14.200"
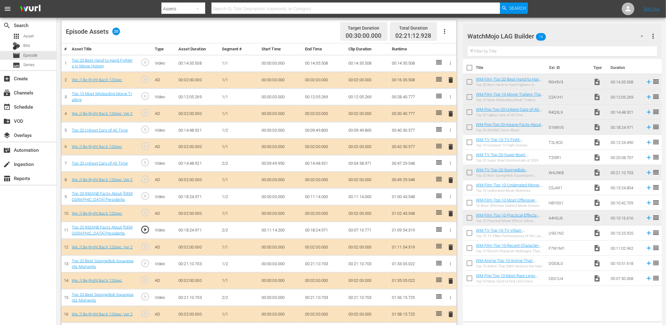
click at [278, 232] on td "00:11:14.200" at bounding box center [280, 230] width 43 height 17
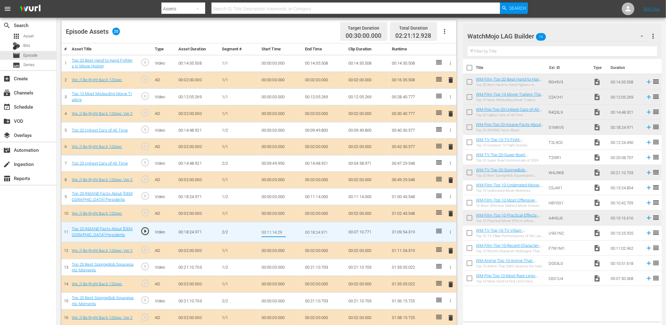
type input "00:11:14.299"
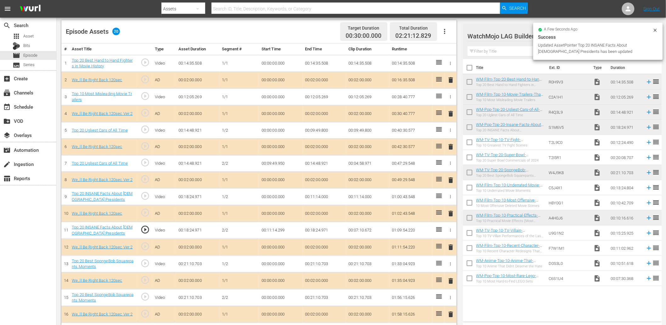
click at [274, 230] on td "00:11:14.299" at bounding box center [280, 230] width 43 height 17
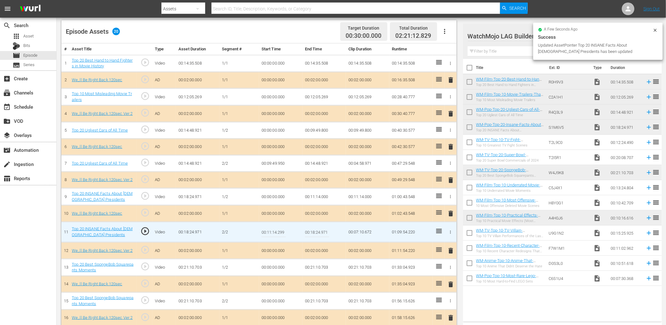
click at [274, 230] on input "00:11:14.299" at bounding box center [273, 231] width 24 height 15
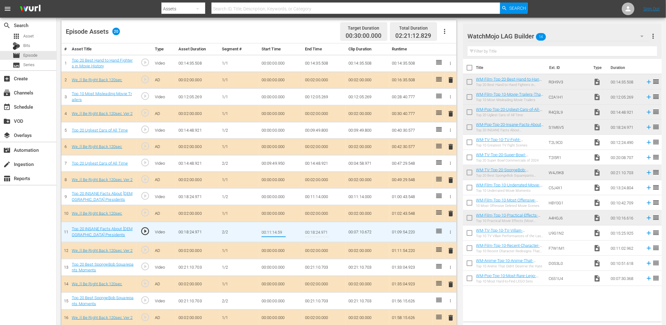
type input "00:11:14.599"
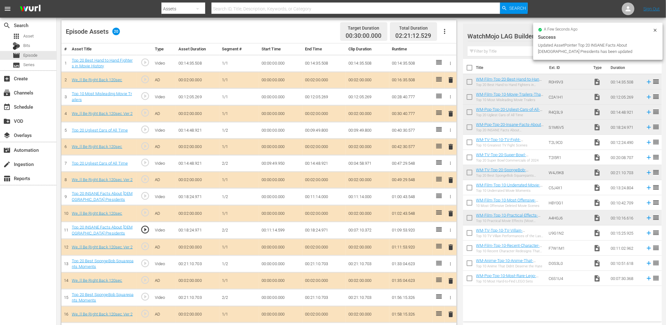
click at [284, 225] on td "00:11:14.599" at bounding box center [280, 230] width 43 height 17
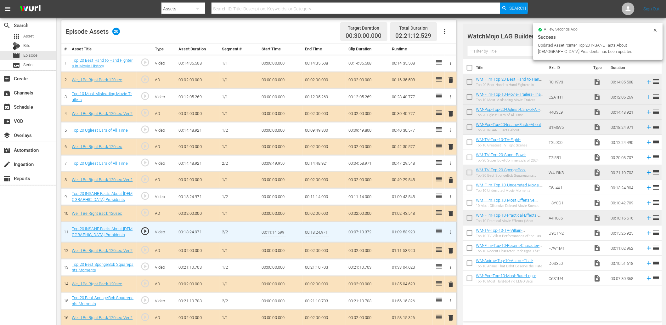
click at [284, 225] on input "00:11:14.599" at bounding box center [273, 231] width 24 height 15
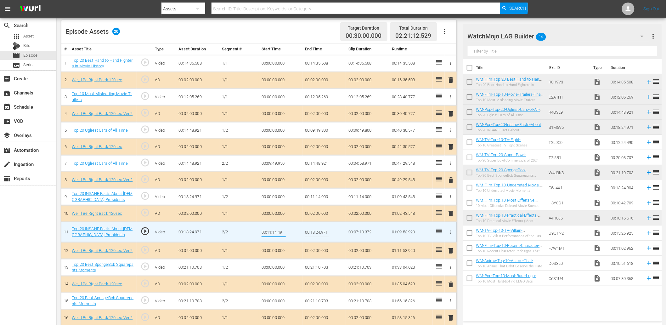
type input "00:11:14.499"
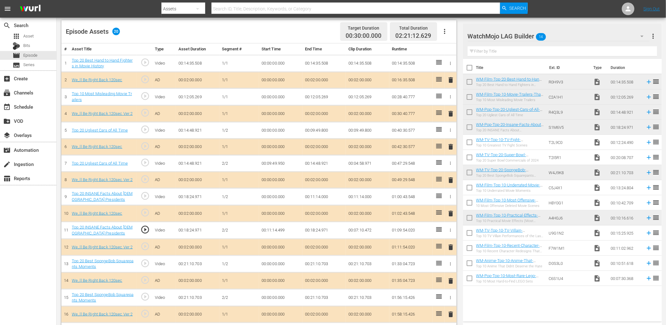
click at [275, 230] on td "00:11:14.499" at bounding box center [280, 230] width 43 height 17
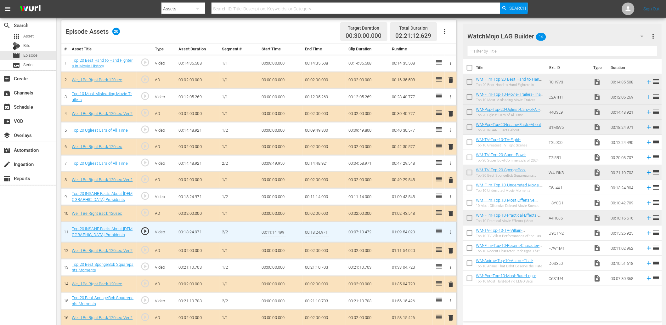
click at [275, 230] on input "00:11:14.499" at bounding box center [273, 231] width 24 height 15
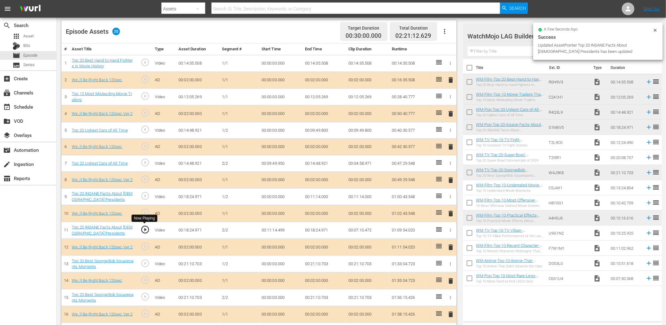
click at [140, 230] on span "play_circle_outline" at bounding box center [144, 229] width 9 height 9
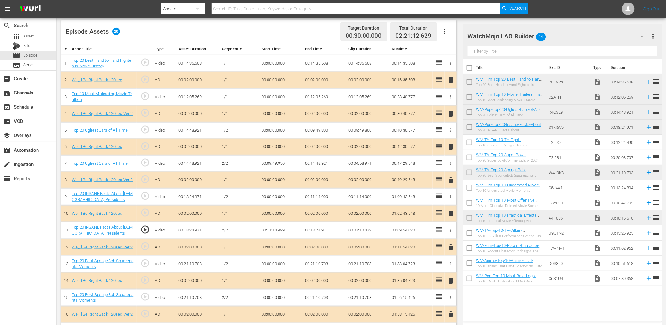
click at [266, 298] on td "00:00:00.000" at bounding box center [280, 297] width 43 height 17
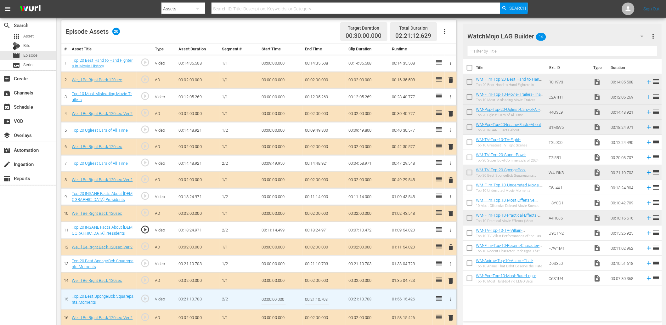
click at [266, 298] on input "00:00:00.000" at bounding box center [273, 299] width 24 height 15
click at [221, 243] on td "1/1" at bounding box center [239, 247] width 40 height 17
click at [274, 299] on input "00:00:00.000" at bounding box center [273, 299] width 24 height 15
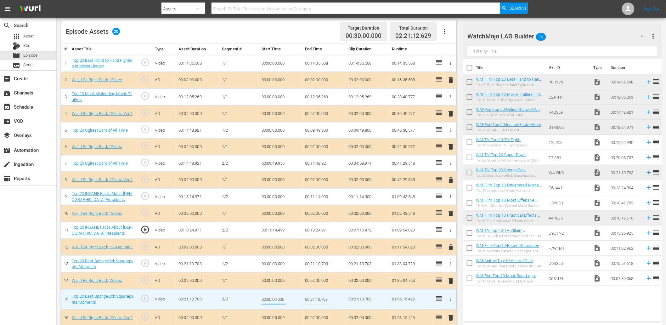
paste input "12:39"
type input "00:12:39.000"
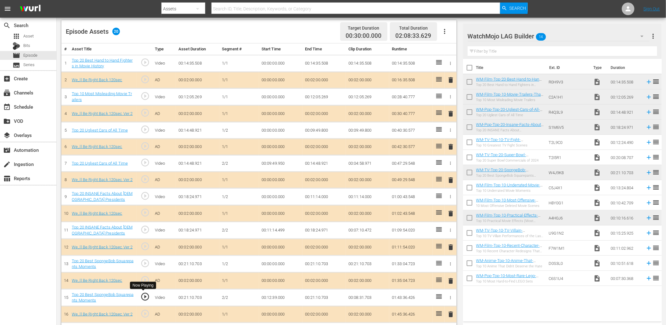
click at [142, 297] on span "play_circle_outline" at bounding box center [144, 296] width 9 height 9
click at [275, 295] on td "00:12:39.000" at bounding box center [280, 297] width 43 height 17
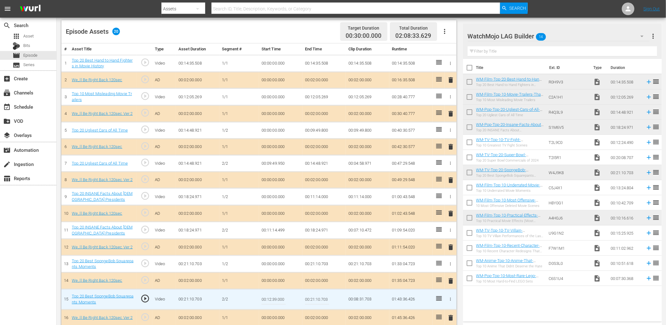
click at [275, 295] on input "00:12:39.000" at bounding box center [273, 299] width 24 height 15
type input "00:12:39.299"
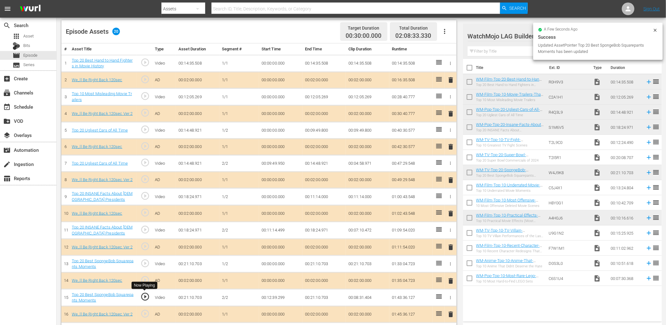
click at [145, 295] on span "play_circle_outline" at bounding box center [144, 296] width 9 height 9
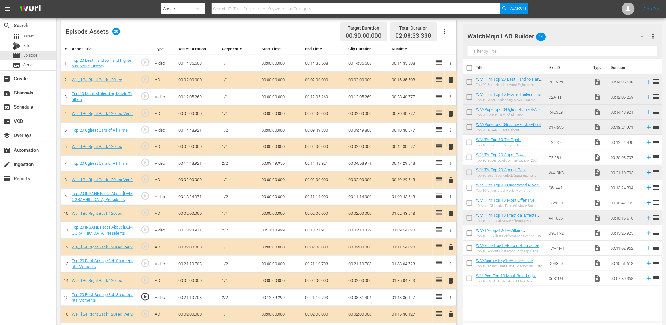
click at [276, 297] on td "00:12:39.299" at bounding box center [280, 297] width 43 height 17
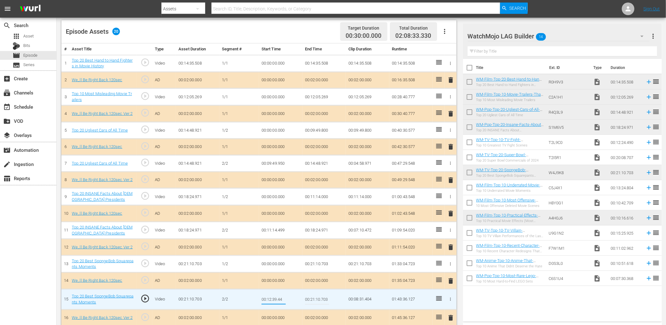
type input "00:12:39.444"
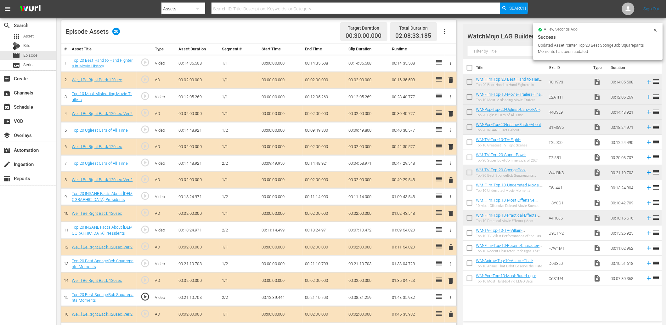
click at [278, 296] on td "00:12:39.444" at bounding box center [280, 297] width 43 height 17
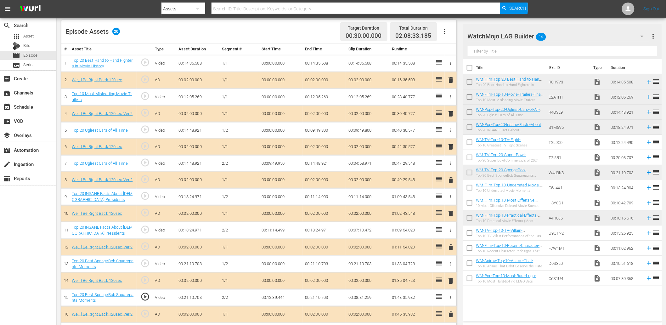
click at [278, 296] on td "00:12:39.444" at bounding box center [280, 297] width 43 height 17
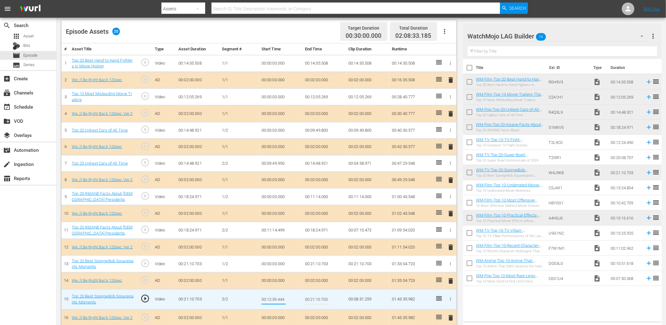
click at [320, 263] on td "00:21:10.703" at bounding box center [323, 263] width 43 height 17
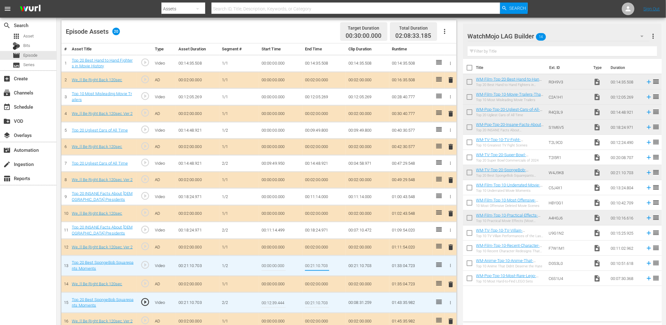
type input "00:12:39.444"
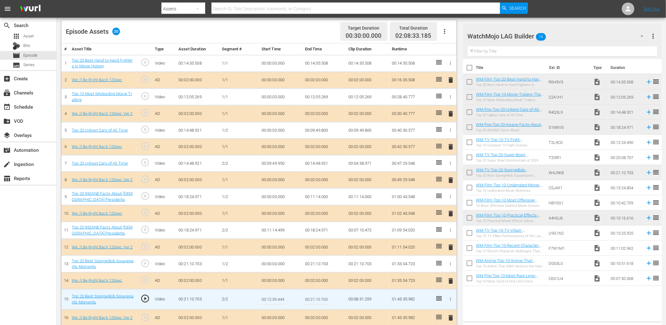
click at [280, 301] on input "00:12:39.444" at bounding box center [273, 299] width 24 height 15
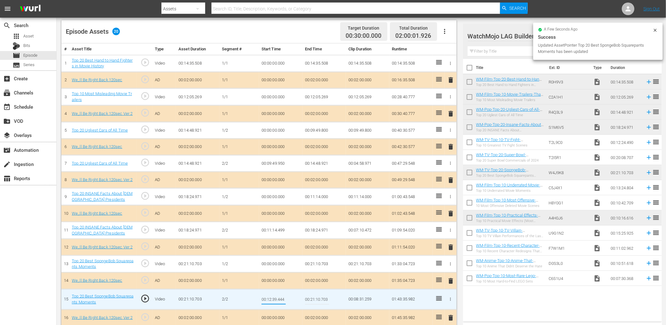
click at [280, 301] on input "00:12:39.444" at bounding box center [273, 299] width 24 height 15
type input "00:12:39.666"
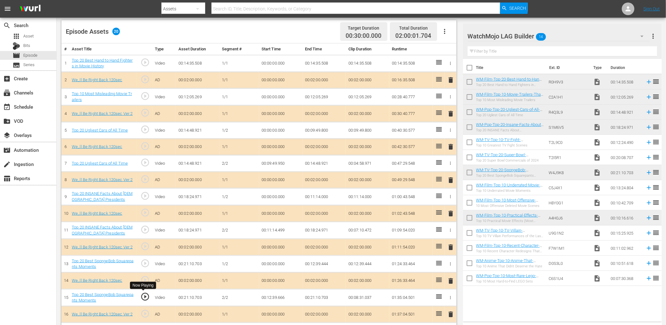
click at [143, 296] on span "play_circle_outline" at bounding box center [144, 296] width 9 height 9
click at [269, 298] on td "00:12:39.666" at bounding box center [280, 297] width 43 height 17
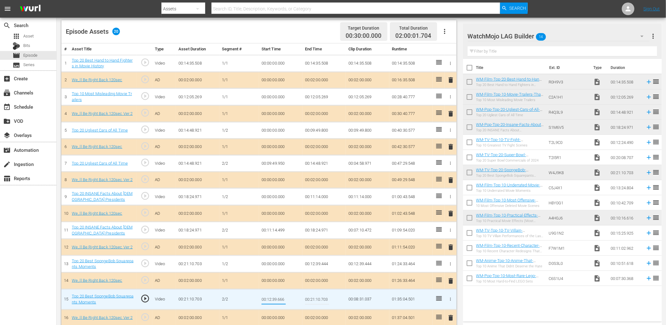
click at [320, 259] on td "00:12:39.444" at bounding box center [323, 263] width 43 height 17
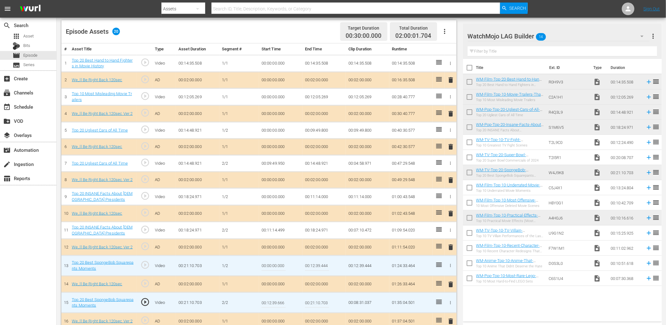
click at [320, 259] on input "00:12:39.444" at bounding box center [317, 265] width 24 height 15
paste input "666"
type input "00:12:39.666"
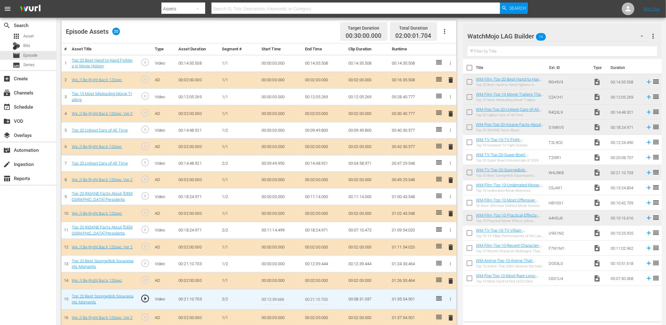
click at [276, 295] on input "00:12:39.666" at bounding box center [273, 299] width 24 height 15
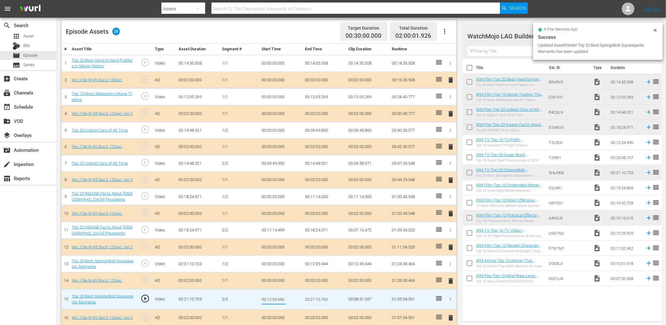
click at [276, 295] on input "00:12:39.666" at bounding box center [273, 299] width 24 height 15
type input "00:12:39.888"
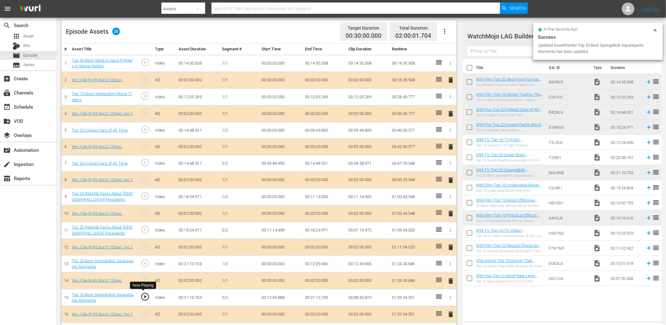
click at [145, 297] on span "play_circle_outline" at bounding box center [144, 296] width 9 height 9
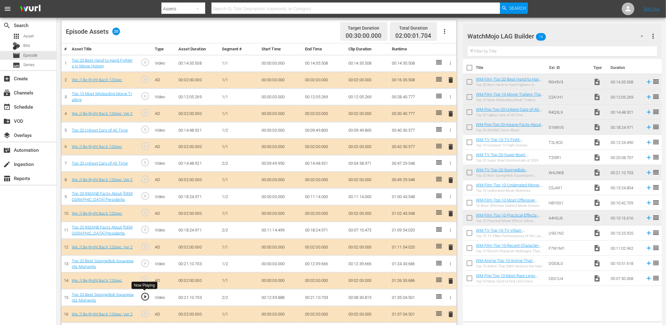
click at [142, 296] on span "play_circle_outline" at bounding box center [144, 296] width 9 height 9
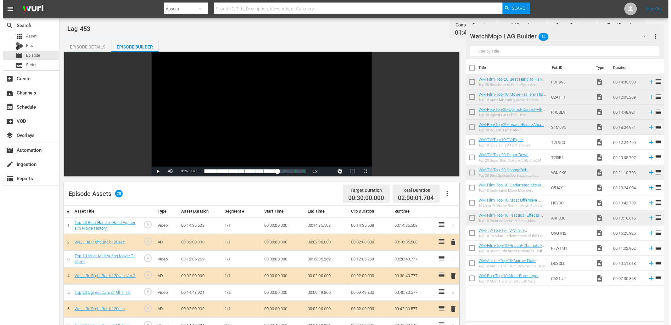
scroll to position [0, 0]
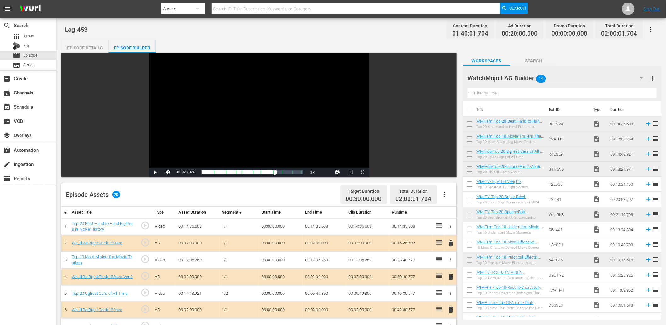
click at [84, 48] on div "Episode Details" at bounding box center [84, 47] width 47 height 15
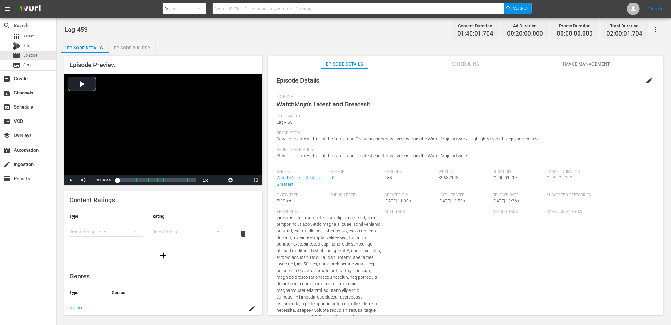
click at [447, 64] on span "Image Management" at bounding box center [586, 64] width 47 height 8
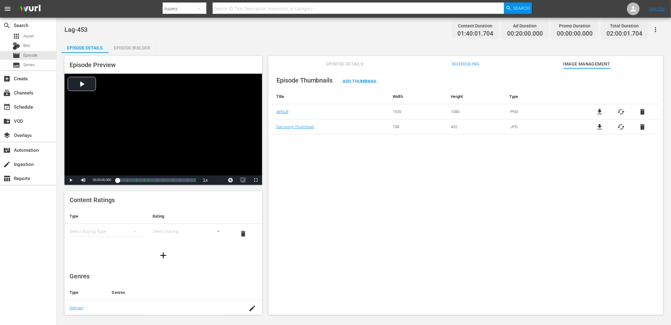
click at [350, 63] on span "Episode Details" at bounding box center [344, 64] width 47 height 8
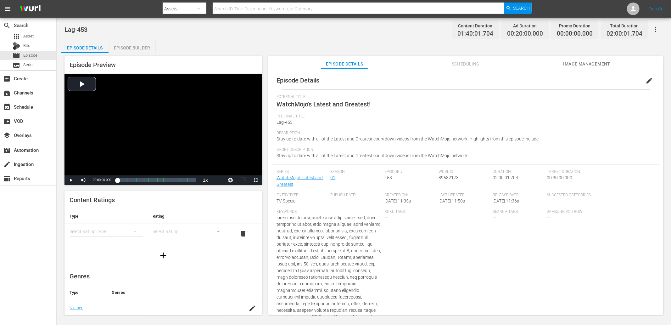
click at [208, 38] on div "Lag-453 Content Duration 01:40:01.704 Ad Duration 00:20:00.000 Promo Duration 0…" at bounding box center [364, 167] width 615 height 298
click at [127, 47] on div "Episode Builder" at bounding box center [132, 47] width 47 height 15
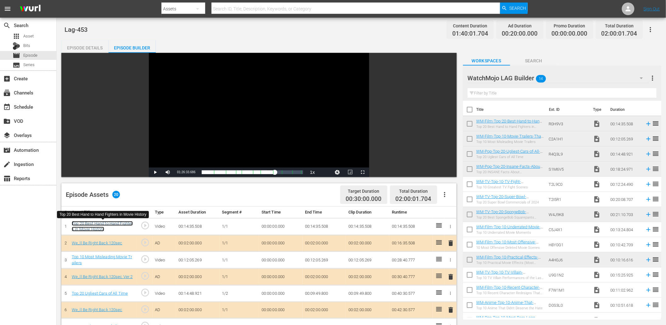
click at [107, 224] on link "Top 20 Best Hand to Hand Fighters in Movie History" at bounding box center [102, 226] width 61 height 11
click at [102, 254] on div "Top 10 Most Misleading Movie Trailers" at bounding box center [103, 260] width 62 height 12
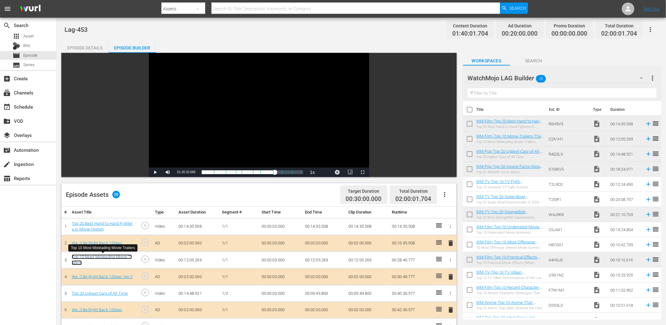
click at [101, 255] on link "Top 10 Most Misleading Movie Trailers" at bounding box center [102, 259] width 60 height 11
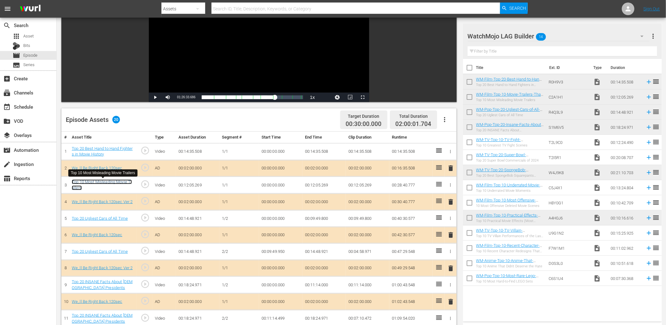
scroll to position [93, 0]
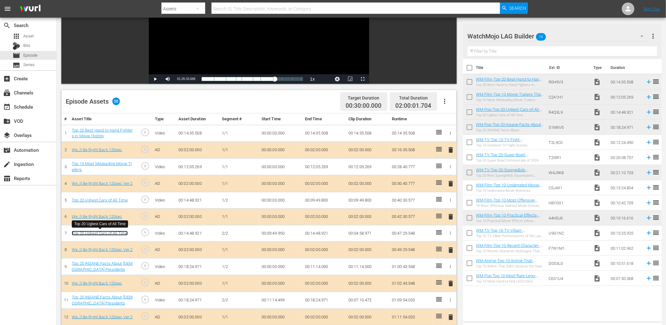
click at [99, 231] on link "Top 20 Ugliest Cars of All Time" at bounding box center [100, 233] width 56 height 5
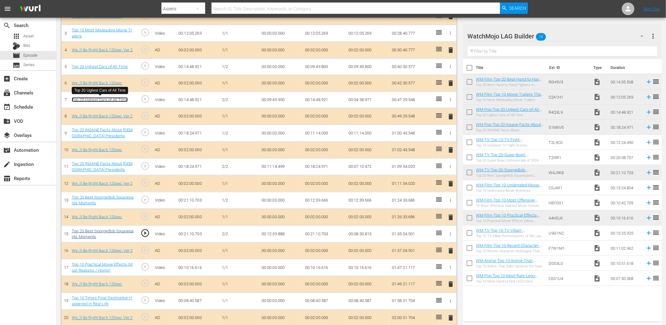
scroll to position [232, 0]
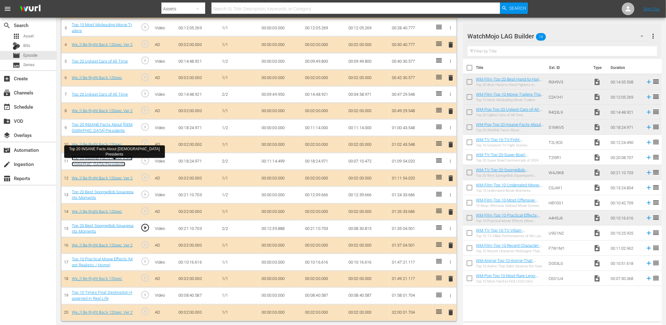
click at [98, 156] on link "Top 20 INSANE Facts About US Presidents" at bounding box center [102, 161] width 61 height 11
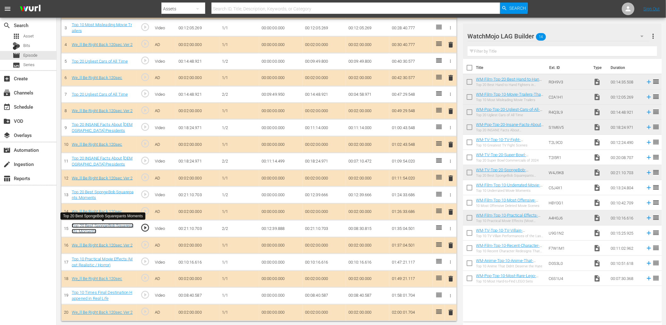
click at [110, 225] on link "Top 20 Best SpongeBob Squarepants Moments" at bounding box center [103, 228] width 62 height 11
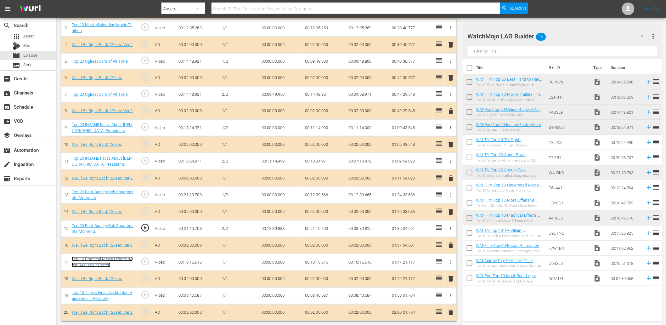
click at [96, 261] on link "Top 10 Practical Movie Effects (Most Realistic / Horror)" at bounding box center [102, 261] width 61 height 11
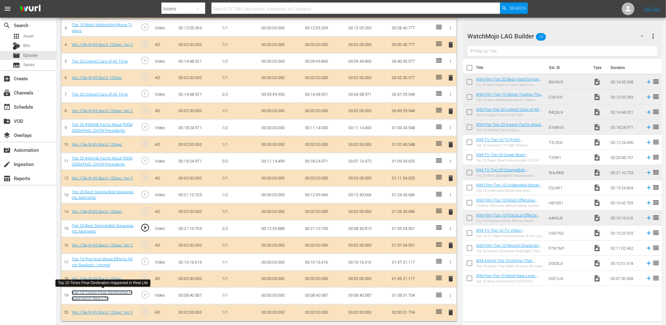
click at [104, 291] on link "Top 10 Times Final Destination Happened in Real Life" at bounding box center [102, 295] width 60 height 11
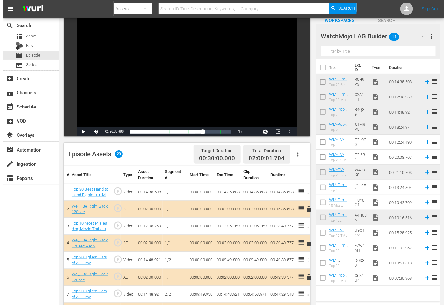
scroll to position [0, 0]
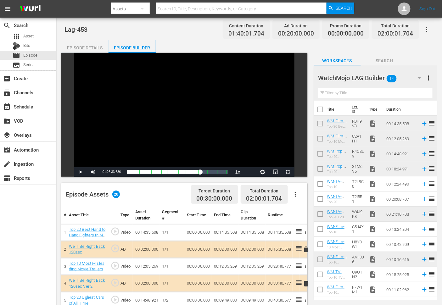
click at [101, 46] on div "Episode Details" at bounding box center [84, 47] width 47 height 15
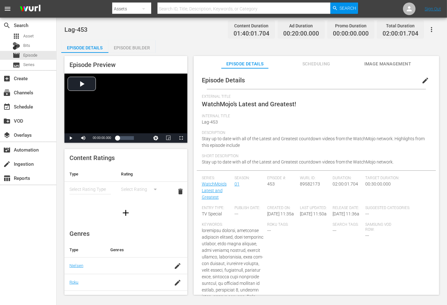
click at [426, 82] on button "edit" at bounding box center [425, 80] width 15 height 15
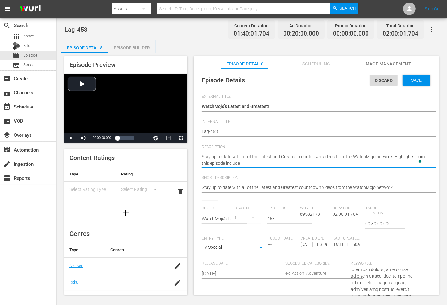
type textarea "Stay up to date with all of the Latest and Greatest countdown videos from the W…"
paste textarea "Top 20 Best Hand to Hand Fighters in Movie History"
type textarea "Stay up to date with all of the Latest and Greatest countdown videos from the W…"
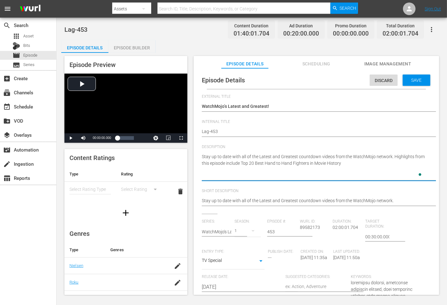
type textarea "Stay up to date with all of the Latest and Greatest countdown videos from the W…"
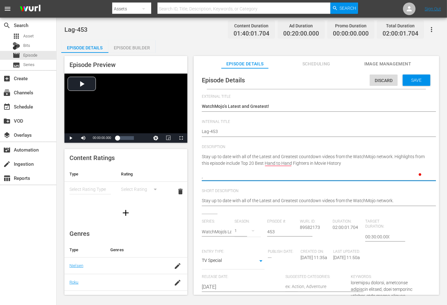
type textarea "Stay up to date with all of the Latest and Greatest countdown videos from the W…"
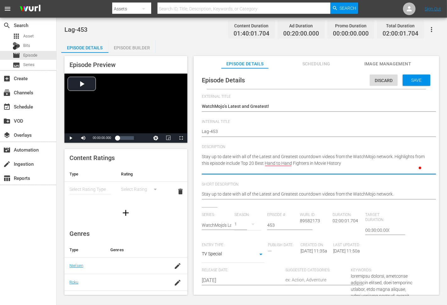
type textarea "Stay up to date with all of the Latest and Greatest countdown videos from the W…"
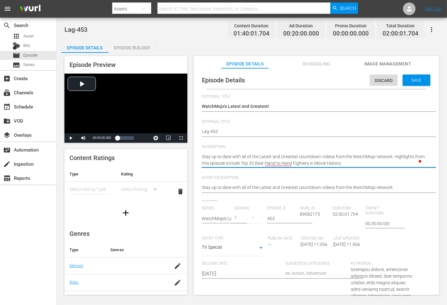
type textarea "Stay up to date with all of the Latest and Greatest countdown videos from the W…"
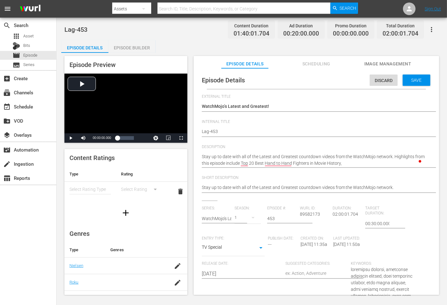
click at [358, 164] on textarea "Stay up to date with all of the Latest and Greatest countdown videos from the W…" at bounding box center [315, 160] width 226 height 13
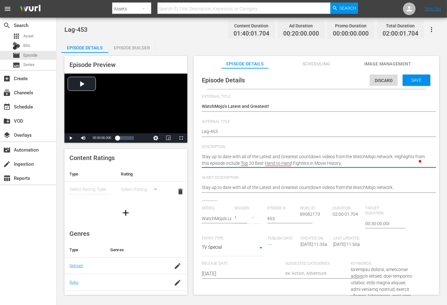
paste textarea "Top 10 Most Misleading Movie Trailers"
type textarea "Stay up to date with all of the Latest and Greatest countdown videos from the W…"
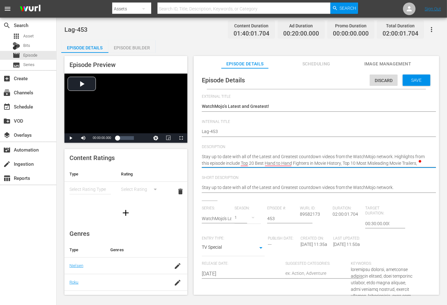
type textarea "Stay up to date with all of the Latest and Greatest countdown videos from the W…"
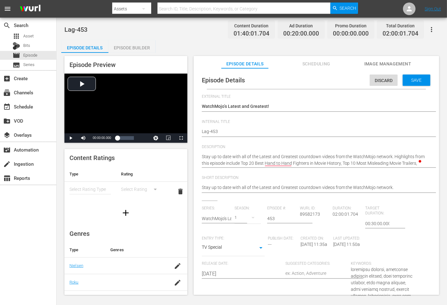
click at [411, 161] on textarea "Stay up to date with all of the Latest and Greatest countdown videos from the W…" at bounding box center [315, 160] width 226 height 13
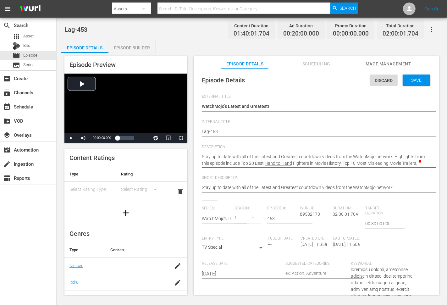
paste textarea "Top 20 Ugliest Cars of All Time"
type textarea "Stay up to date with all of the Latest and Greatest countdown videos from the W…"
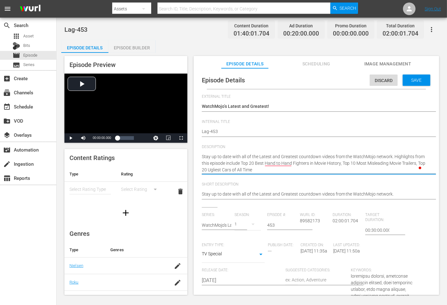
type textarea "Stay up to date with all of the Latest and Greatest countdown videos from the W…"
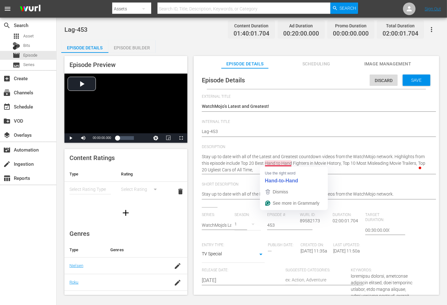
click at [272, 167] on div "Use the right word Hand-to-Hand" at bounding box center [294, 177] width 68 height 20
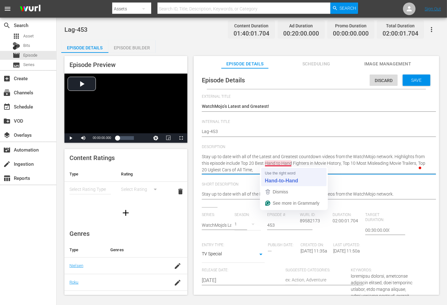
type textarea "Stay up to date with all of the Latest and Greatest countdown videos from the W…"
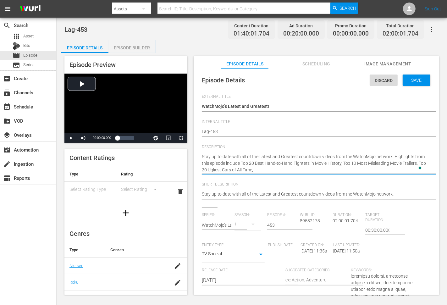
click at [276, 169] on textarea "Stay up to date with all of the Latest and Greatest countdown videos from the W…" at bounding box center [315, 164] width 226 height 20
paste textarea "Top 20 INSANE Facts About US Presidents"
type textarea "Stay up to date with all of the Latest and Greatest countdown videos from the W…"
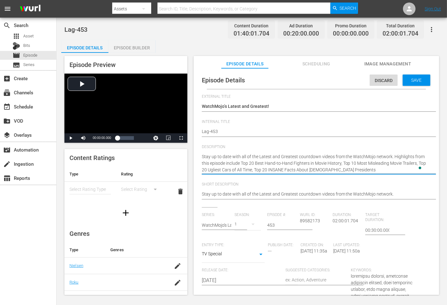
type textarea "Stay up to date with all of the Latest and Greatest countdown videos from the W…"
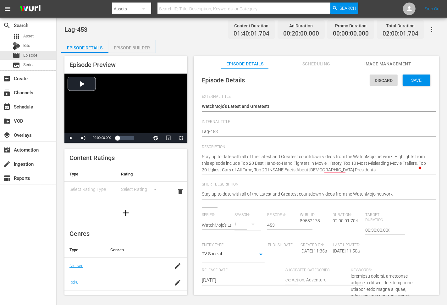
click at [351, 169] on textarea "Stay up to date with all of the Latest and Greatest countdown videos from the W…" at bounding box center [315, 164] width 226 height 20
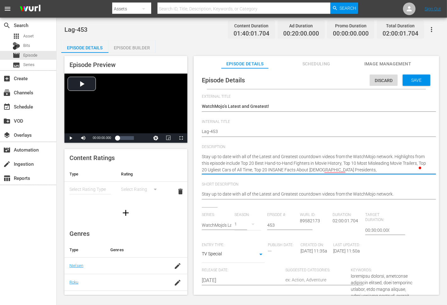
paste textarea "Top 20 Best SpongeBob Squarepants Moments"
type textarea "Stay up to date with all of the Latest and Greatest countdown videos from the W…"
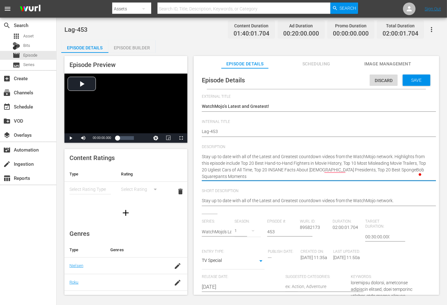
type textarea "Stay up to date with all of the Latest and Greatest countdown videos from the W…"
drag, startPoint x: 237, startPoint y: 179, endPoint x: 257, endPoint y: 188, distance: 22.4
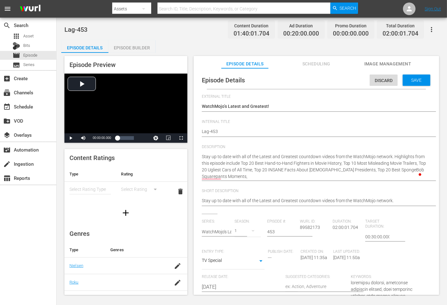
click at [237, 179] on textarea "Stay up to date with all of the Latest and Greatest countdown videos from the W…" at bounding box center [315, 167] width 226 height 26
paste textarea "Top 10 Practical Movie Effects (Most Realistic / Horror)"
type textarea "Stay up to date with all of the Latest and Greatest countdown videos from the W…"
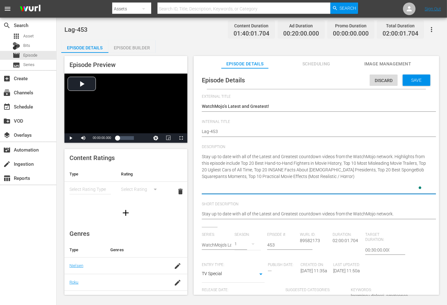
type textarea "Stay up to date with all of the Latest and Greatest countdown videos from the W…"
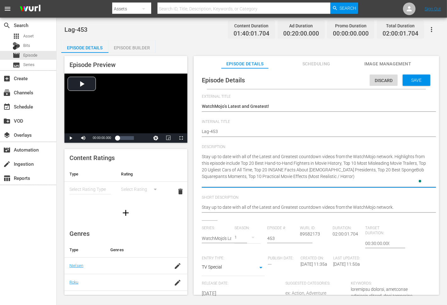
type textarea "Stay up to date with all of the Latest and Greatest countdown videos from the W…"
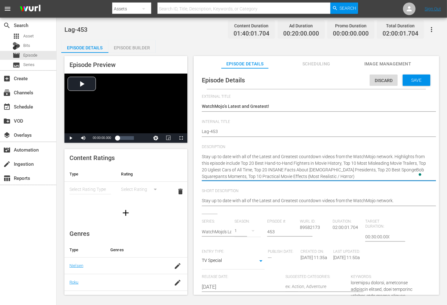
type textarea "Stay up to date with all of the Latest and Greatest countdown videos from the W…"
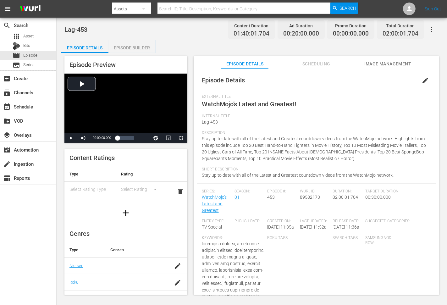
click at [423, 79] on span "edit" at bounding box center [426, 81] width 8 height 8
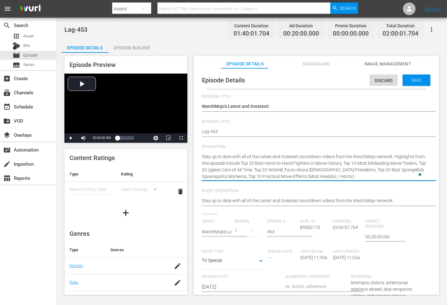
type textarea "Stay up to date with all of the Latest and Greatest countdown videos from the W…"
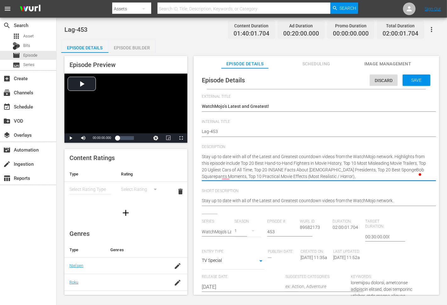
type textarea "Stay up to date with all of the Latest and Greatest countdown videos from the W…"
paste textarea "Top 10 Times Final Destination Happened in Real Life"
type textarea "Stay up to date with all of the Latest and Greatest countdown videos from the W…"
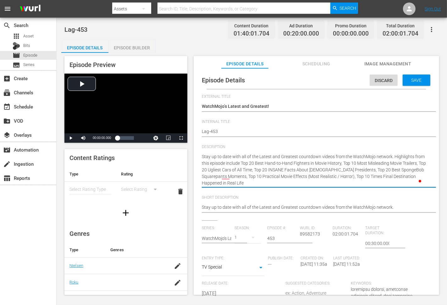
type textarea "Stay up to date with all of the Latest and Greatest countdown videos from the W…"
paste textarea "Bet you can’t watch just one!"
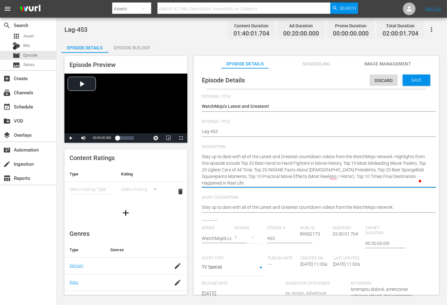
type textarea "Stay up to date with all of the Latest and Greatest countdown videos from the W…"
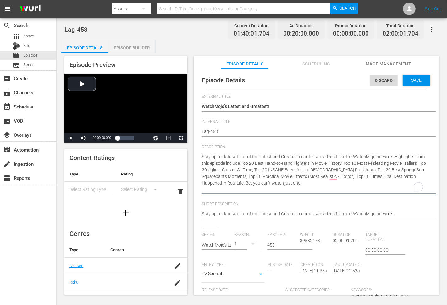
type textarea "Stay up to date with all of the Latest and Greatest countdown videos from the W…"
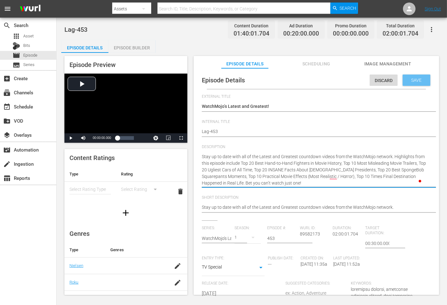
click at [411, 76] on div "Save" at bounding box center [417, 80] width 28 height 11
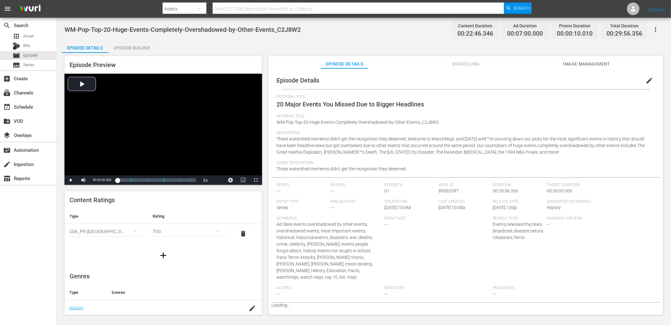
click at [570, 67] on span "Image Management" at bounding box center [586, 64] width 47 height 8
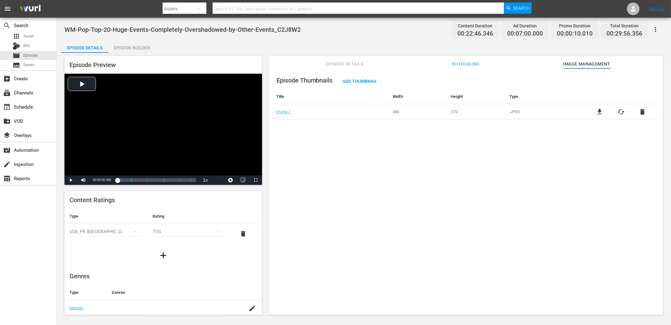
click at [599, 113] on span "file_download" at bounding box center [600, 112] width 8 height 8
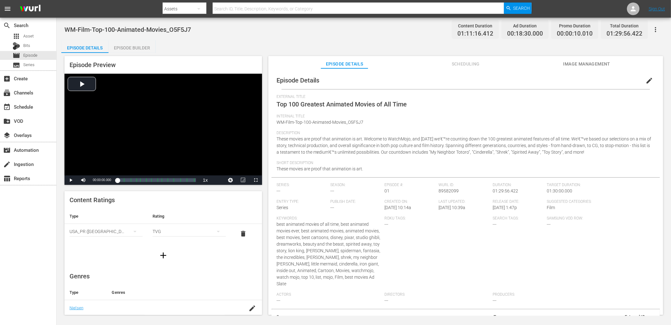
click at [604, 80] on span "edit" at bounding box center [650, 81] width 8 height 8
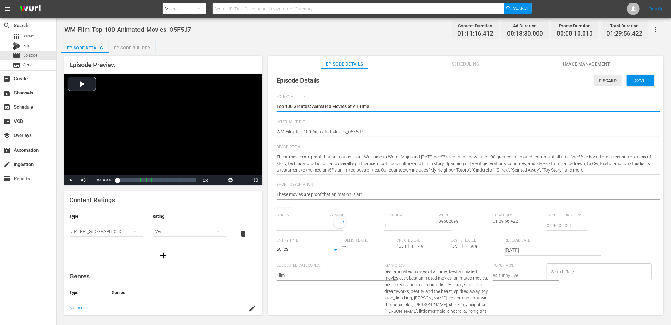
type input "No Series"
click at [594, 81] on span "Discard" at bounding box center [608, 80] width 28 height 5
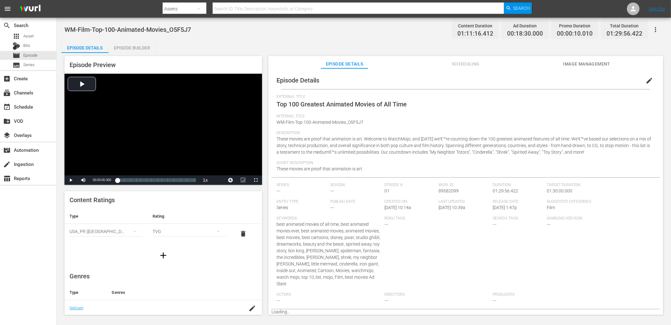
click at [588, 65] on span "Image Management" at bounding box center [586, 64] width 47 height 8
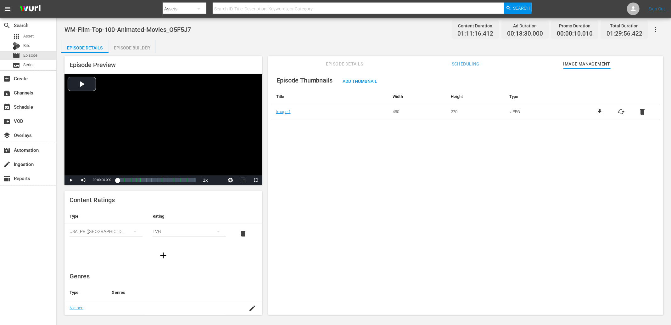
click at [598, 111] on span "file_download" at bounding box center [600, 112] width 8 height 8
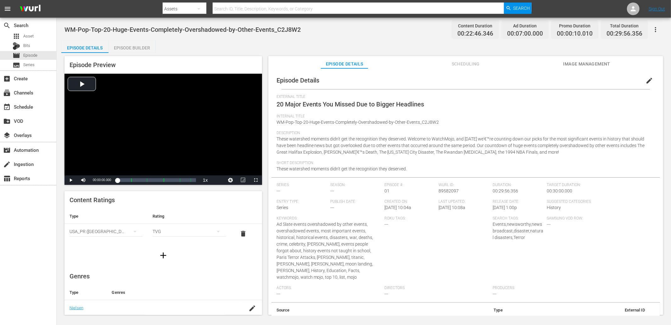
click at [569, 64] on span "Image Management" at bounding box center [586, 64] width 47 height 8
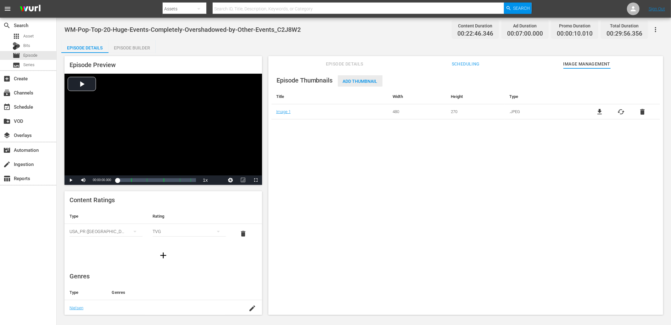
click at [361, 82] on span "Add Thumbnail" at bounding box center [360, 81] width 45 height 5
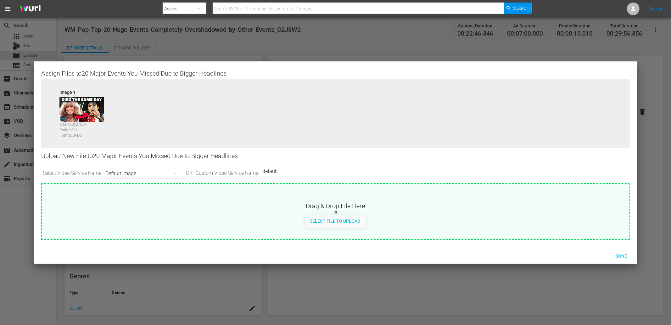
click at [133, 170] on div "Default Image" at bounding box center [143, 174] width 77 height 18
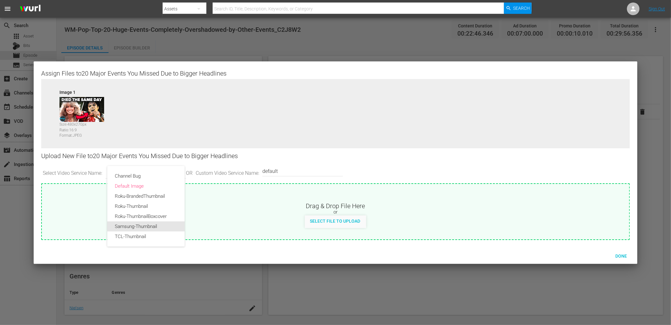
click at [123, 229] on div "Samsung-Thumbnail" at bounding box center [146, 226] width 62 height 10
type input "Samsung-Thumbnail"
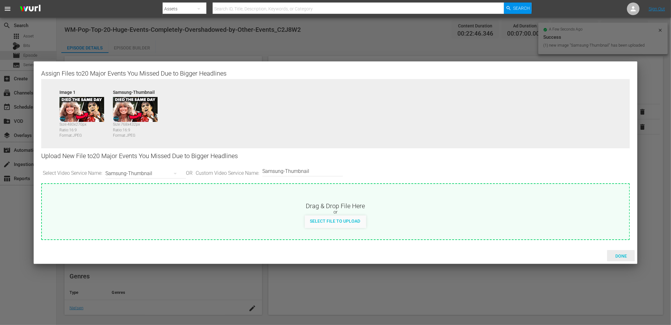
click at [626, 254] on span "Done" at bounding box center [621, 255] width 22 height 5
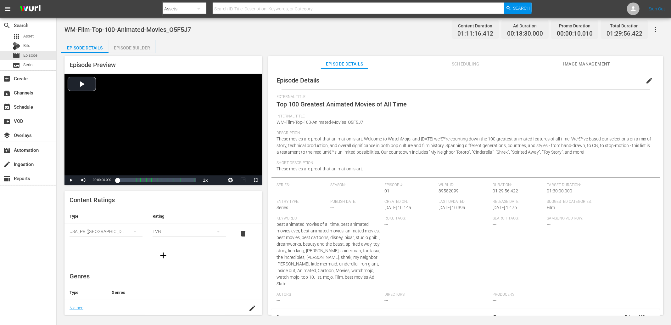
click at [576, 64] on span "Image Management" at bounding box center [586, 64] width 47 height 8
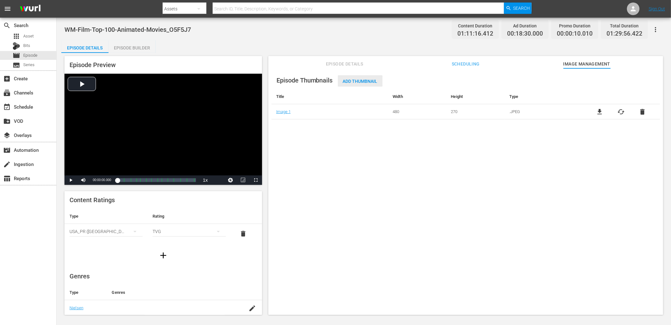
click at [367, 80] on span "Add Thumbnail" at bounding box center [360, 81] width 45 height 5
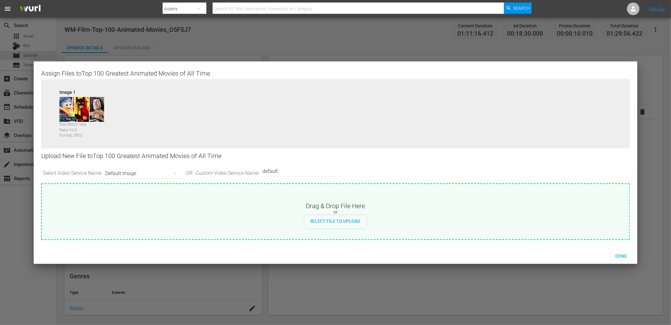
click at [148, 169] on div "Default Image" at bounding box center [143, 174] width 77 height 18
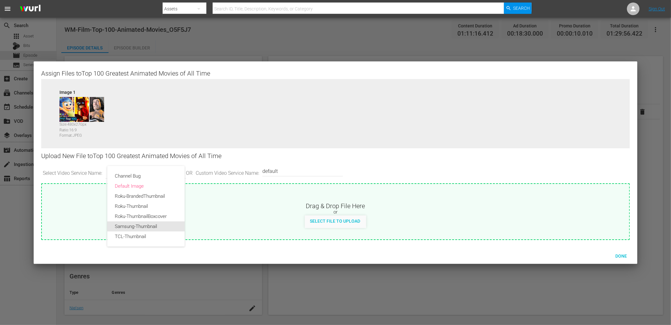
click at [127, 228] on div "Samsung-Thumbnail" at bounding box center [146, 226] width 62 height 10
type input "Samsung-Thumbnail"
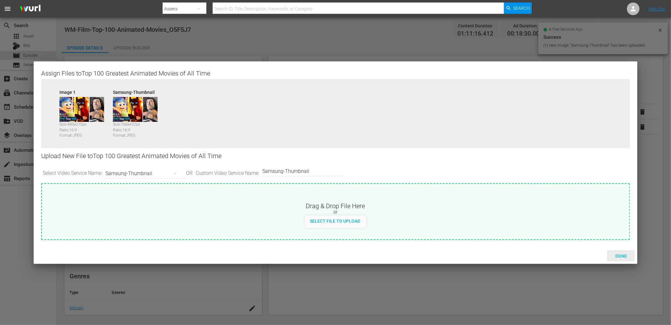
click at [618, 254] on span "Done" at bounding box center [621, 255] width 22 height 5
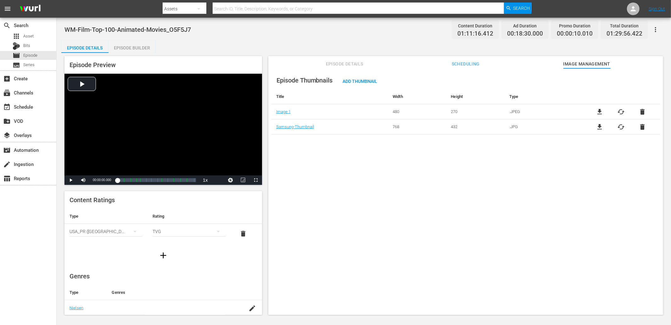
click at [380, 212] on div "Episode Thumbnails Add Thumbnail Title Width Height Type Image 1 480 270 .JPEG …" at bounding box center [465, 194] width 395 height 252
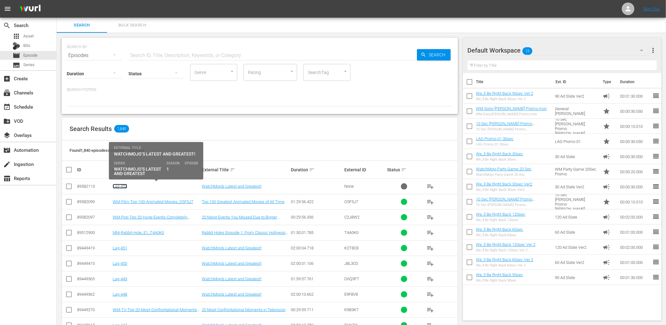
click at [121, 187] on link "Lag-452" at bounding box center [120, 186] width 14 height 5
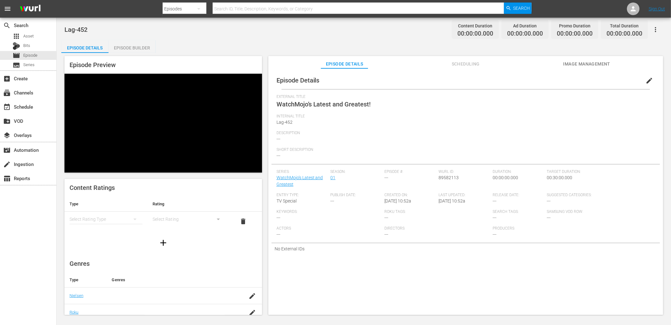
click at [648, 83] on span "edit" at bounding box center [650, 81] width 8 height 8
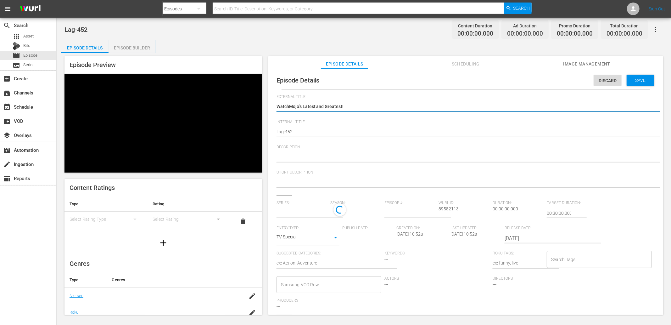
type input "WatchMojo's Latest and Greatest"
click at [297, 157] on textarea at bounding box center [464, 158] width 375 height 8
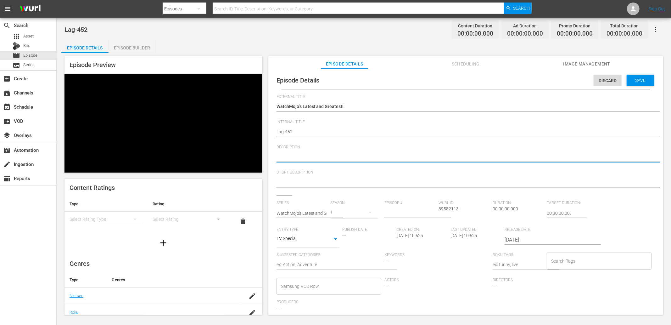
paste textarea "Stay up to date with all of the Latest and Greatest countdown videos from the W…"
type textarea "Stay up to date with all of the Latest and Greatest countdown videos from the W…"
click at [341, 181] on textarea at bounding box center [464, 183] width 375 height 8
paste textarea "Stay up to date with all of the Latest and Greatest countdown videos from the W…"
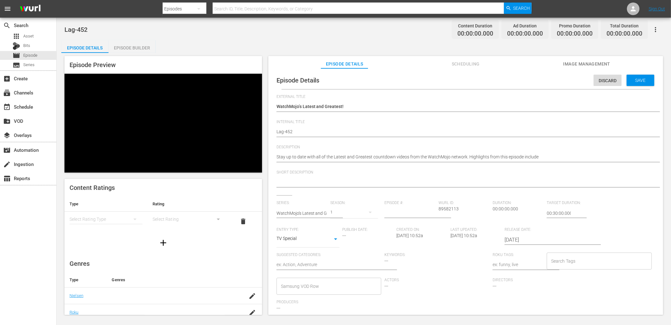
type textarea "Stay up to date with all of the Latest and Greatest countdown videos from the W…"
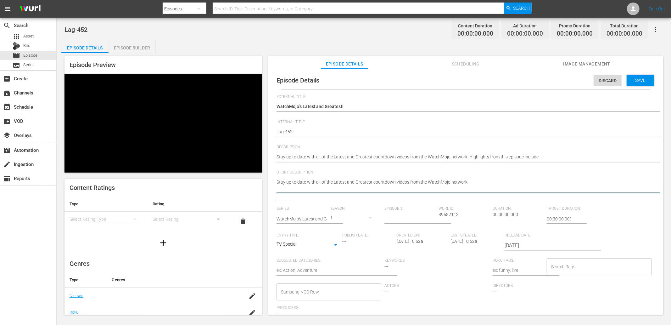
type textarea "Stay up to date with all of the Latest and Greatest countdown videos from the W…"
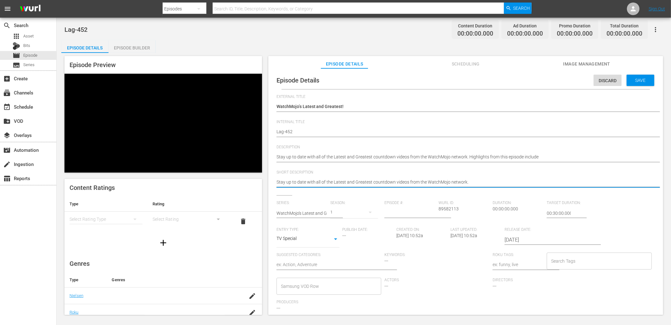
type textarea "Stay up to date with all of the Latest and Greatest countdown videos from the W…"
click at [397, 215] on input "number" at bounding box center [410, 212] width 51 height 15
type input "452"
click at [547, 211] on input "00:30:00.000" at bounding box center [559, 212] width 24 height 15
type input "02:00:00.000"
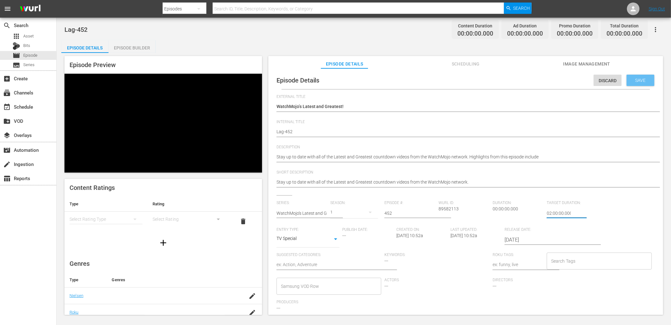
click at [636, 80] on span "Save" at bounding box center [641, 80] width 20 height 5
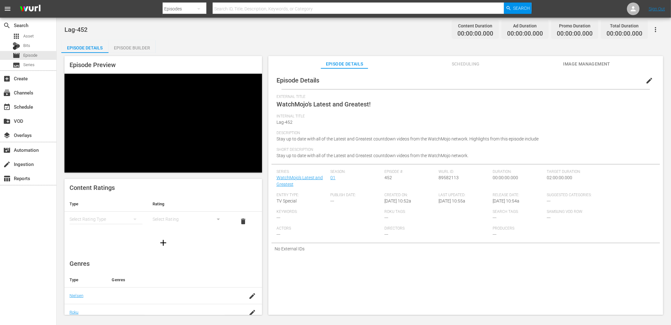
click at [139, 47] on div "Episode Builder" at bounding box center [132, 47] width 47 height 15
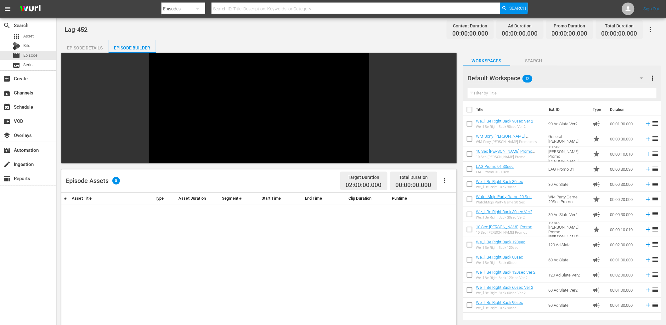
click at [562, 78] on div "Default Workspace 13" at bounding box center [558, 78] width 181 height 18
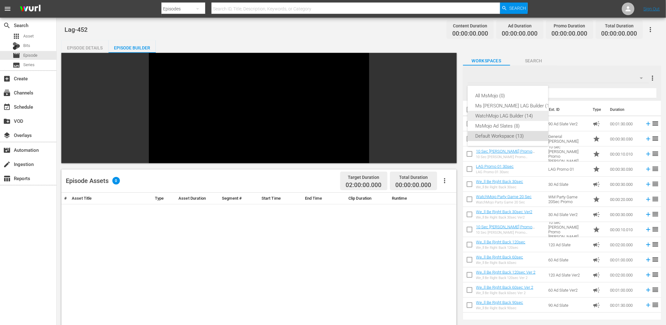
click at [524, 115] on div "WatchMojo LAG Builder (14)" at bounding box center [514, 116] width 78 height 10
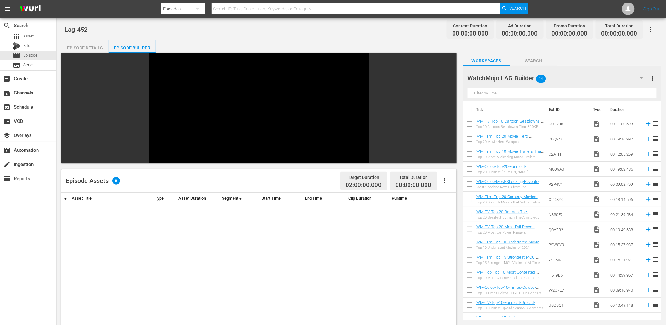
click at [469, 112] on input "checkbox" at bounding box center [469, 110] width 13 height 13
checkbox input "true"
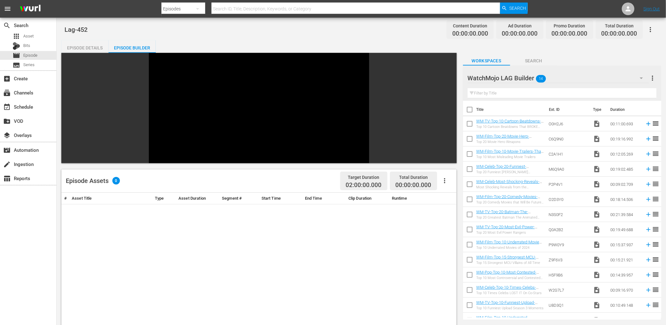
checkbox input "true"
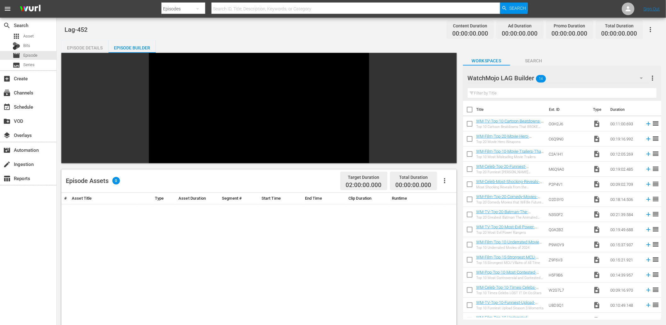
checkbox input "true"
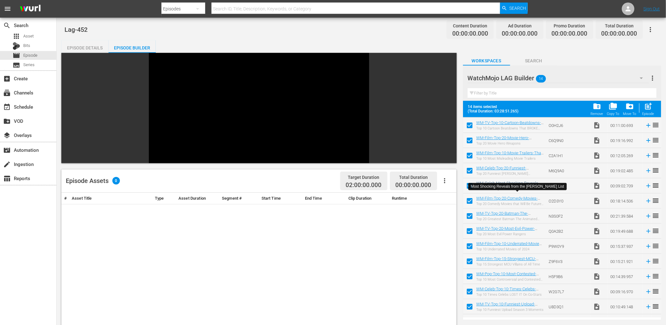
scroll to position [27, 0]
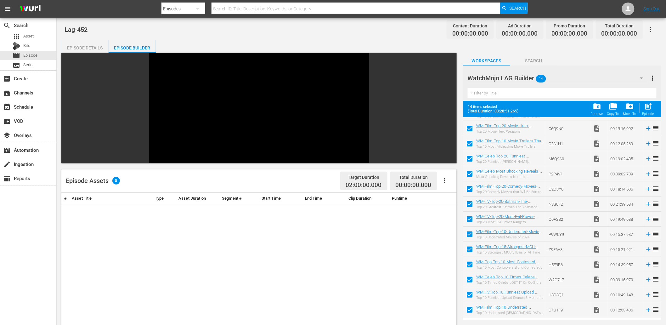
click at [468, 308] on input "checkbox" at bounding box center [469, 310] width 13 height 13
checkbox input "false"
click at [469, 292] on input "checkbox" at bounding box center [469, 295] width 13 height 13
checkbox input "false"
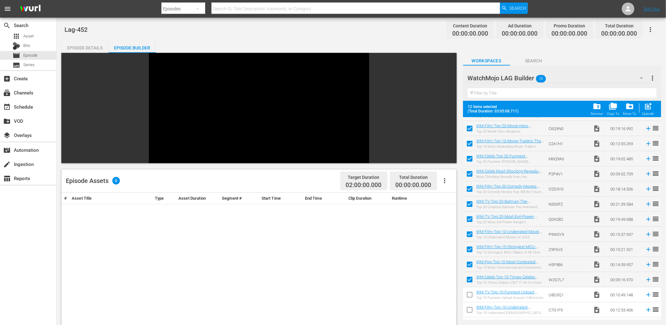
click at [466, 280] on input "checkbox" at bounding box center [469, 280] width 13 height 13
checkbox input "false"
click at [464, 262] on input "checkbox" at bounding box center [469, 265] width 13 height 13
checkbox input "false"
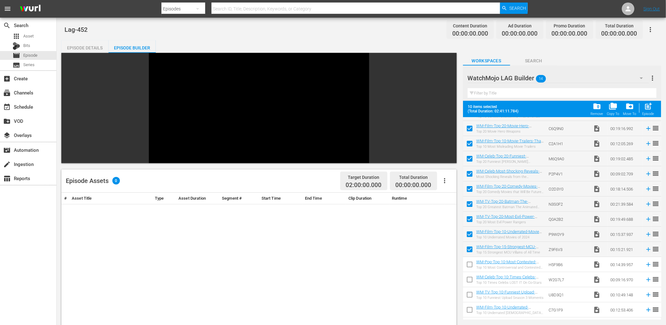
click at [469, 248] on input "checkbox" at bounding box center [469, 250] width 13 height 13
checkbox input "false"
click at [470, 236] on input "checkbox" at bounding box center [469, 235] width 13 height 13
checkbox input "false"
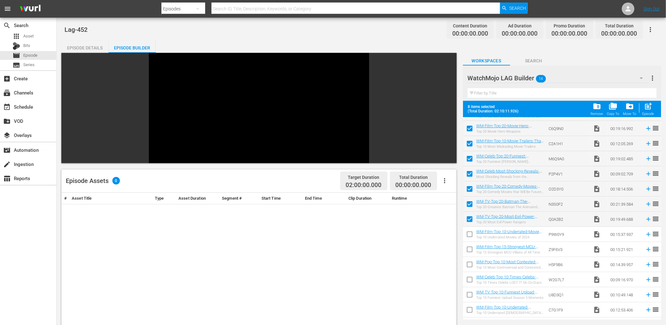
click at [468, 221] on input "checkbox" at bounding box center [469, 220] width 13 height 13
checkbox input "false"
click at [468, 174] on input "checkbox" at bounding box center [469, 174] width 13 height 13
checkbox input "true"
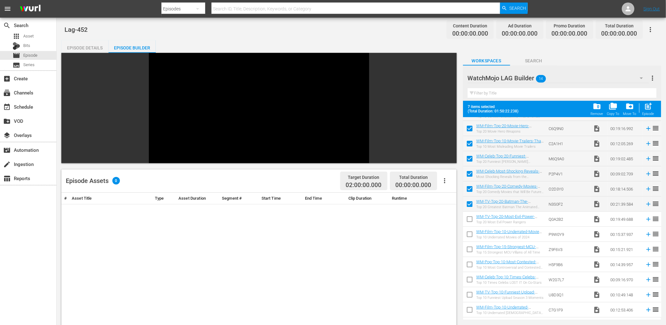
click at [468, 206] on input "checkbox" at bounding box center [469, 205] width 13 height 13
checkbox input "false"
click at [469, 215] on input "checkbox" at bounding box center [469, 220] width 13 height 13
checkbox input "true"
click at [470, 203] on input "checkbox" at bounding box center [469, 205] width 13 height 13
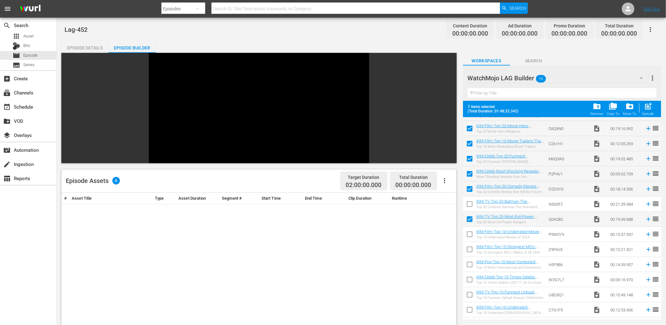
checkbox input "true"
click at [468, 218] on input "checkbox" at bounding box center [469, 220] width 13 height 13
click at [471, 219] on input "checkbox" at bounding box center [469, 220] width 13 height 13
checkbox input "true"
click at [469, 143] on input "checkbox" at bounding box center [469, 144] width 13 height 13
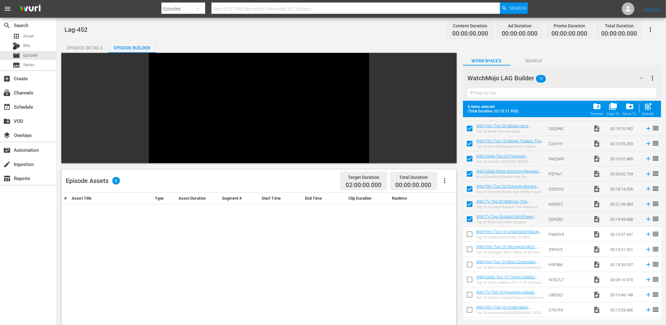
checkbox input "false"
click at [474, 219] on input "checkbox" at bounding box center [469, 220] width 13 height 13
checkbox input "false"
click at [469, 172] on input "checkbox" at bounding box center [469, 174] width 13 height 13
checkbox input "false"
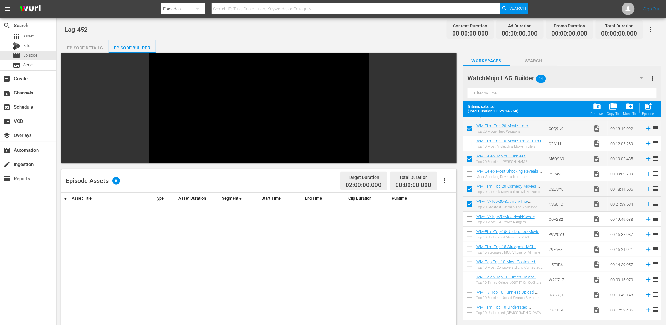
click at [469, 280] on input "checkbox" at bounding box center [469, 280] width 13 height 13
checkbox input "false"
click at [468, 295] on input "checkbox" at bounding box center [469, 295] width 13 height 13
checkbox input "true"
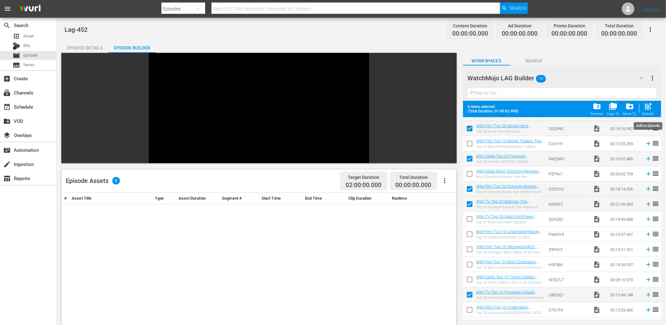
click at [647, 108] on span "post_add" at bounding box center [648, 106] width 8 height 8
checkbox input "false"
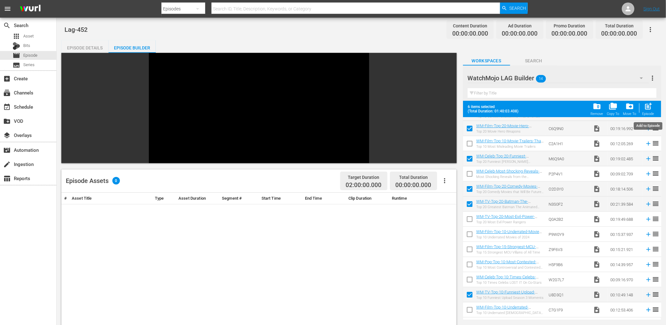
checkbox input "false"
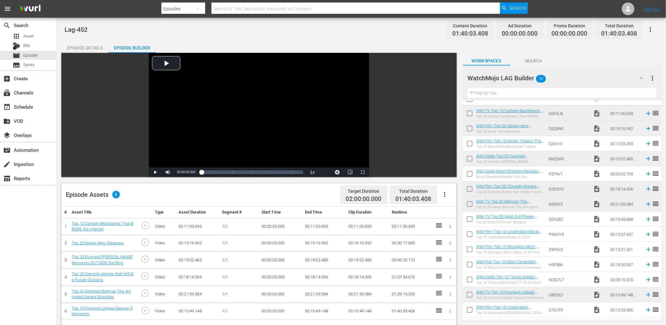
click at [571, 79] on div "WatchMojo LAG Builder 14" at bounding box center [558, 78] width 181 height 18
click at [512, 137] on div "Default Workspace (13)" at bounding box center [514, 136] width 78 height 10
click at [510, 95] on input "text" at bounding box center [562, 93] width 189 height 10
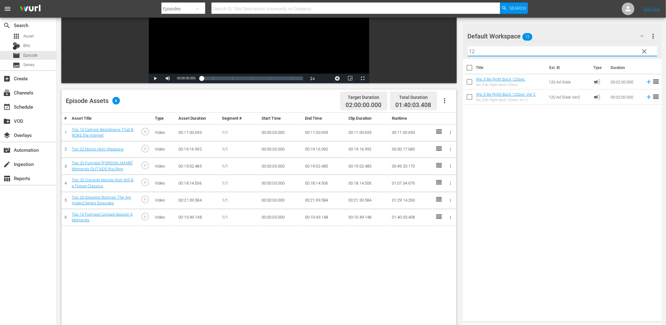
scroll to position [93, 0]
type input "12"
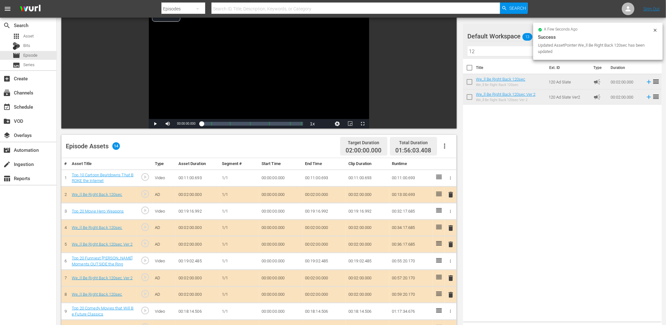
scroll to position [24, 0]
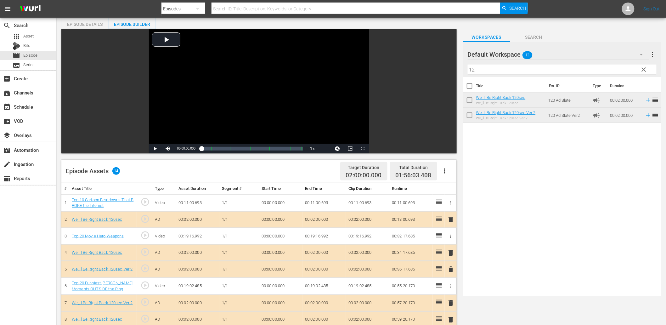
click at [643, 73] on span "clear" at bounding box center [644, 70] width 8 height 8
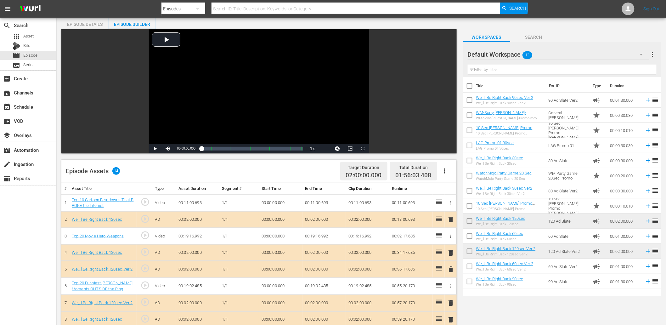
click at [622, 53] on div "Default Workspace 13" at bounding box center [558, 55] width 181 height 18
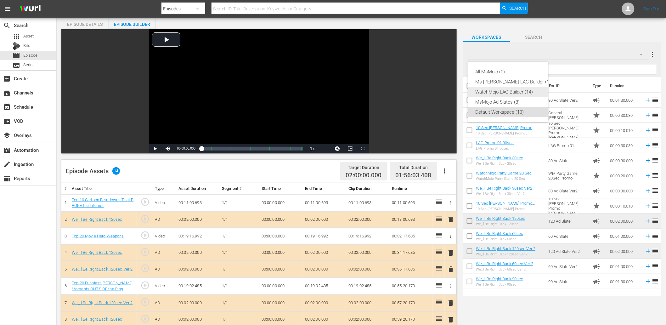
click at [515, 93] on div "WatchMojo LAG Builder (14)" at bounding box center [514, 92] width 78 height 10
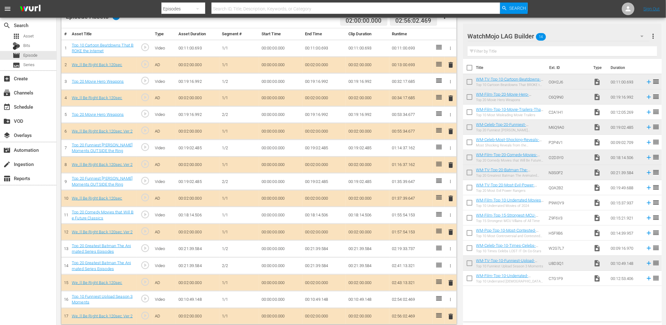
scroll to position [182, 0]
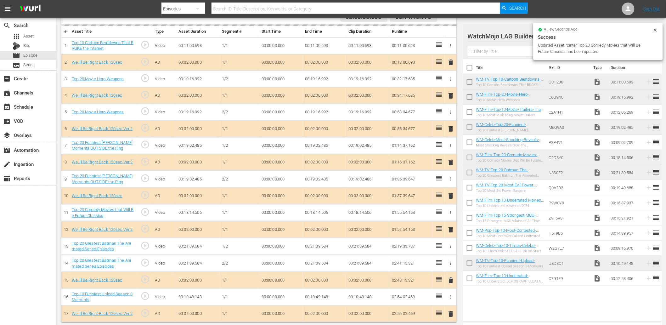
click at [655, 29] on icon at bounding box center [655, 30] width 3 height 3
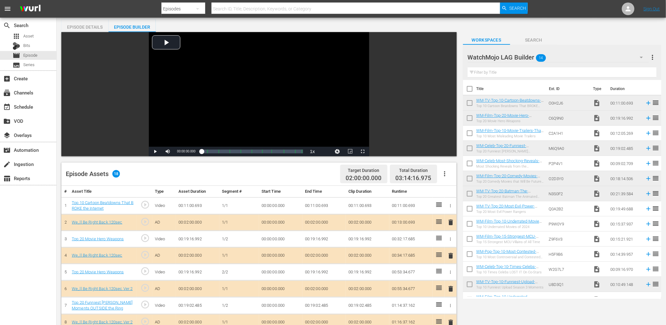
scroll to position [0, 0]
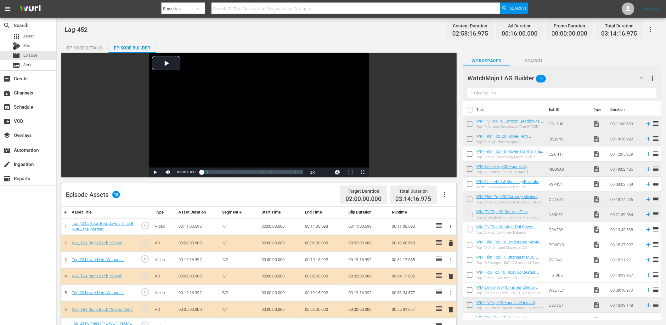
click at [577, 79] on div "WatchMojo LAG Builder 14" at bounding box center [558, 78] width 181 height 18
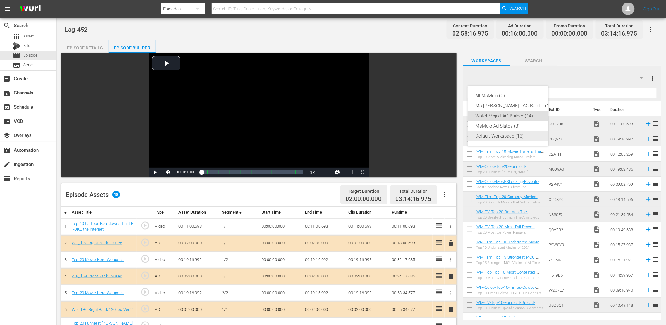
click at [509, 139] on div "Default Workspace (13)" at bounding box center [514, 136] width 78 height 10
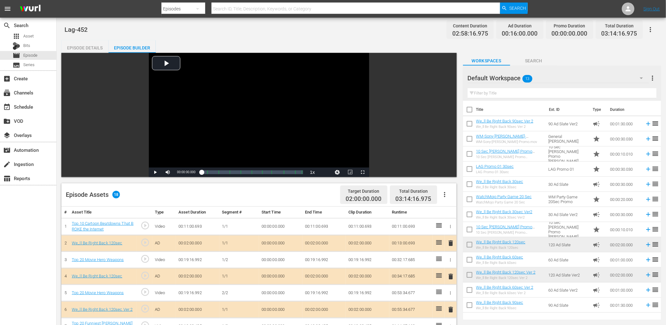
click at [491, 93] on input "text" at bounding box center [562, 93] width 189 height 10
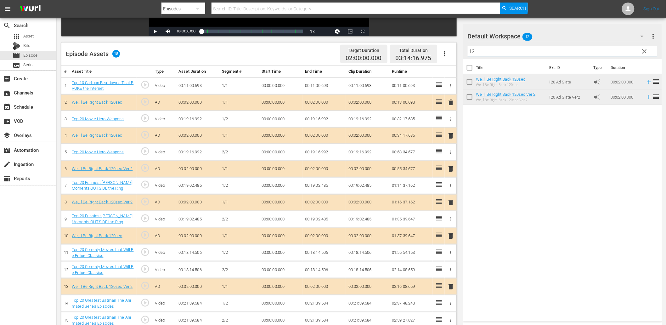
scroll to position [199, 0]
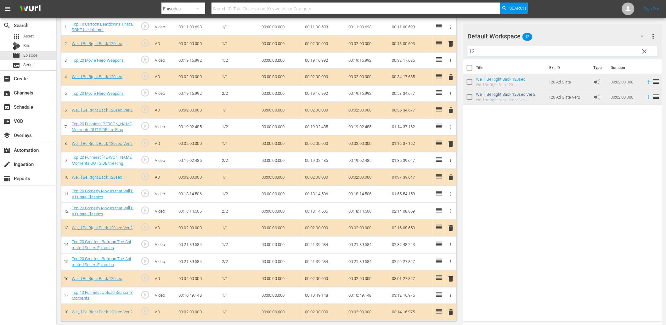
type input "12"
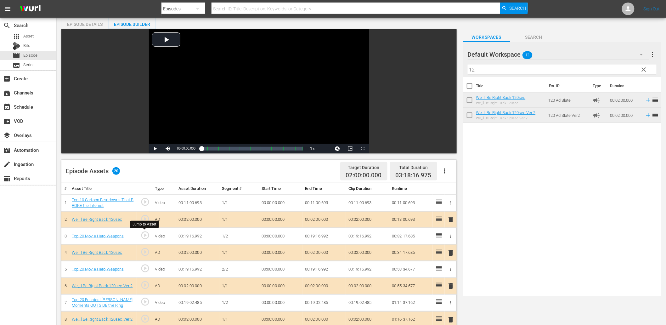
scroll to position [23, 0]
click at [145, 232] on span "play_circle_outline" at bounding box center [144, 235] width 9 height 9
click at [143, 271] on span "play_circle_outline" at bounding box center [144, 268] width 9 height 9
click at [233, 103] on div "Video Player" at bounding box center [259, 87] width 220 height 115
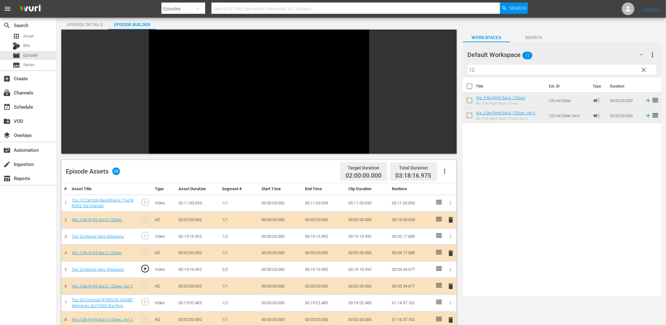
click at [262, 268] on td "00:00:00.000" at bounding box center [280, 269] width 43 height 17
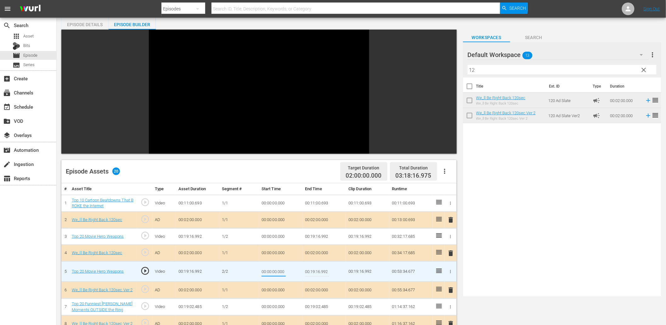
type input "00:11:35.000"
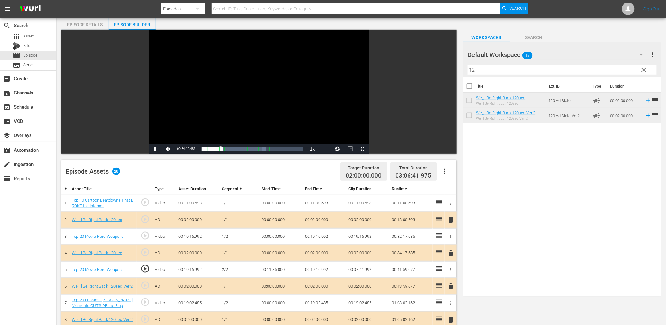
click at [278, 271] on td "00:11:35.000" at bounding box center [280, 269] width 43 height 17
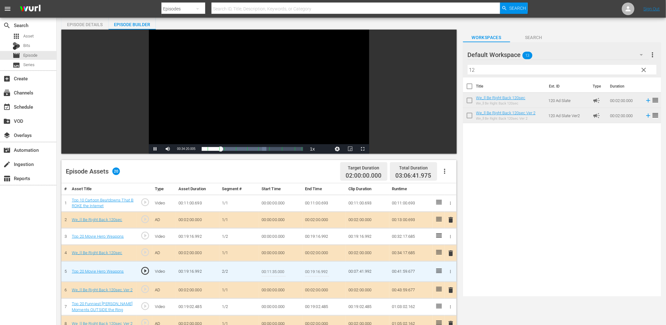
click at [278, 271] on input "00:11:35.000" at bounding box center [273, 271] width 24 height 15
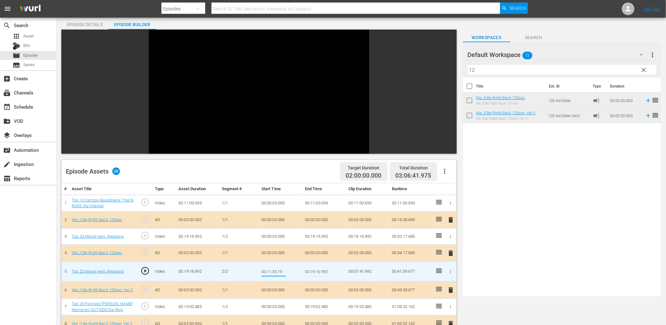
type input "00:11:35.199"
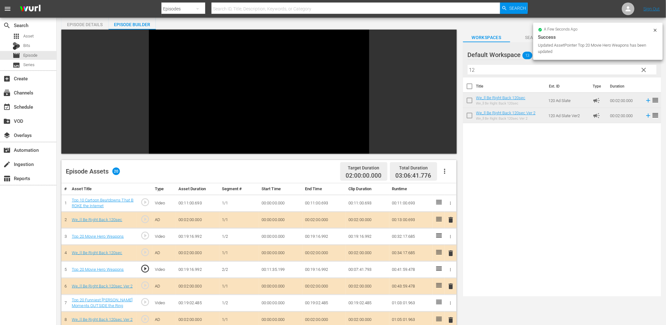
click at [278, 267] on td "00:11:35.199" at bounding box center [280, 269] width 43 height 17
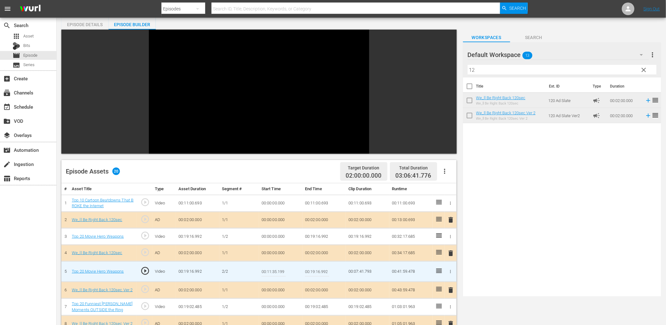
click at [278, 267] on input "00:11:35.199" at bounding box center [273, 271] width 24 height 15
click at [315, 235] on td "00:19:16.992" at bounding box center [323, 236] width 43 height 17
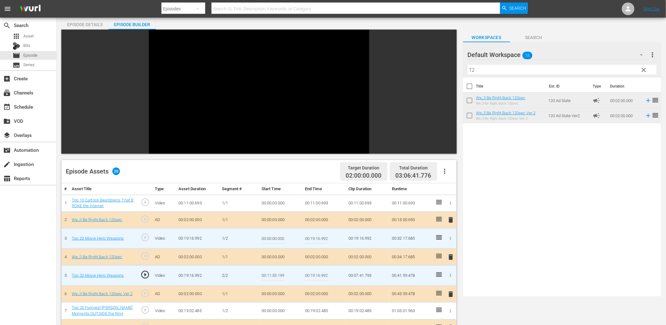
click at [315, 235] on input "00:19:16.992" at bounding box center [317, 238] width 24 height 15
paste input "1:35.199"
type input "00:11:35.199"
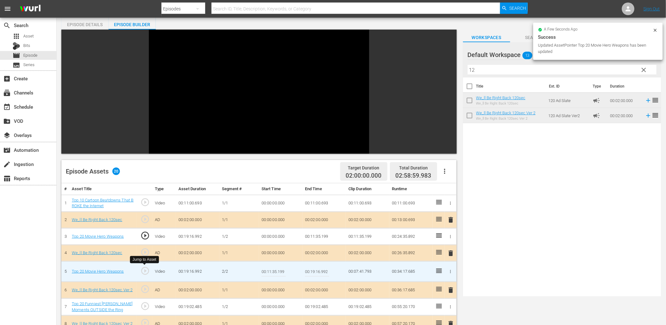
click at [143, 268] on span "play_circle_outline" at bounding box center [144, 270] width 9 height 9
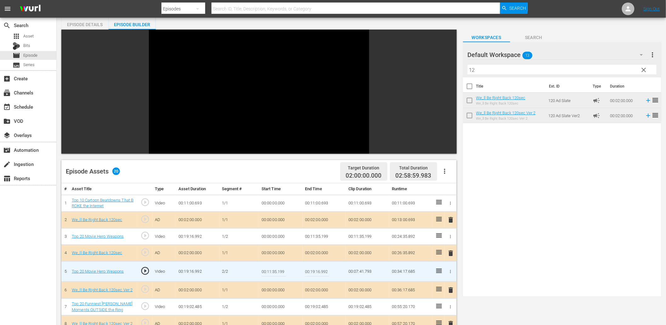
click at [280, 271] on input "00:11:35.199" at bounding box center [273, 271] width 24 height 15
type input "00:11:35.299"
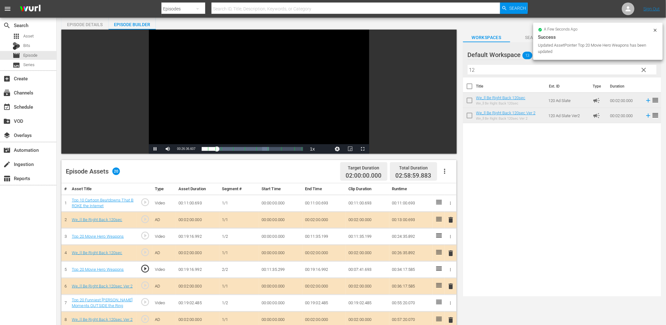
click at [206, 105] on div "Video Player" at bounding box center [259, 87] width 220 height 115
click at [274, 270] on td "00:11:35.299" at bounding box center [280, 269] width 43 height 17
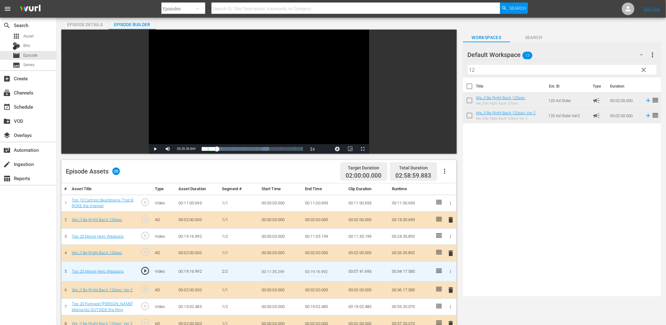
click at [274, 270] on input "00:11:35.299" at bounding box center [273, 271] width 24 height 15
type input "00:11:35.399"
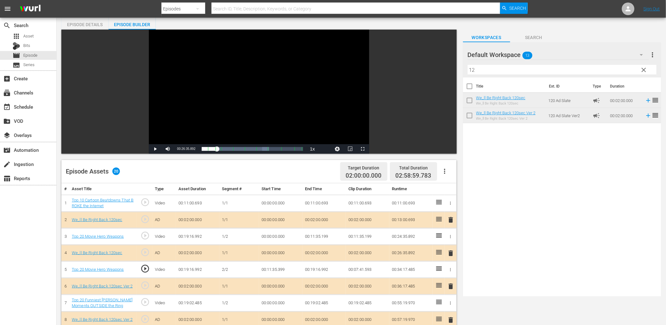
click at [210, 102] on div "Video Player" at bounding box center [259, 87] width 220 height 115
click at [278, 270] on td "00:11:35.399" at bounding box center [280, 269] width 43 height 17
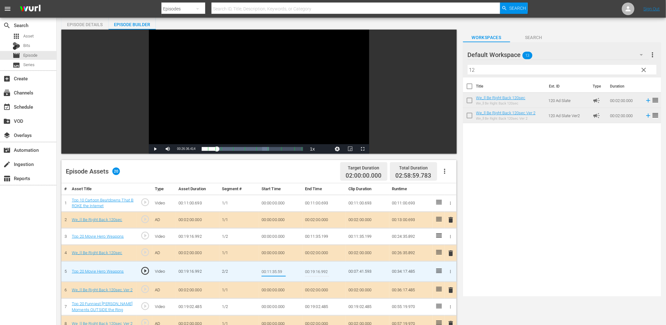
type input "00:11:35.599"
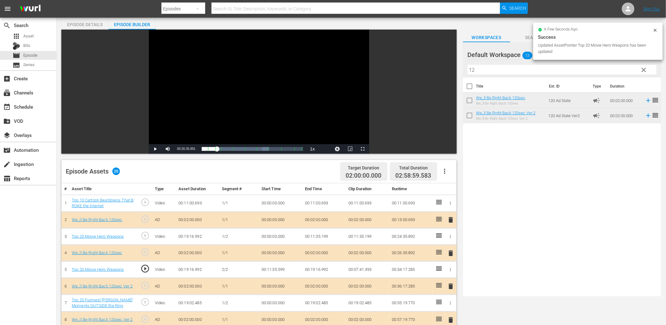
click at [221, 106] on div "Video Player" at bounding box center [259, 87] width 220 height 115
click at [330, 232] on td "00:11:35.199" at bounding box center [323, 236] width 43 height 17
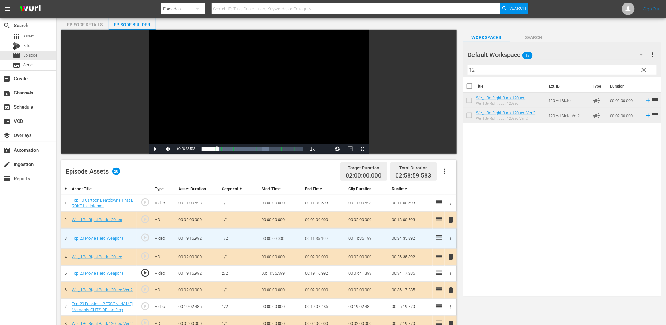
click at [326, 236] on input "00:11:35.199" at bounding box center [317, 238] width 24 height 15
type input "00:11:35.499"
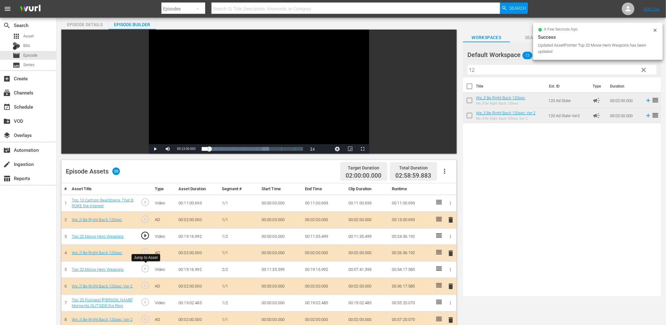
click at [145, 269] on span "play_circle_outline" at bounding box center [144, 268] width 9 height 9
click at [210, 110] on div "Video Player" at bounding box center [259, 87] width 220 height 115
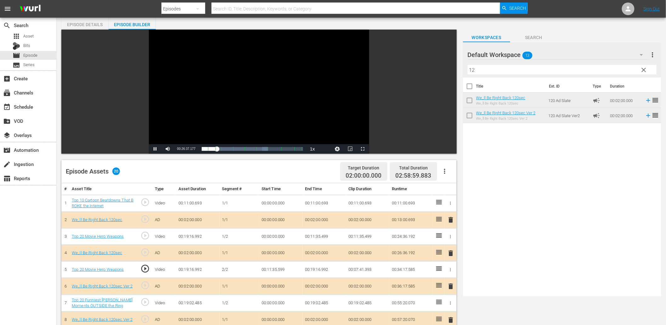
click at [225, 99] on div "Video Player" at bounding box center [259, 87] width 220 height 115
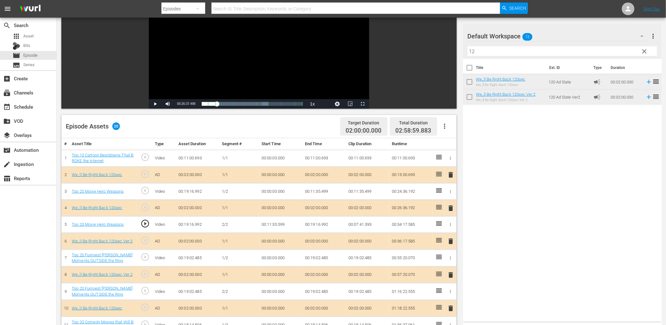
scroll to position [70, 0]
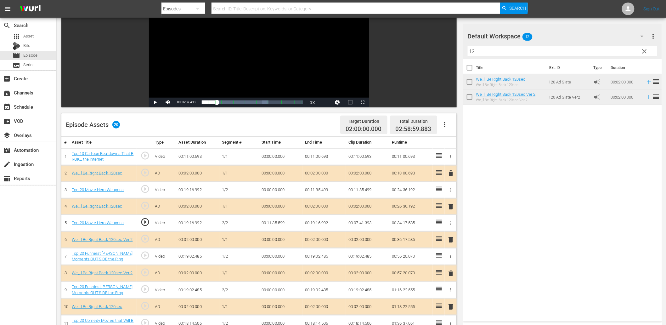
click at [143, 254] on span "play_circle_outline" at bounding box center [144, 254] width 9 height 9
click at [145, 291] on span "play_circle_outline" at bounding box center [144, 288] width 9 height 9
click at [269, 288] on td "00:00:00.000" at bounding box center [280, 289] width 43 height 17
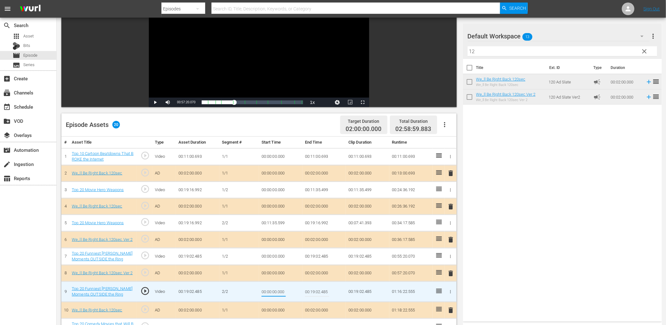
type input "00:12:11.000"
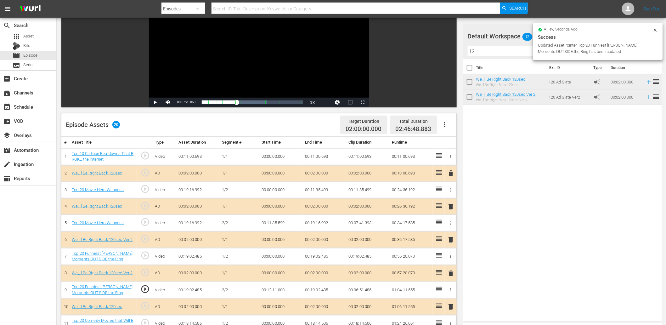
click at [250, 49] on div "Video Player" at bounding box center [259, 40] width 220 height 115
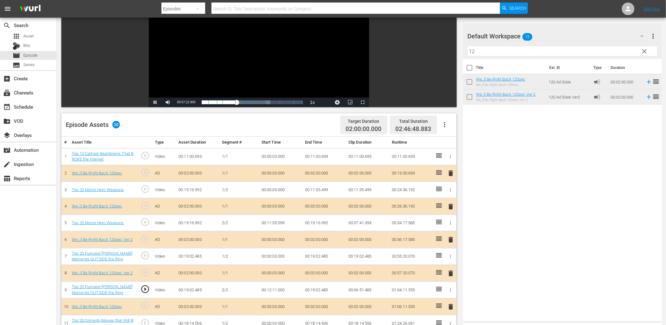
click at [283, 293] on td "00:12:11.000" at bounding box center [280, 289] width 43 height 17
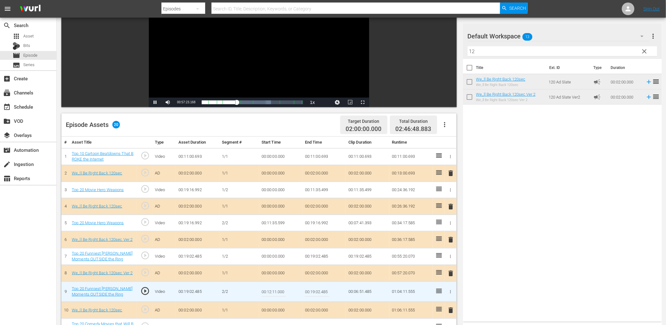
click at [283, 293] on input "00:12:11.000" at bounding box center [273, 291] width 24 height 15
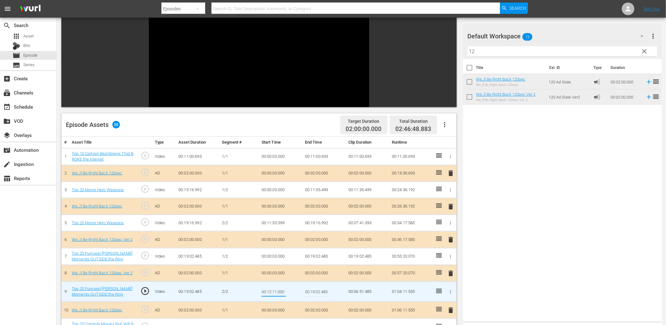
click at [283, 293] on input "00:12:11.000" at bounding box center [273, 291] width 24 height 15
type input "00:12:11.199"
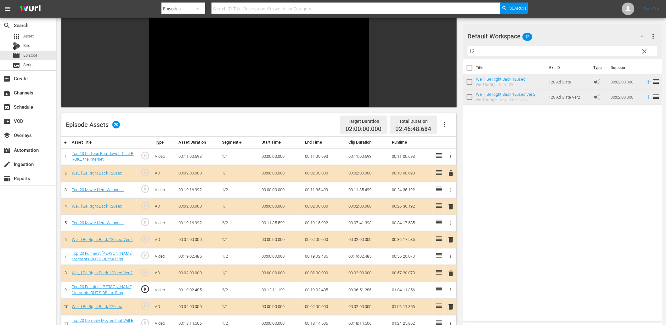
click at [284, 289] on td "00:12:11.199" at bounding box center [280, 289] width 43 height 17
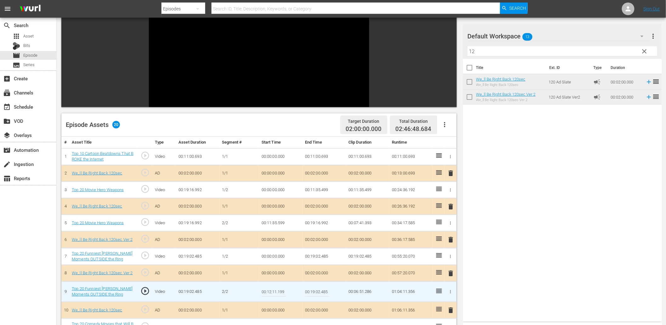
click at [284, 289] on input "00:12:11.199" at bounding box center [273, 291] width 24 height 15
click at [316, 256] on td "00:19:02.485" at bounding box center [323, 256] width 43 height 17
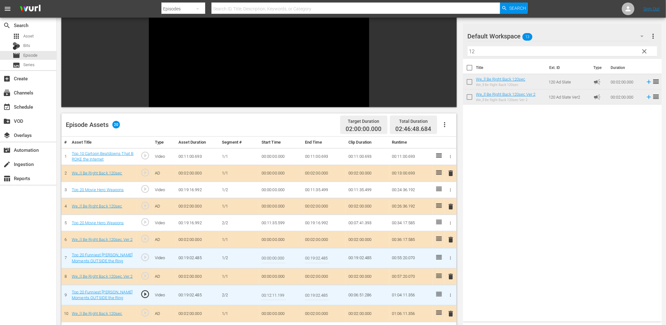
click at [316, 256] on input "00:19:02.485" at bounding box center [317, 257] width 24 height 15
paste input "2:11.199"
type input "00:12:11.199"
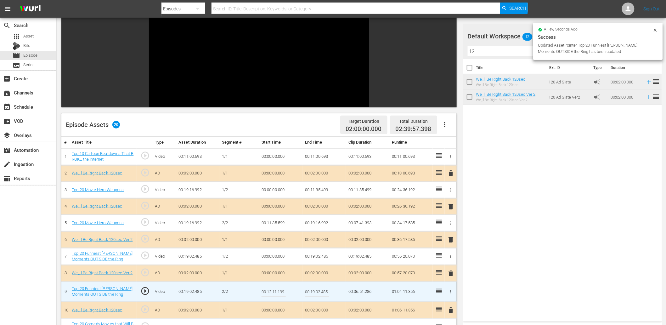
click at [276, 295] on input "00:12:11.199" at bounding box center [273, 291] width 24 height 15
type input "00:12:11.399"
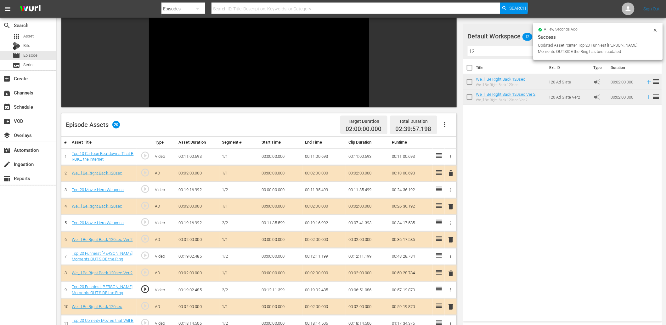
click at [147, 288] on span "play_circle_outline" at bounding box center [144, 288] width 9 height 9
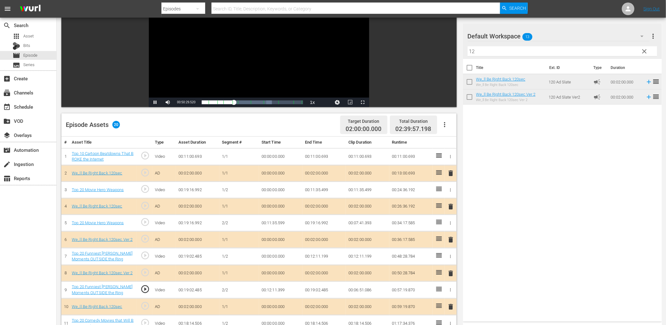
click at [215, 66] on div "Video Player" at bounding box center [259, 40] width 220 height 115
click at [267, 287] on td "00:12:11.399" at bounding box center [280, 289] width 43 height 17
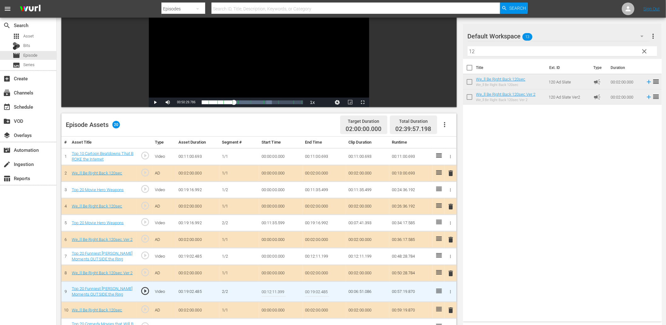
click at [267, 287] on input "00:12:11.399" at bounding box center [273, 291] width 24 height 15
click at [318, 258] on td "00:12:11.199" at bounding box center [323, 256] width 43 height 17
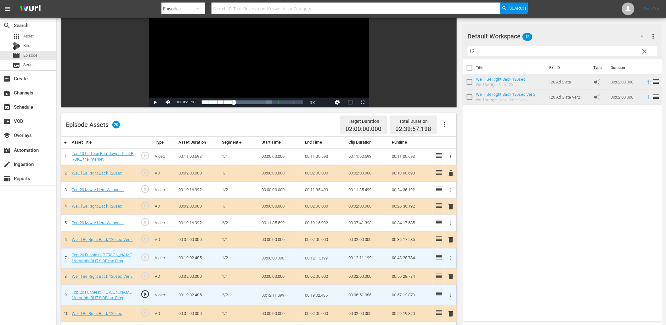
click at [318, 258] on input "00:12:11.199" at bounding box center [317, 257] width 24 height 15
paste input "3"
type input "00:12:11.399"
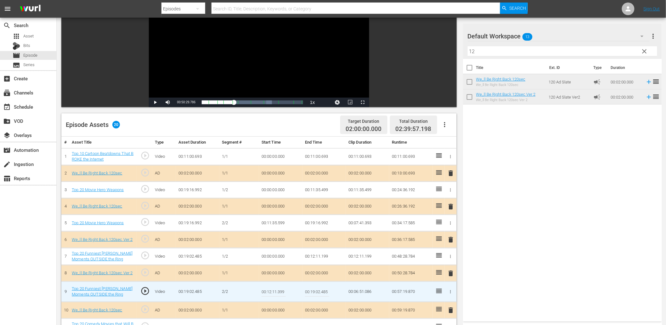
click at [282, 291] on input "00:12:11.399" at bounding box center [273, 291] width 24 height 15
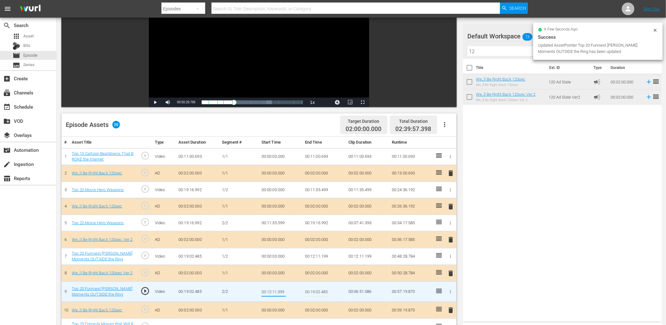
click at [282, 291] on input "00:12:11.399" at bounding box center [273, 291] width 24 height 15
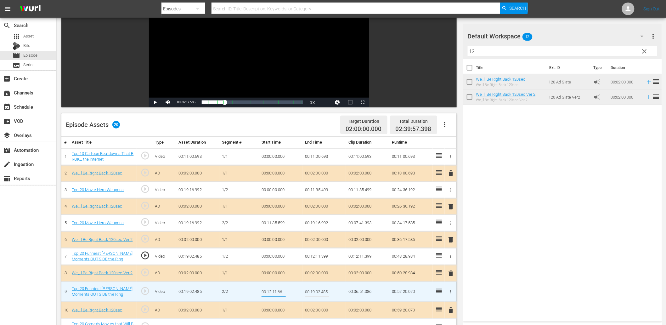
type input "00:12:11.666"
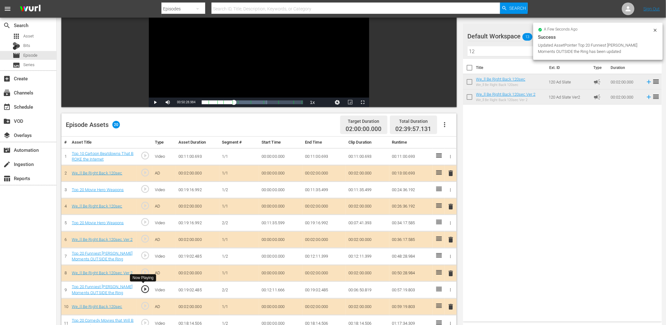
click at [145, 288] on span "play_circle_outline" at bounding box center [144, 288] width 9 height 9
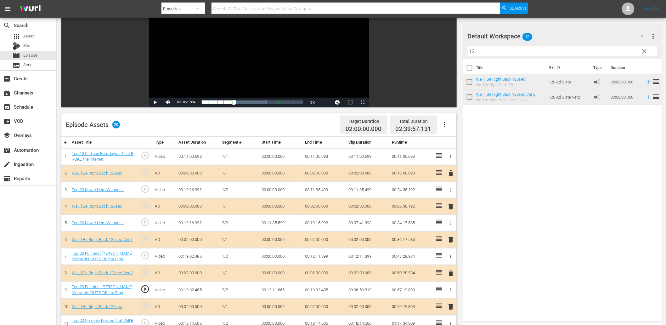
click at [215, 55] on div "Video Player" at bounding box center [259, 40] width 220 height 115
click at [227, 53] on div "Video Player" at bounding box center [259, 40] width 220 height 115
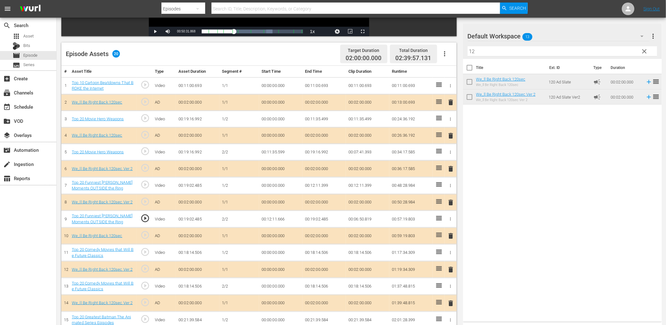
scroll to position [163, 0]
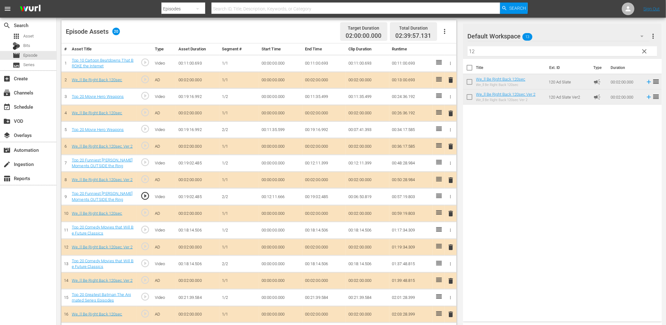
click at [269, 262] on td "00:00:00.000" at bounding box center [280, 263] width 43 height 17
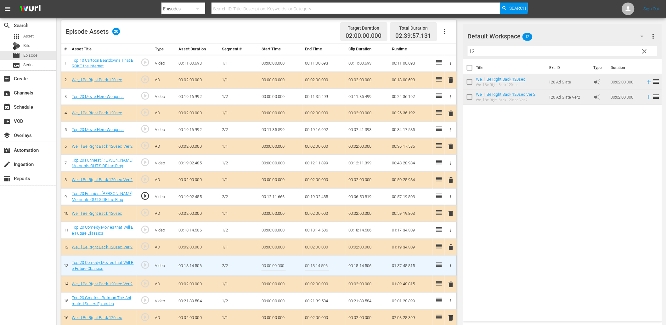
click at [269, 262] on input "00:00:00.000" at bounding box center [273, 265] width 24 height 15
paste input "10:53"
type input "00:10:53.000"
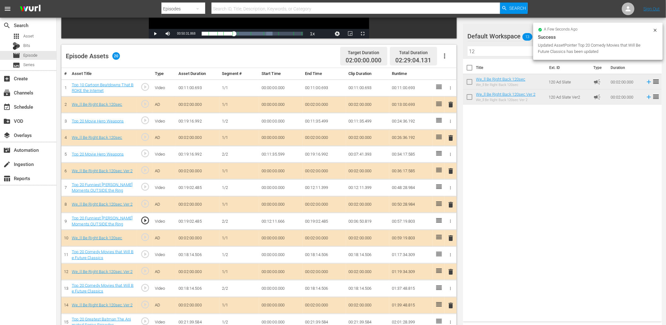
scroll to position [0, 0]
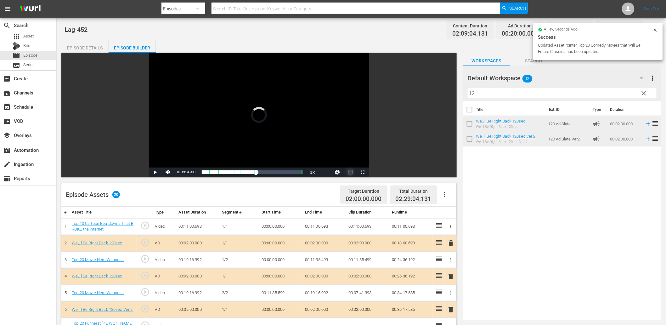
click at [350, 172] on span "Video Player" at bounding box center [350, 172] width 0 height 0
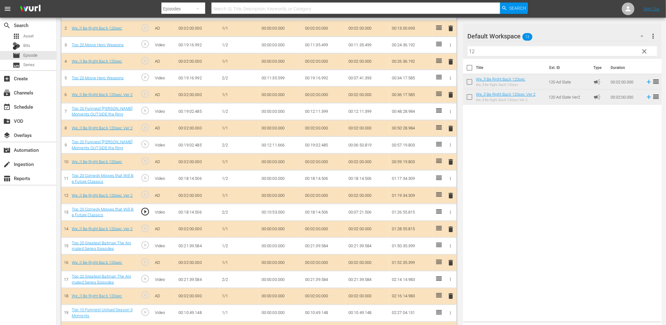
scroll to position [186, 0]
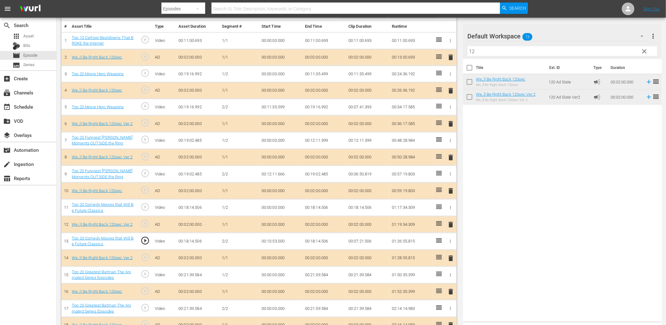
click at [143, 243] on span "play_circle_outline" at bounding box center [144, 240] width 9 height 9
click at [276, 238] on td "00:10:53.000" at bounding box center [280, 241] width 43 height 17
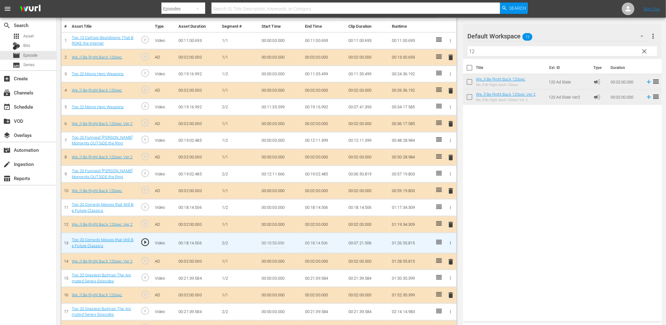
click at [276, 238] on input "00:10:53.000" at bounding box center [273, 242] width 24 height 15
type input "00:10:52.300"
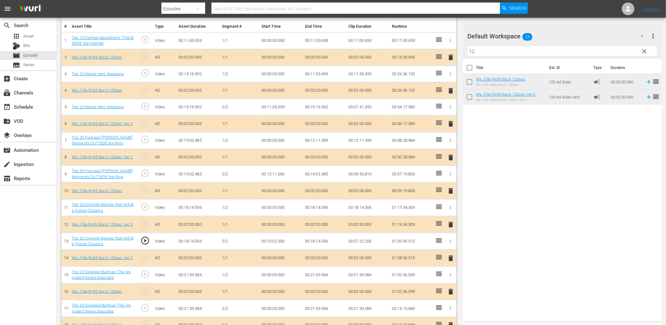
click at [273, 241] on td "00:10:52.300" at bounding box center [280, 241] width 43 height 17
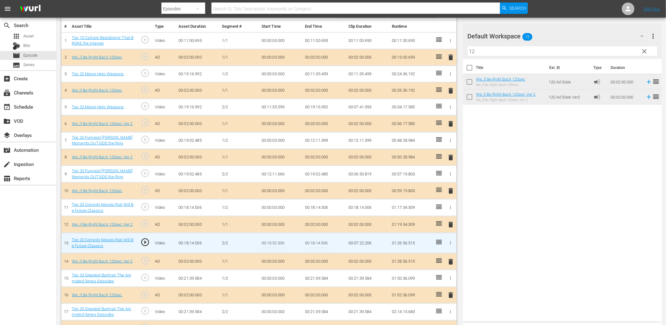
click at [273, 241] on input "00:10:52.300" at bounding box center [273, 242] width 24 height 15
type input "00:10:52.666"
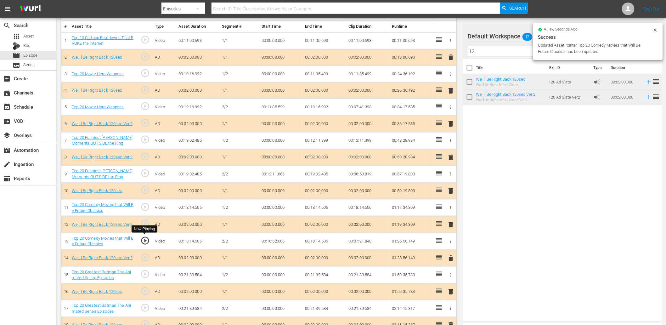
click at [142, 242] on span "play_circle_outline" at bounding box center [144, 240] width 9 height 9
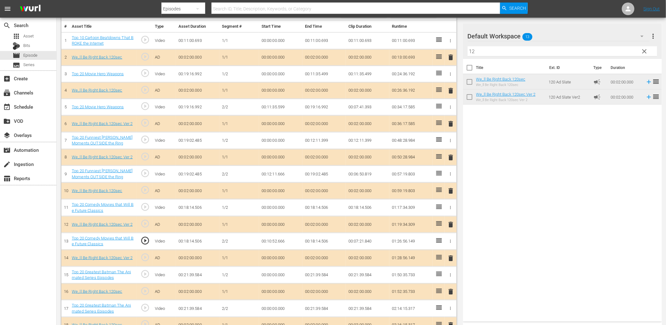
click at [273, 239] on td "00:10:52.666" at bounding box center [280, 241] width 43 height 17
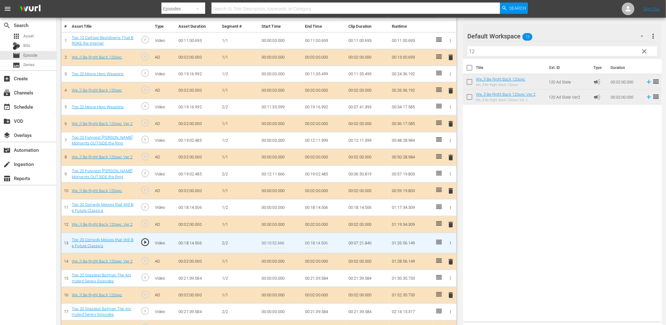
click at [273, 239] on input "00:10:52.666" at bounding box center [273, 242] width 24 height 15
click at [306, 203] on td "00:18:14.506" at bounding box center [323, 207] width 43 height 17
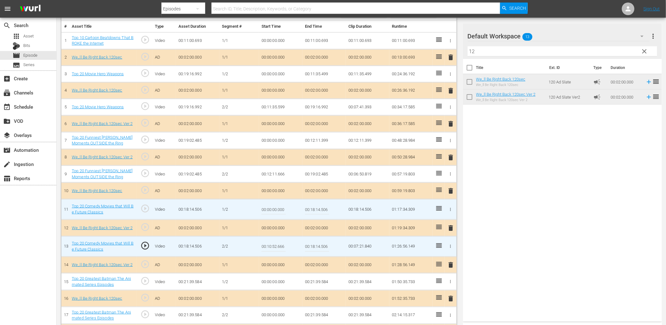
click at [306, 203] on input "00:18:14.506" at bounding box center [317, 209] width 24 height 15
paste input "0:52.66"
type input "00:10:52.600"
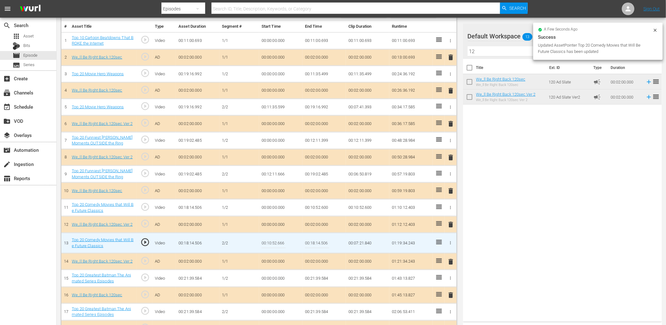
click at [271, 241] on input "00:10:52.666" at bounding box center [273, 242] width 24 height 15
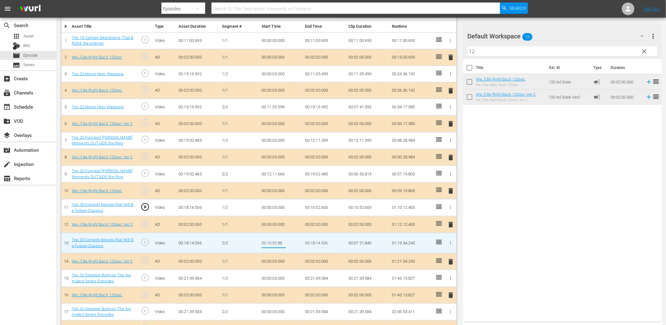
type input "00:10:52.888"
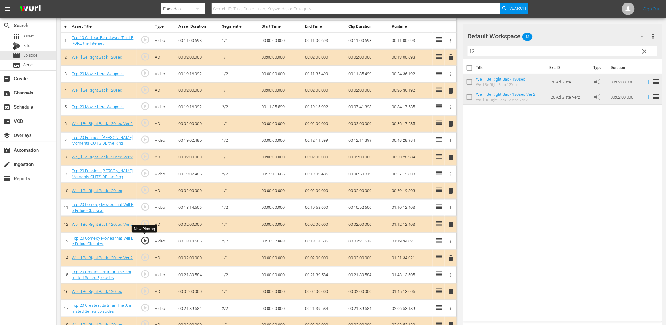
click at [144, 237] on span "play_circle_outline" at bounding box center [144, 240] width 9 height 9
click at [145, 240] on span "play_circle_outline" at bounding box center [144, 240] width 9 height 9
click at [279, 239] on td "00:10:52.888" at bounding box center [280, 241] width 43 height 17
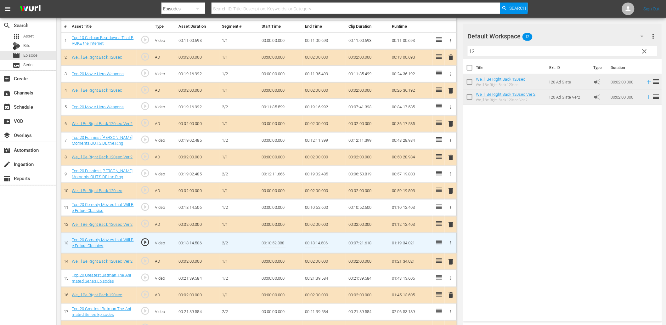
click at [279, 239] on input "00:10:52.888" at bounding box center [273, 242] width 24 height 15
type input "00:10:52.822"
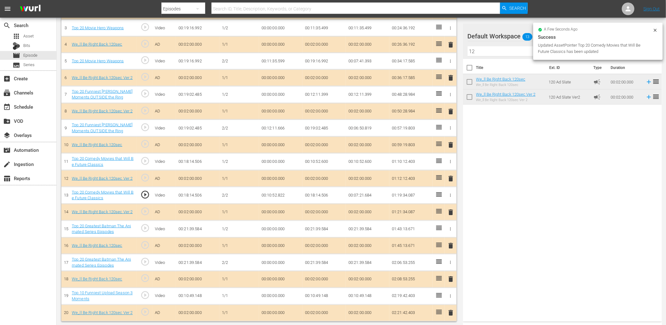
scroll to position [232, 0]
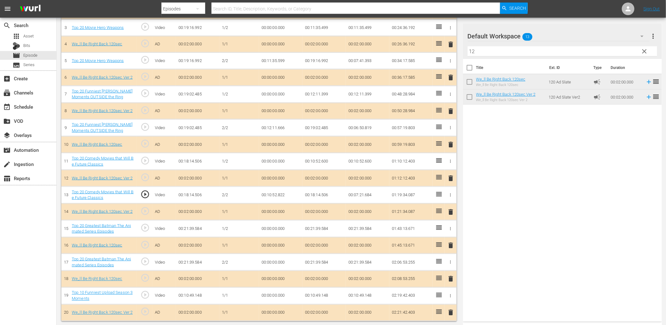
click at [276, 262] on td "00:00:00.000" at bounding box center [280, 262] width 43 height 17
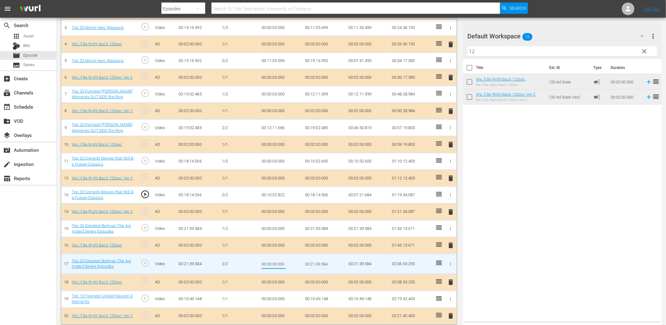
type input "00:11:36.000"
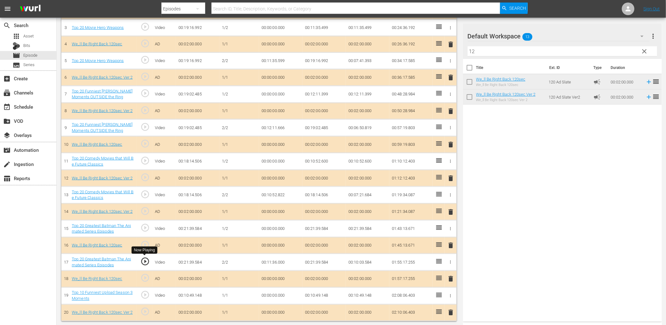
click at [144, 259] on span "play_circle_outline" at bounding box center [144, 260] width 9 height 9
click at [279, 257] on td "00:11:36.000" at bounding box center [280, 262] width 43 height 17
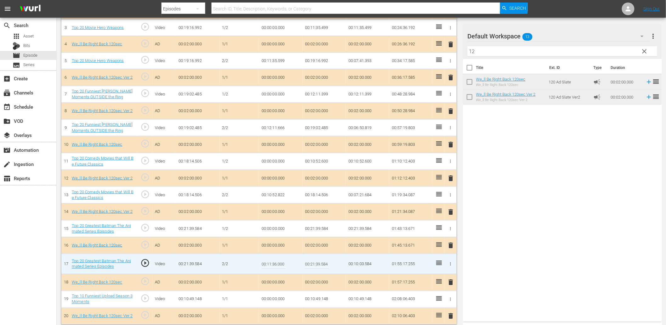
click at [279, 257] on input "00:11:36.000" at bounding box center [273, 263] width 24 height 15
type input "00:11:36.399"
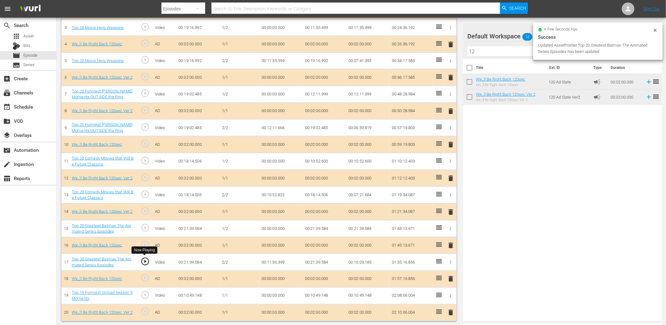
click at [142, 260] on span "play_circle_outline" at bounding box center [144, 260] width 9 height 9
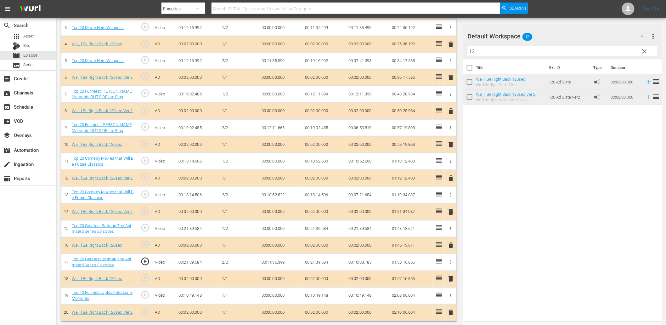
click at [269, 261] on td "00:11:36.399" at bounding box center [280, 262] width 43 height 17
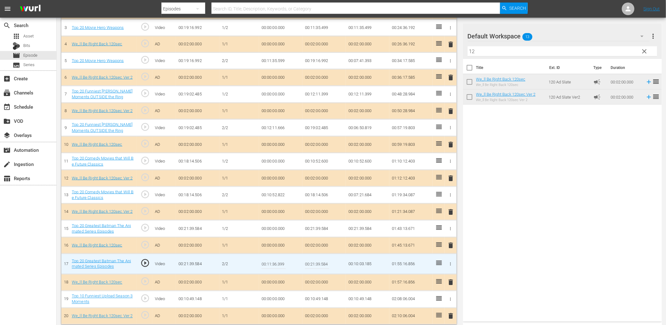
click at [269, 261] on input "00:11:36.399" at bounding box center [273, 263] width 24 height 15
click at [313, 223] on td "00:21:39.584" at bounding box center [323, 228] width 43 height 17
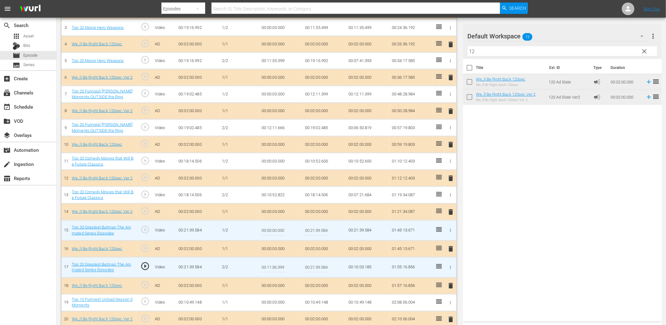
click at [313, 223] on input "00:21:39.584" at bounding box center [317, 230] width 24 height 15
paste input "11:36.399"
type input "00:11:36.399"
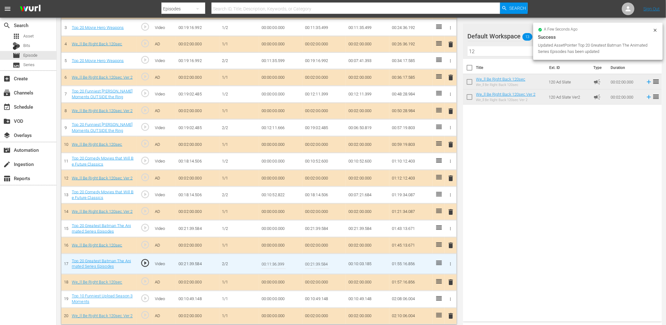
click at [276, 261] on input "00:11:36.399" at bounding box center [273, 263] width 24 height 15
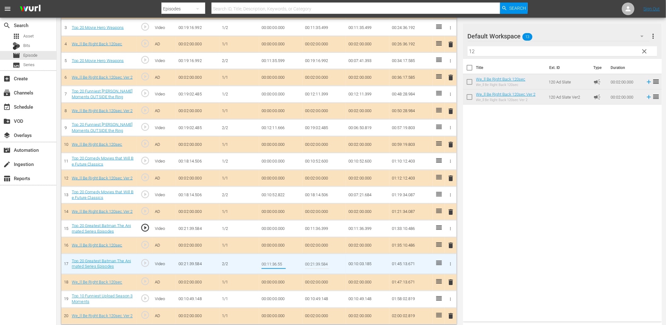
type input "00:11:36.555"
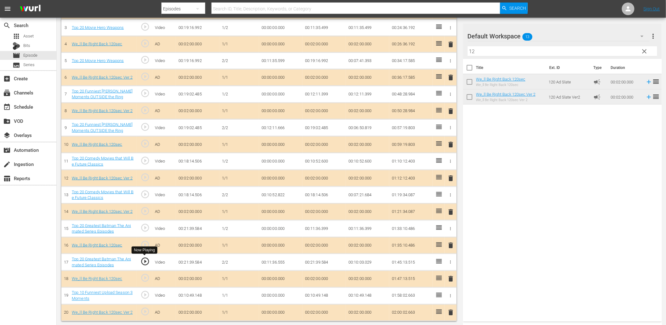
click at [145, 263] on span "play_circle_outline" at bounding box center [144, 260] width 9 height 9
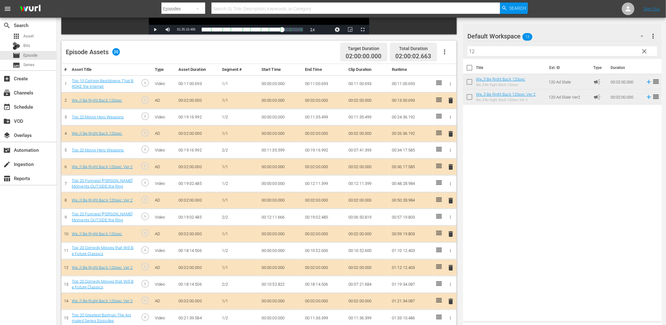
scroll to position [0, 0]
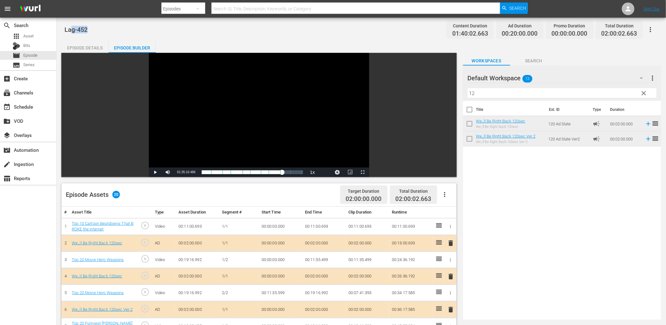
drag, startPoint x: 94, startPoint y: 27, endPoint x: 71, endPoint y: 34, distance: 24.0
click at [71, 34] on div "Lag-452 Content Duration 01:40:02.663 Ad Duration 00:20:00.000 Promo Duration 0…" at bounding box center [361, 29] width 593 height 14
copy span "Lag-452"
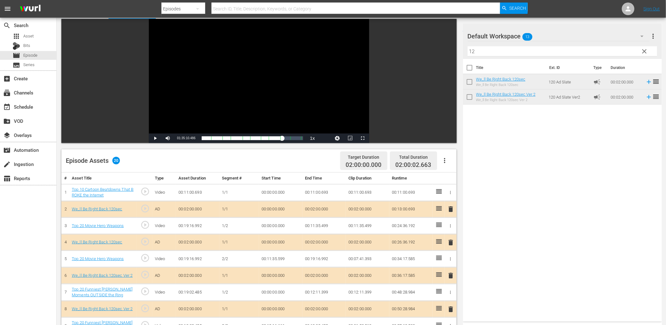
scroll to position [46, 0]
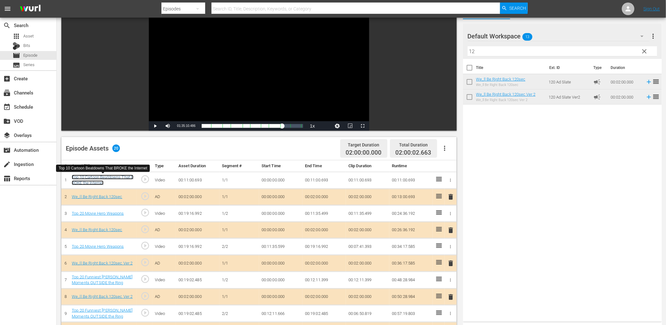
click at [102, 175] on link "Top 10 Cartoon Beatdowns That BROKE the Internet" at bounding box center [103, 180] width 62 height 11
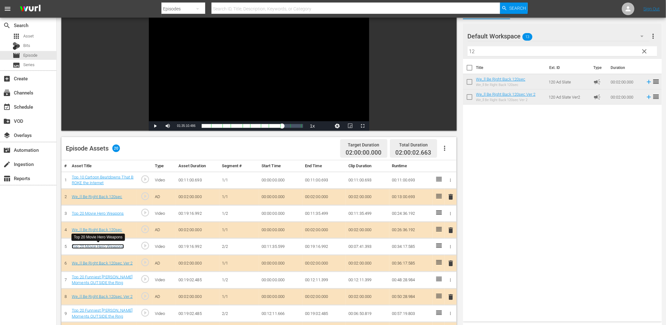
click at [95, 244] on link "Top 20 Movie Hero Weapons" at bounding box center [98, 246] width 52 height 5
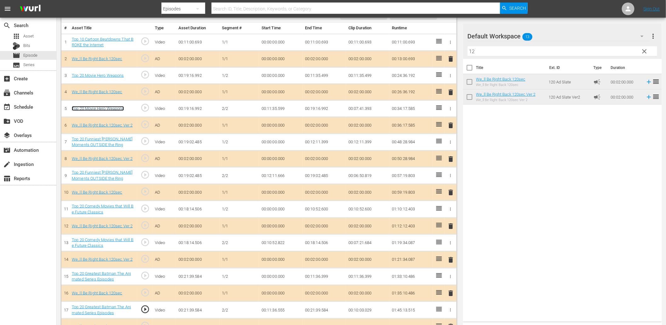
scroll to position [186, 0]
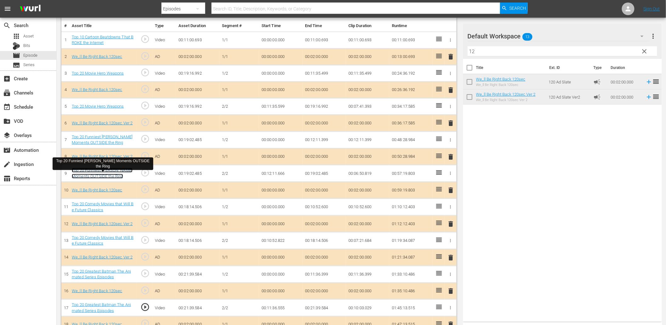
click at [96, 171] on link "Top 20 Funniest John Cena Moments OUTSIDE the Ring" at bounding box center [102, 173] width 61 height 11
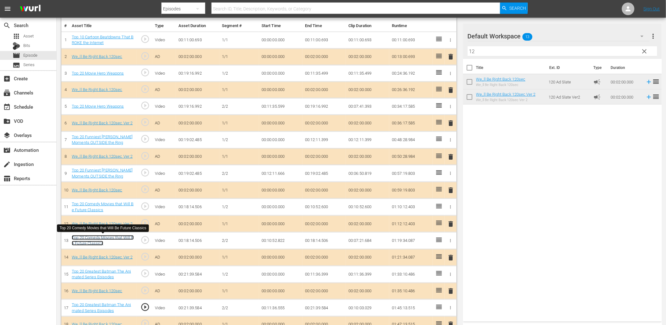
click at [114, 238] on link "Top 20 Comedy Movies that Will Be Future Classics" at bounding box center [103, 240] width 62 height 11
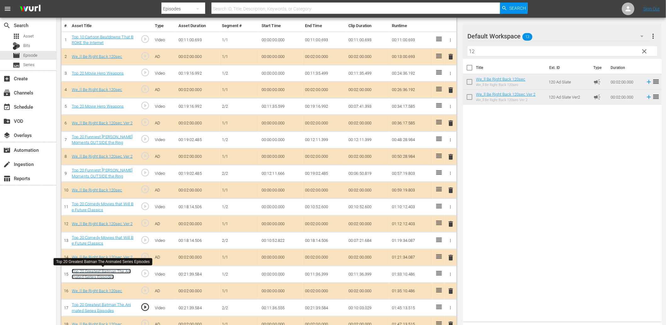
click at [112, 275] on link "Top 20 Greatest Batman The Animated Series Episodes" at bounding box center [101, 274] width 59 height 11
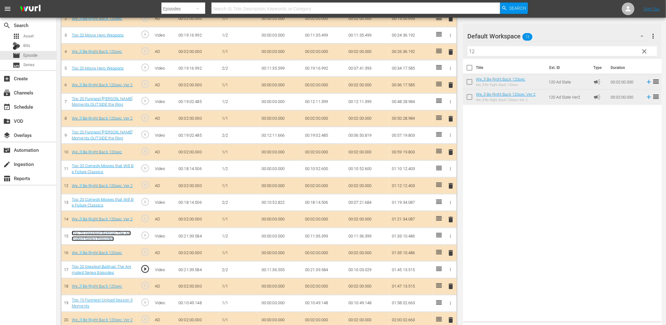
scroll to position [232, 0]
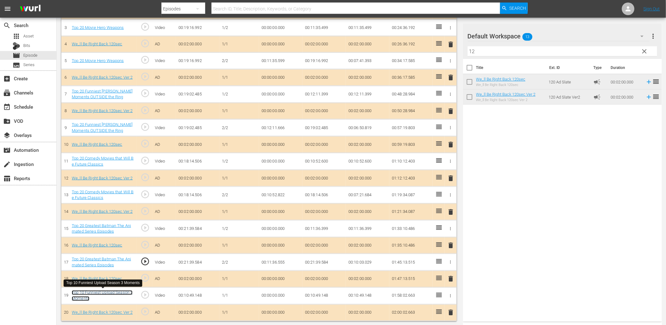
click at [105, 291] on link "Top 10 Funniest Upload Season 3 Moments" at bounding box center [102, 295] width 61 height 11
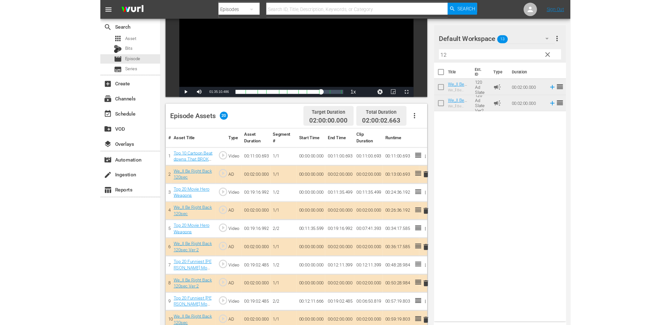
scroll to position [0, 0]
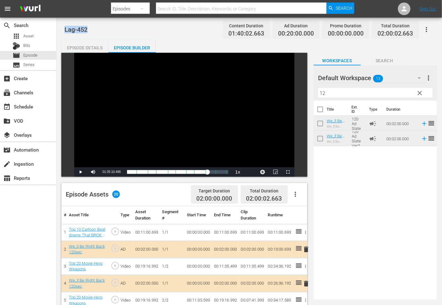
click at [93, 51] on div "Episode Details" at bounding box center [84, 47] width 47 height 15
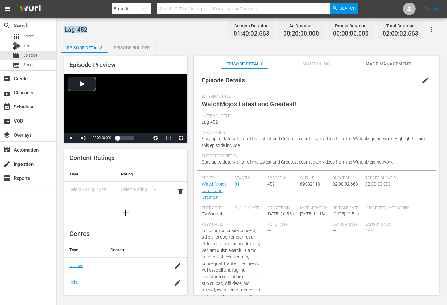
click at [429, 80] on button "edit" at bounding box center [425, 80] width 15 height 15
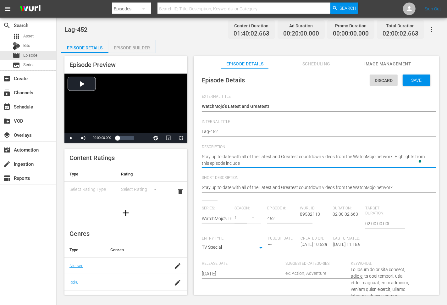
type textarea "Stay up to date with all of the Latest and Greatest countdown videos from the W…"
paste textarea "Top 10 Cartoon Beatdowns That BROKE the Internet"
type textarea "Stay up to date with all of the Latest and Greatest countdown videos from the W…"
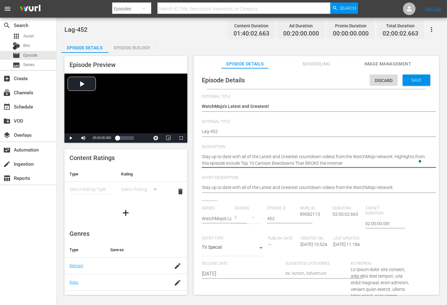
type textarea "Stay up to date with all of the Latest and Greatest countdown videos from the W…"
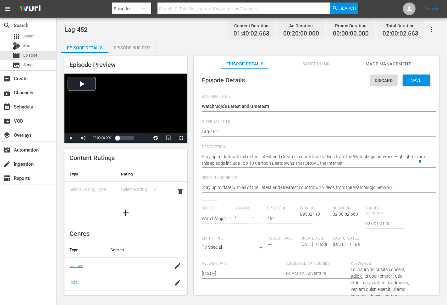
click at [357, 161] on textarea "Stay up to date with all of the Latest and Greatest countdown videos from the W…" at bounding box center [315, 160] width 226 height 13
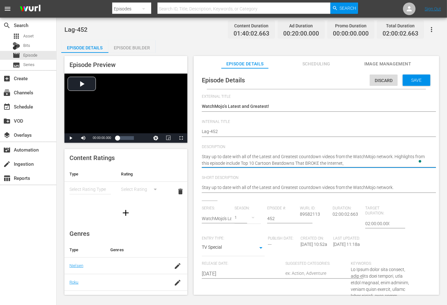
paste textarea "Top 20 Movie Hero Weapons"
type textarea "Stay up to date with all of the Latest and Greatest countdown videos from the W…"
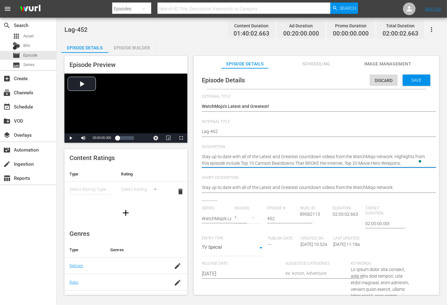
type textarea "Stay up to date with all of the Latest and Greatest countdown videos from the W…"
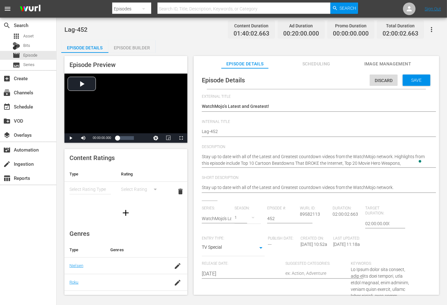
click at [406, 162] on textarea "Stay up to date with all of the Latest and Greatest countdown videos from the W…" at bounding box center [315, 160] width 226 height 13
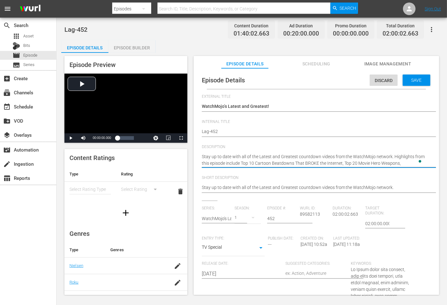
paste textarea "Top 20 Funniest John Cena Moments OUTSIDE the Ring"
type textarea "Stay up to date with all of the Latest and Greatest countdown videos from the W…"
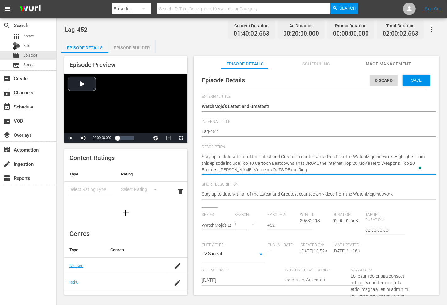
type textarea "Stay up to date with all of the Latest and Greatest countdown videos from the W…"
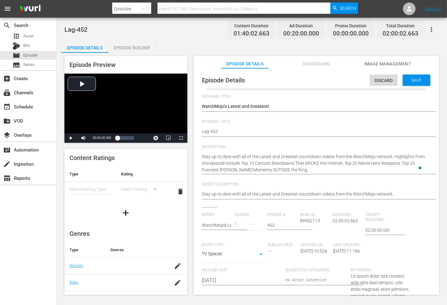
click at [310, 171] on textarea "Stay up to date with all of the Latest and Greatest countdown videos from the W…" at bounding box center [315, 164] width 226 height 20
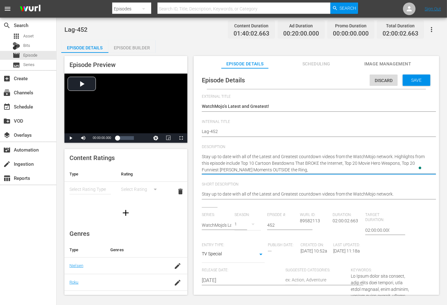
paste textarea "Top 20 Comedy Movies that Will Be Future Classics"
type textarea "Stay up to date with all of the Latest and Greatest countdown videos from the W…"
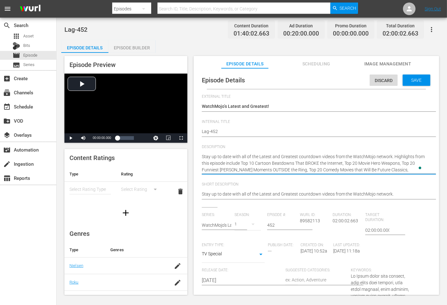
type textarea "Stay up to date with all of the Latest and Greatest countdown videos from the W…"
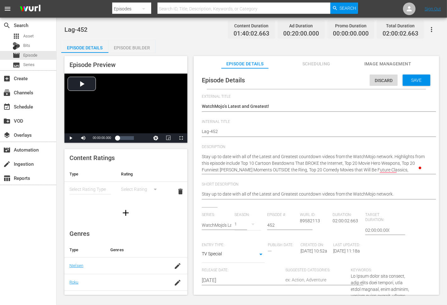
click at [403, 169] on textarea "Stay up to date with all of the Latest and Greatest countdown videos from the W…" at bounding box center [315, 164] width 226 height 20
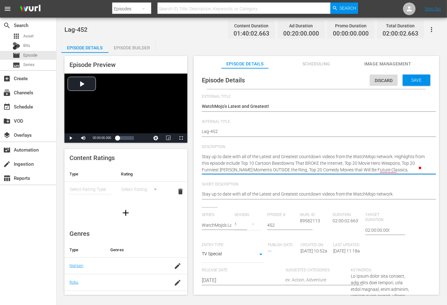
paste textarea "Top 20 Greatest Batman The Animated Series Episodes"
type textarea "Stay up to date with all of the Latest and Greatest countdown videos from the W…"
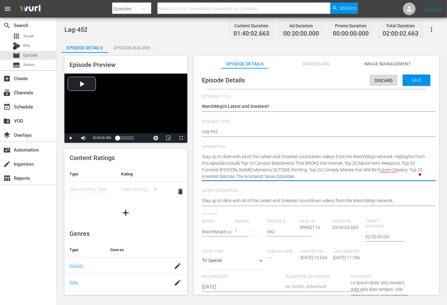
type textarea "Stay up to date with all of the Latest and Greatest countdown videos from the W…"
click at [303, 177] on textarea "Stay up to date with all of the Latest and Greatest countdown videos from the W…" at bounding box center [315, 167] width 226 height 26
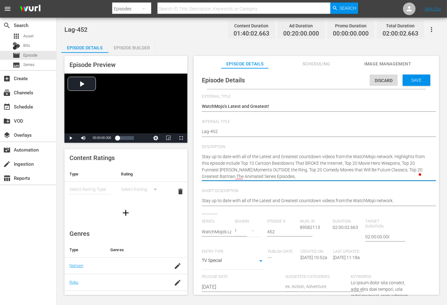
paste textarea "Top 10 Funniest Upload Season 3 Moments"
type textarea "Stay up to date with all of the Latest and Greatest countdown videos from the W…"
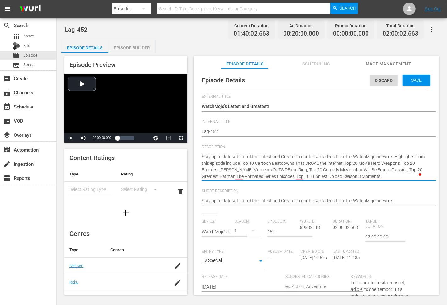
type textarea "Stay up to date with all of the Latest and Greatest countdown videos from the W…"
click at [413, 78] on span "Save" at bounding box center [417, 80] width 20 height 5
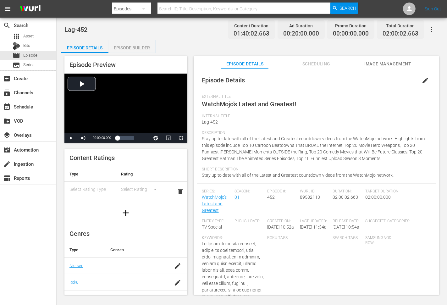
click at [429, 73] on button "edit" at bounding box center [425, 80] width 15 height 15
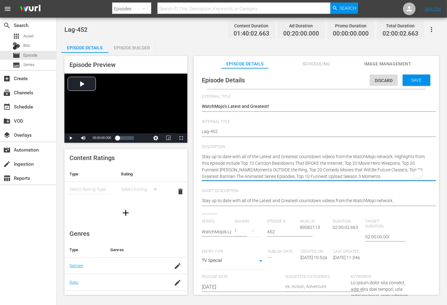
type textarea "Stay up to date with all of the Latest and Greatest countdown videos from the W…"
paste textarea "Bet you can’t watch just one!"
type textarea "Stay up to date with all of the Latest and Greatest countdown videos from the W…"
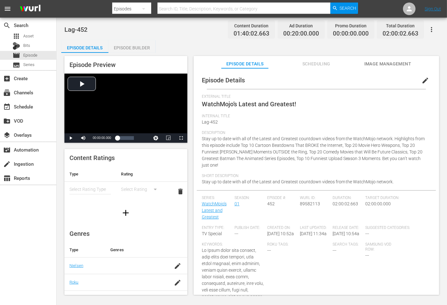
click at [205, 140] on span "Stay up to date with all of the Latest and Greatest countdown videos from the W…" at bounding box center [313, 151] width 223 height 31
click at [232, 146] on span "Stay up to date with all of the Latest and Greatest countdown videos from the W…" at bounding box center [313, 151] width 223 height 31
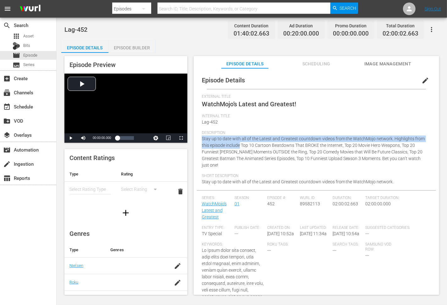
copy span "Stay up to date with all of the Latest and Greatest countdown videos from the W…"
click at [203, 181] on span "Stay up to date with all of the Latest and Greatest countdown videos from the W…" at bounding box center [298, 181] width 192 height 5
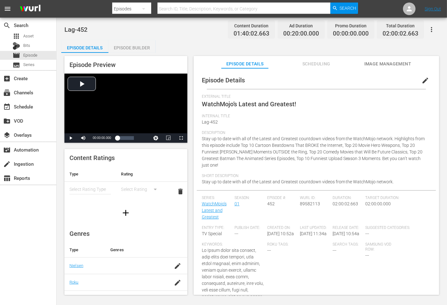
click at [203, 181] on span "Stay up to date with all of the Latest and Greatest countdown videos from the W…" at bounding box center [298, 181] width 192 height 5
click at [397, 185] on div "Short Description Stay up to date with all of the Latest and Greatest countdown…" at bounding box center [316, 182] width 229 height 17
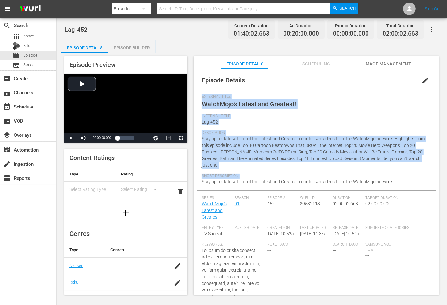
copy div "External Title WatchMojo’s Latest and Greatest! Internal Title Lag-452 Descript…"
click at [376, 63] on span "Image Management" at bounding box center [387, 64] width 47 height 8
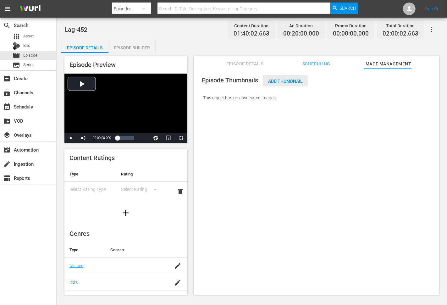
click at [275, 79] on span "Add Thumbnail" at bounding box center [285, 81] width 45 height 5
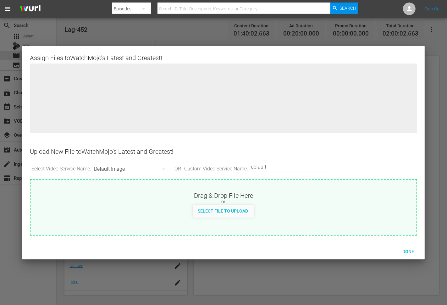
click at [275, 79] on div at bounding box center [224, 103] width 388 height 79
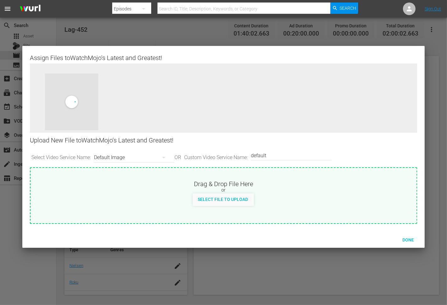
click at [112, 160] on div "Default Image" at bounding box center [132, 158] width 77 height 18
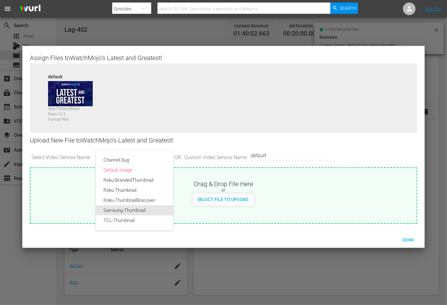
click at [122, 211] on div "Samsung-Thumbnail" at bounding box center [135, 210] width 62 height 10
type input "Samsung-Thumbnail"
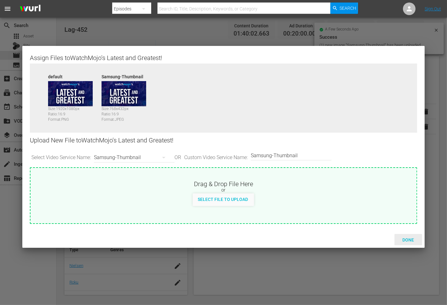
click at [405, 238] on span "Done" at bounding box center [409, 240] width 22 height 5
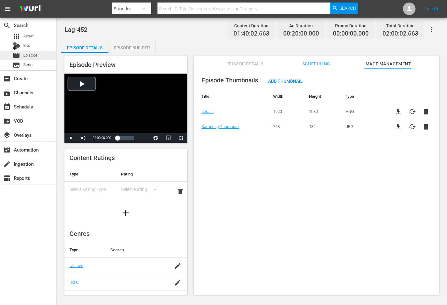
click at [40, 52] on div "movie Episode" at bounding box center [28, 55] width 56 height 9
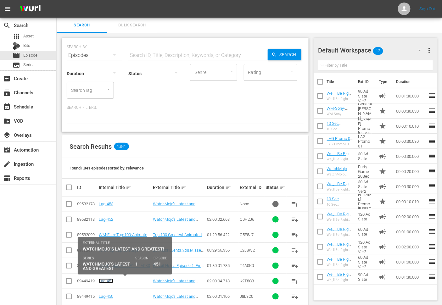
click at [108, 283] on link "Lag-451" at bounding box center [106, 281] width 14 height 5
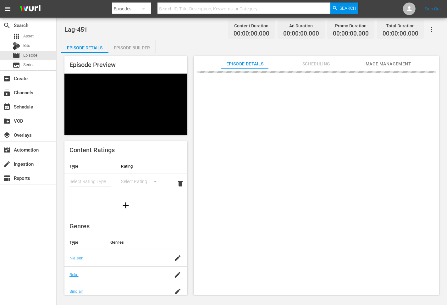
click at [382, 67] on span "Image Management" at bounding box center [387, 64] width 47 height 8
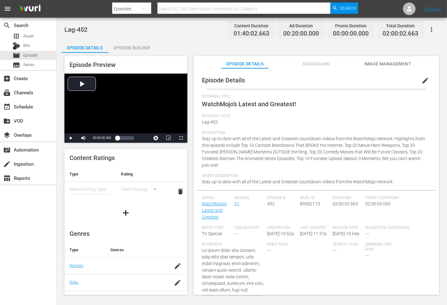
click at [383, 159] on span "Stay up to date with all of the Latest and Greatest countdown videos from the W…" at bounding box center [313, 151] width 223 height 31
click at [229, 167] on div "Description Stay up to date with all of the Latest and Greatest countdown video…" at bounding box center [316, 152] width 229 height 43
copy span "Bet you can’t watch just one!"
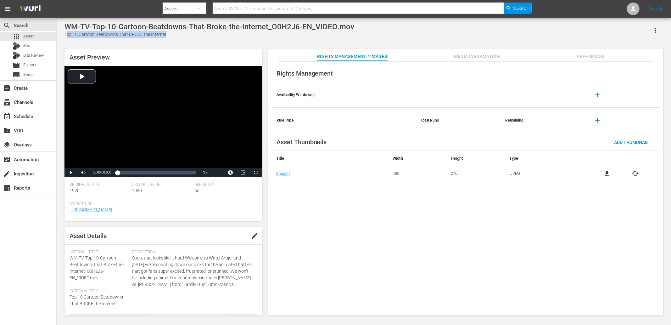
drag, startPoint x: 171, startPoint y: 37, endPoint x: 67, endPoint y: 33, distance: 104.2
click at [67, 33] on div "Top 10 Cartoon Beatdowns That BROKE the Internet" at bounding box center [210, 34] width 290 height 7
copy div "Top 10 Cartoon Beatdowns That BROKE the Internet"
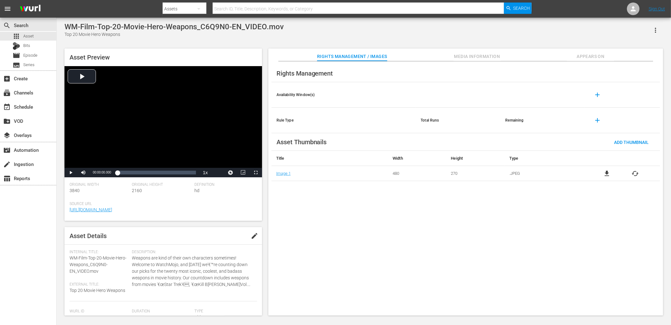
click at [68, 36] on div "Top 20 Movie Hero Weapons" at bounding box center [174, 34] width 219 height 7
copy div "Top 20 Movie Hero Weapons"
click at [332, 215] on div "Rights Management Availability Window(s) add Rule Type Total Runs Remaining add…" at bounding box center [465, 188] width 395 height 254
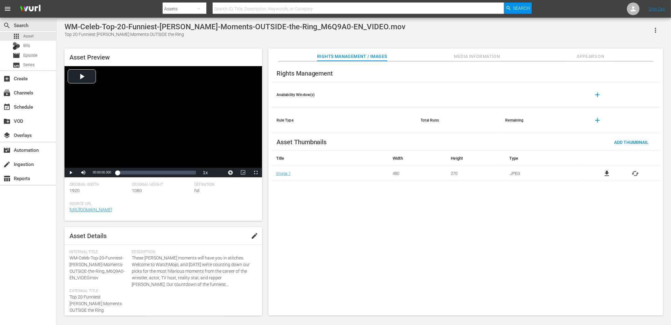
click at [70, 33] on div "Top 20 Funniest [PERSON_NAME] Moments OUTSIDE the Ring" at bounding box center [235, 34] width 341 height 7
copy div "Top 20 Funniest [PERSON_NAME] Moments OUTSIDE the Ring"
click at [68, 37] on div "Top 20 Comedy Movies that Will Be Future Classics" at bounding box center [213, 34] width 297 height 7
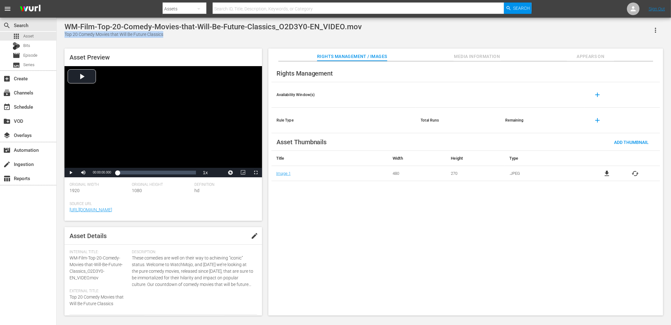
copy div "Top 20 Comedy Movies that Will Be Future Classics"
click at [338, 278] on div "Rights Management Availability Window(s) add Rule Type Total Runs Remaining add…" at bounding box center [465, 188] width 395 height 254
click at [70, 36] on div "Top 20 Greatest Batman The Animated Series Episodes" at bounding box center [201, 34] width 273 height 7
copy div "Top 20 Greatest Batman The Animated Series Episodes"
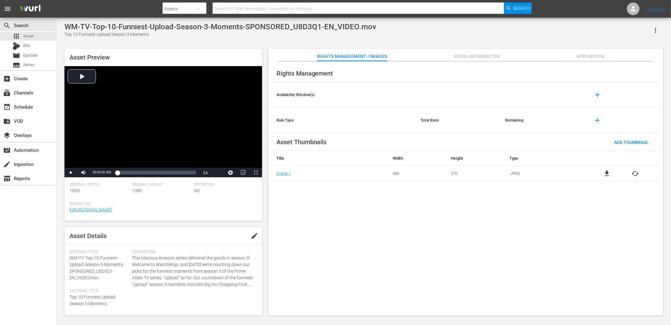
click at [66, 33] on div "Top 10 Funniest Upload Season 3 Moments" at bounding box center [221, 34] width 312 height 7
copy div "Top 10 Funniest Upload Season 3 Moments"
click at [71, 36] on div "Top 20 Best Hand to Hand Fighters in Movie History" at bounding box center [214, 34] width 299 height 7
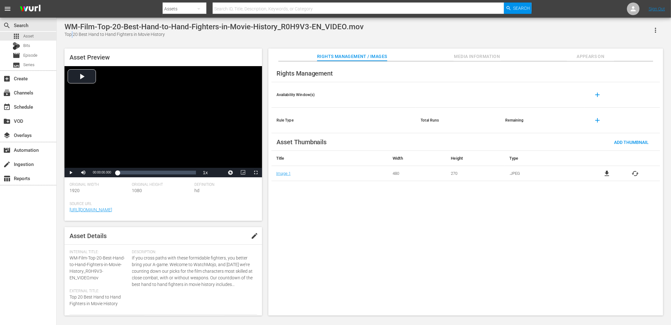
click at [68, 34] on div "Top 20 Best Hand to Hand Fighters in Movie History" at bounding box center [214, 34] width 299 height 7
copy div "Top 20 Best Hand to Hand Fighters in Movie History"
click at [67, 36] on div "Top 10 Most Misleading Movie Trailers" at bounding box center [202, 34] width 275 height 7
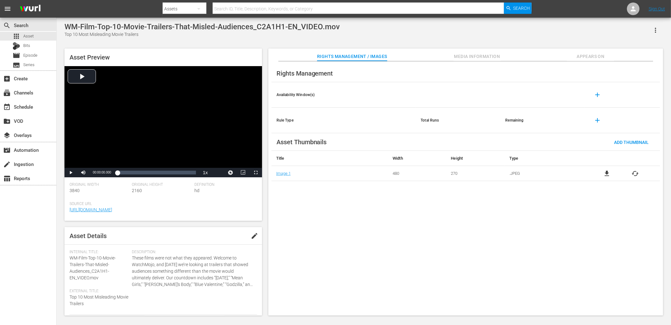
click at [67, 36] on div "Top 10 Most Misleading Movie Trailers" at bounding box center [202, 34] width 275 height 7
copy div "Top 10 Most Misleading Movie Trailers"
click at [67, 33] on div "Top 20 Ugliest Cars of All Time" at bounding box center [177, 34] width 225 height 7
copy div "Top 20 Ugliest Cars of All Time"
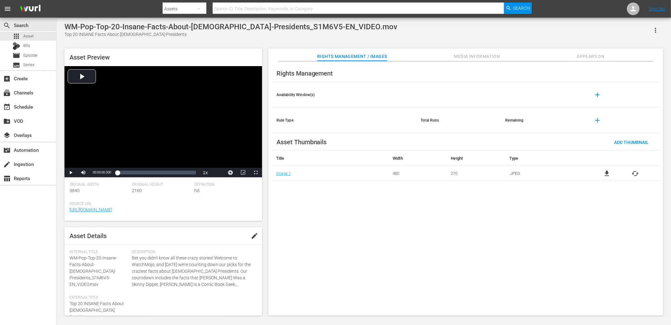
click at [69, 36] on div "Top 20 INSANE Facts About US Presidents" at bounding box center [231, 34] width 333 height 7
copy div "Top 20 INSANE Facts About US Presidents"
click at [66, 35] on div "Top 20 Best SpongeBob Squarepants Moments" at bounding box center [194, 34] width 259 height 7
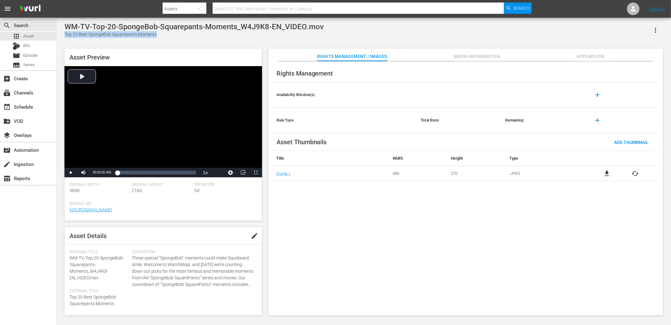
copy div "Top 20 Best SpongeBob Squarepants Moments"
click at [68, 34] on div "Top 10 Practical Movie Effects (Most Realistic / Horror)" at bounding box center [220, 34] width 311 height 7
click at [181, 35] on div "Top 10 Practical Movie Effects (Most Realistic / Horror)" at bounding box center [220, 34] width 311 height 7
copy div "Top 10 Practical Movie Effects (Most Realistic / Horror)"
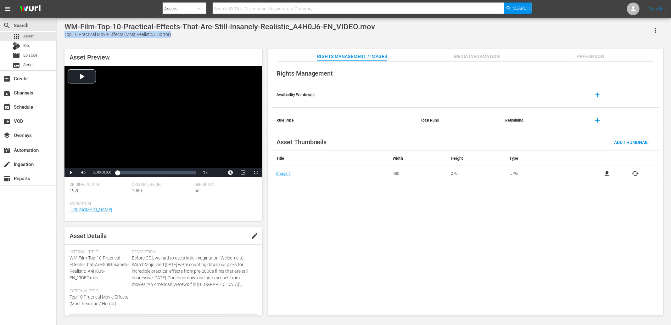
click at [383, 210] on div "Rights Management Availability Window(s) add Rule Type Total Runs Remaining add…" at bounding box center [465, 188] width 395 height 254
click at [65, 34] on div "Top 10 Times Final Destination Happened in Real Life" at bounding box center [209, 34] width 288 height 7
click at [168, 38] on div "WM-Film-10-Times-Final-Destination-Happened-in-Real-Life_X3S5G6-EN_VIDEO.mov To…" at bounding box center [363, 167] width 605 height 290
click at [164, 36] on div "Top 10 Times Final Destination Happened in Real Life" at bounding box center [209, 34] width 288 height 7
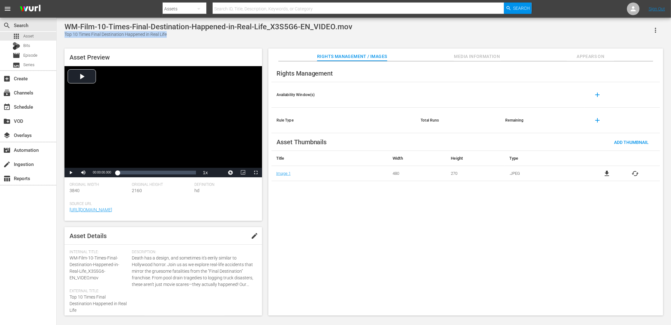
copy div "Top 10 Times Final Destination Happened in Real Life"
